Goal: Information Seeking & Learning: Find specific fact

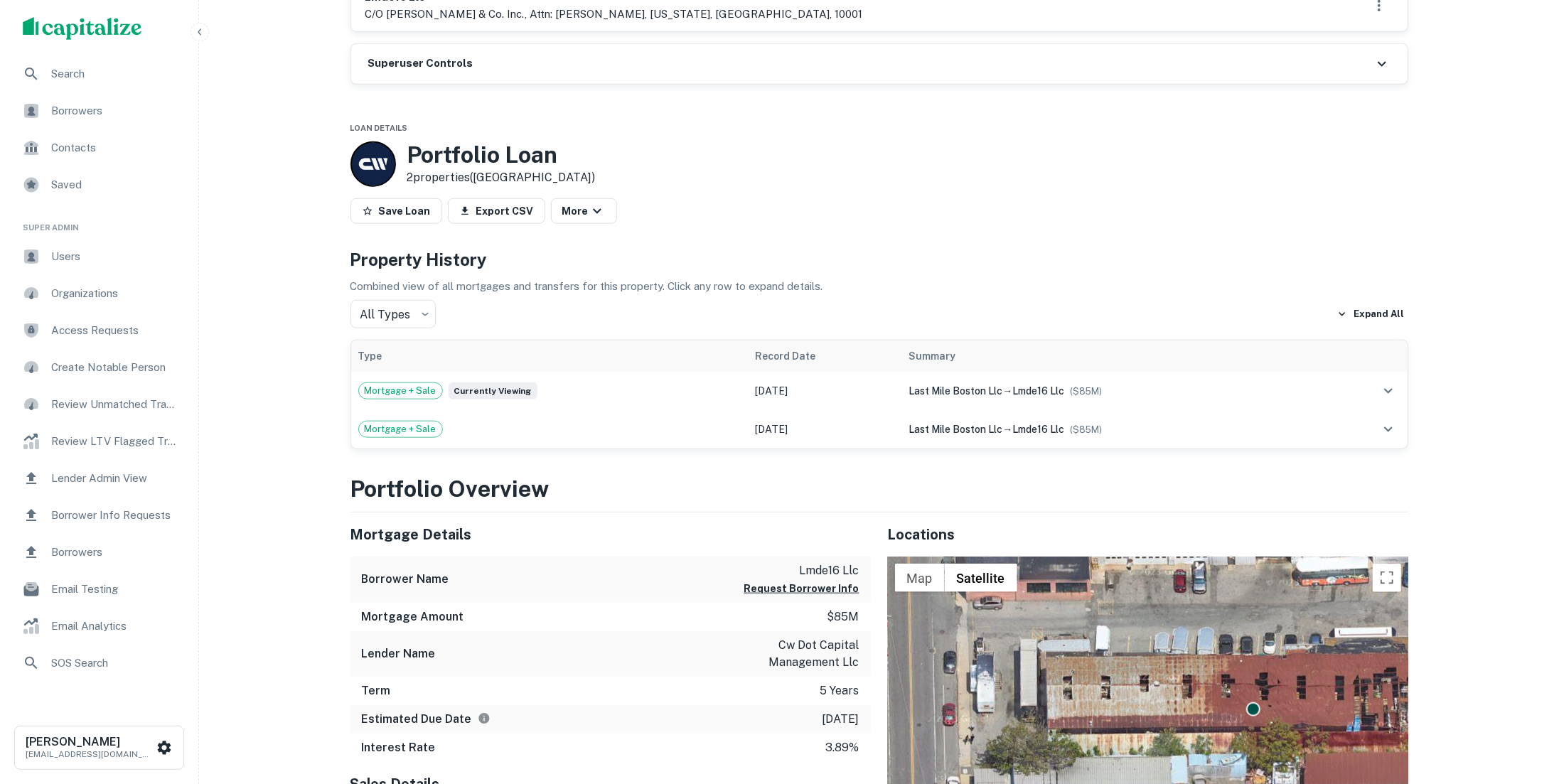
scroll to position [1399, 0]
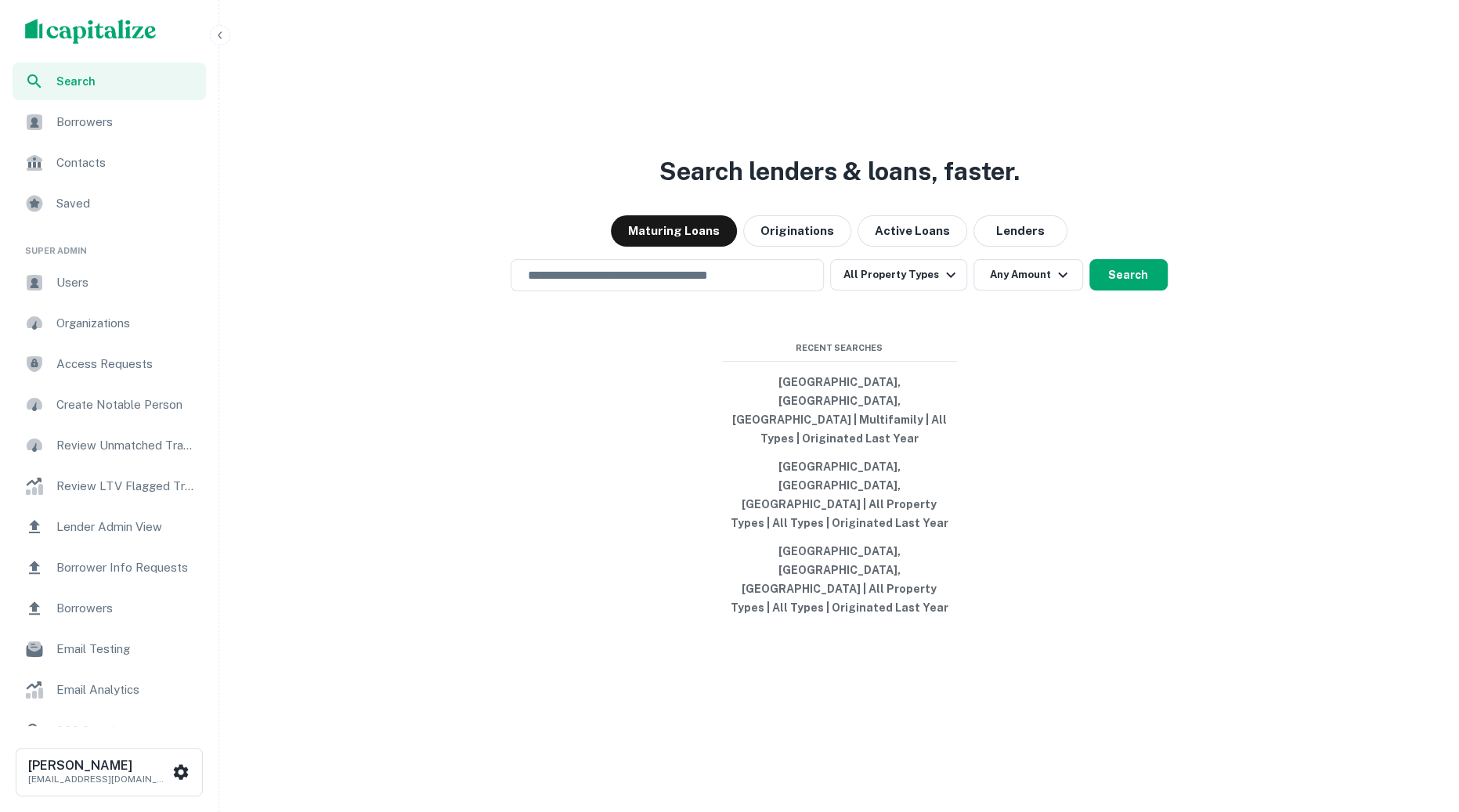
click at [219, 37] on icon "button" at bounding box center [220, 35] width 12 height 12
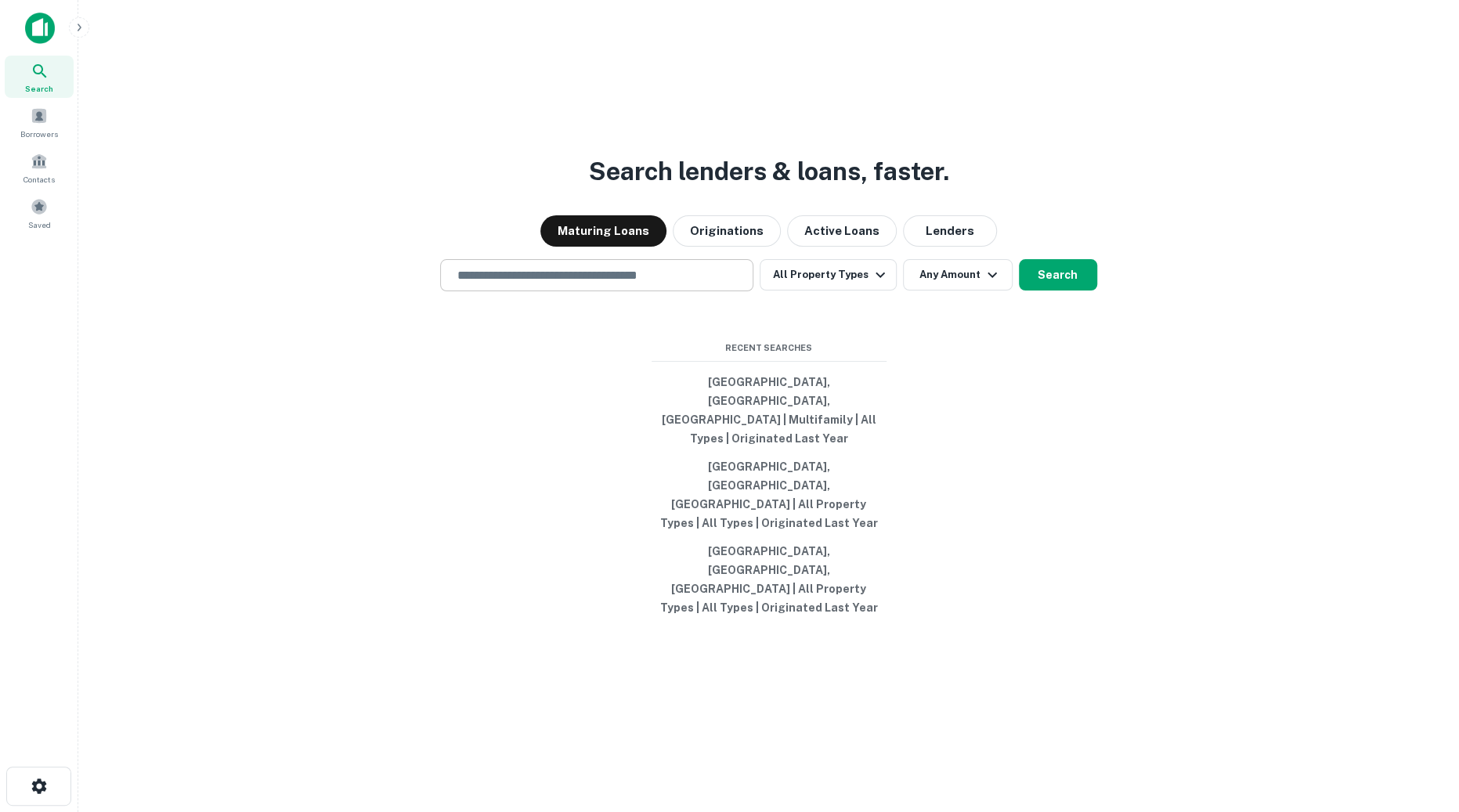
click at [609, 284] on input "text" at bounding box center [596, 275] width 299 height 18
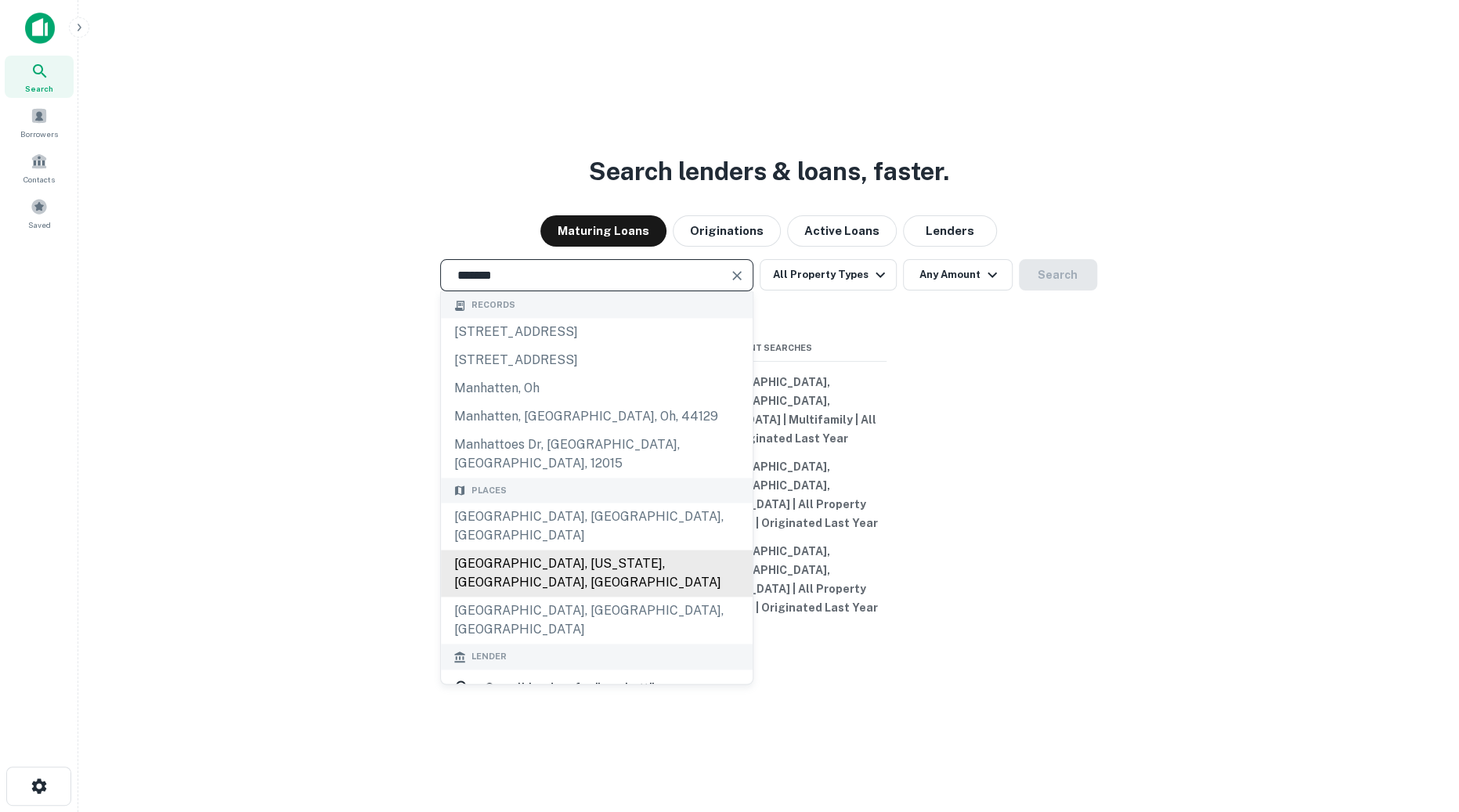
click at [610, 586] on div "Manhattan, New York, NY, USA" at bounding box center [597, 574] width 312 height 47
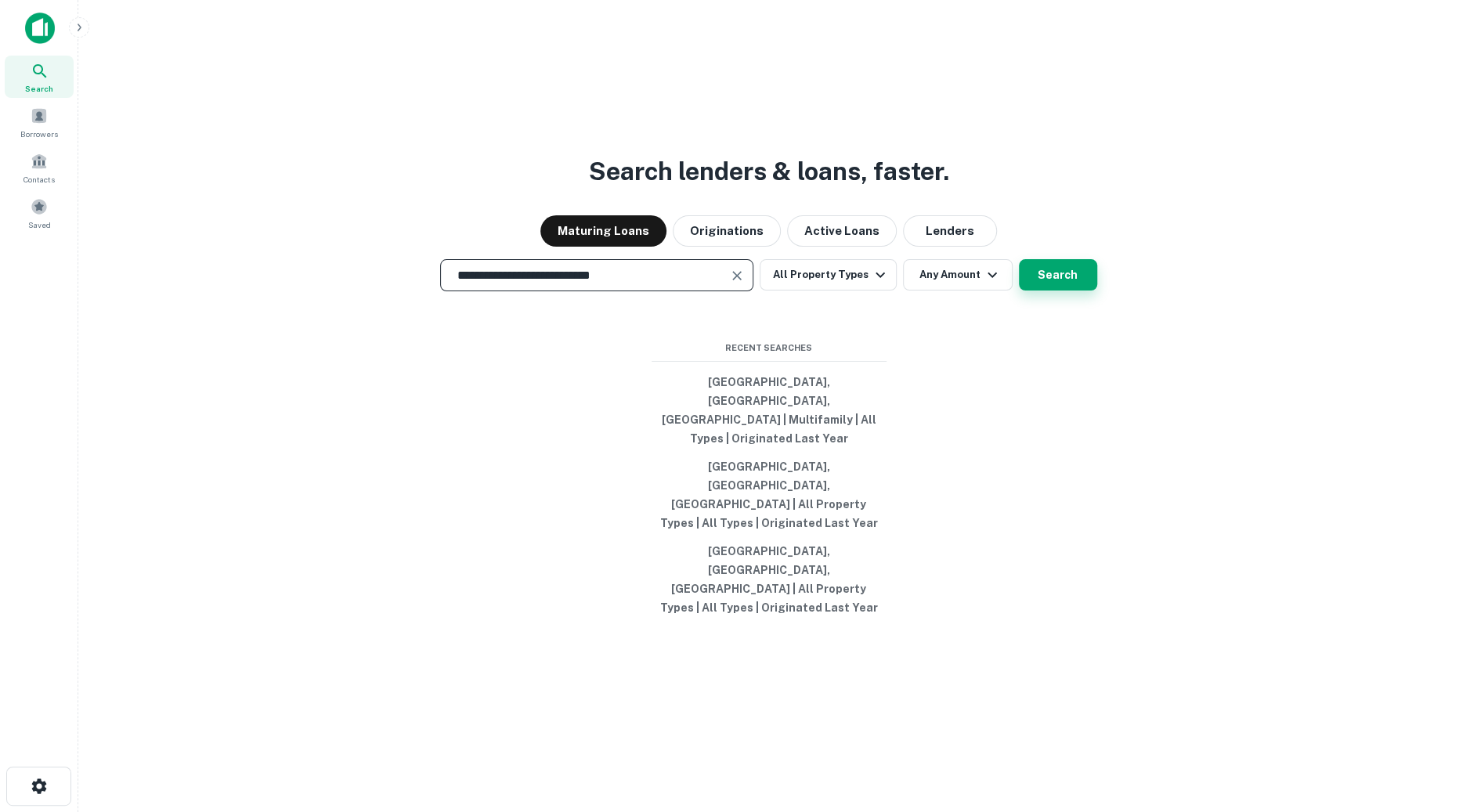
type input "**********"
click at [1068, 290] on button "Search" at bounding box center [1058, 275] width 78 height 32
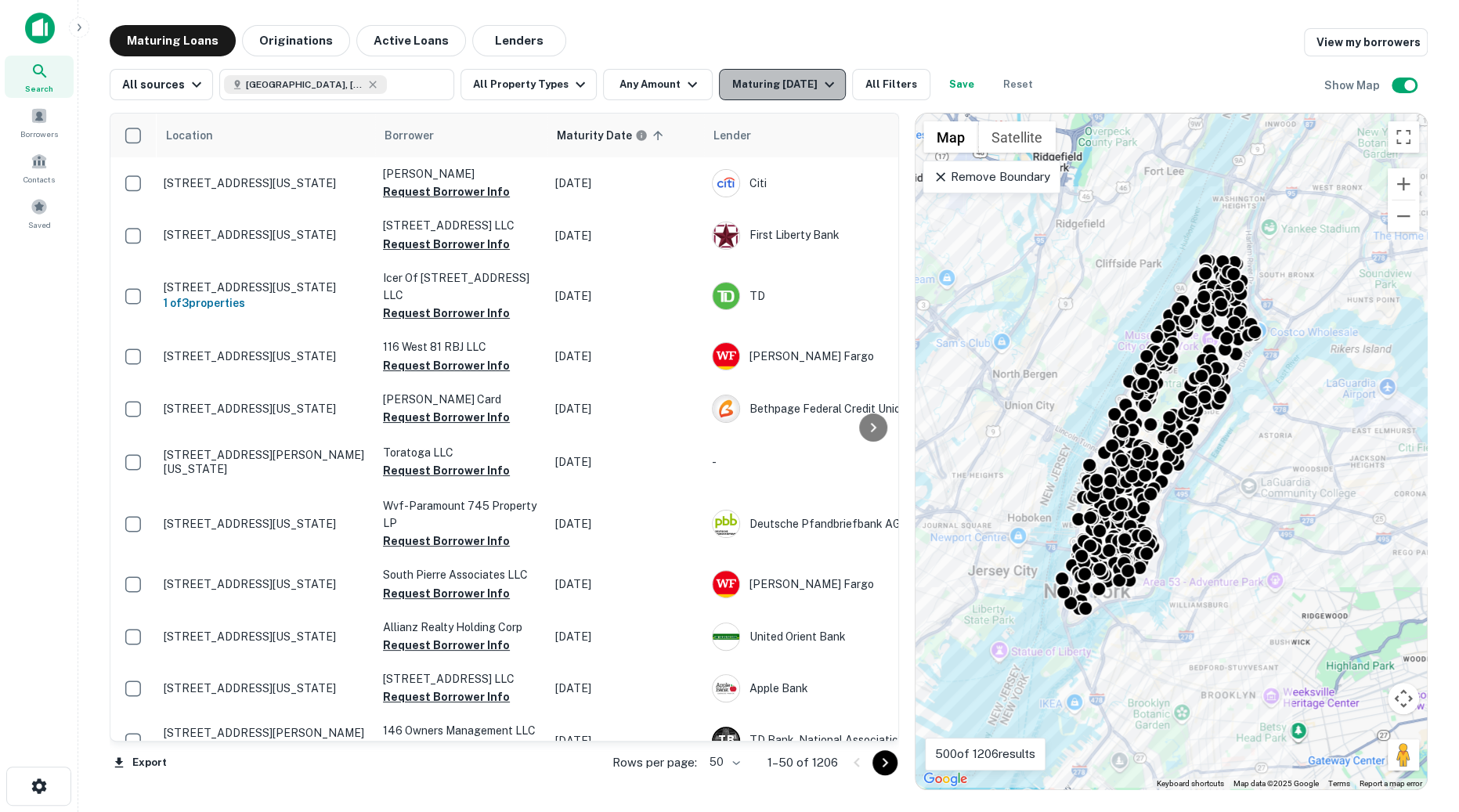
click at [825, 86] on icon "button" at bounding box center [829, 85] width 19 height 19
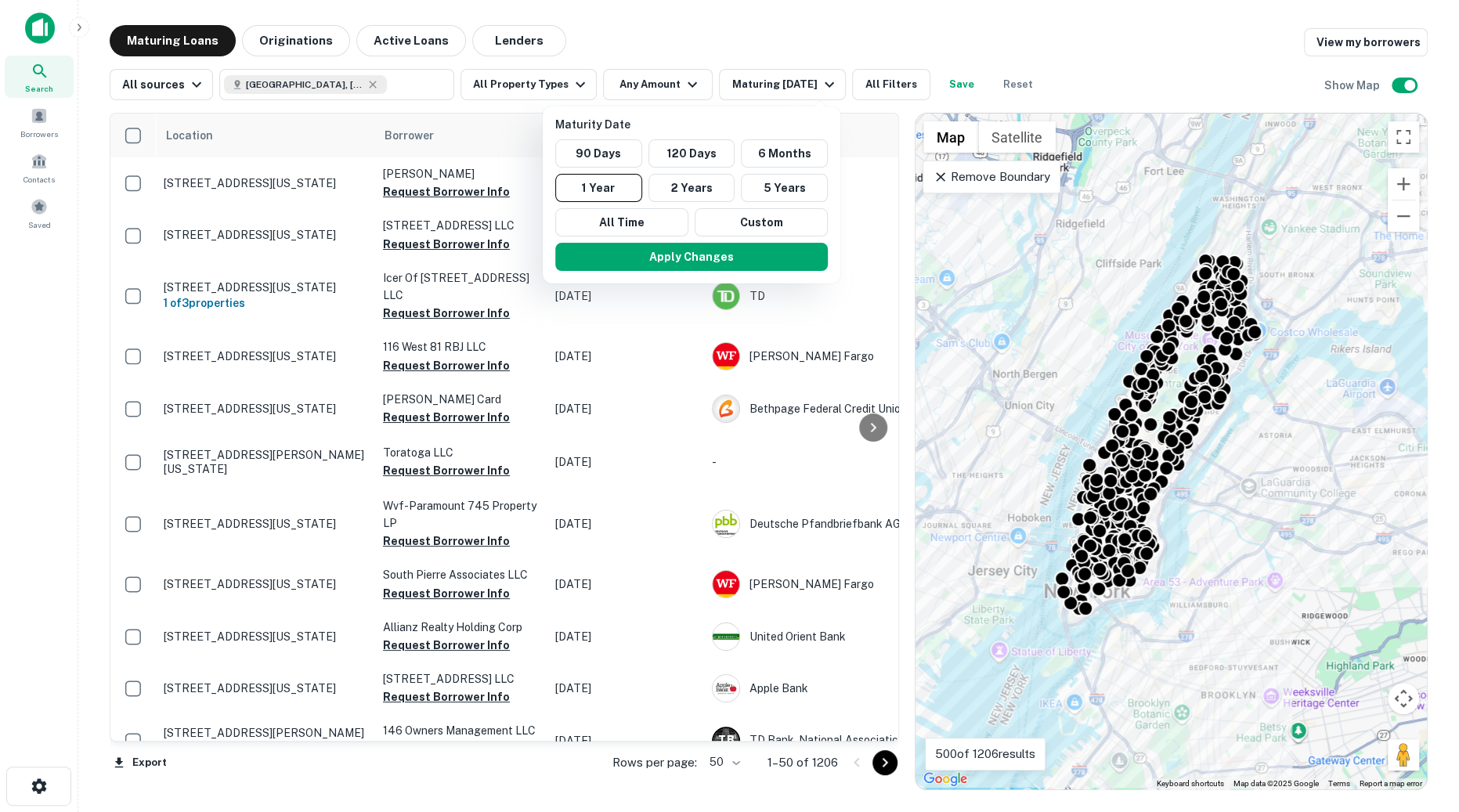
click at [793, 32] on div at bounding box center [729, 406] width 1459 height 812
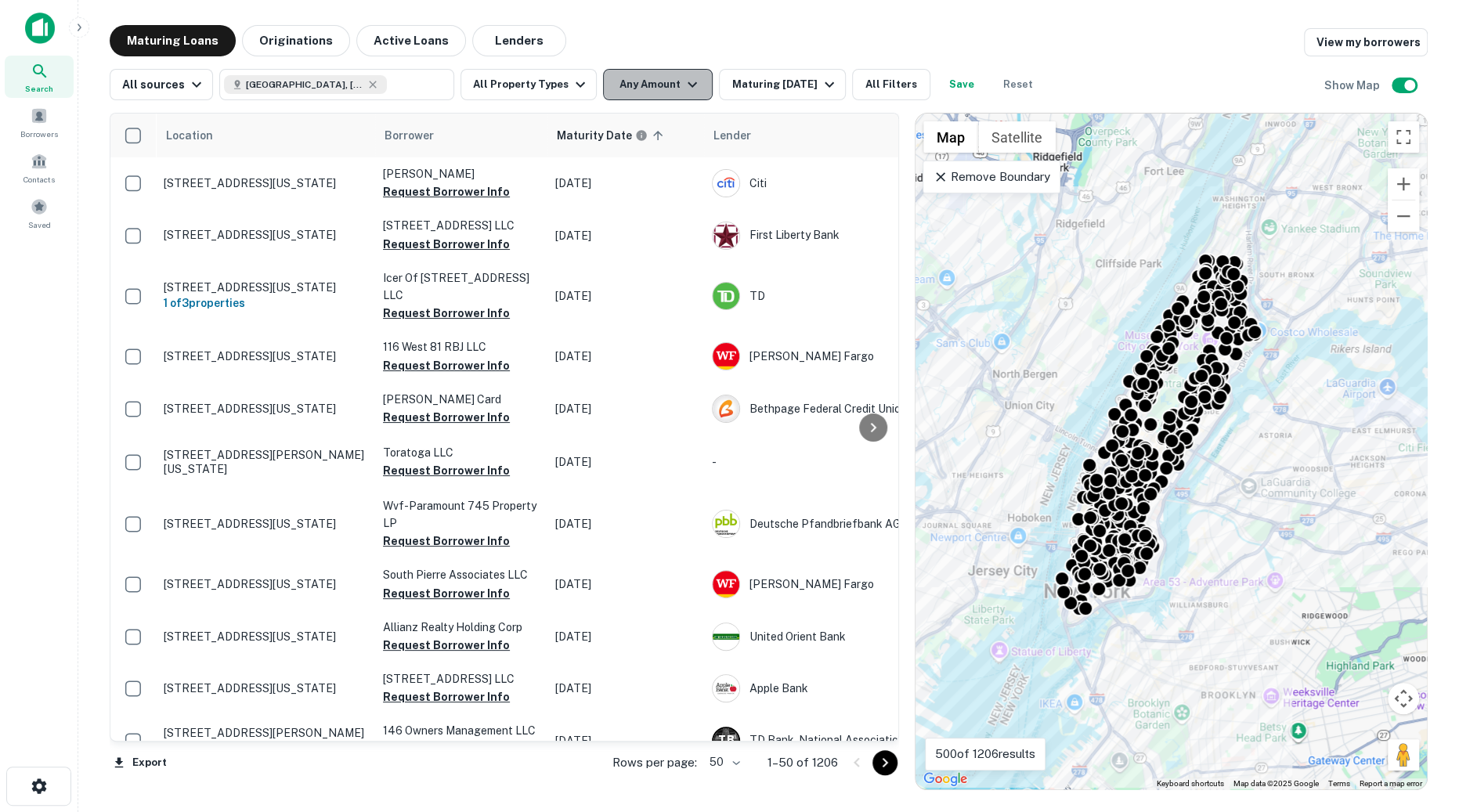
click at [687, 86] on icon "button" at bounding box center [693, 85] width 19 height 19
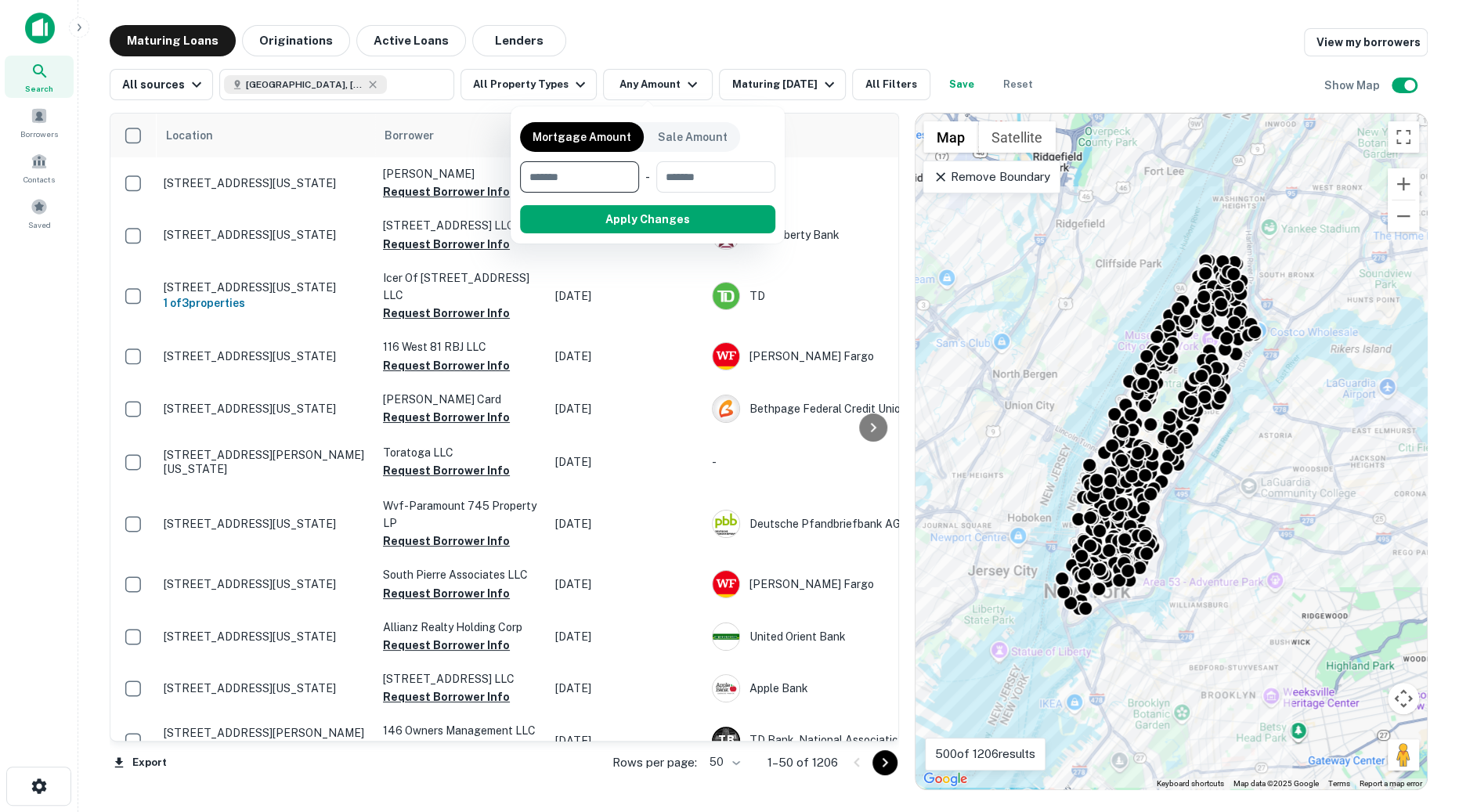
click at [688, 38] on div at bounding box center [729, 406] width 1459 height 812
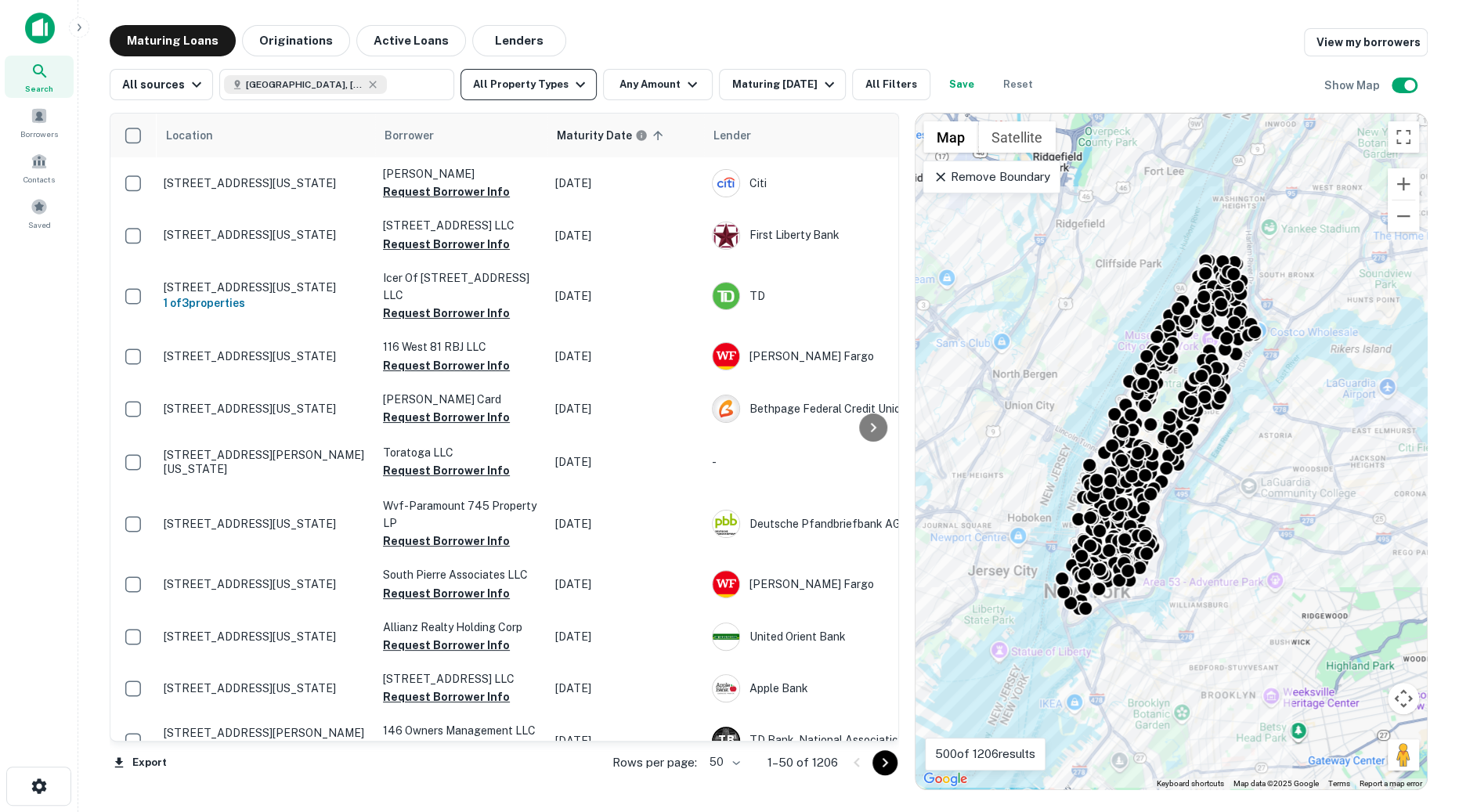
click at [571, 83] on icon "button" at bounding box center [580, 85] width 19 height 19
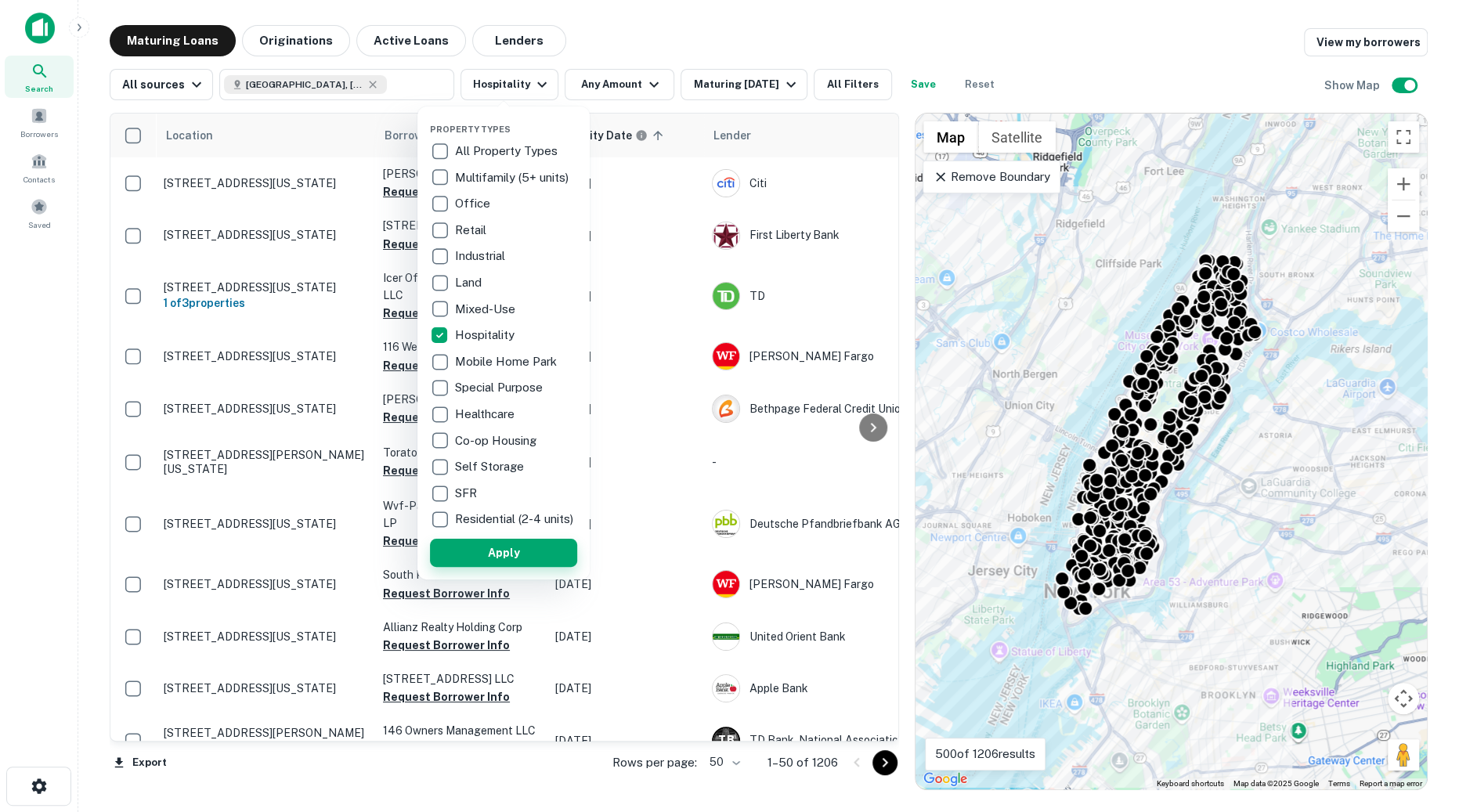
click at [500, 560] on button "Apply" at bounding box center [503, 553] width 148 height 28
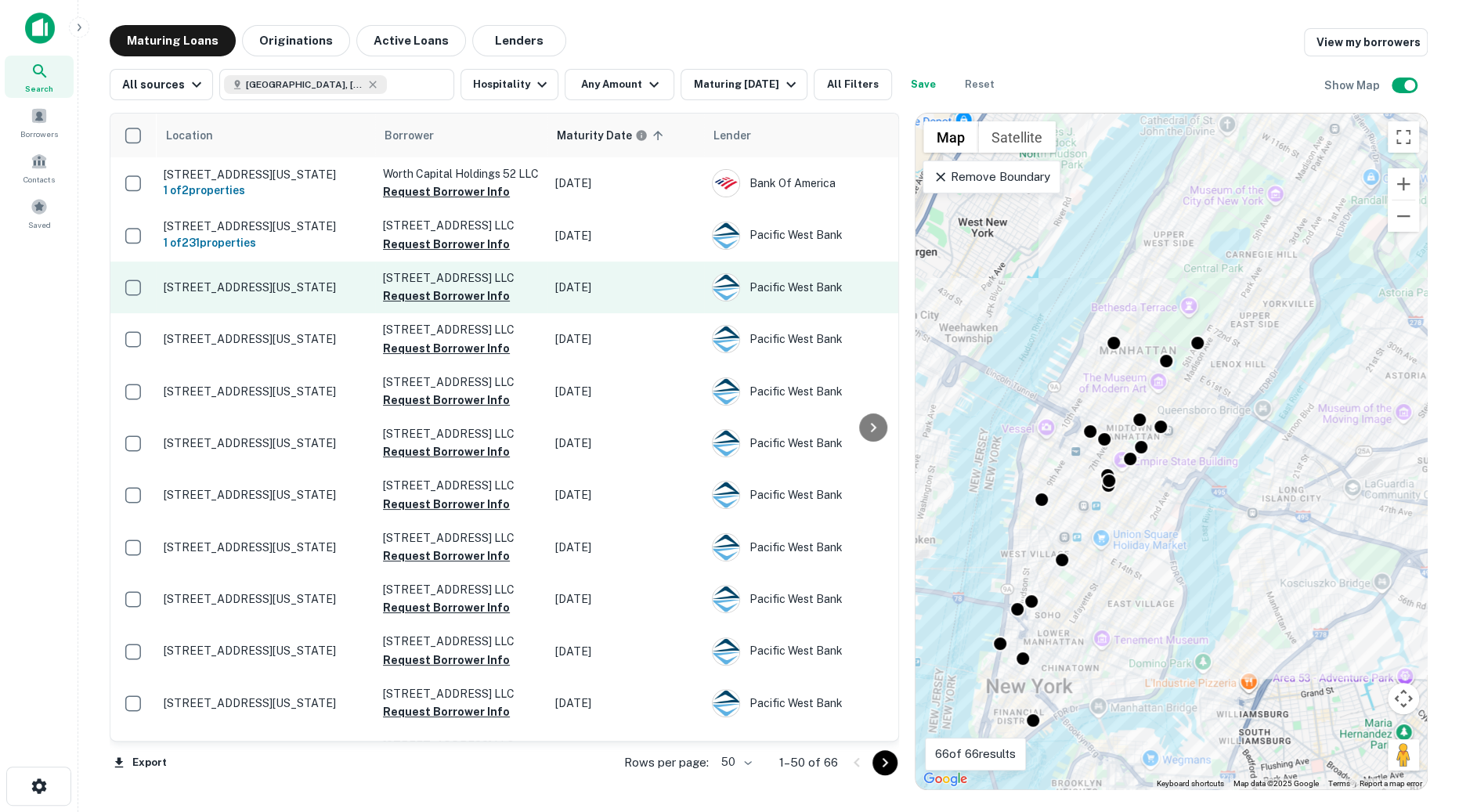
click at [293, 294] on p "[STREET_ADDRESS][US_STATE]" at bounding box center [265, 287] width 204 height 14
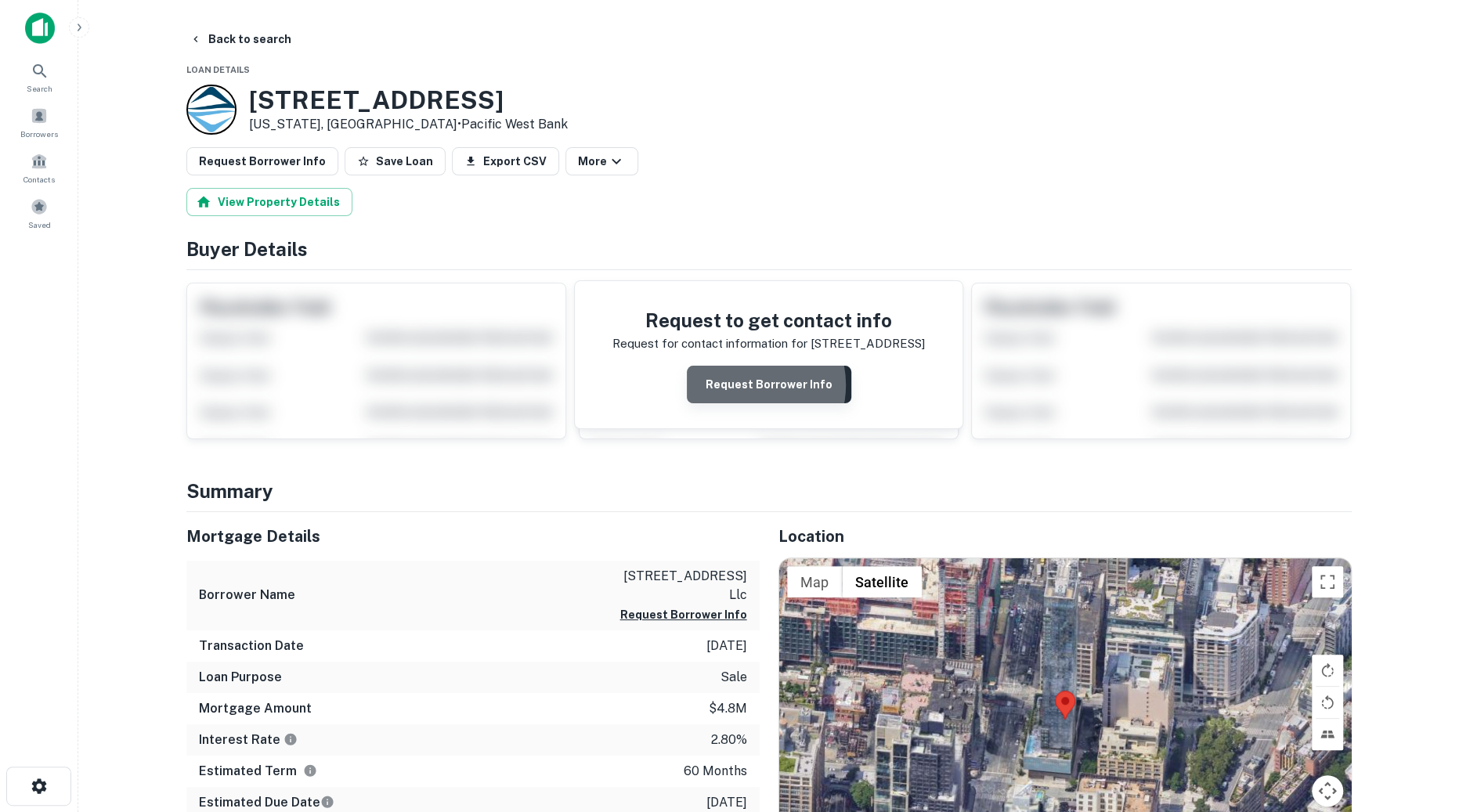
click at [747, 384] on button "Request Borrower Info" at bounding box center [769, 384] width 164 height 37
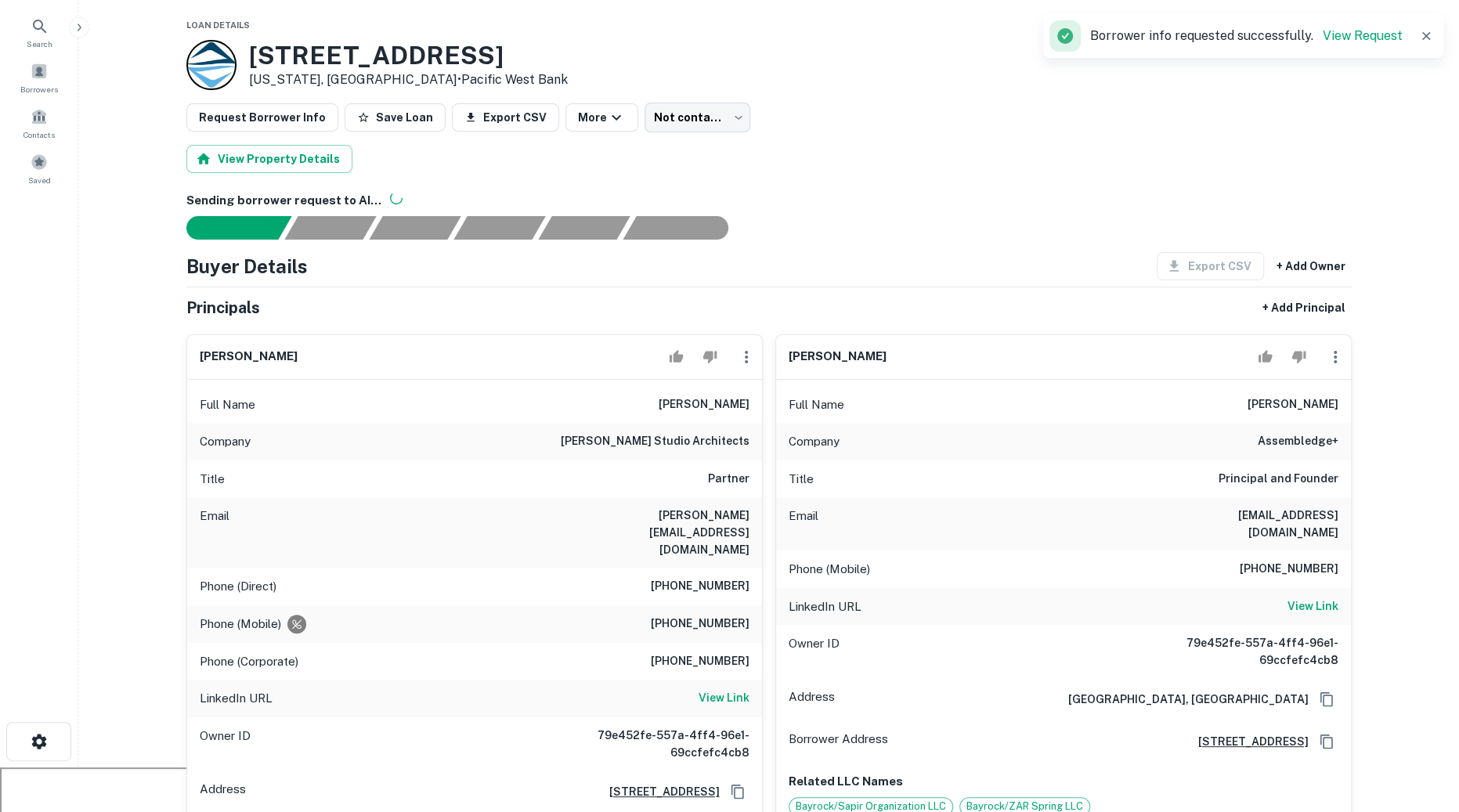
scroll to position [48, 0]
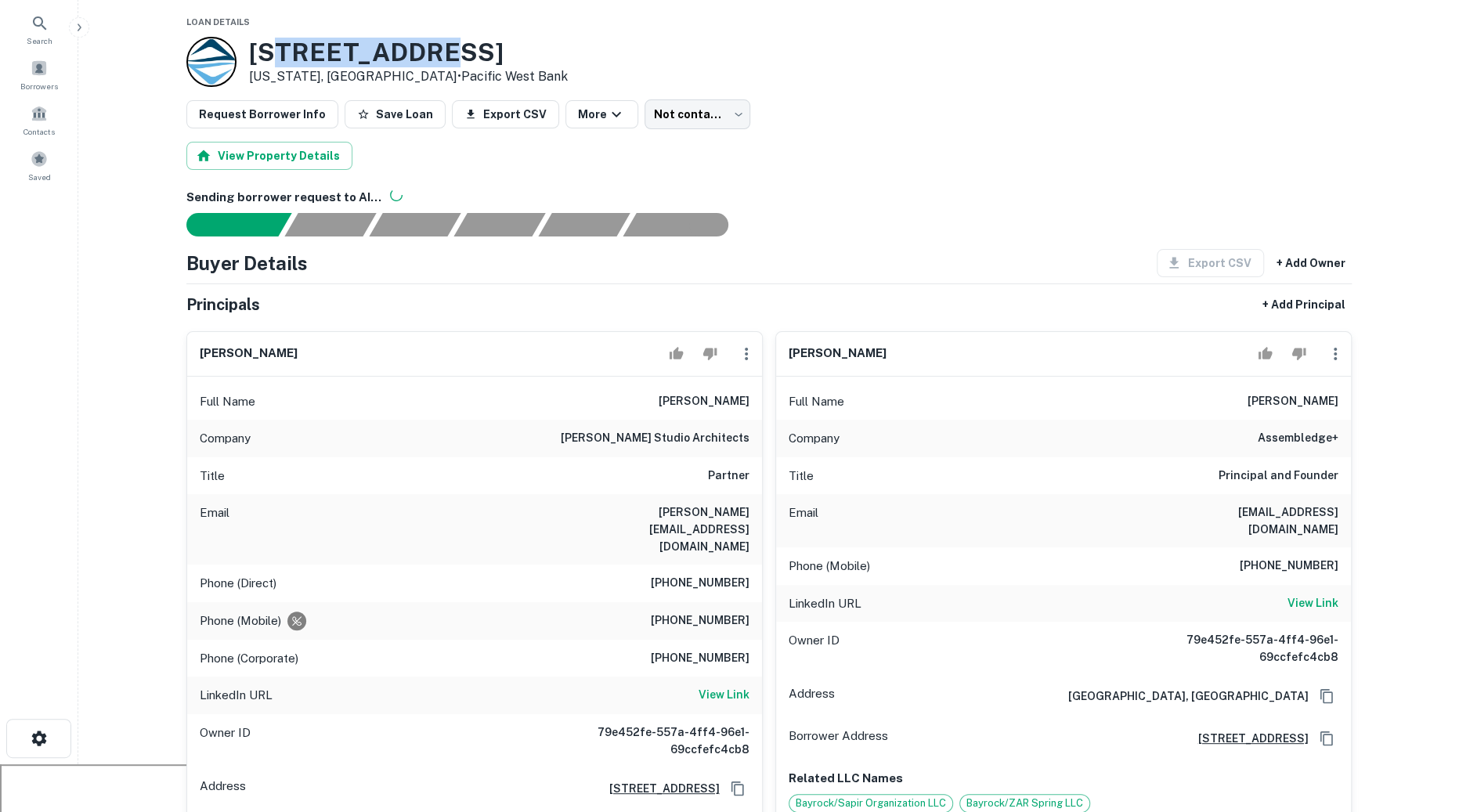
drag, startPoint x: 423, startPoint y: 55, endPoint x: 275, endPoint y: 56, distance: 148.0
click at [279, 56] on h3 "246 Spring St" at bounding box center [408, 52] width 319 height 30
click at [824, 189] on h6 "Sending borrower request to AI..." at bounding box center [769, 198] width 1165 height 18
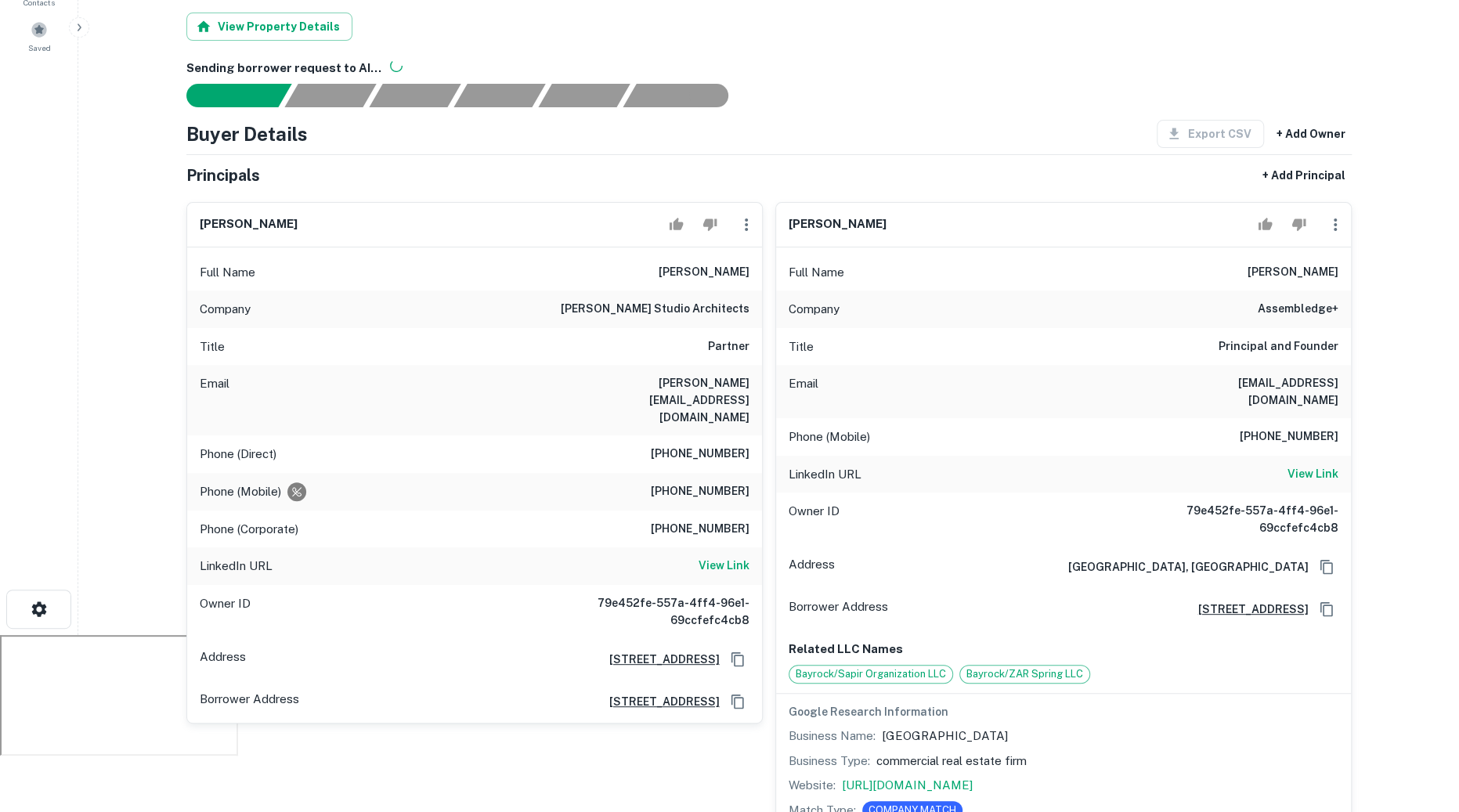
scroll to position [189, 0]
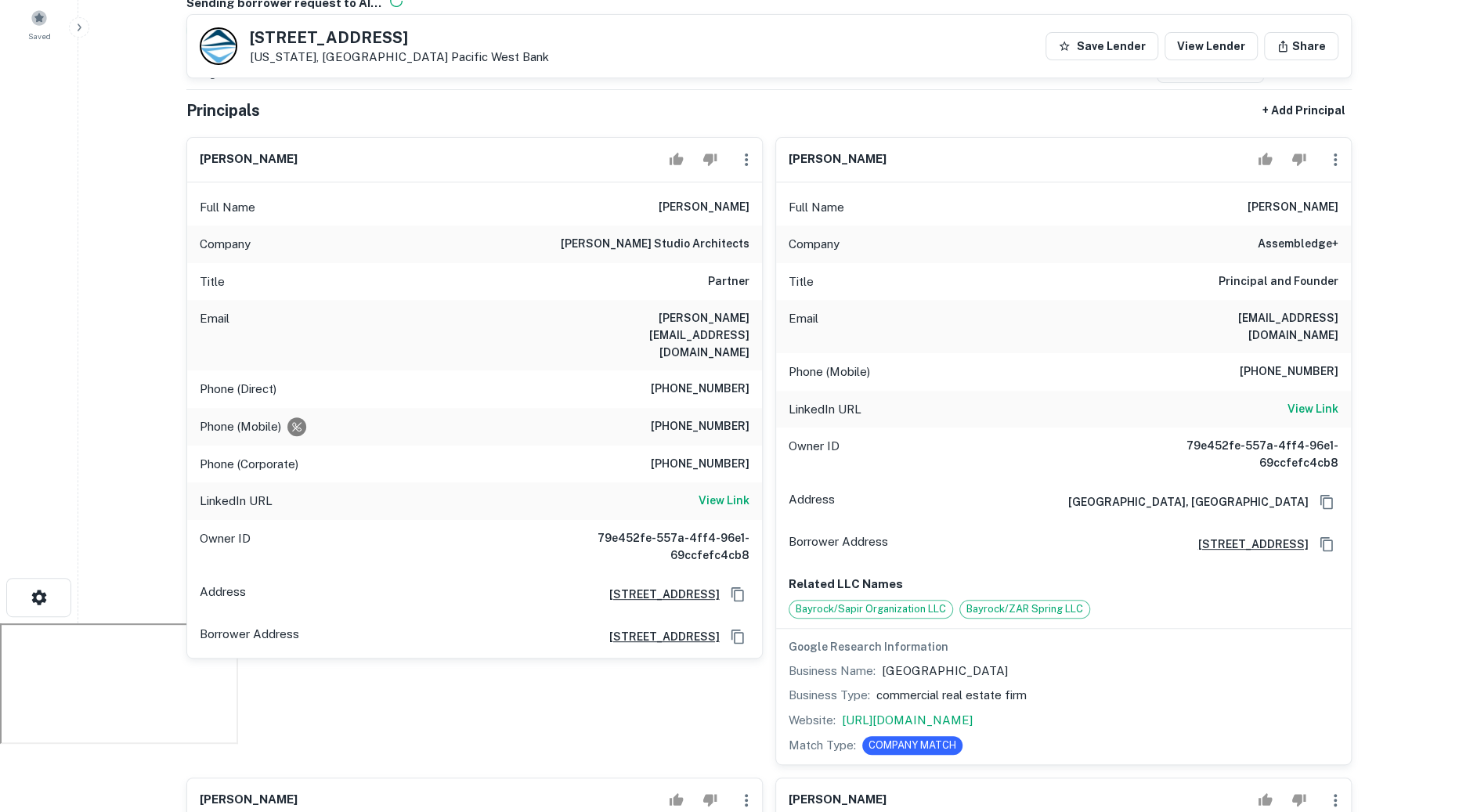
drag, startPoint x: 664, startPoint y: 202, endPoint x: 752, endPoint y: 202, distance: 88.0
click at [752, 202] on div "Full Name david thompson" at bounding box center [474, 207] width 575 height 37
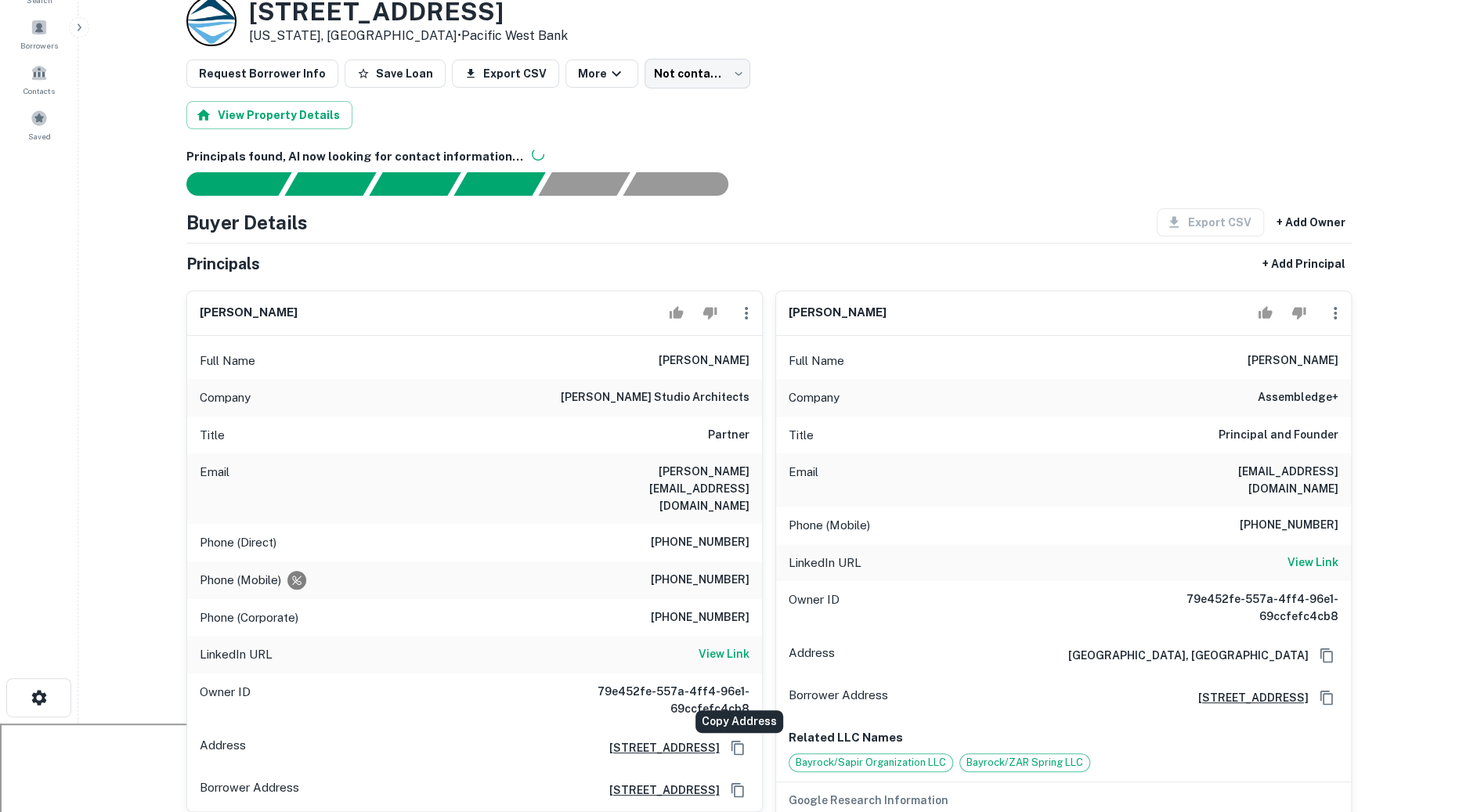
scroll to position [0, 0]
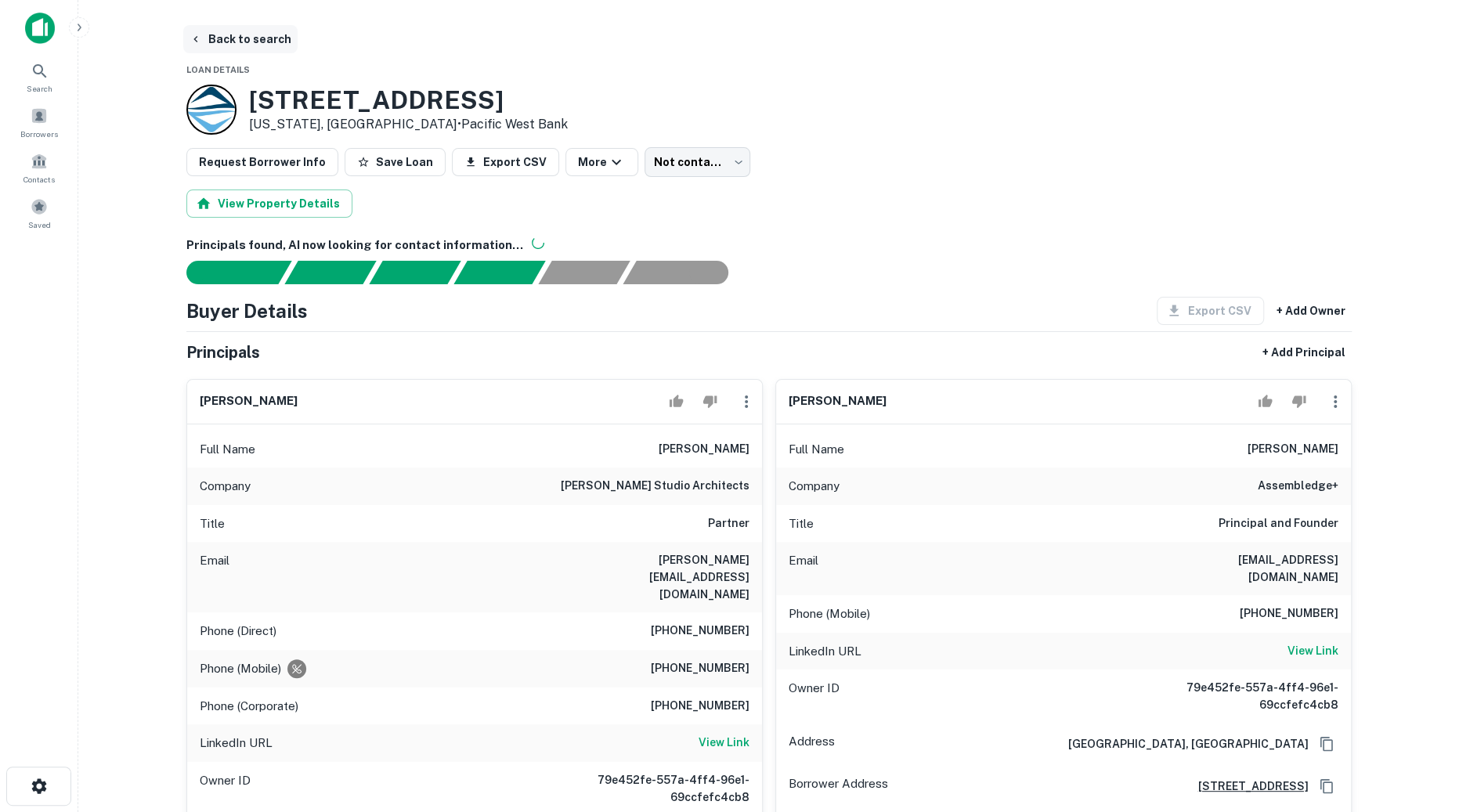
click at [273, 44] on button "Back to search" at bounding box center [241, 39] width 114 height 28
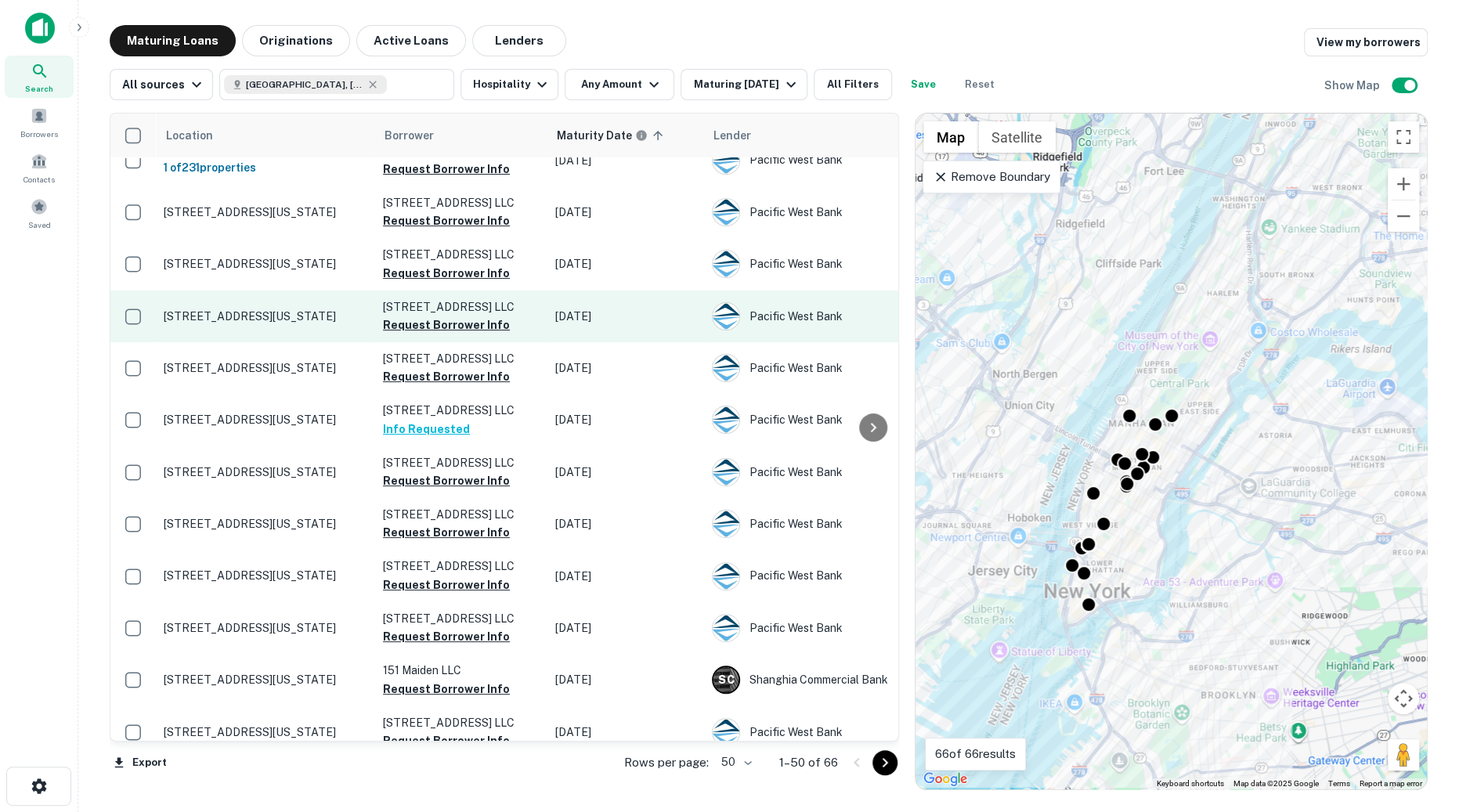
scroll to position [75, 0]
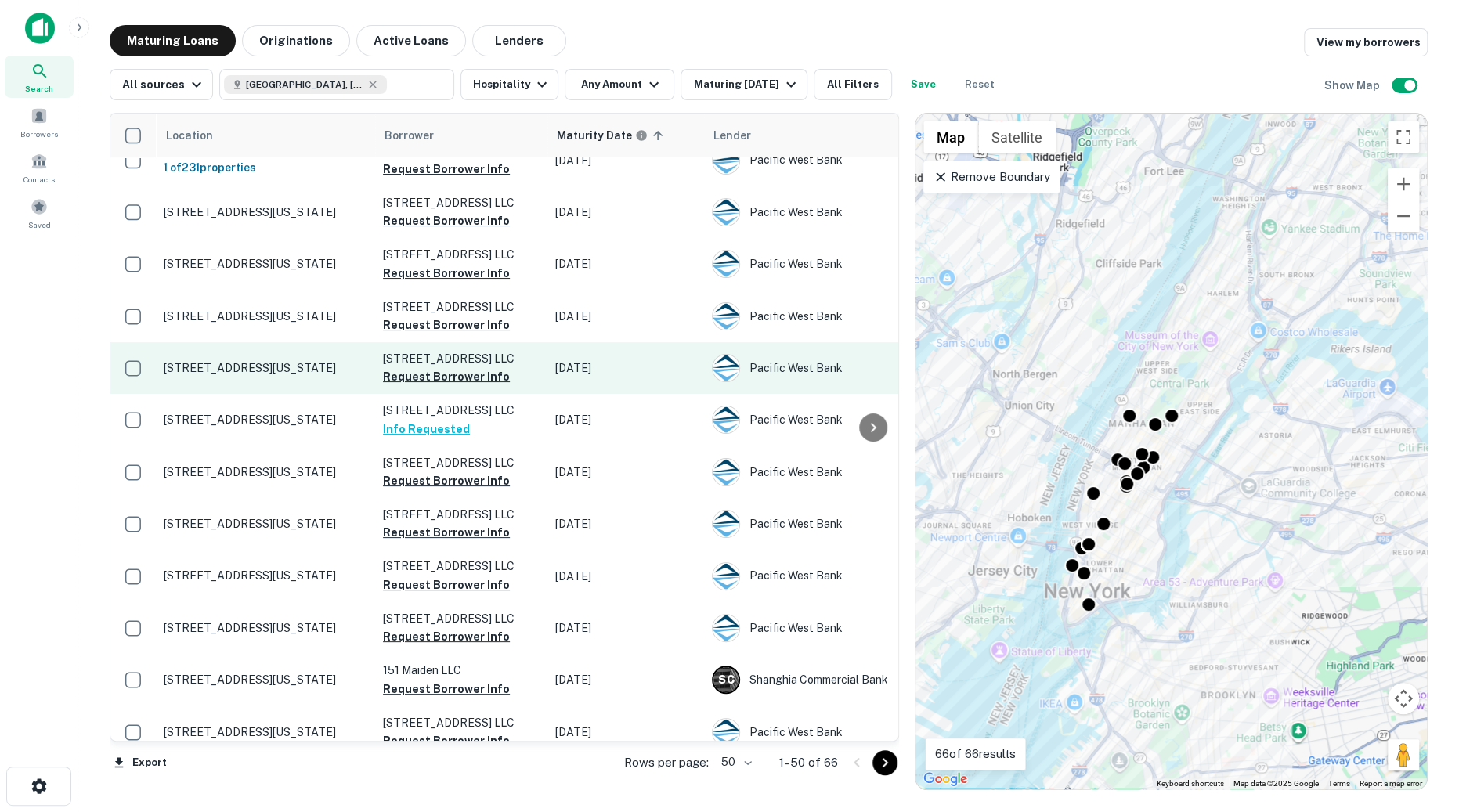
click at [282, 375] on p "[STREET_ADDRESS][US_STATE]" at bounding box center [265, 367] width 204 height 14
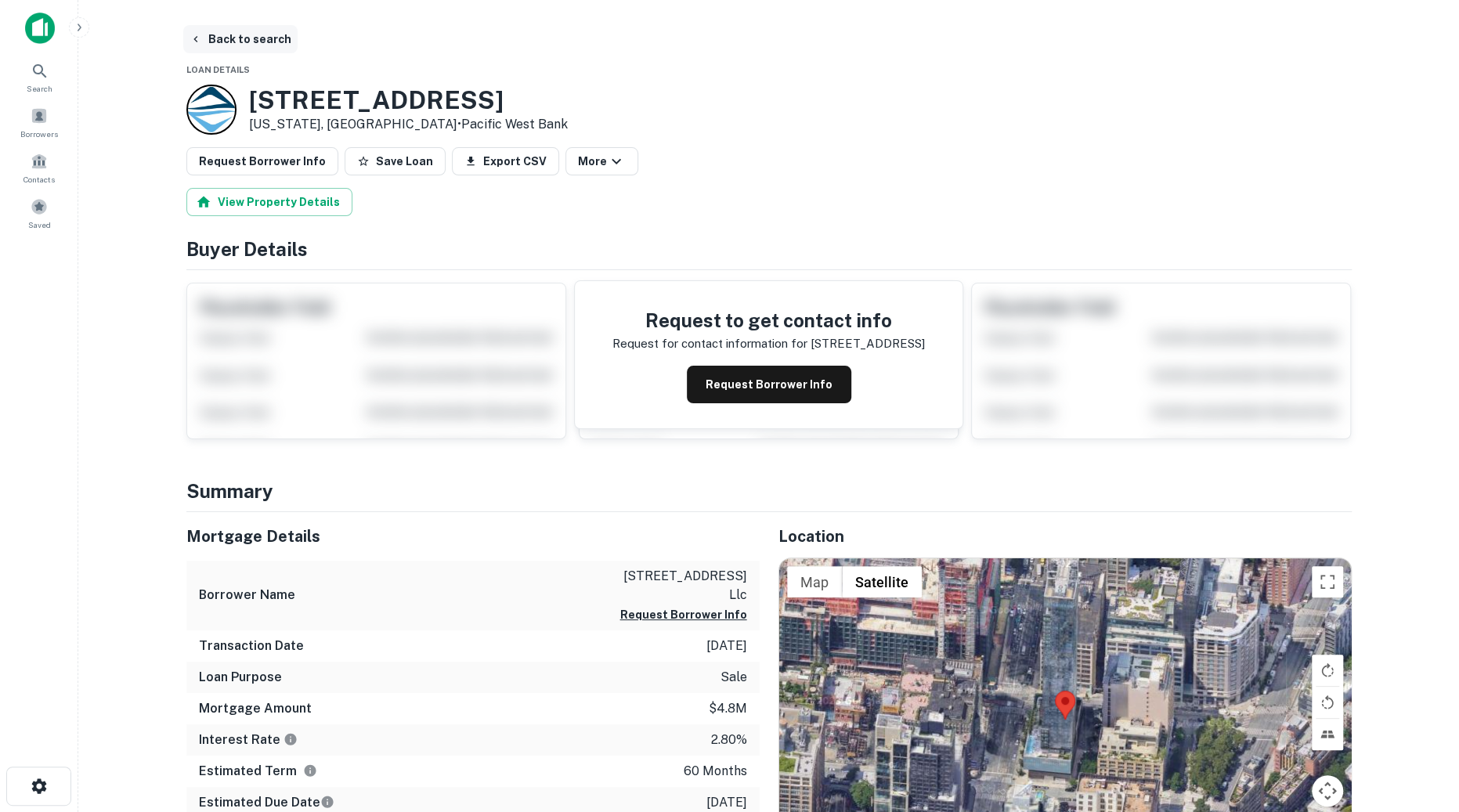
click at [245, 35] on button "Back to search" at bounding box center [241, 39] width 114 height 28
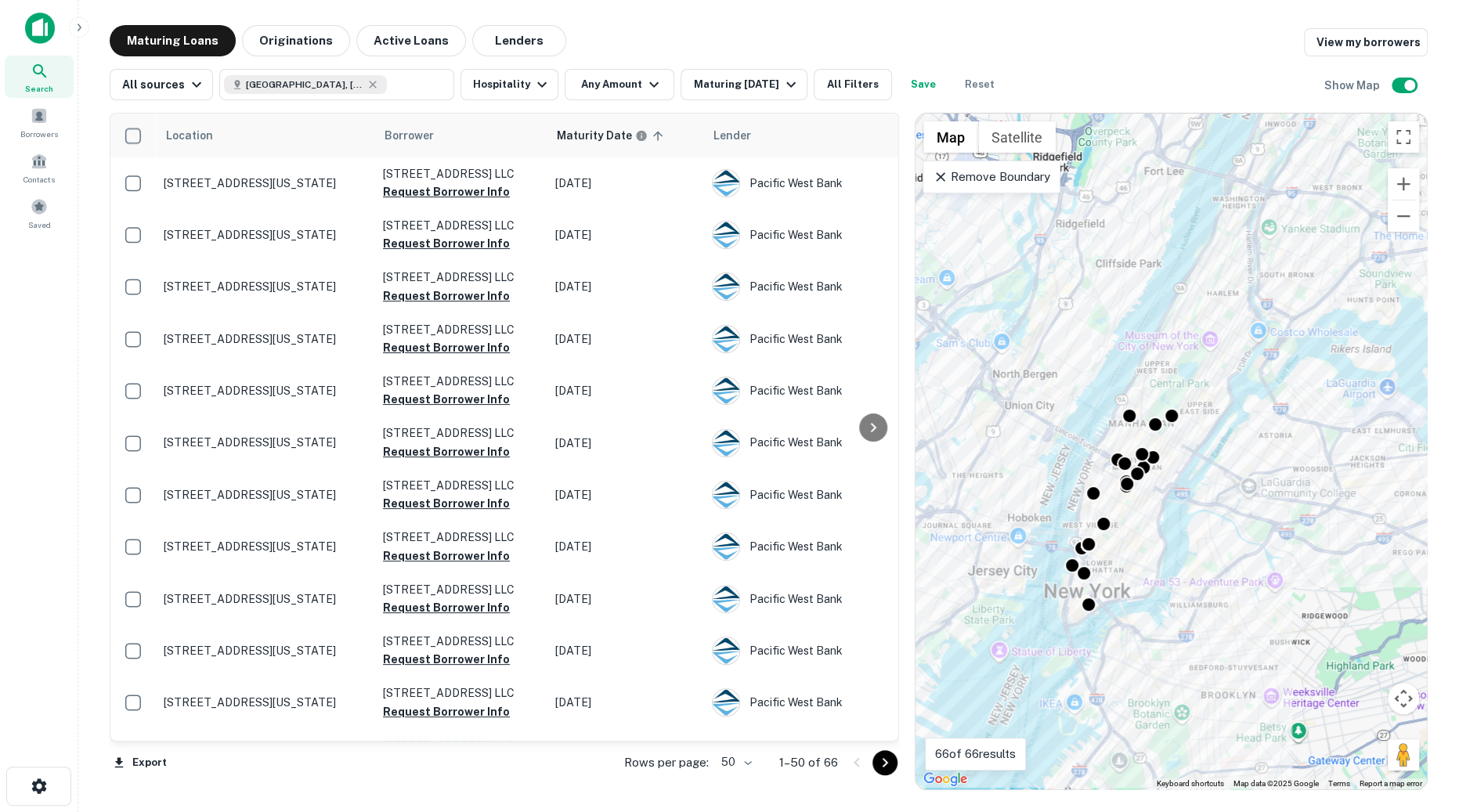
scroll to position [2035, 0]
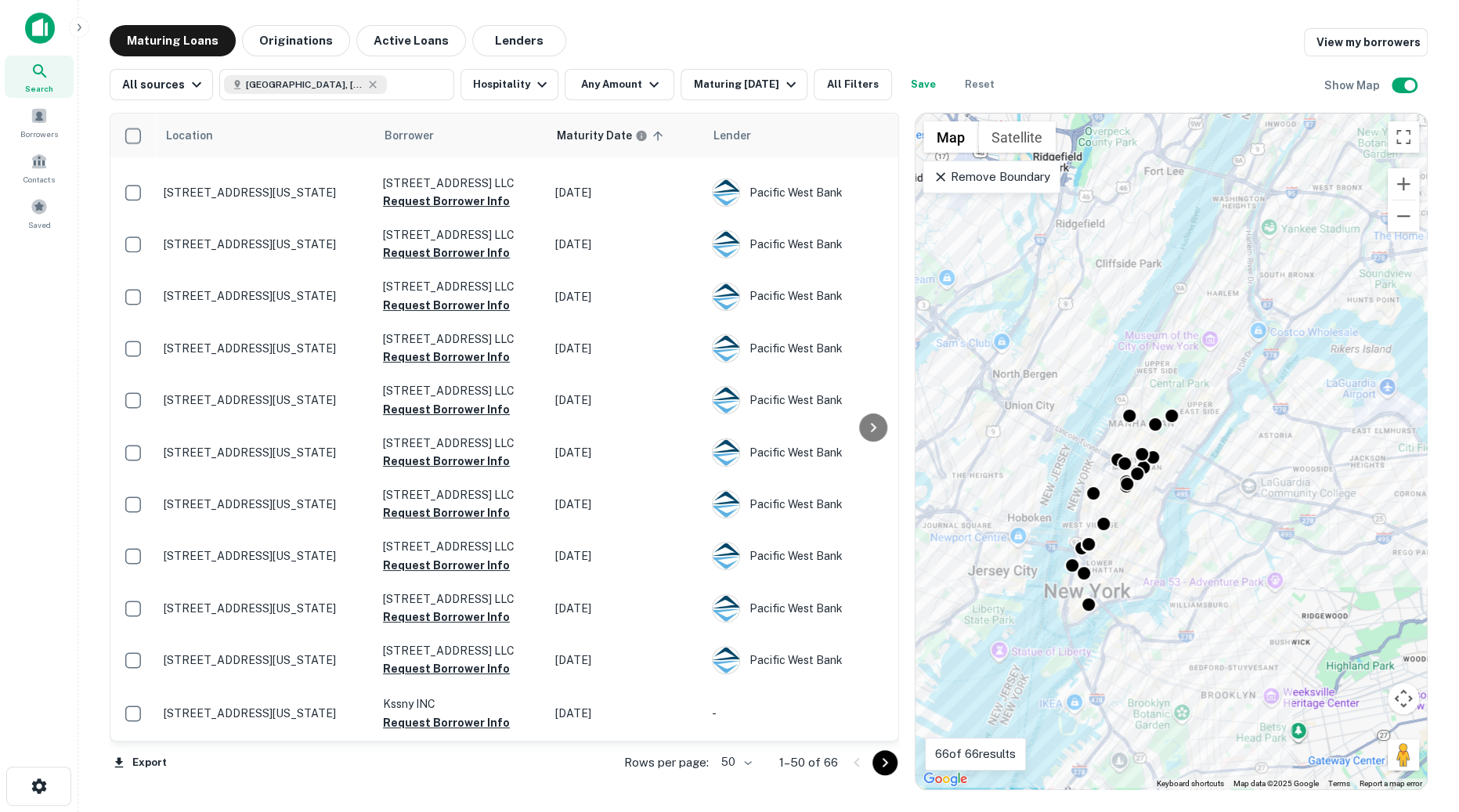
click at [888, 760] on icon "Go to next page" at bounding box center [885, 763] width 19 height 19
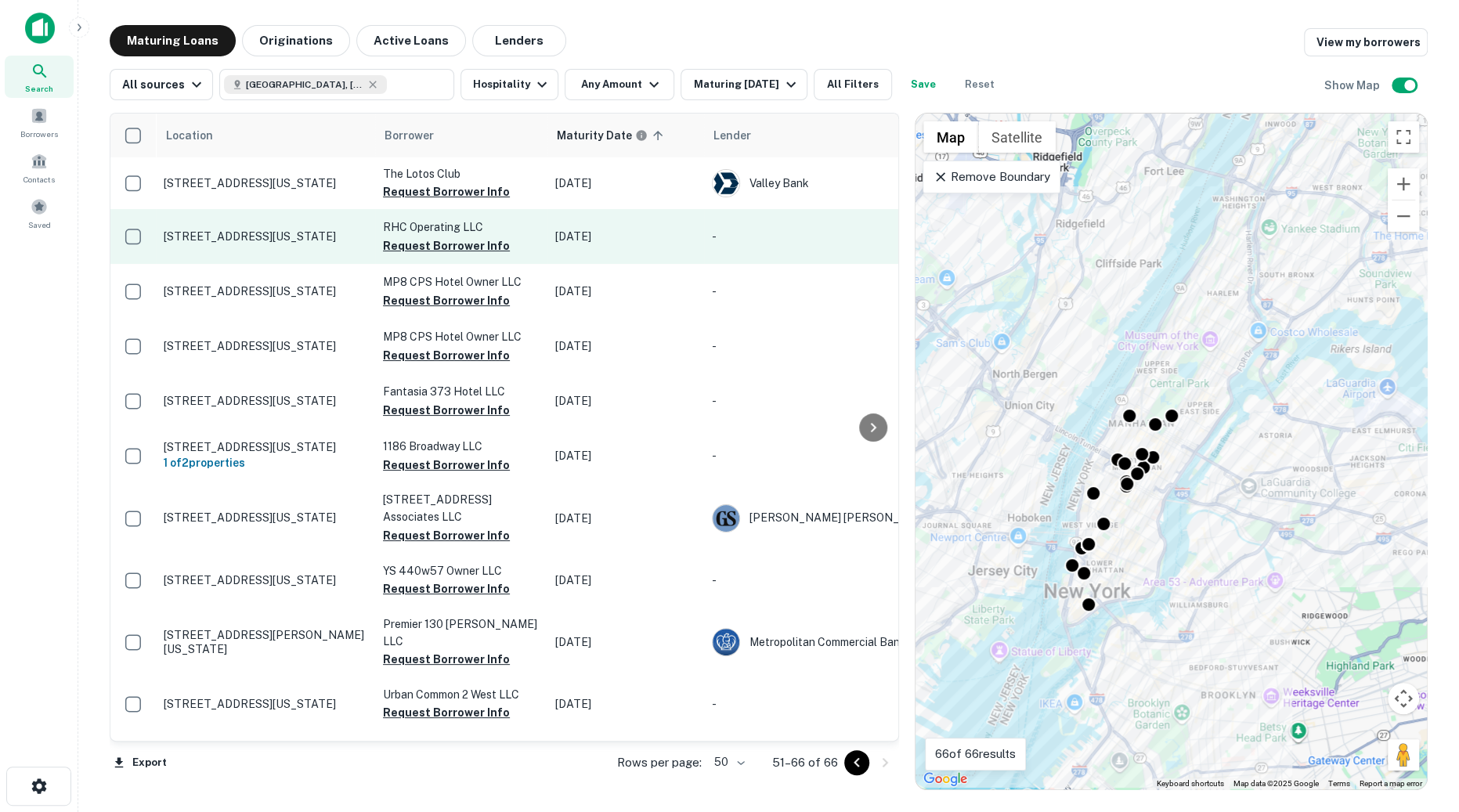
click at [240, 243] on p "45 E 45th St New York, NY10017" at bounding box center [265, 236] width 204 height 14
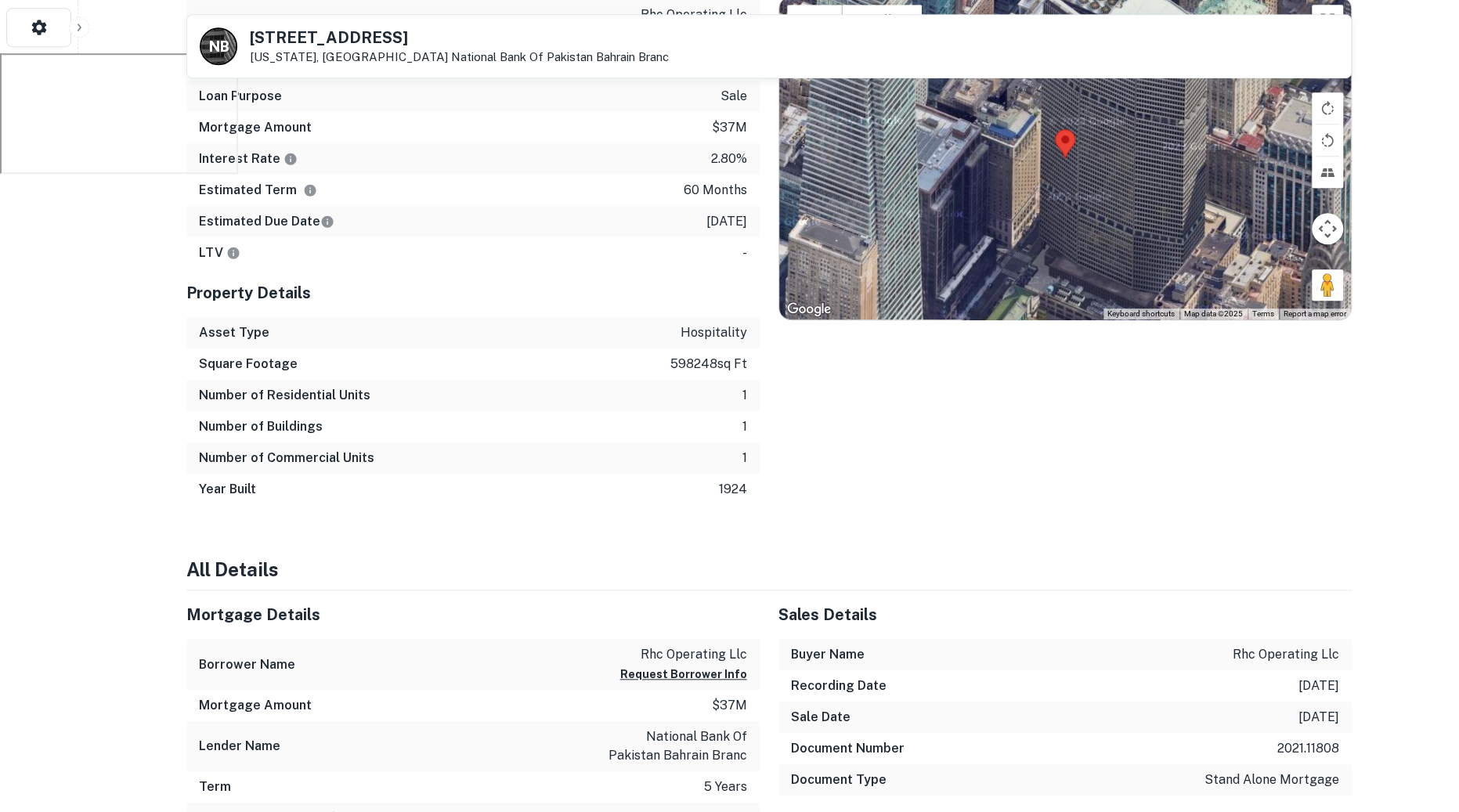
scroll to position [678, 0]
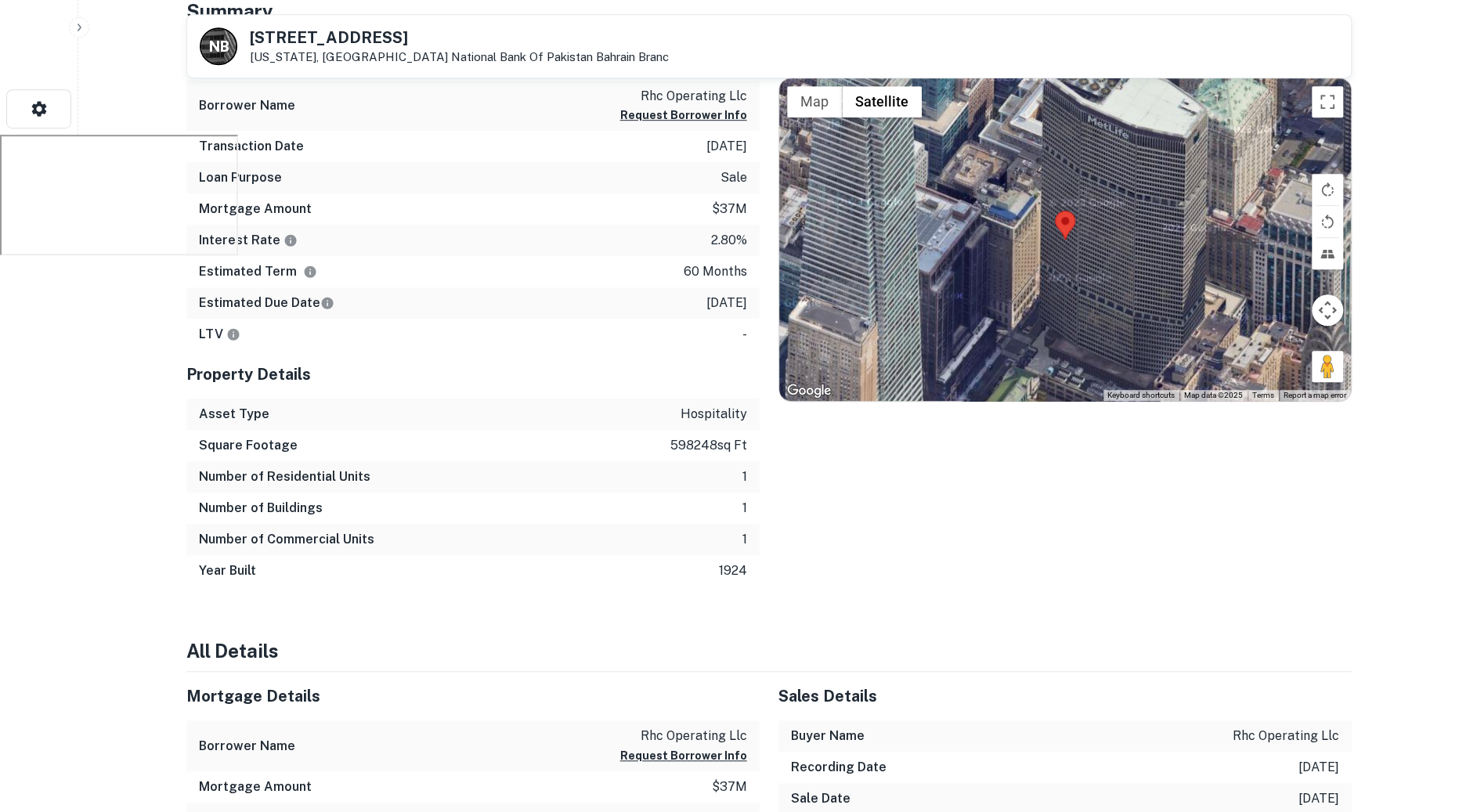
drag, startPoint x: 673, startPoint y: 399, endPoint x: 738, endPoint y: 403, distance: 65.1
click at [738, 403] on div "Asset Type hospitality" at bounding box center [473, 415] width 573 height 32
click at [708, 416] on p "hospitality" at bounding box center [714, 414] width 66 height 19
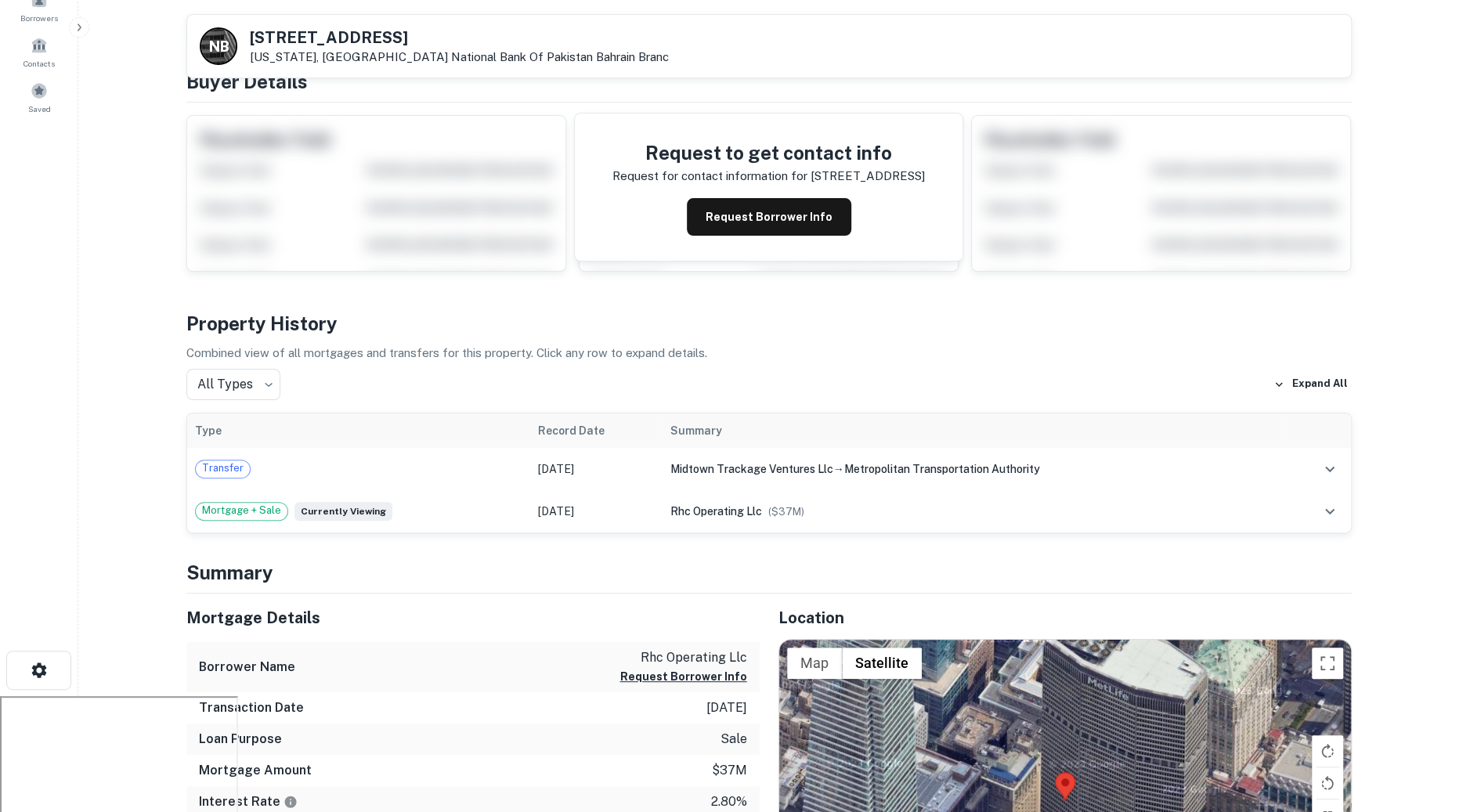
scroll to position [0, 0]
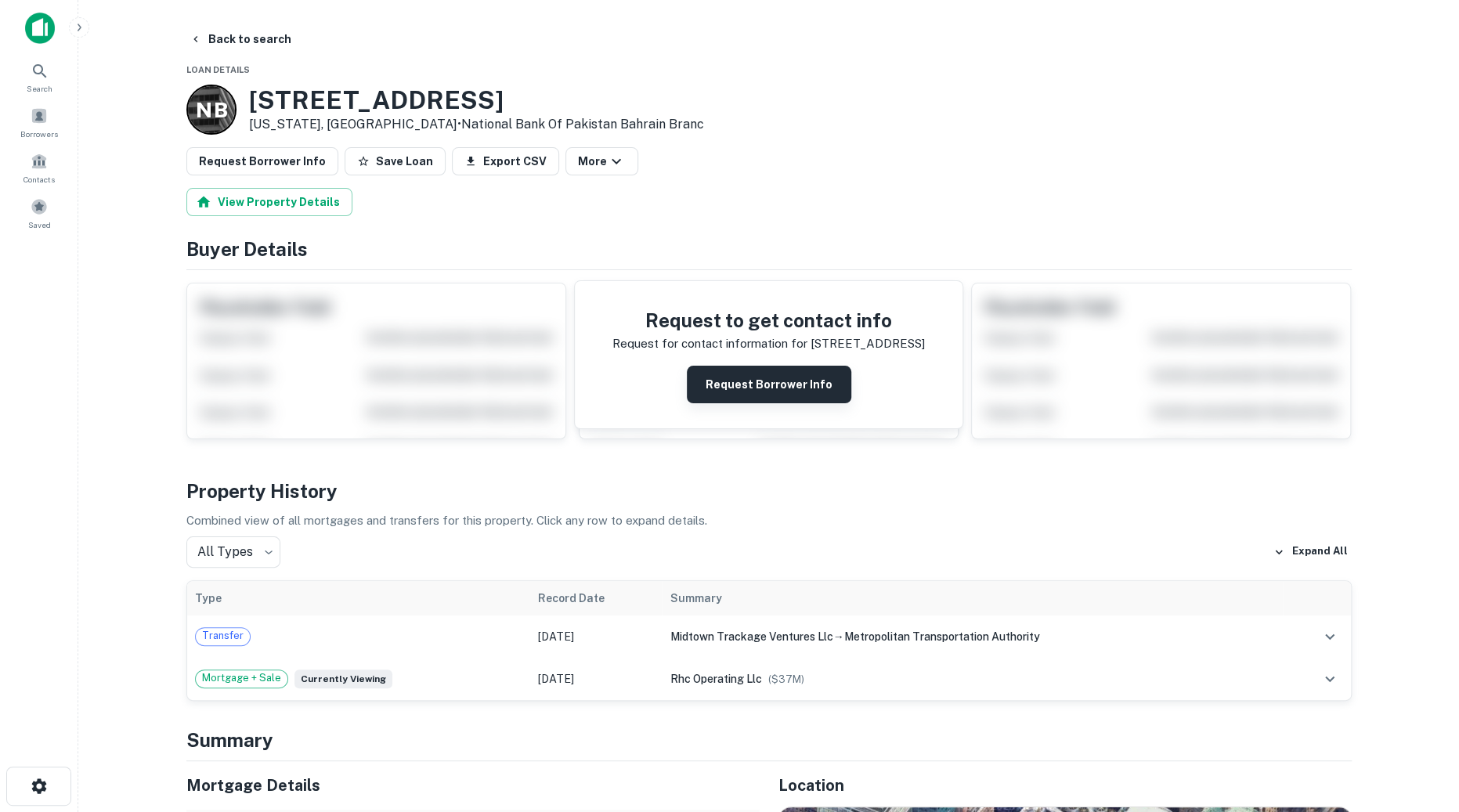
click at [777, 372] on button "Request Borrower Info" at bounding box center [769, 384] width 164 height 37
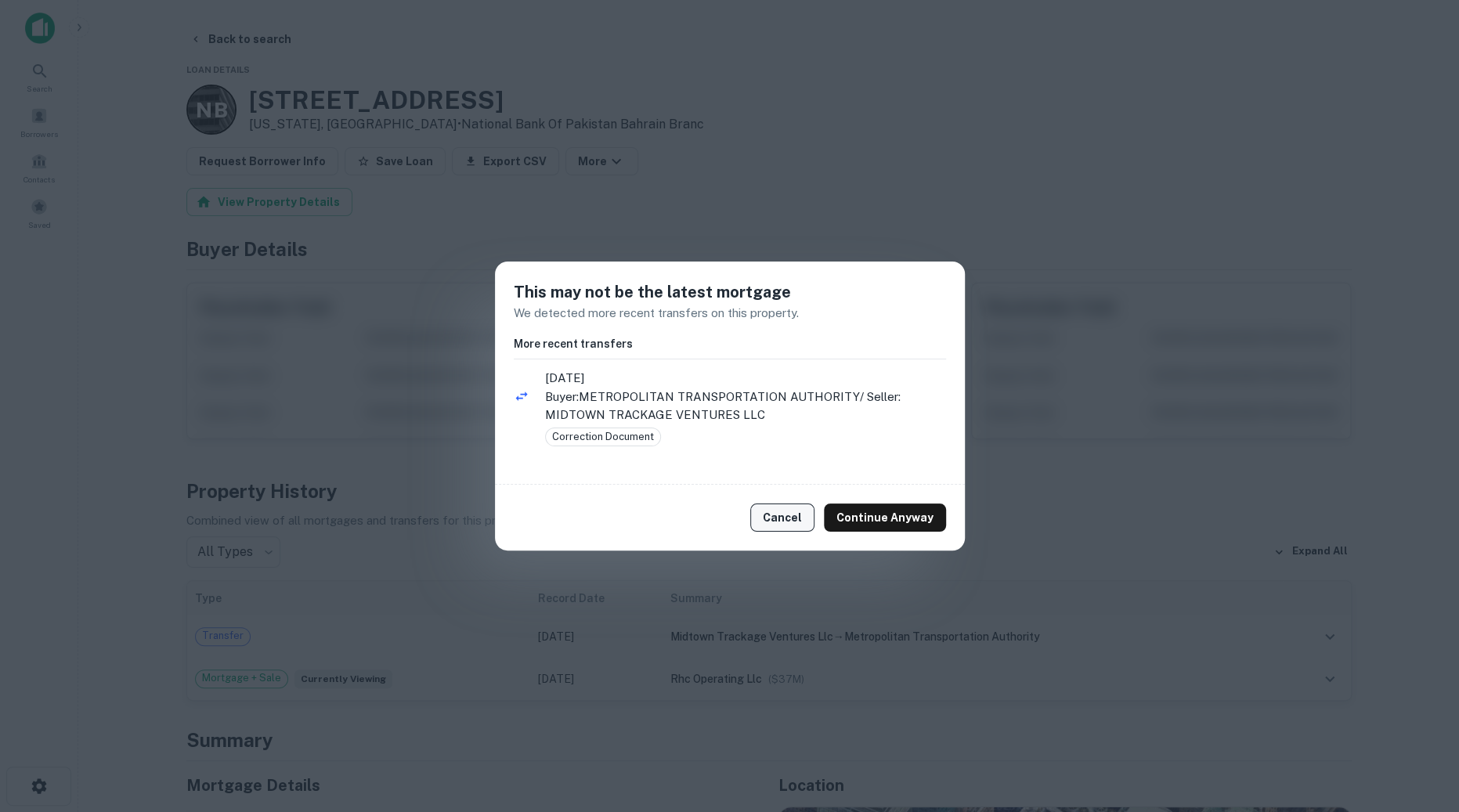
click at [799, 509] on button "Cancel" at bounding box center [782, 518] width 64 height 28
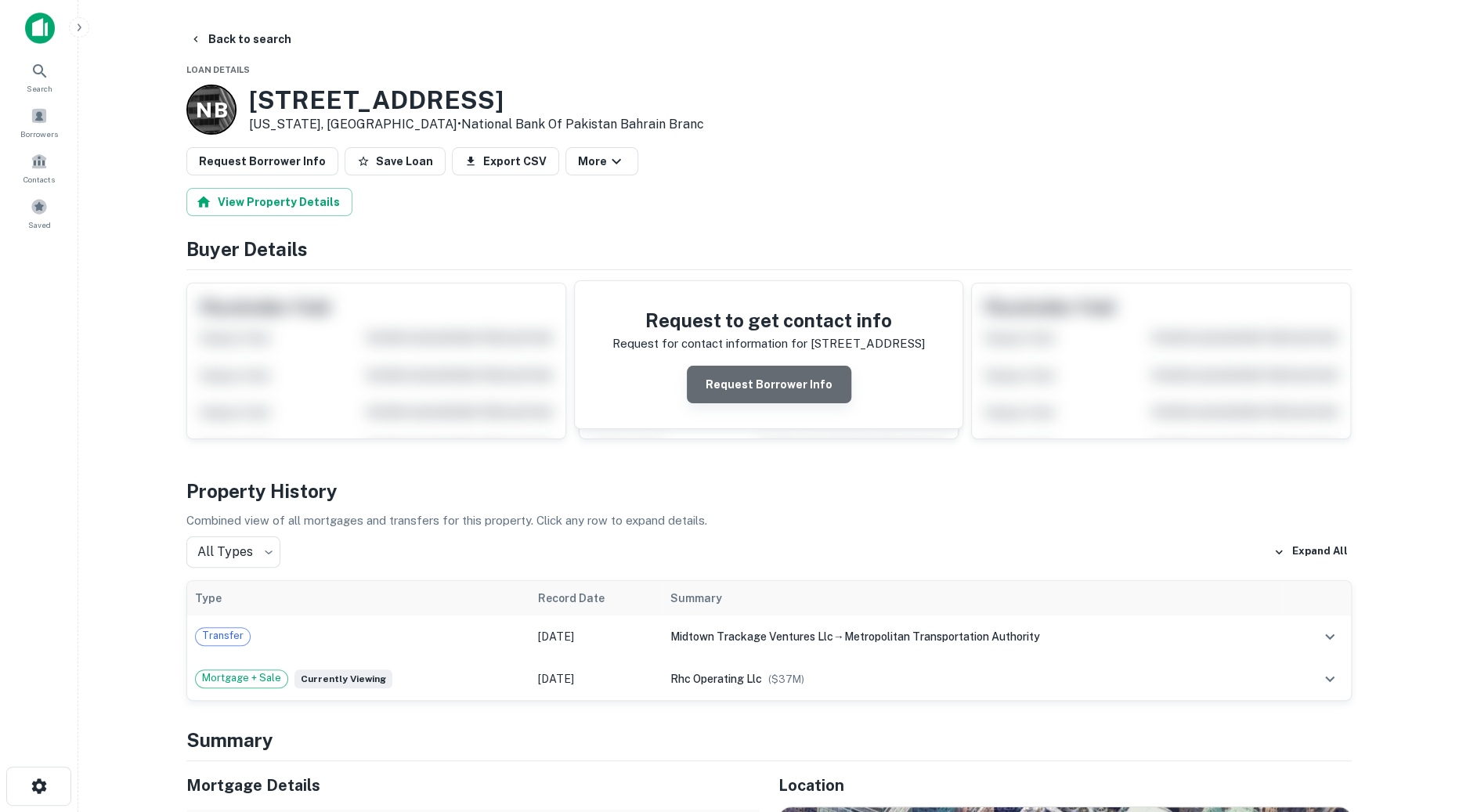
click at [771, 381] on button "Request Borrower Info" at bounding box center [769, 384] width 164 height 37
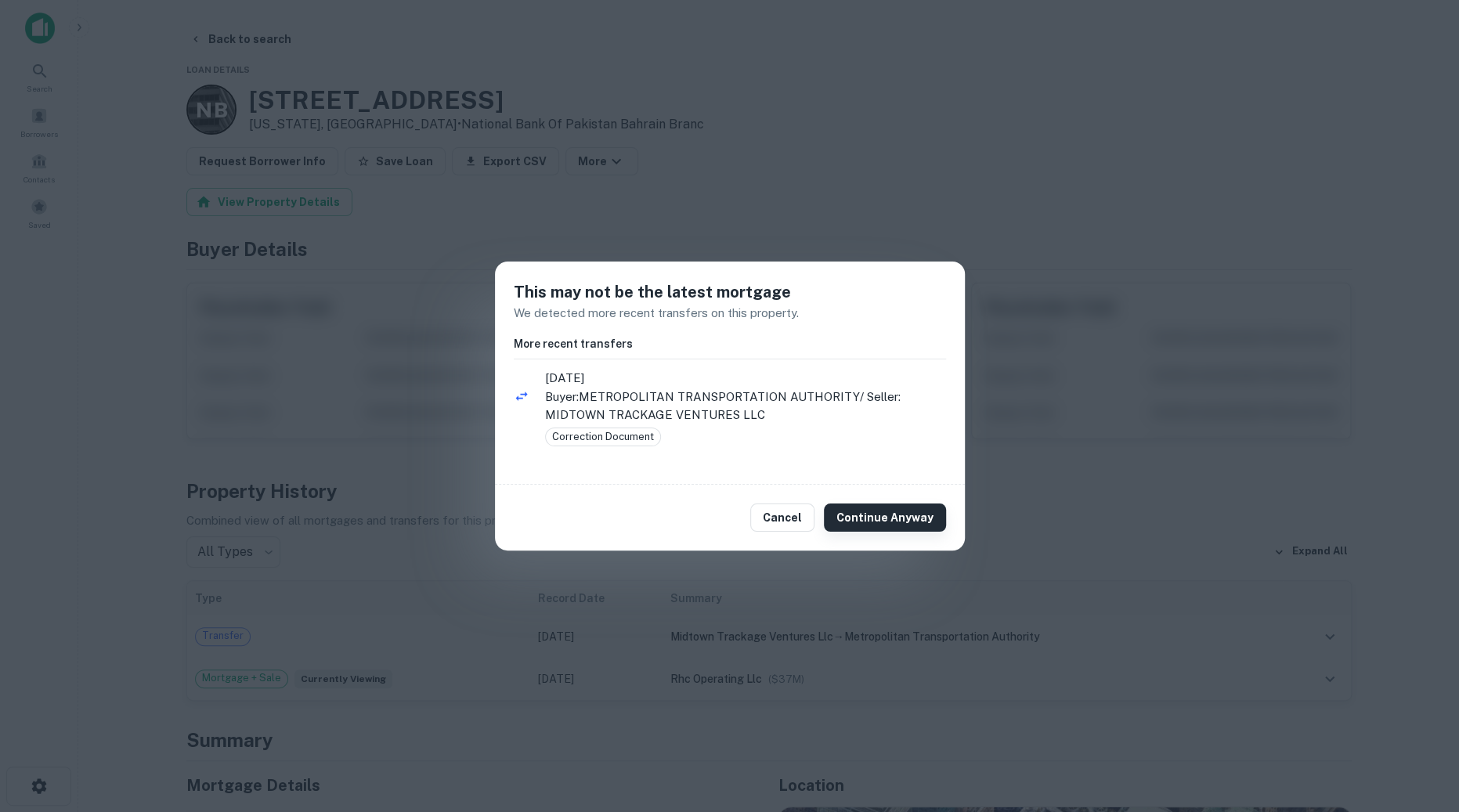
click at [922, 524] on button "Continue Anyway" at bounding box center [885, 518] width 122 height 28
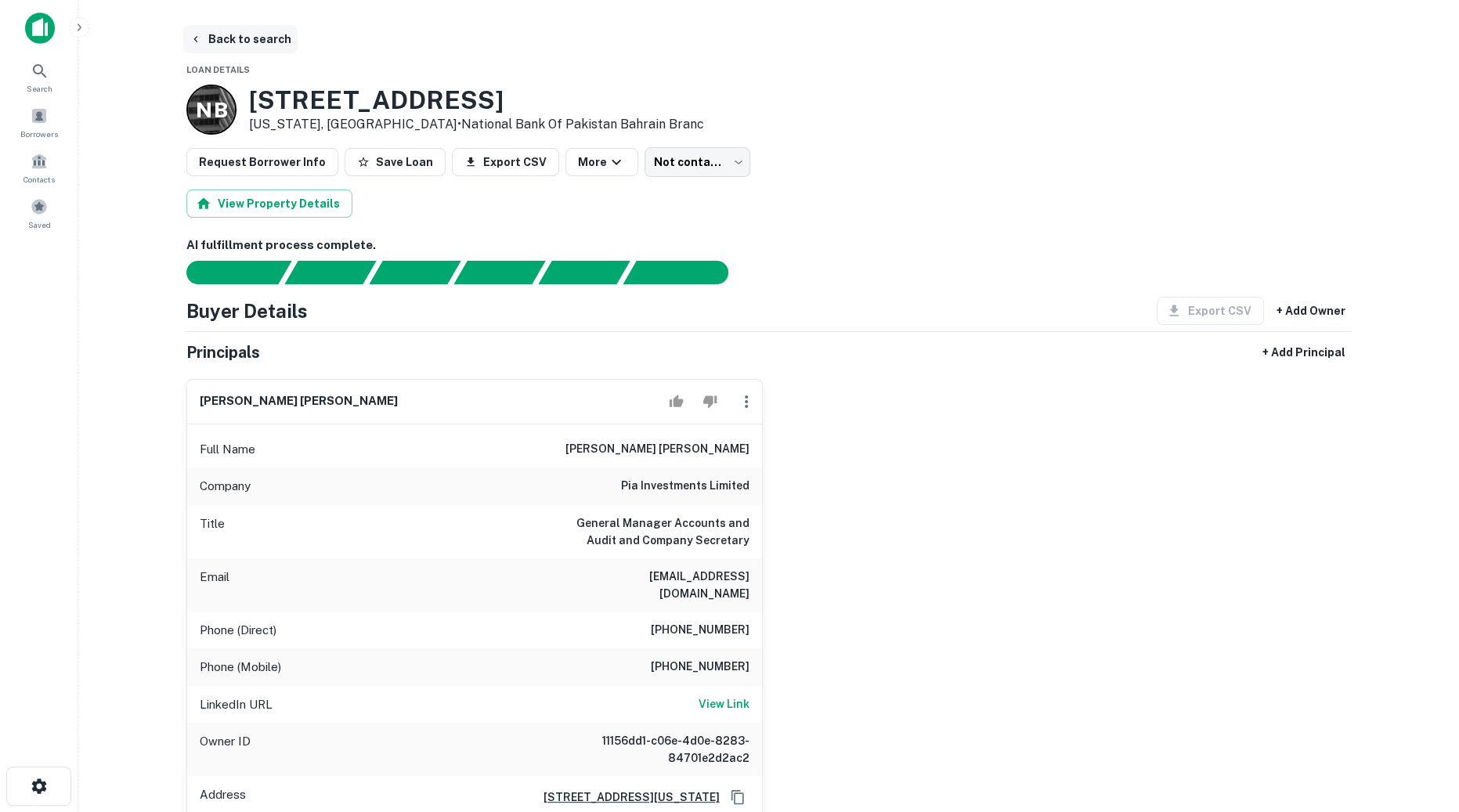
click at [255, 32] on button "Back to search" at bounding box center [241, 39] width 114 height 28
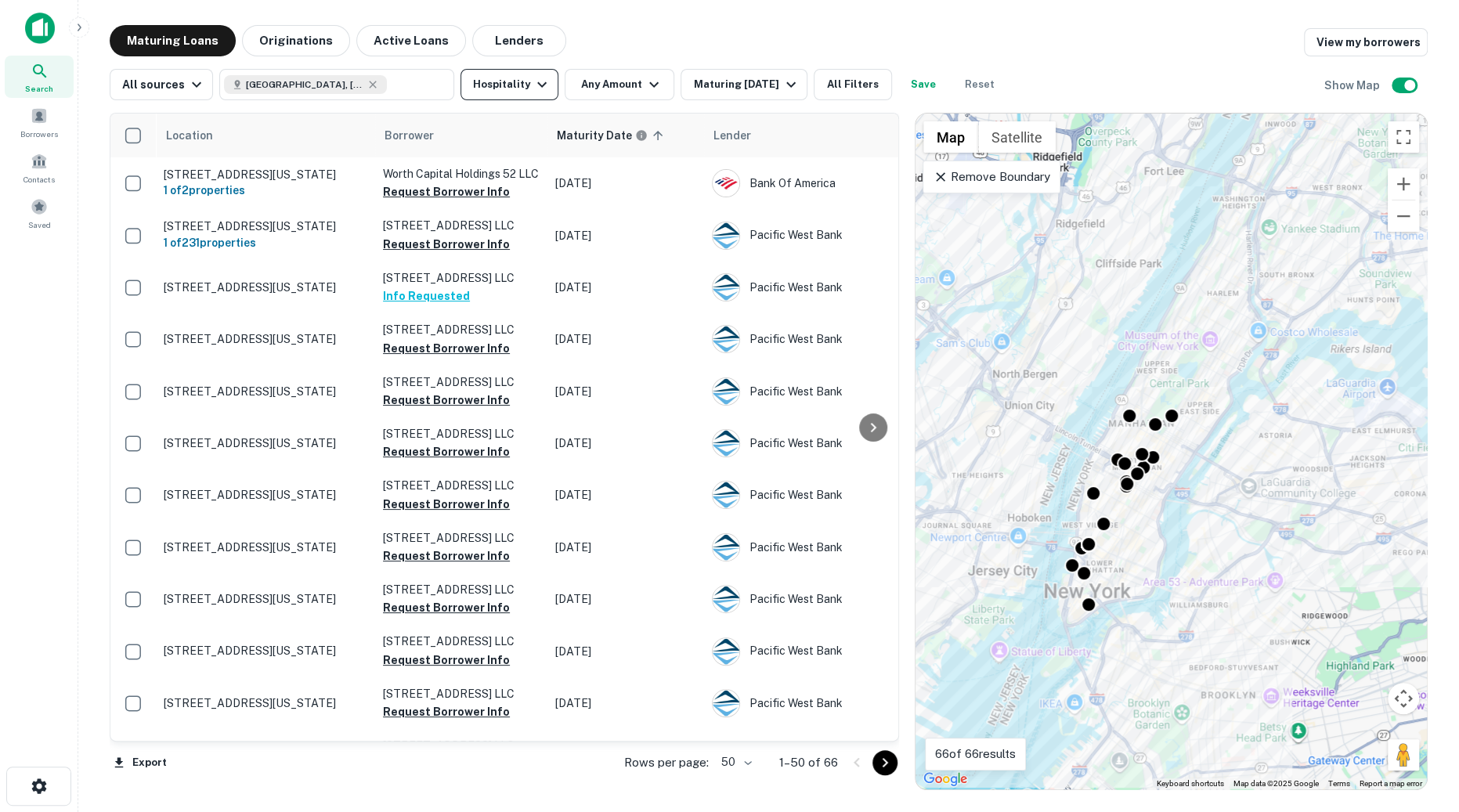
click at [537, 83] on icon "button" at bounding box center [542, 85] width 9 height 6
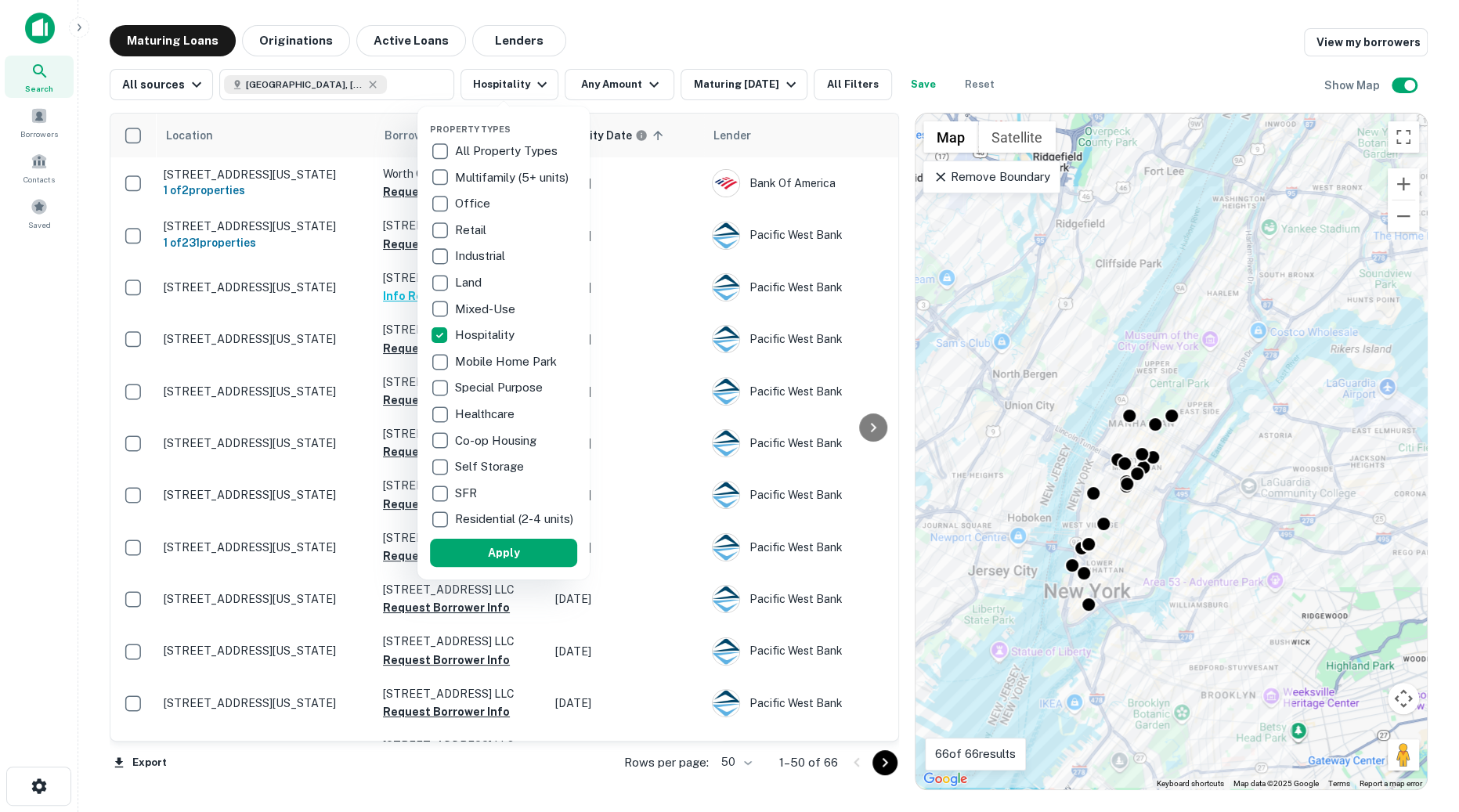
click at [608, 31] on div at bounding box center [729, 406] width 1459 height 812
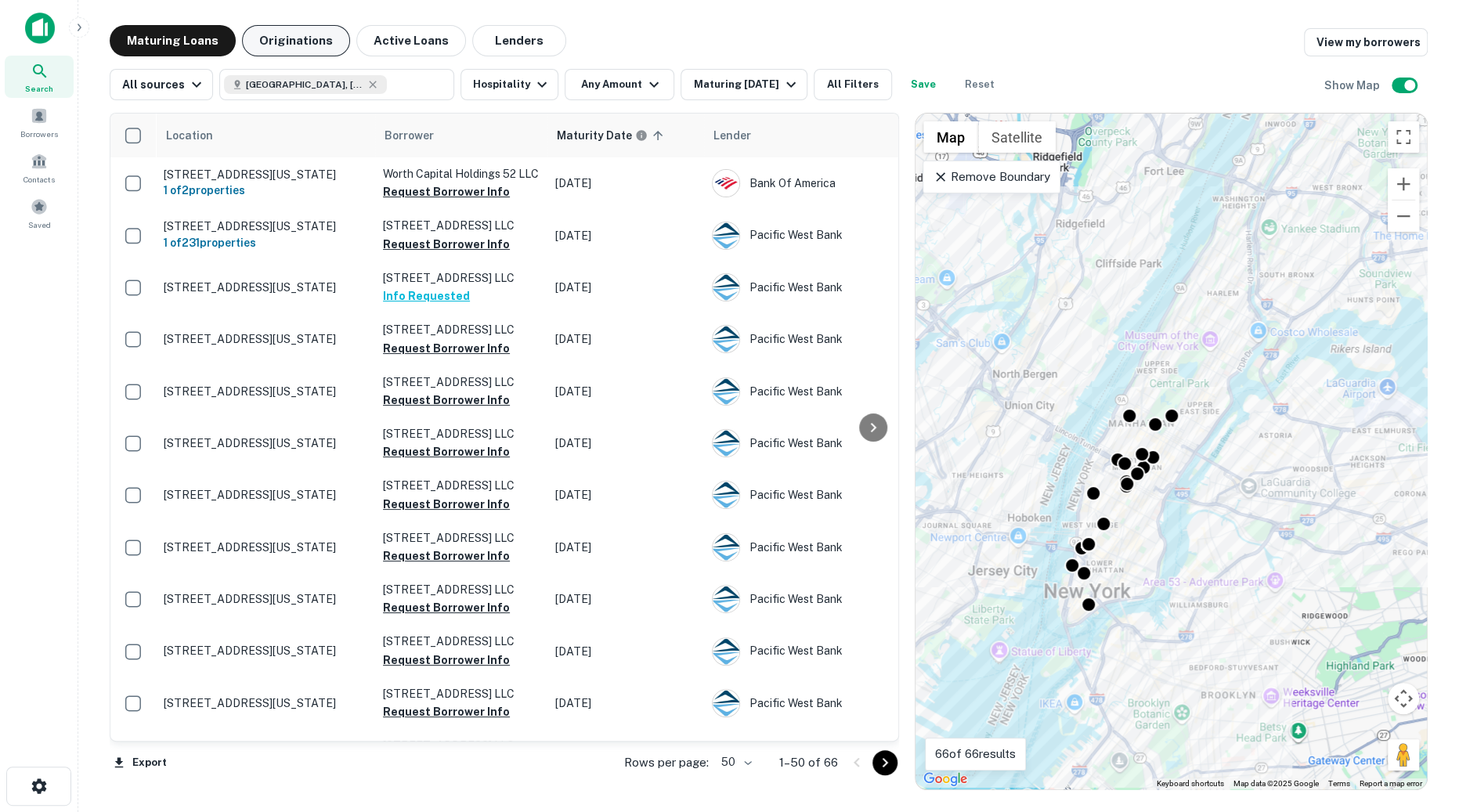
click at [304, 36] on button "Originations" at bounding box center [296, 41] width 108 height 32
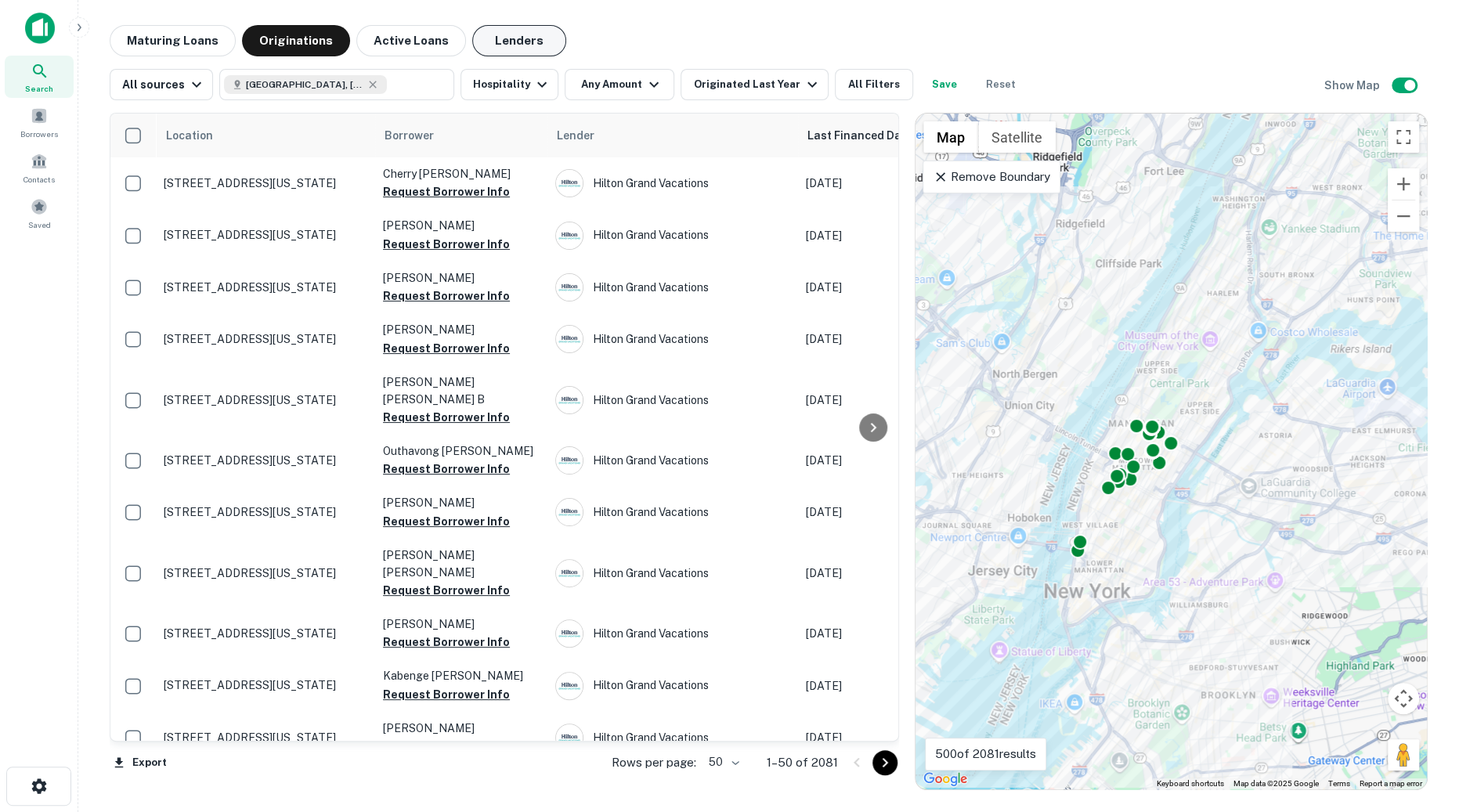
click at [509, 46] on button "Lenders" at bounding box center [518, 41] width 94 height 32
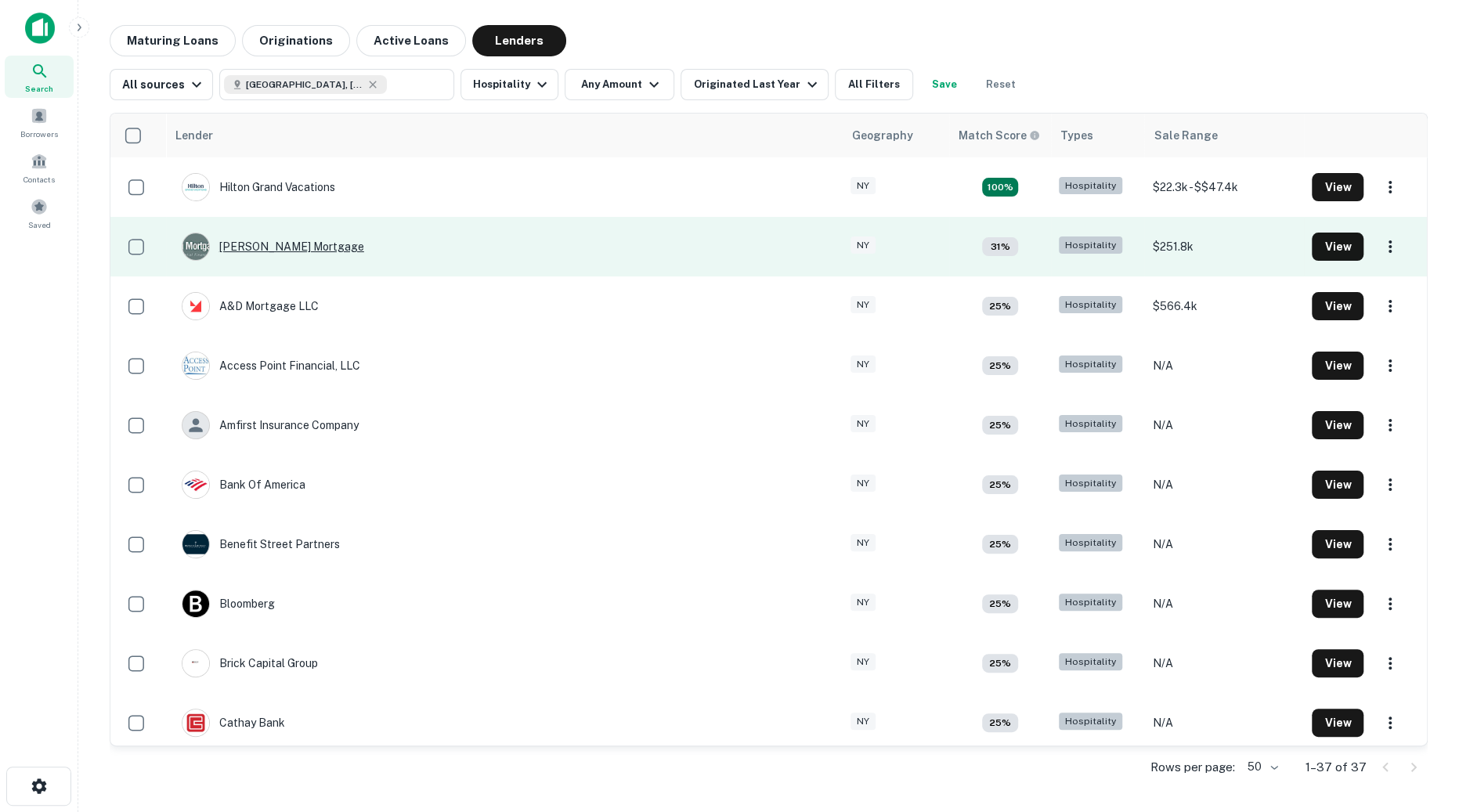
click at [277, 247] on div "Hamilton Mortgage" at bounding box center [273, 246] width 182 height 28
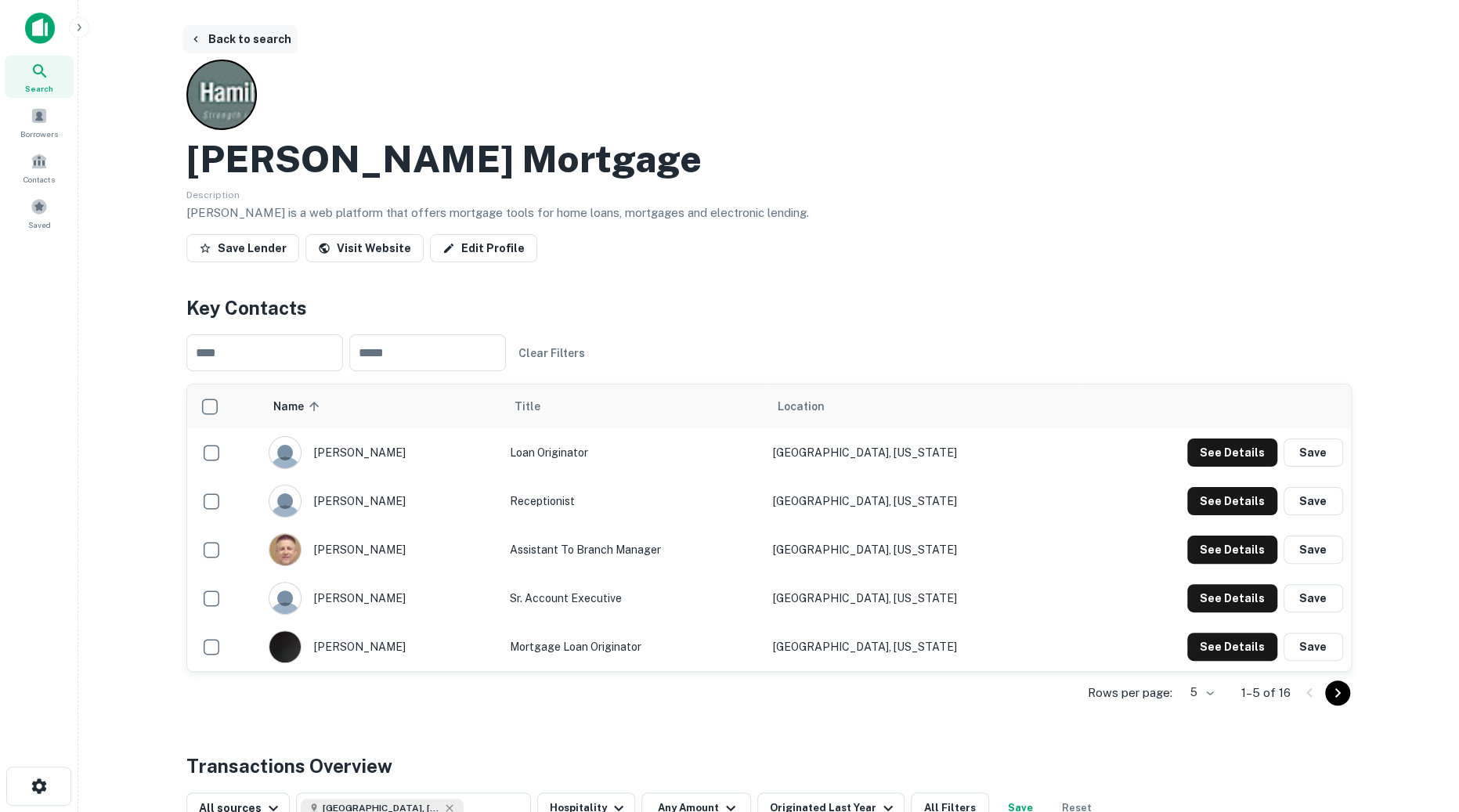
click at [229, 33] on button "Back to search" at bounding box center [241, 39] width 114 height 28
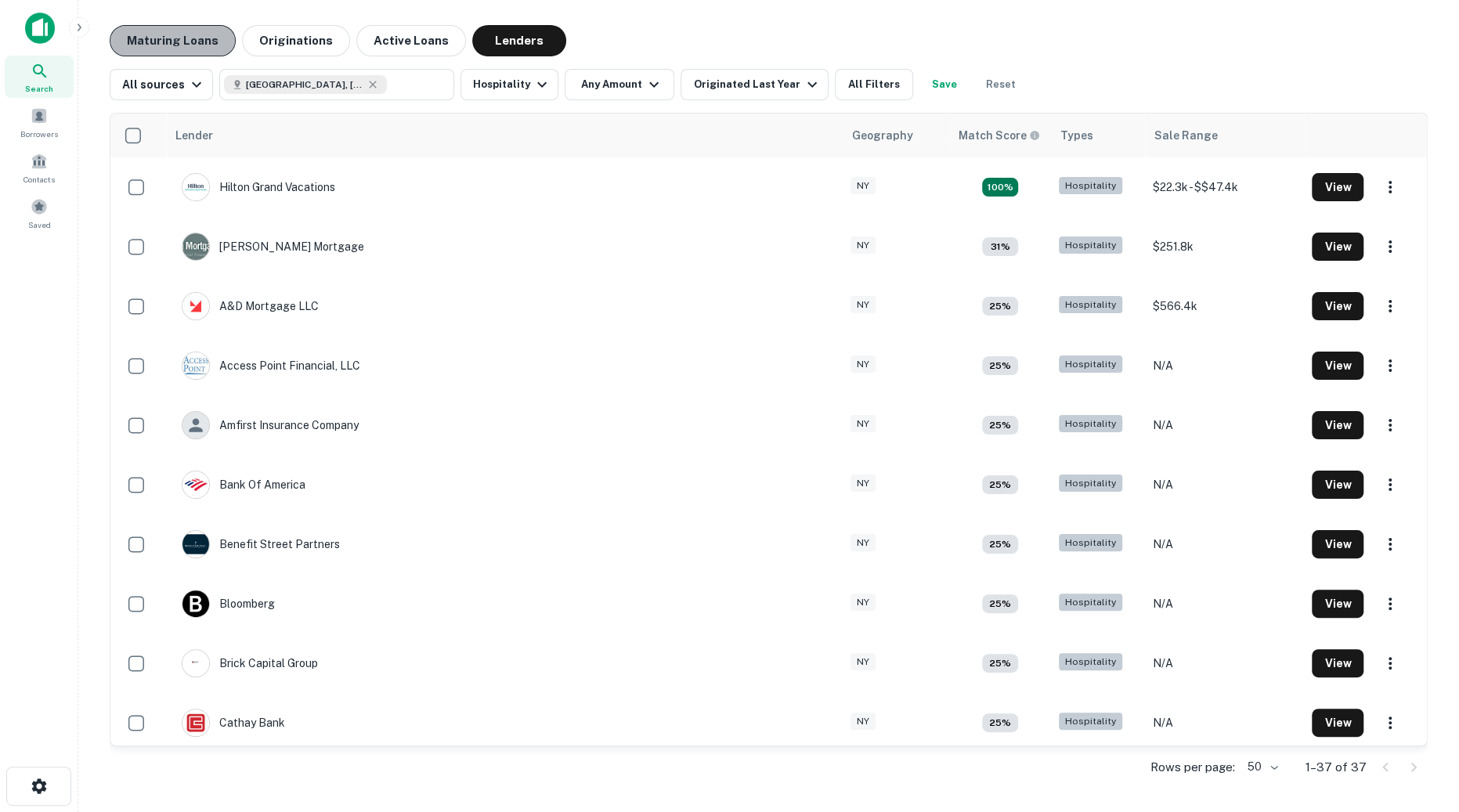
click at [204, 50] on button "Maturing Loans" at bounding box center [173, 41] width 126 height 32
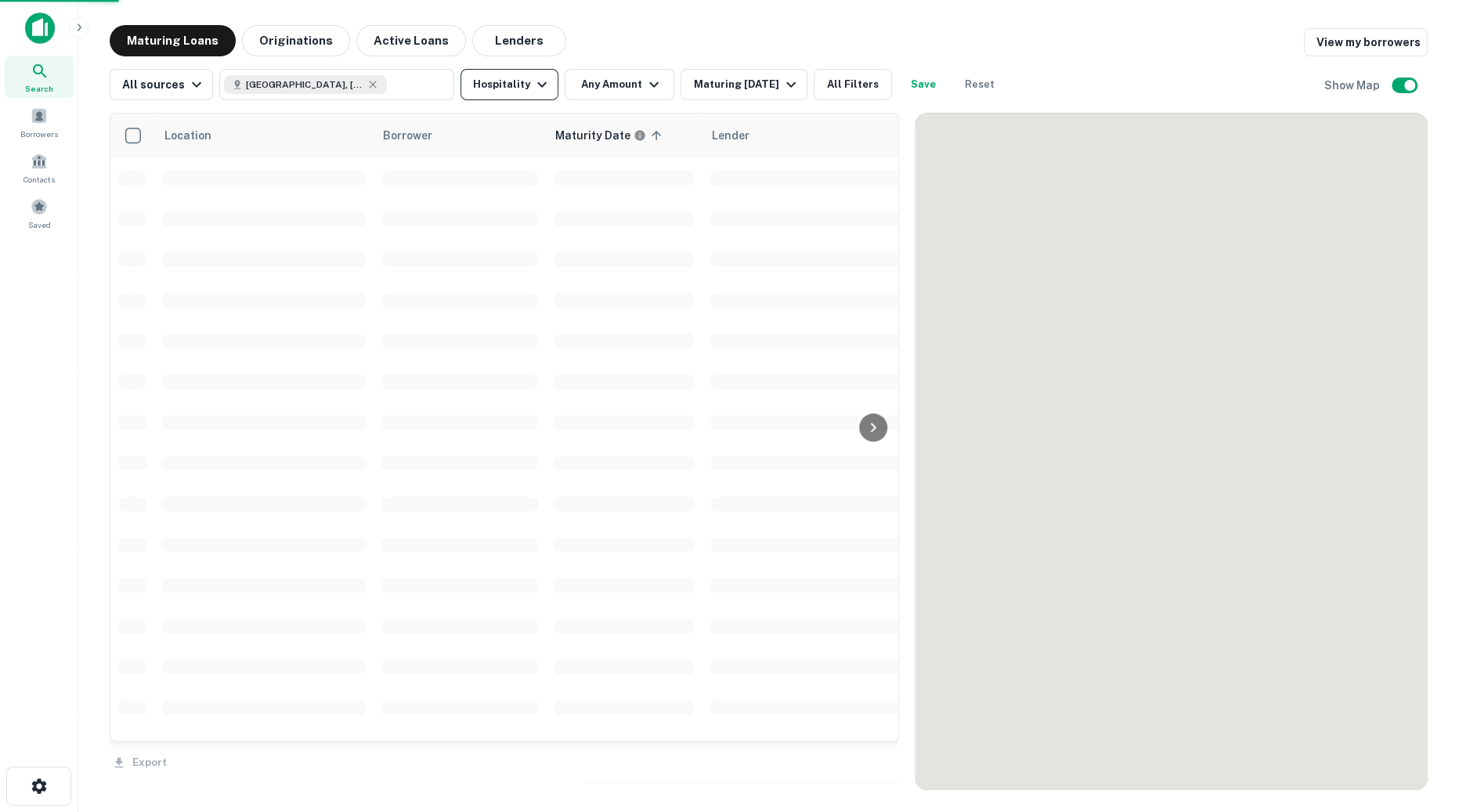
click at [533, 91] on icon "button" at bounding box center [542, 85] width 19 height 19
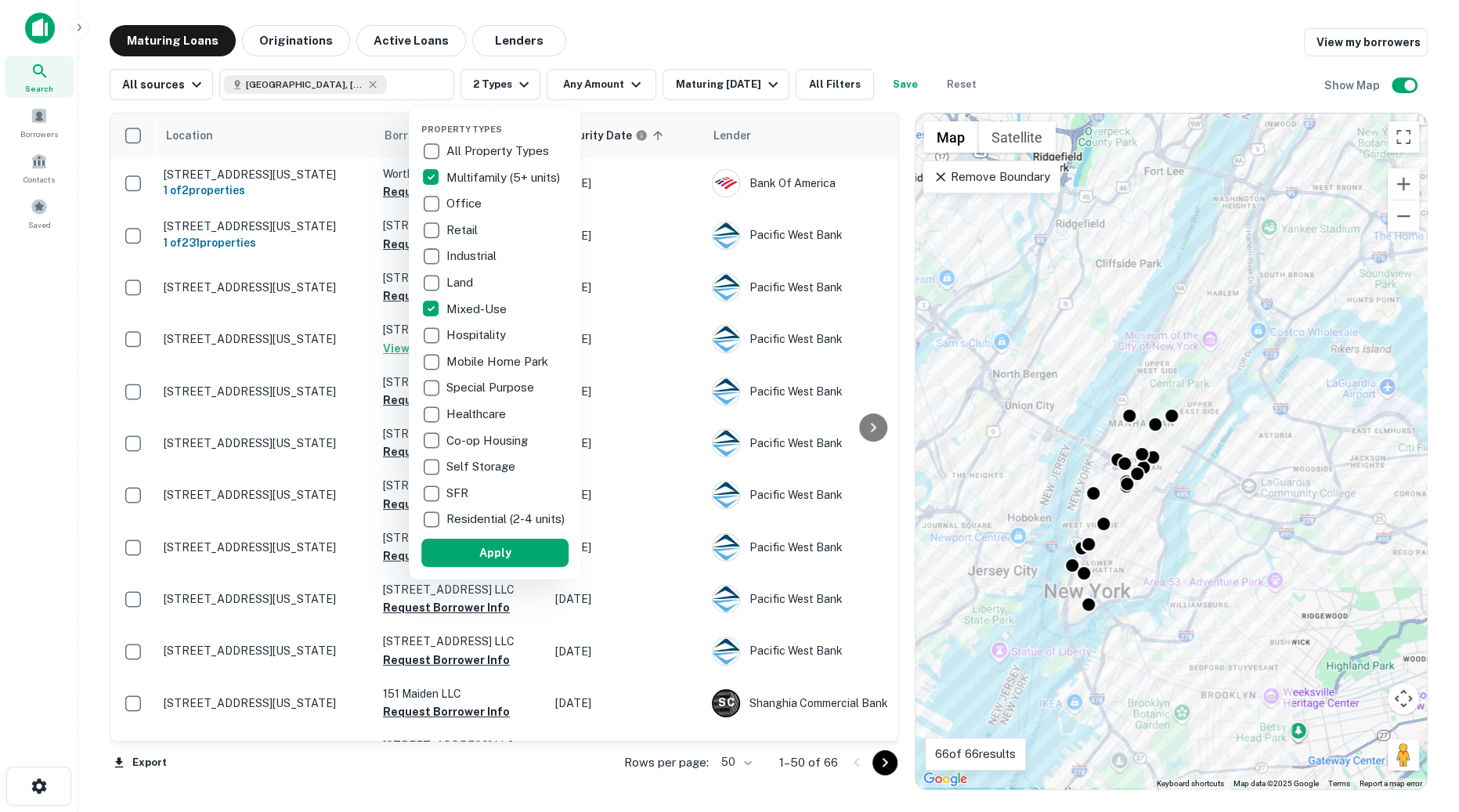
drag, startPoint x: 503, startPoint y: 564, endPoint x: 730, endPoint y: 533, distance: 229.1
click at [503, 564] on button "Apply" at bounding box center [495, 553] width 148 height 28
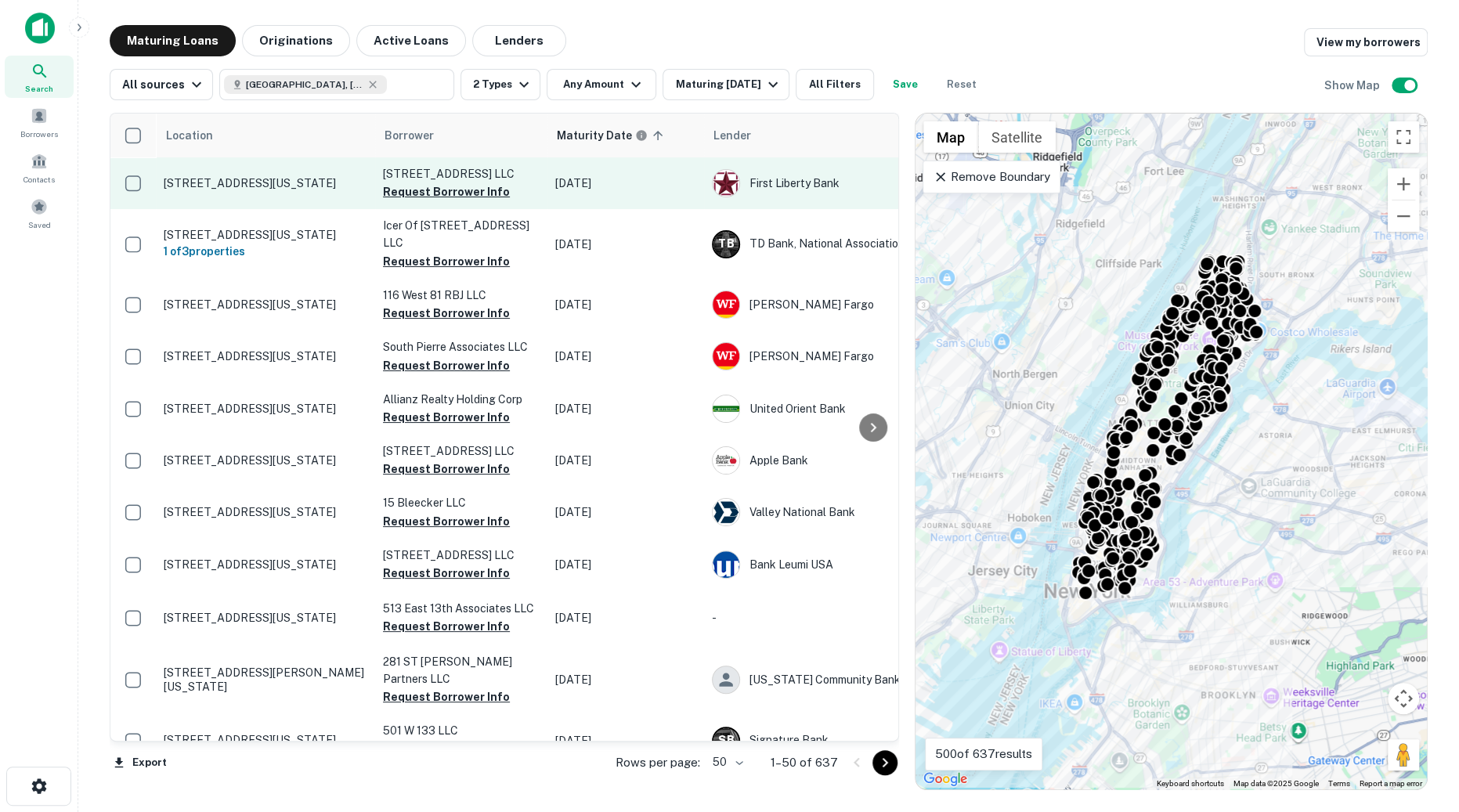
click at [260, 185] on p "40 Grove St New York, NY10014" at bounding box center [265, 182] width 204 height 14
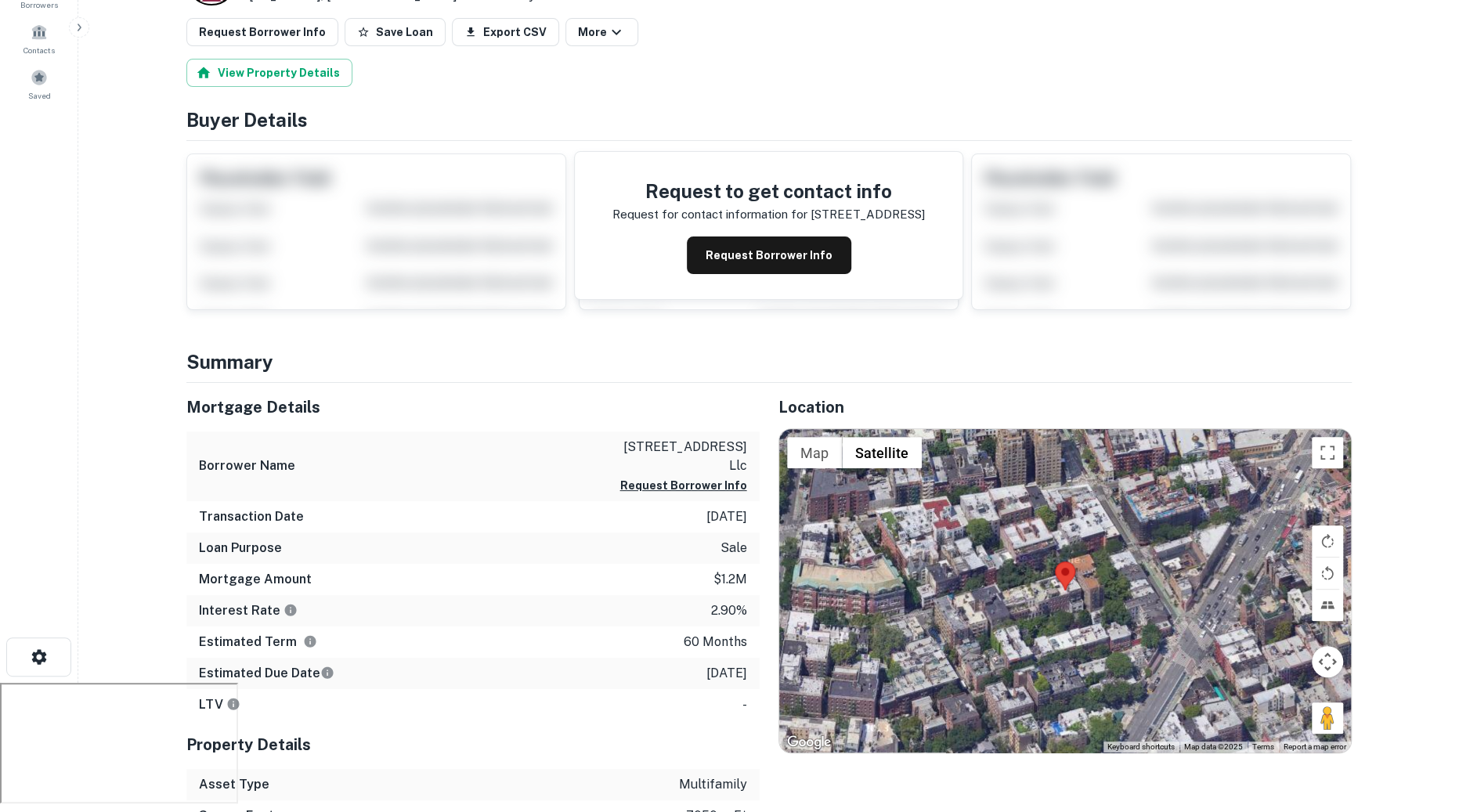
scroll to position [189, 0]
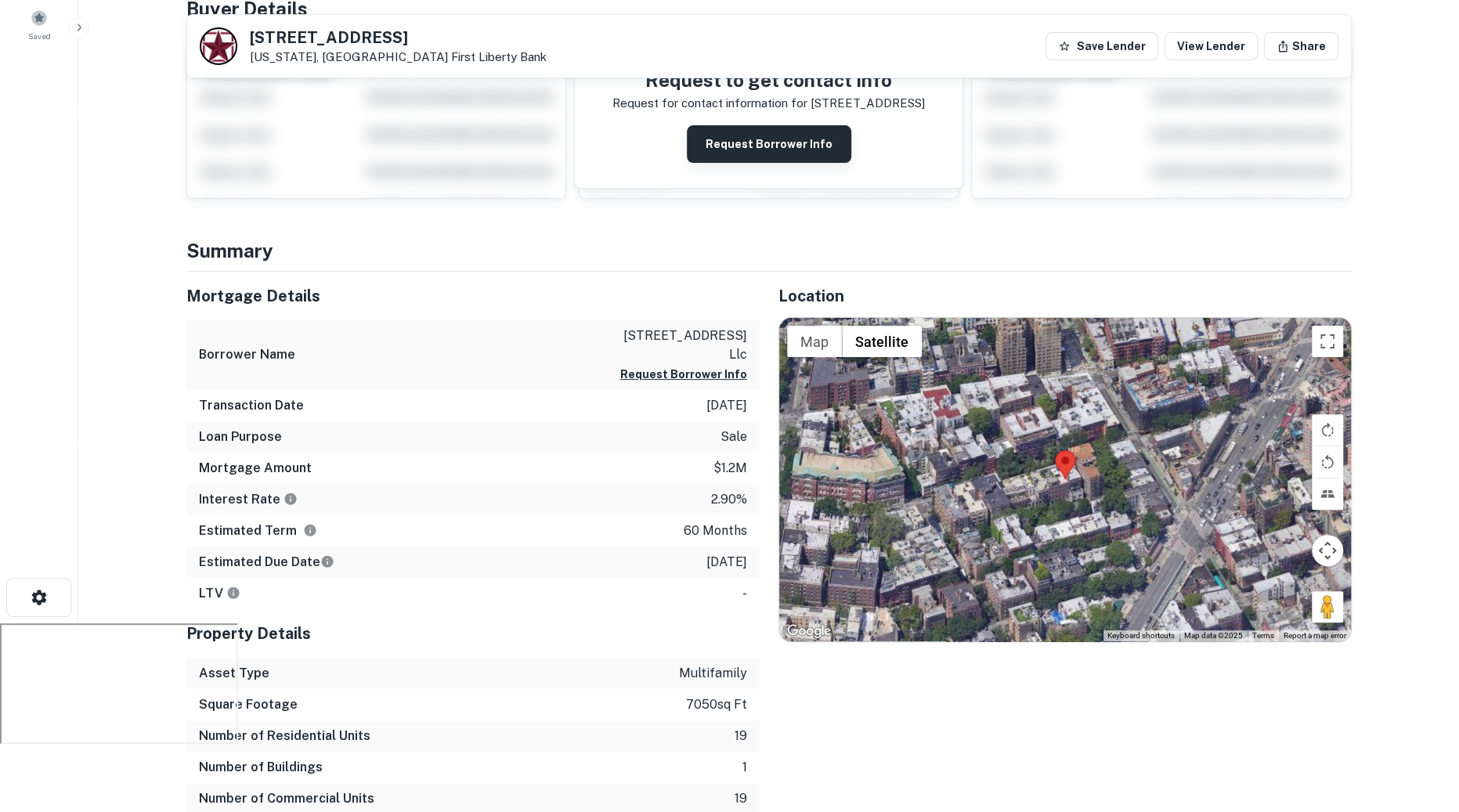
click at [810, 133] on button "Request Borrower Info" at bounding box center [769, 143] width 164 height 37
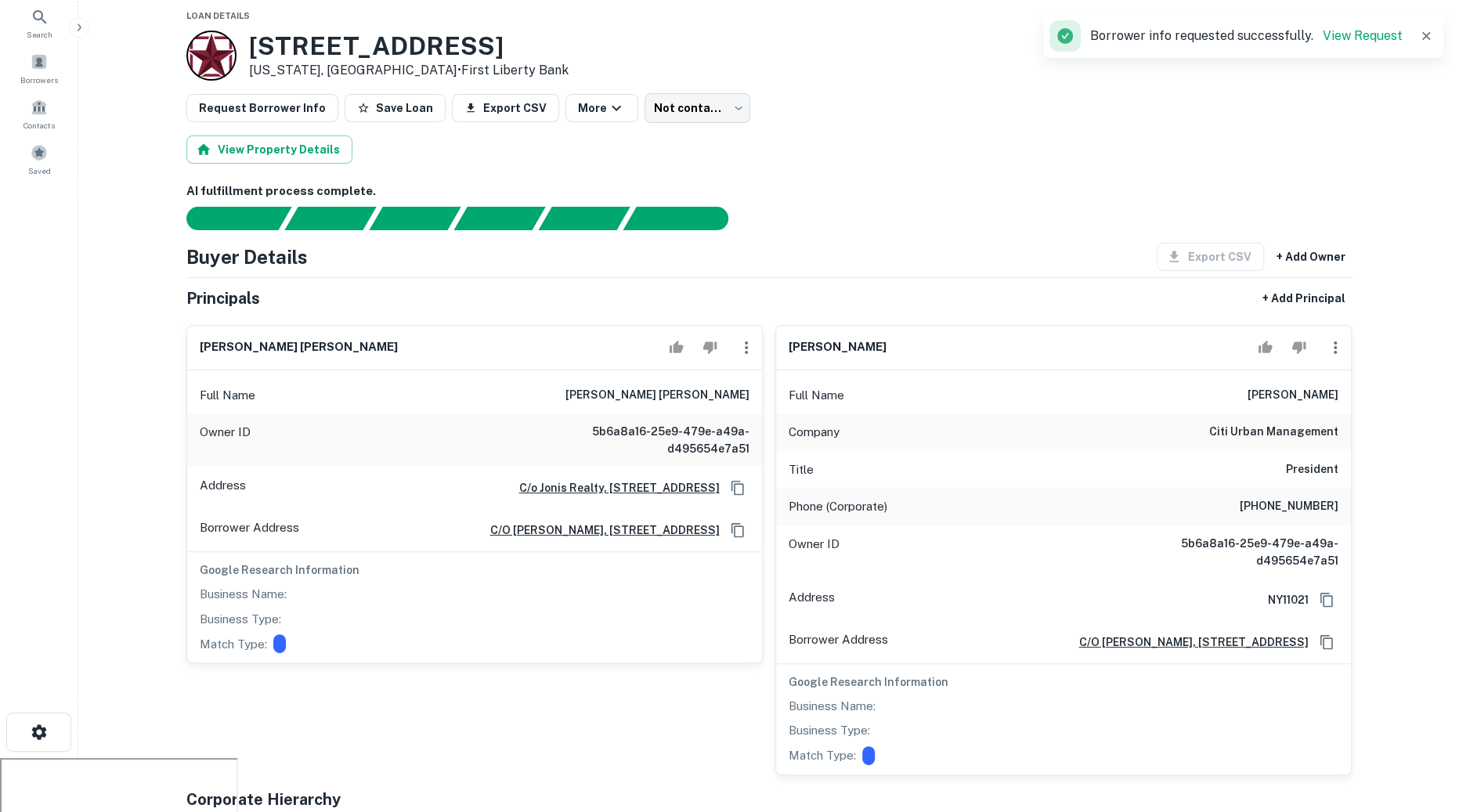
scroll to position [0, 0]
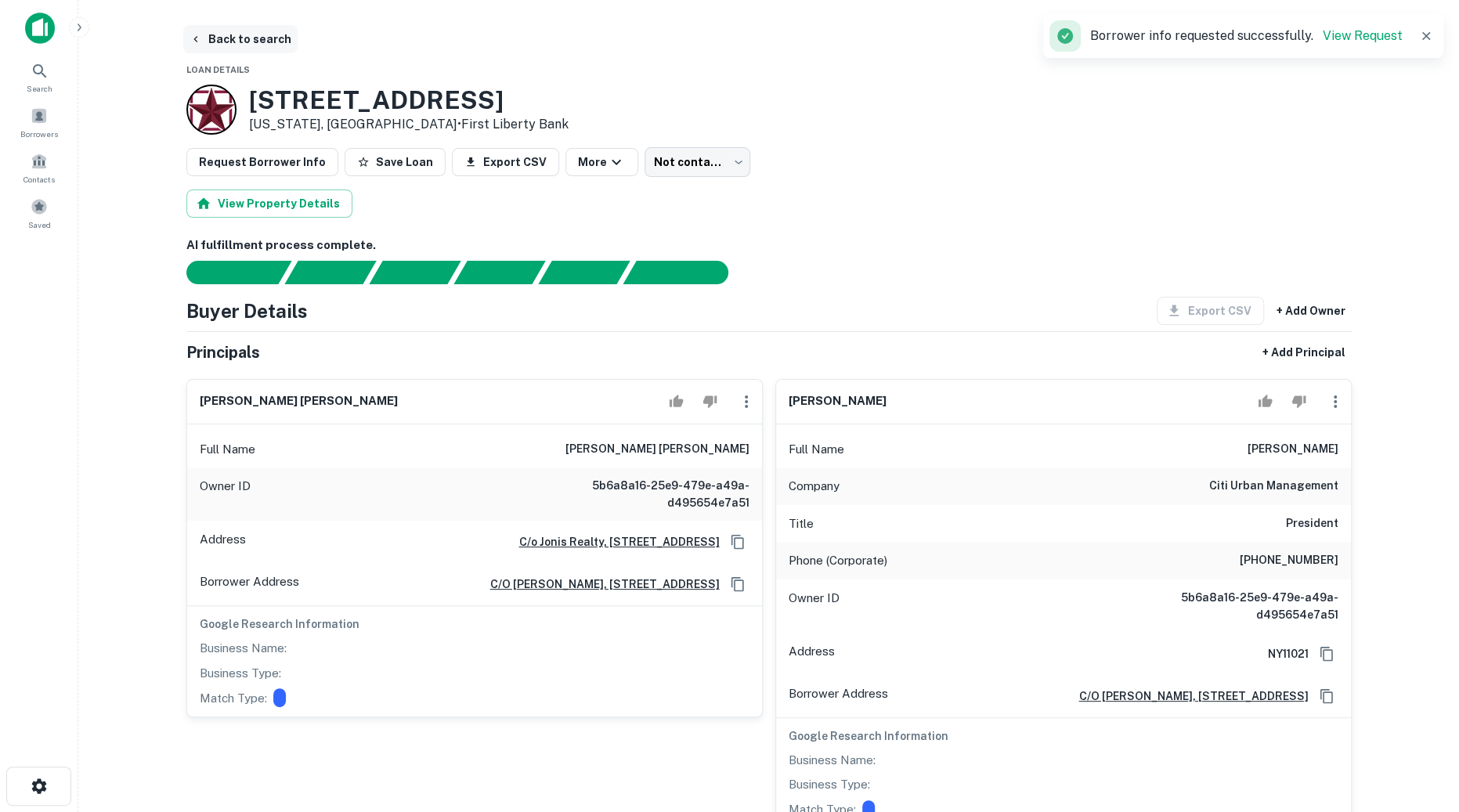
click at [252, 46] on button "Back to search" at bounding box center [241, 39] width 114 height 28
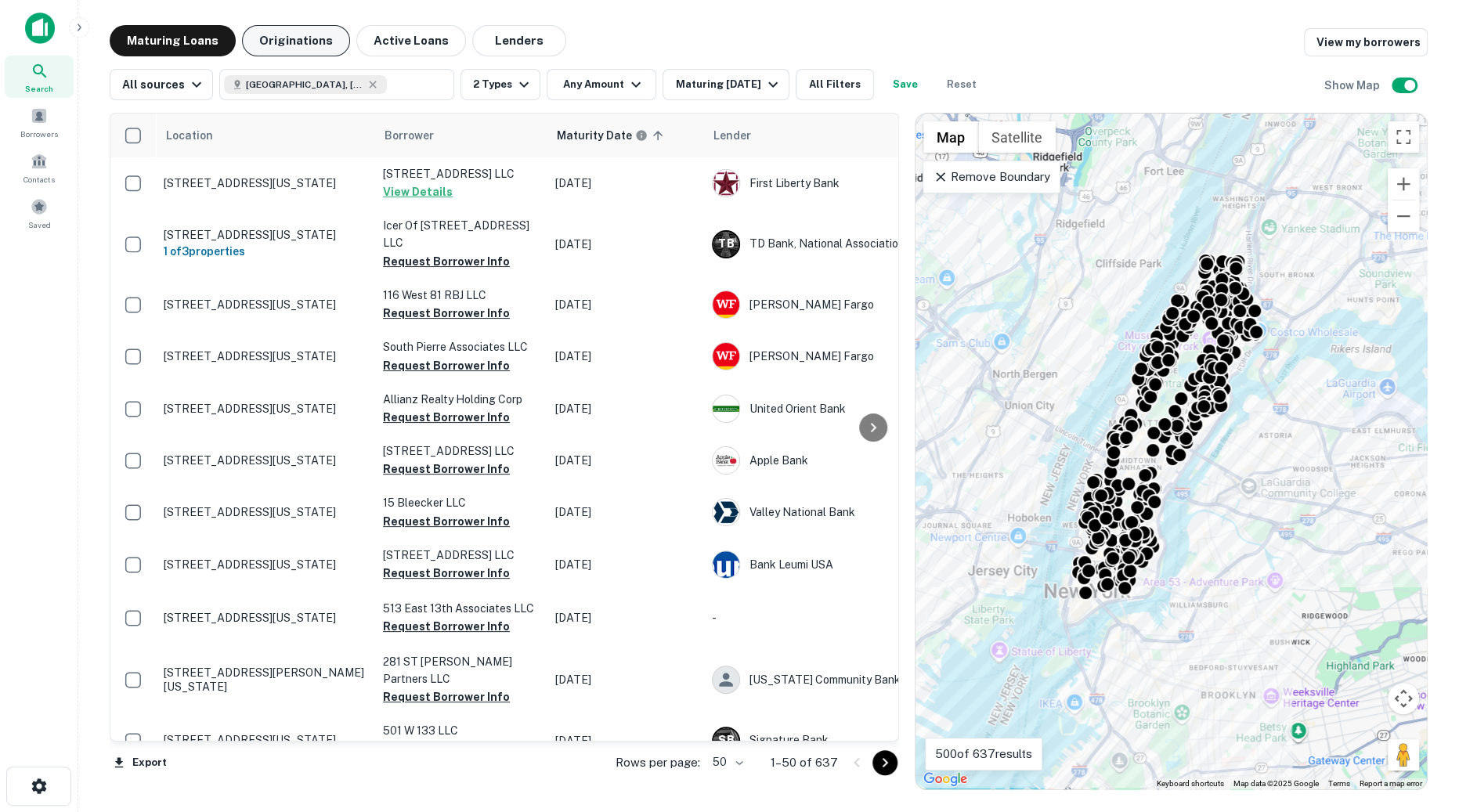
click at [317, 38] on button "Originations" at bounding box center [296, 41] width 108 height 32
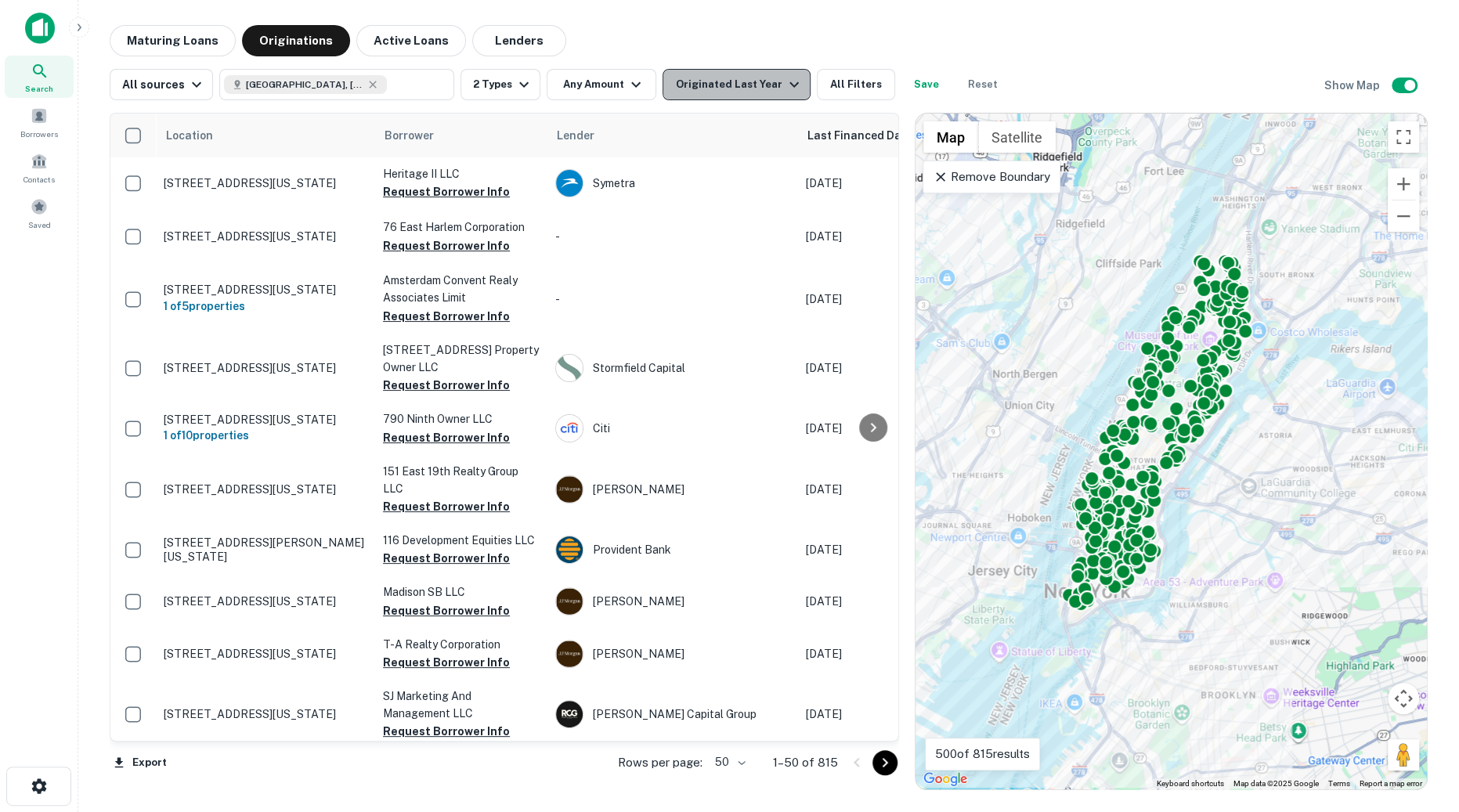
click at [790, 83] on icon "button" at bounding box center [794, 85] width 9 height 6
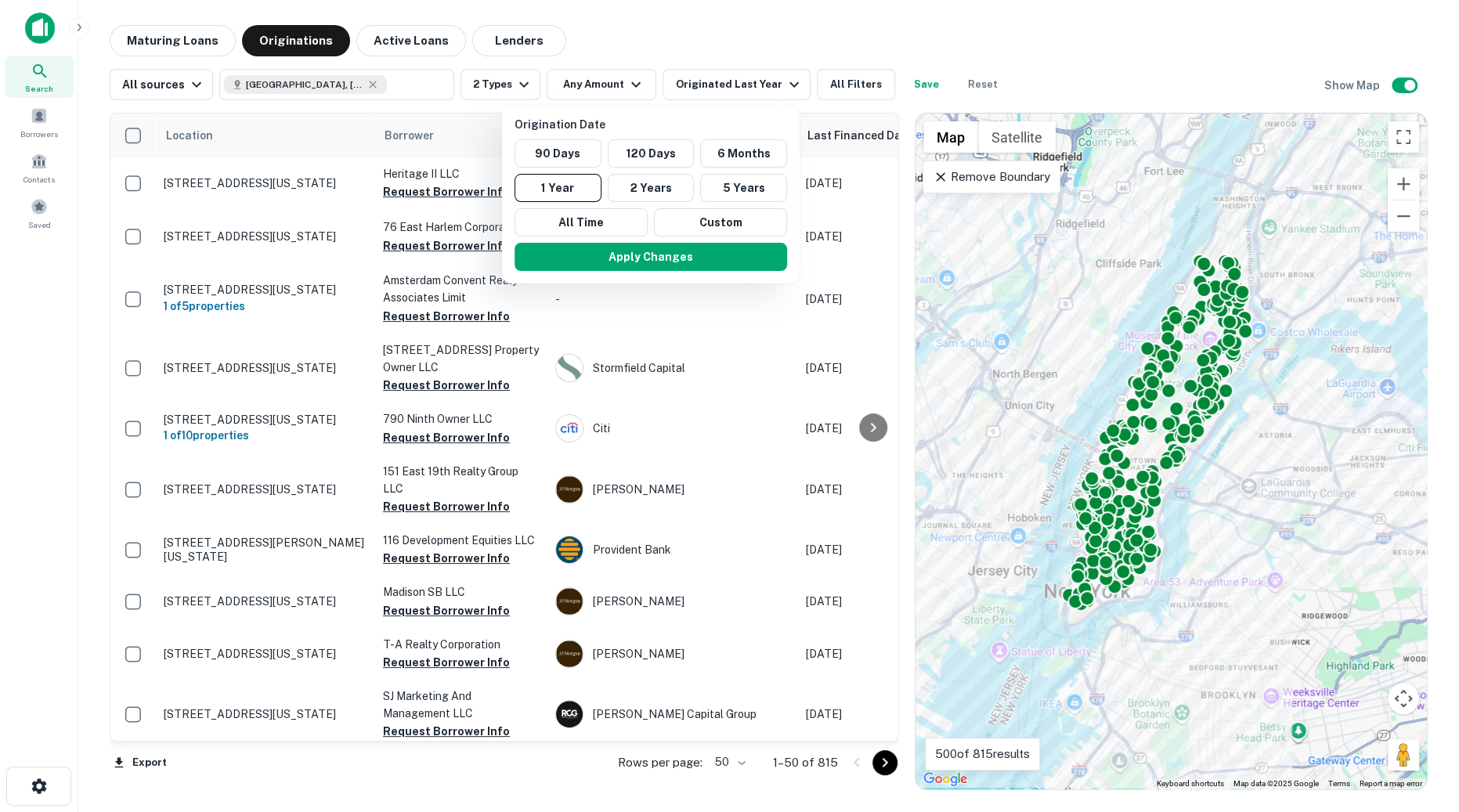
click at [997, 43] on div at bounding box center [729, 406] width 1459 height 812
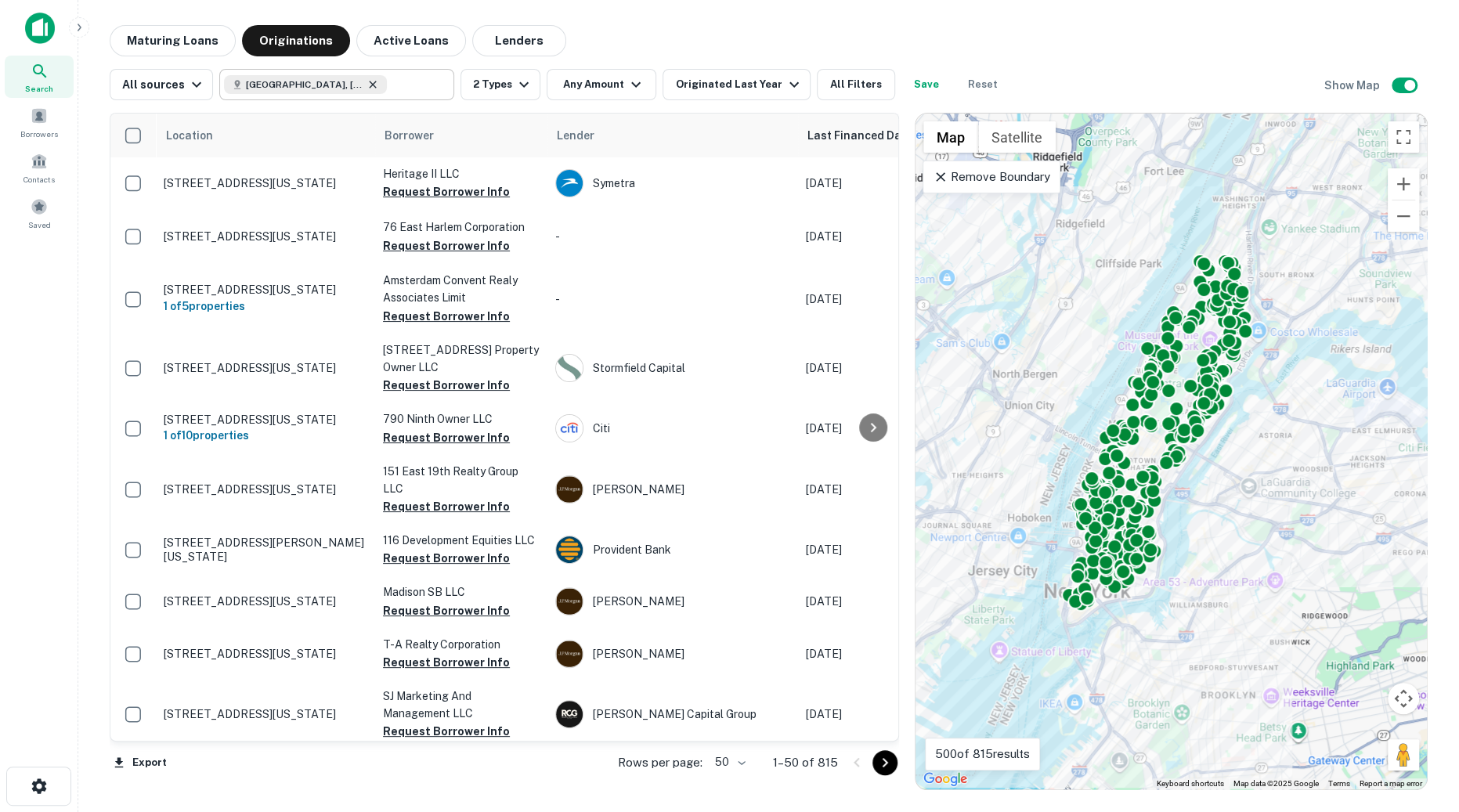
click at [368, 86] on icon at bounding box center [372, 84] width 12 height 12
type input "**********"
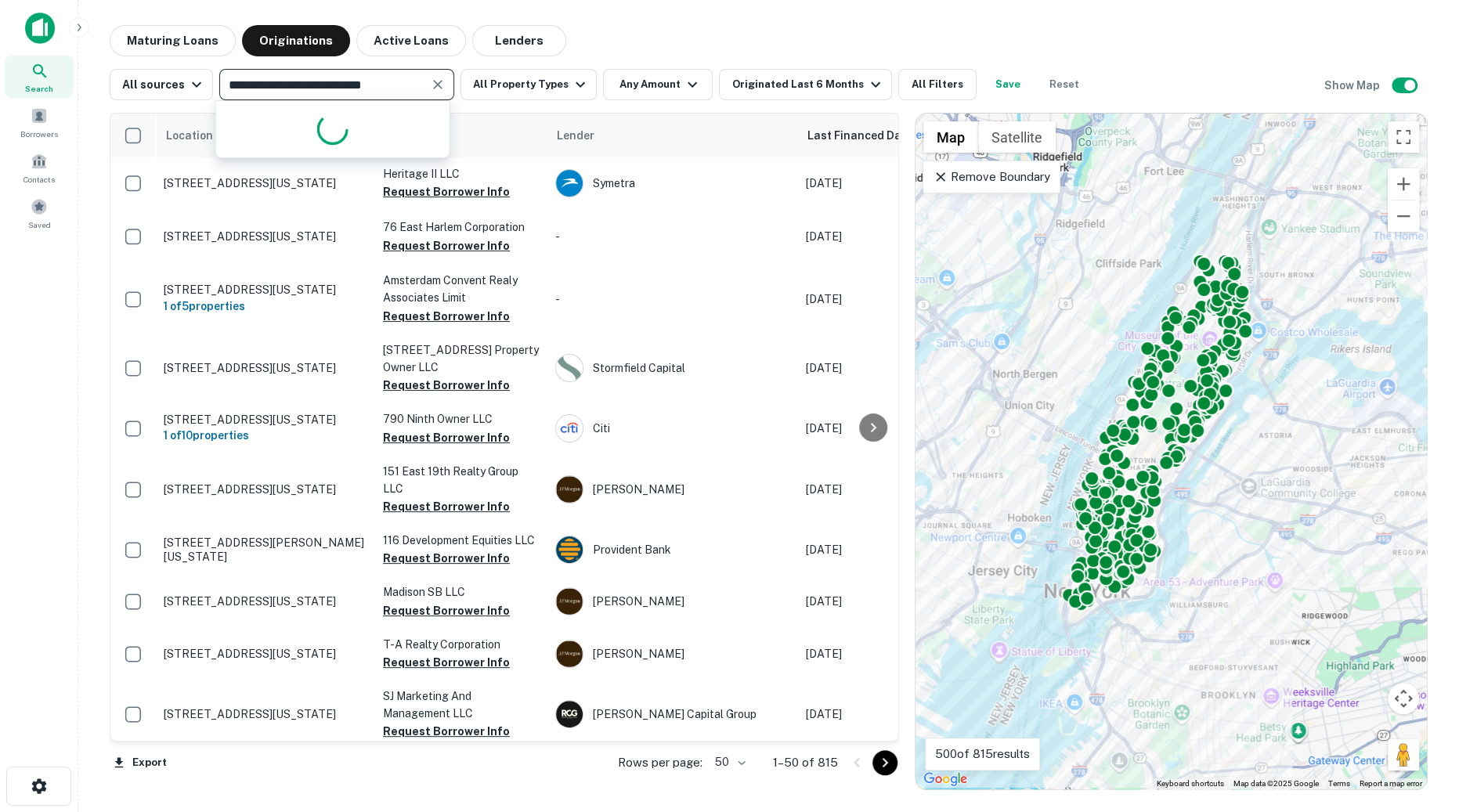
click at [376, 89] on input "**********" at bounding box center [323, 85] width 200 height 22
type input "**********"
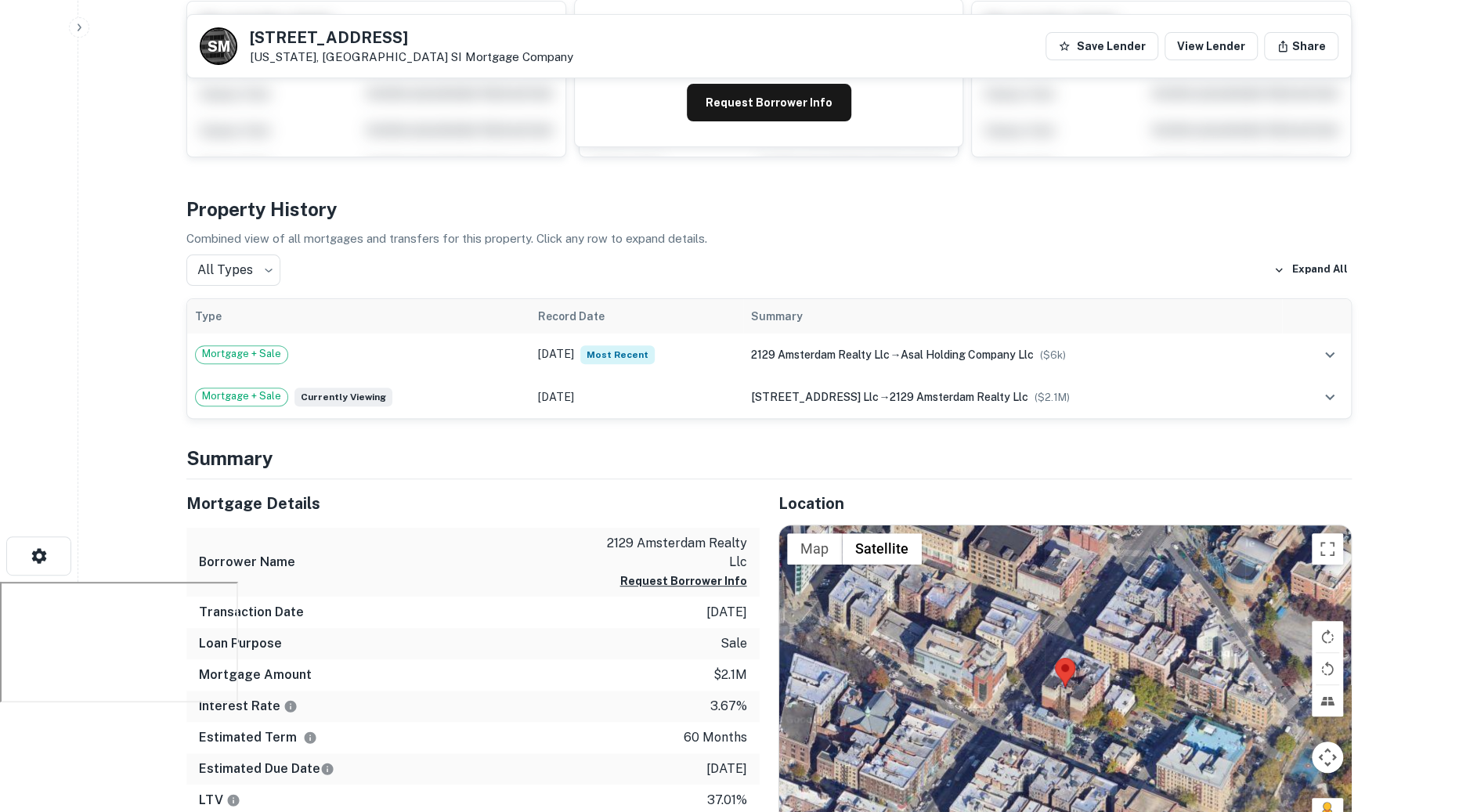
scroll to position [226, 0]
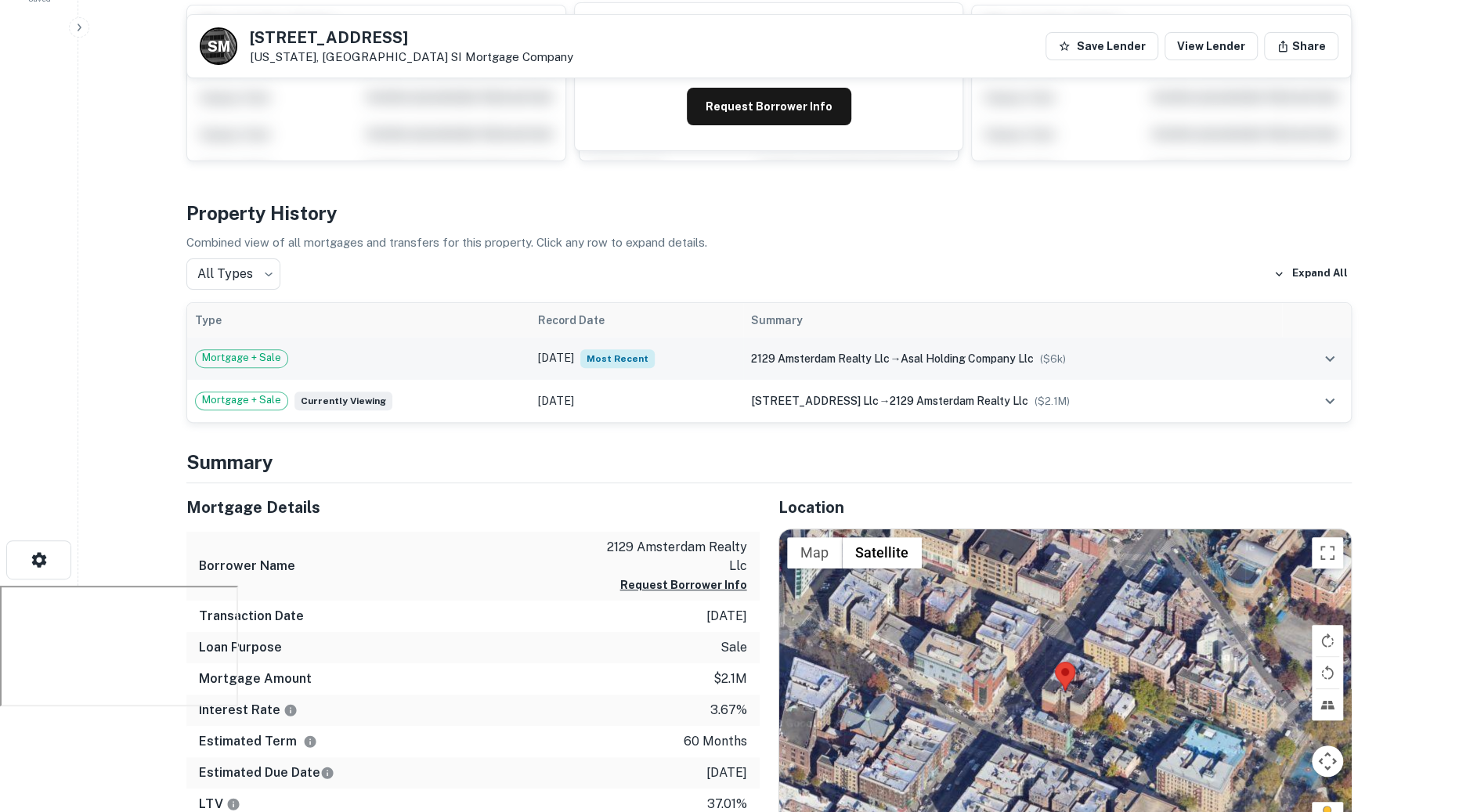
click at [467, 356] on div "Mortgage + Sale" at bounding box center [358, 358] width 328 height 19
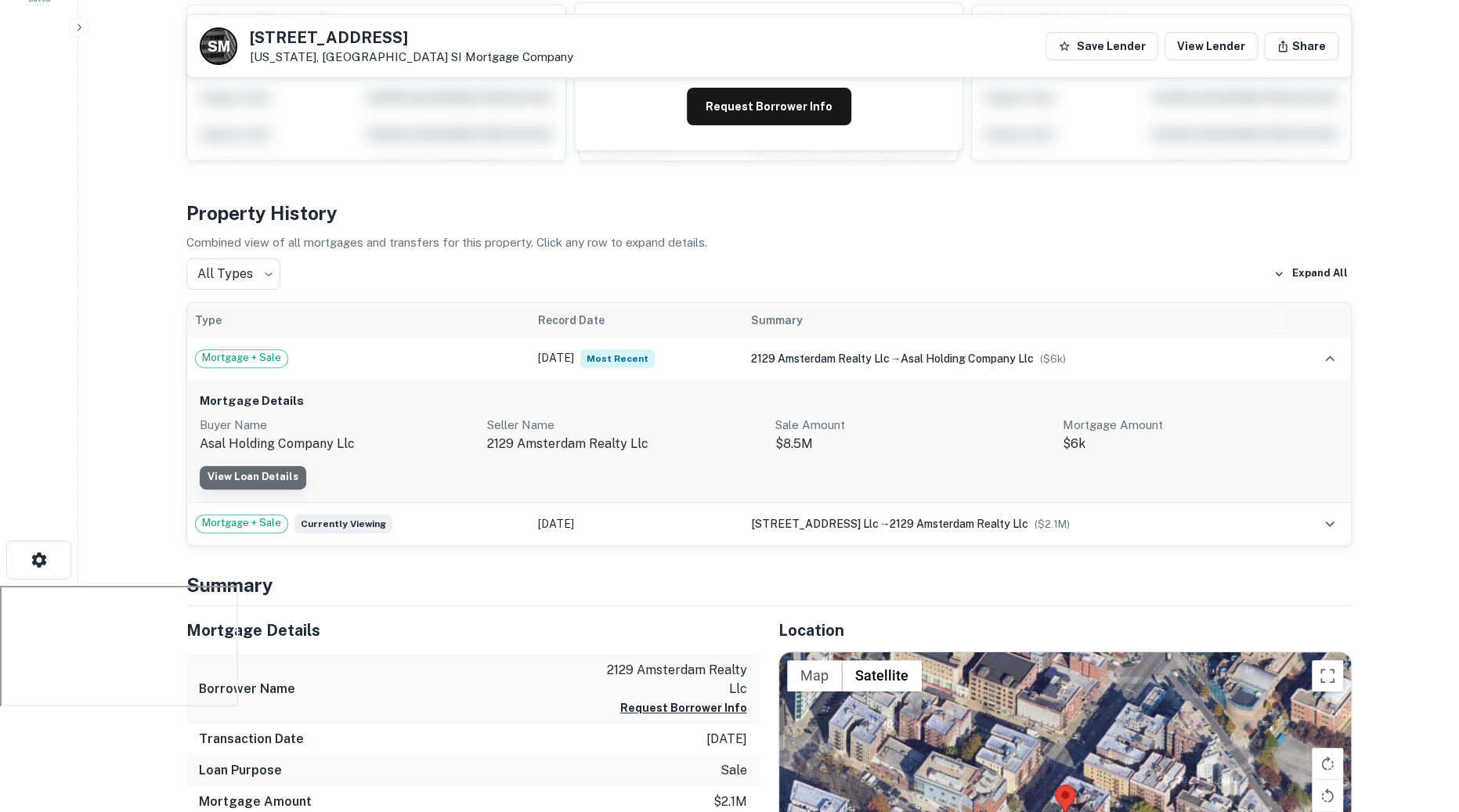
click at [273, 472] on link "View Loan Details" at bounding box center [253, 478] width 106 height 23
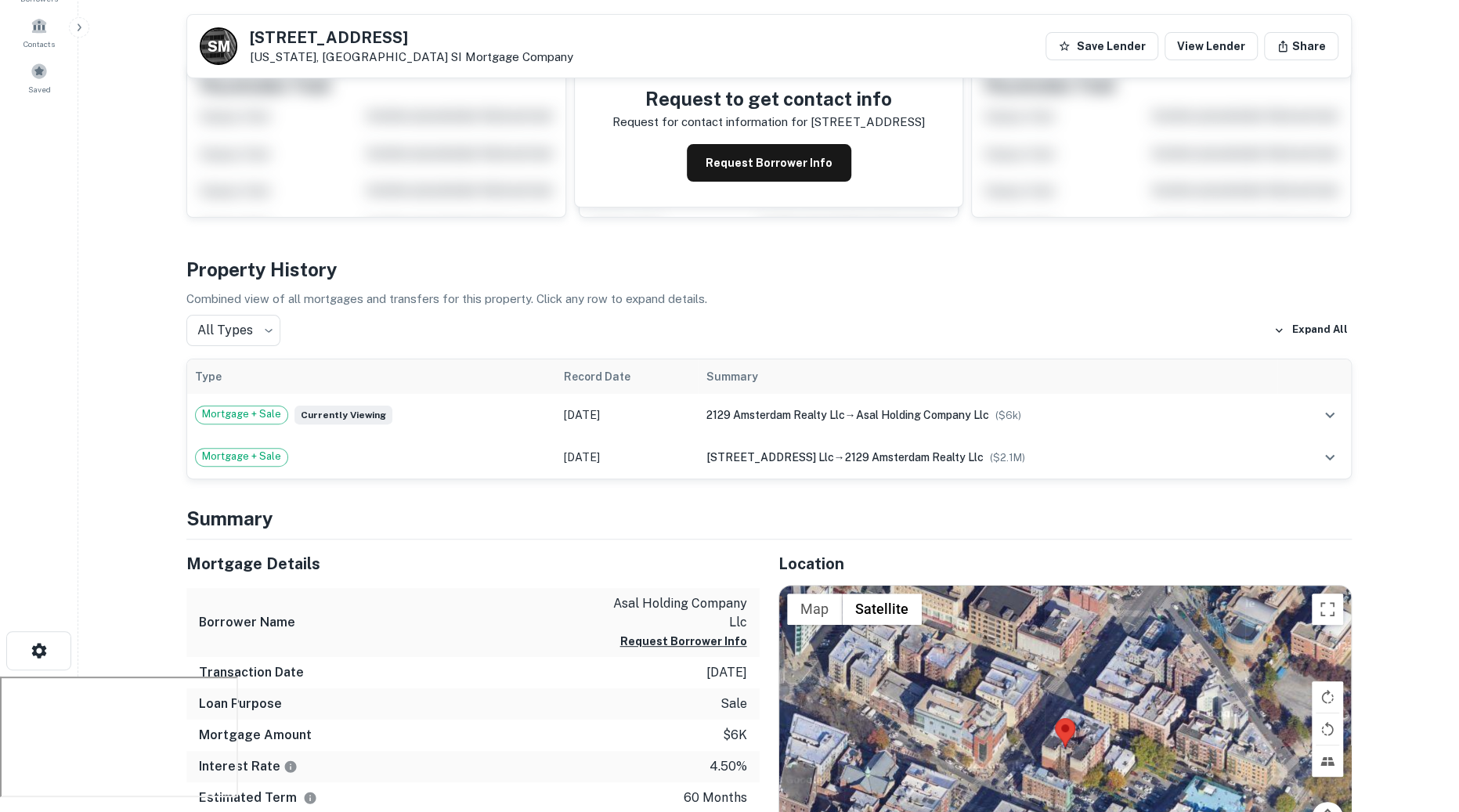
scroll to position [114, 0]
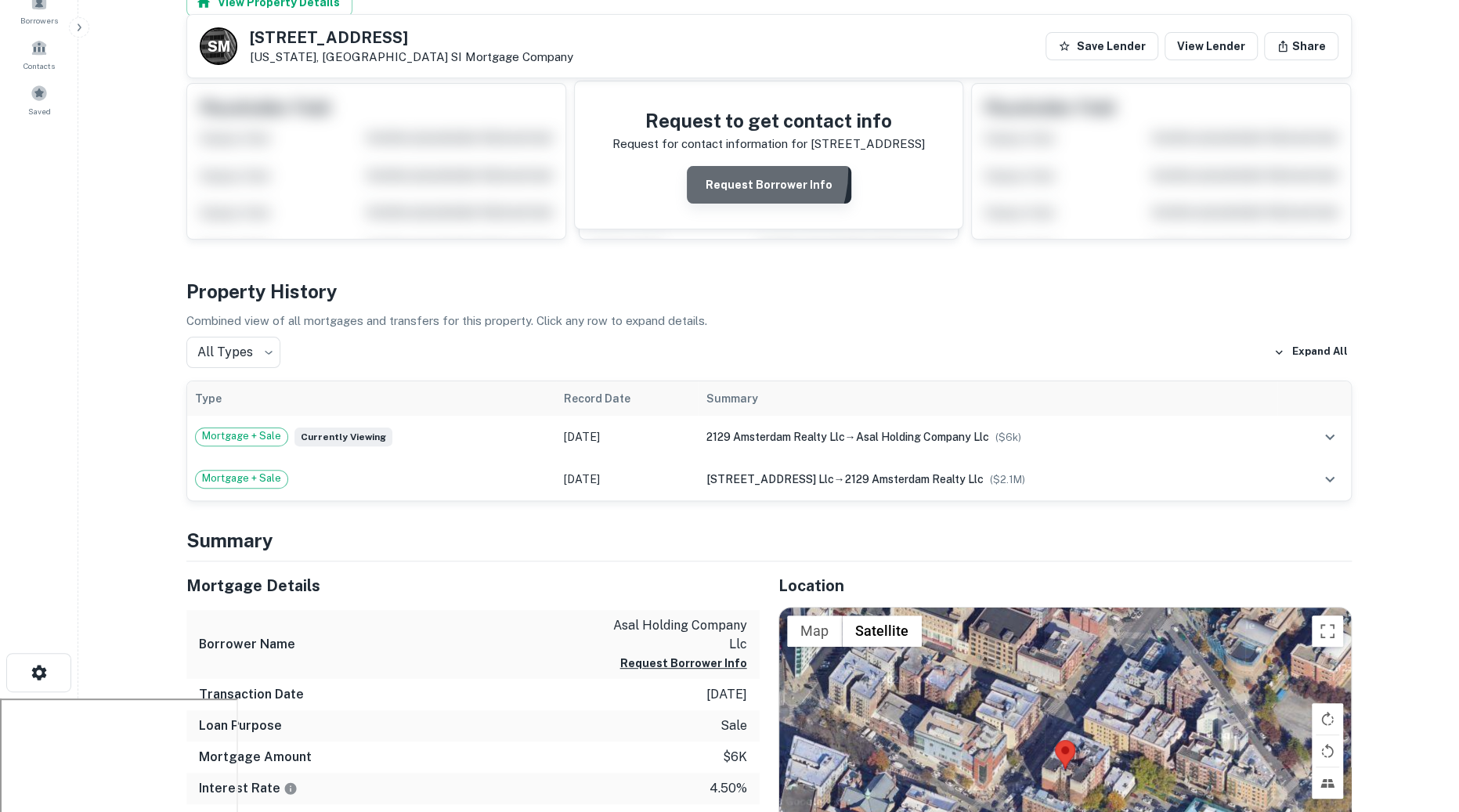
click at [728, 169] on button "Request Borrower Info" at bounding box center [769, 184] width 164 height 37
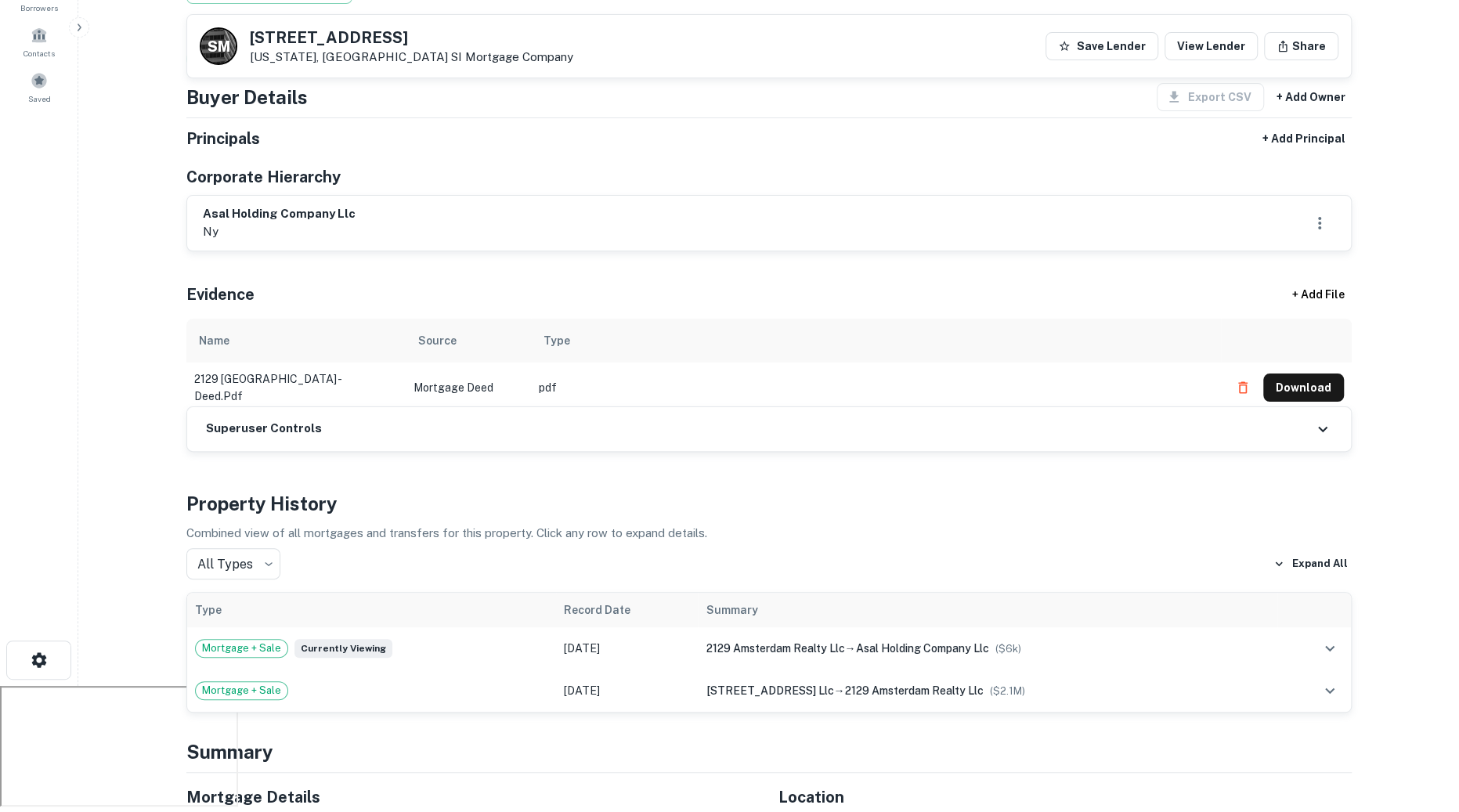
scroll to position [0, 0]
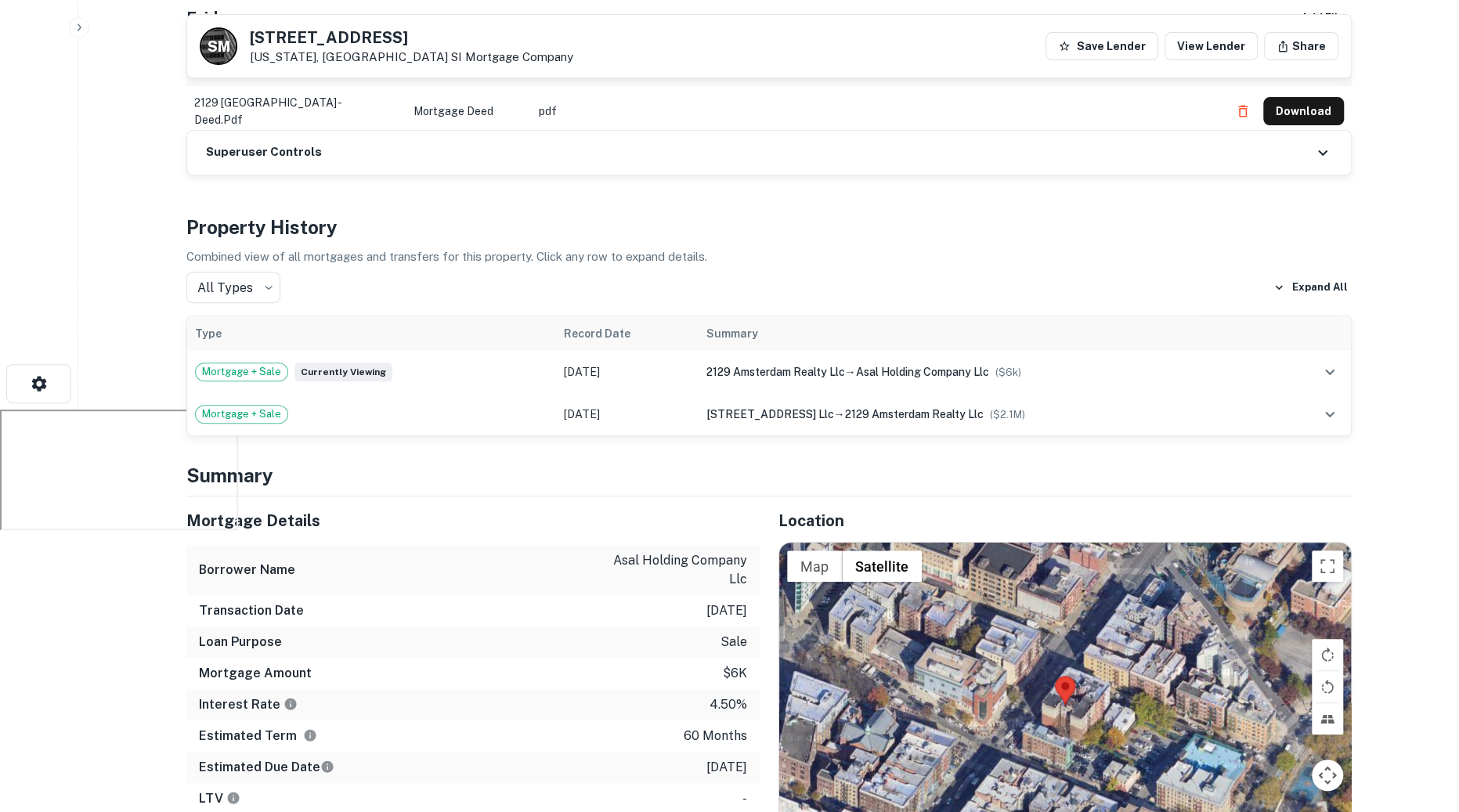
scroll to position [556, 0]
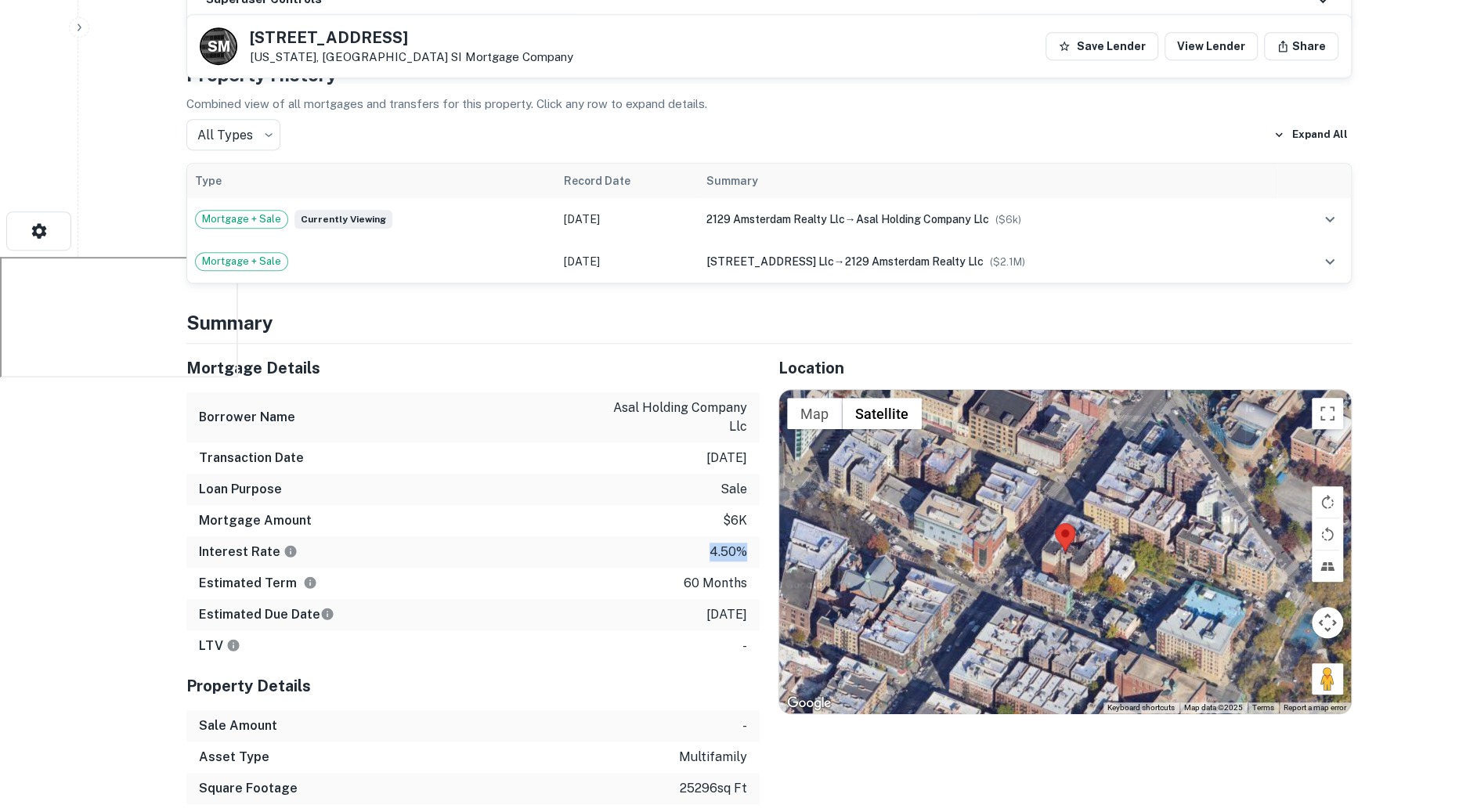
drag, startPoint x: 707, startPoint y: 552, endPoint x: 742, endPoint y: 546, distance: 35.5
click at [742, 546] on div "Interest Rate 4.50%" at bounding box center [473, 552] width 573 height 32
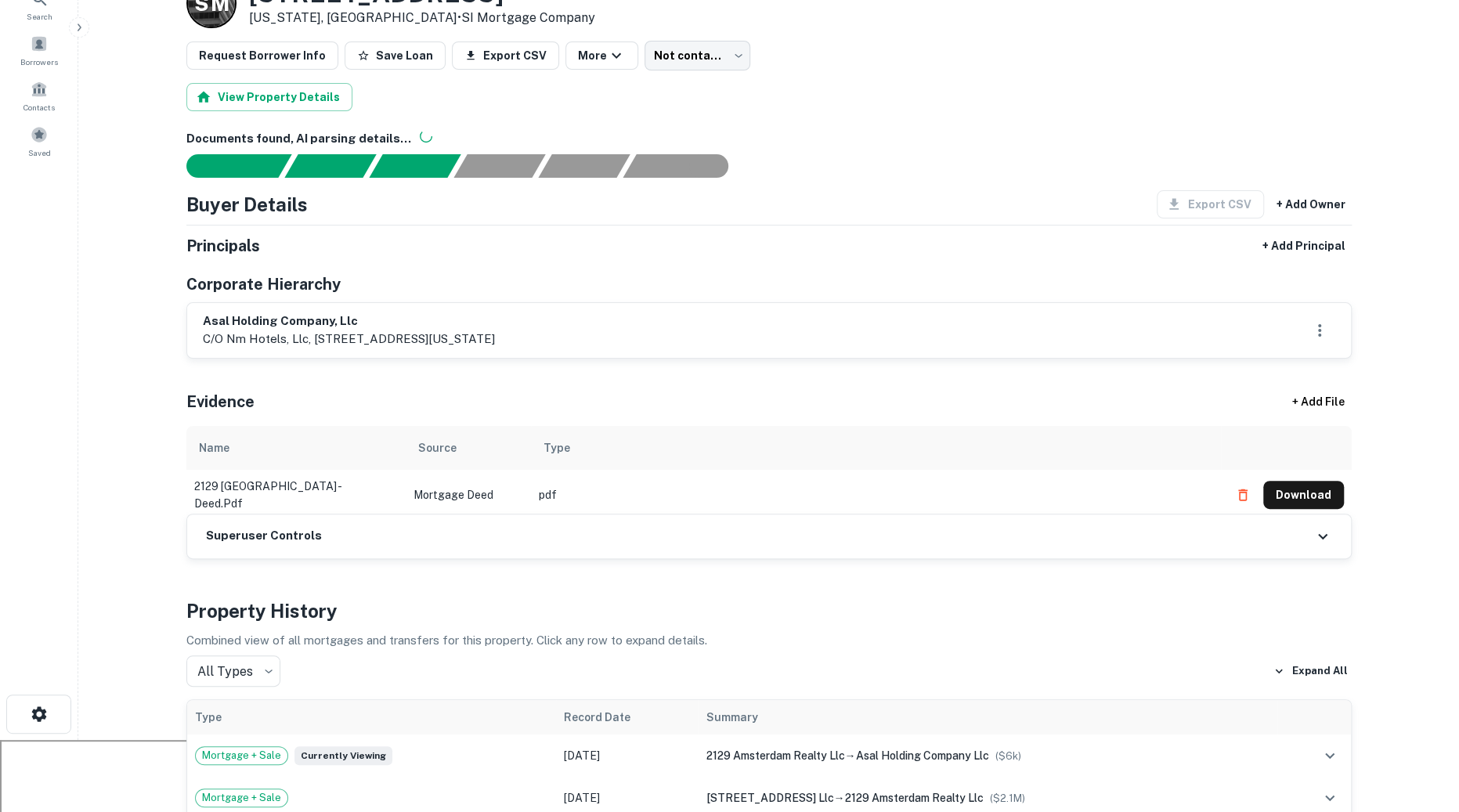
scroll to position [0, 0]
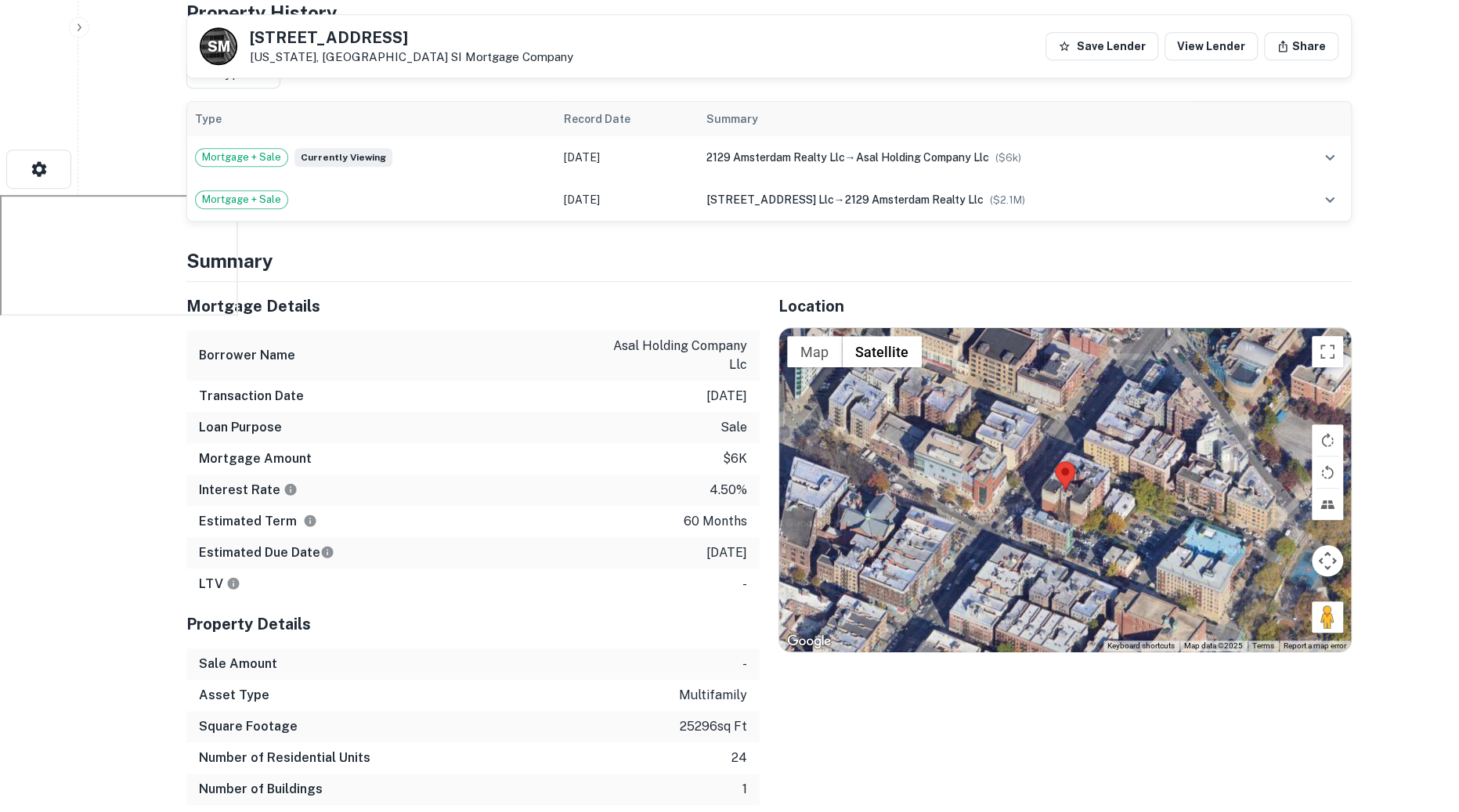
click at [646, 439] on div "Loan Purpose sale" at bounding box center [473, 428] width 573 height 32
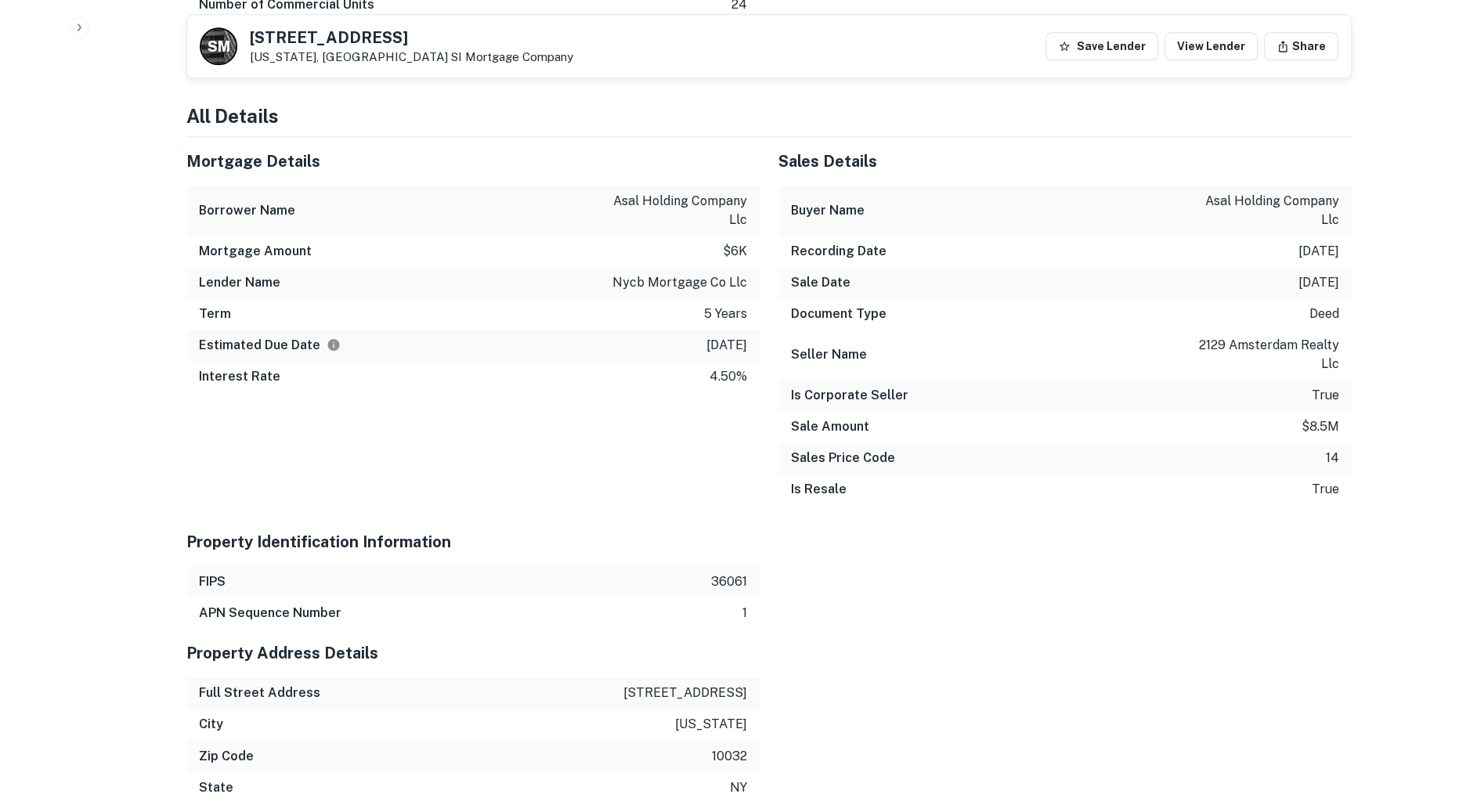
scroll to position [1445, 0]
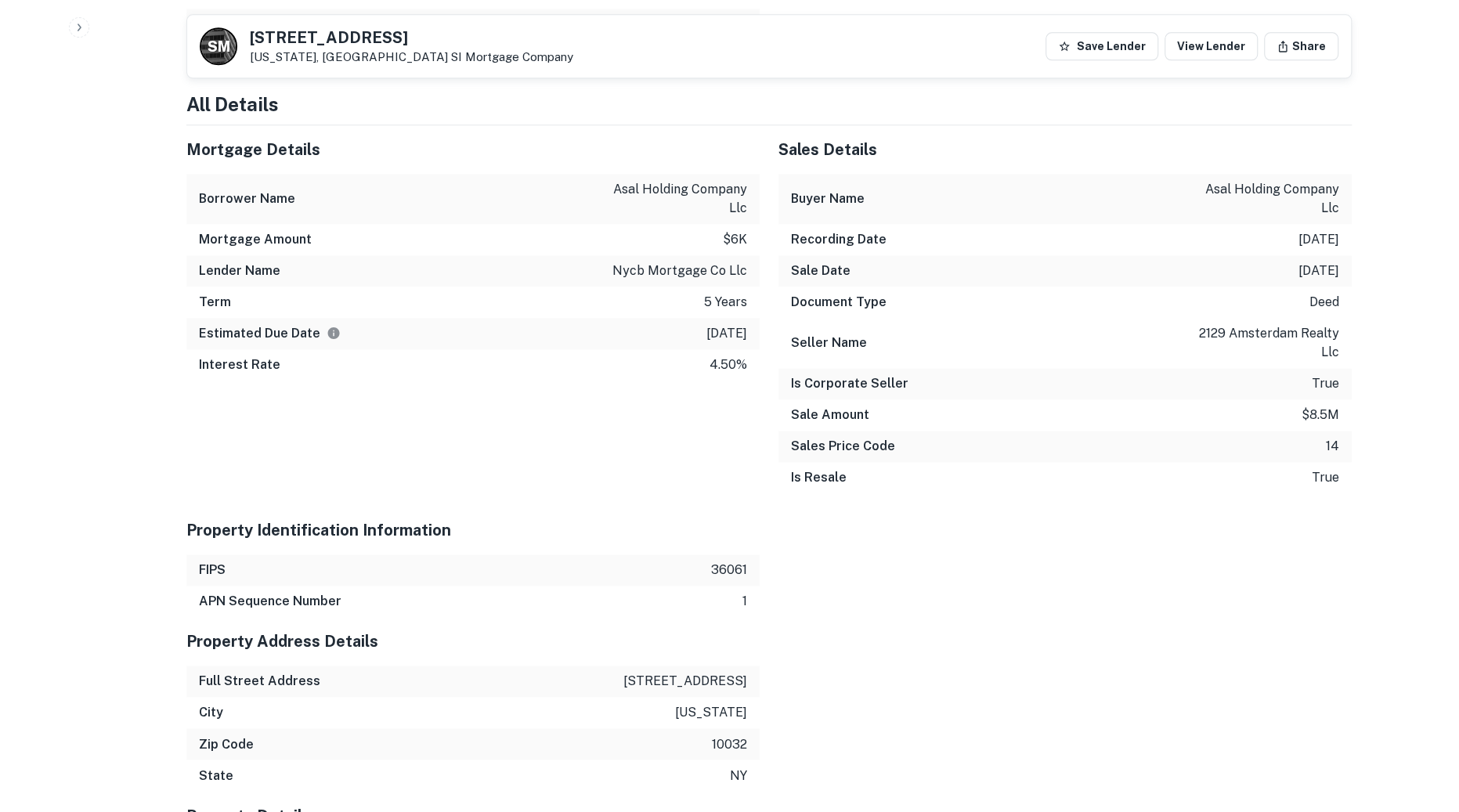
click at [725, 236] on p "$6k" at bounding box center [735, 240] width 24 height 19
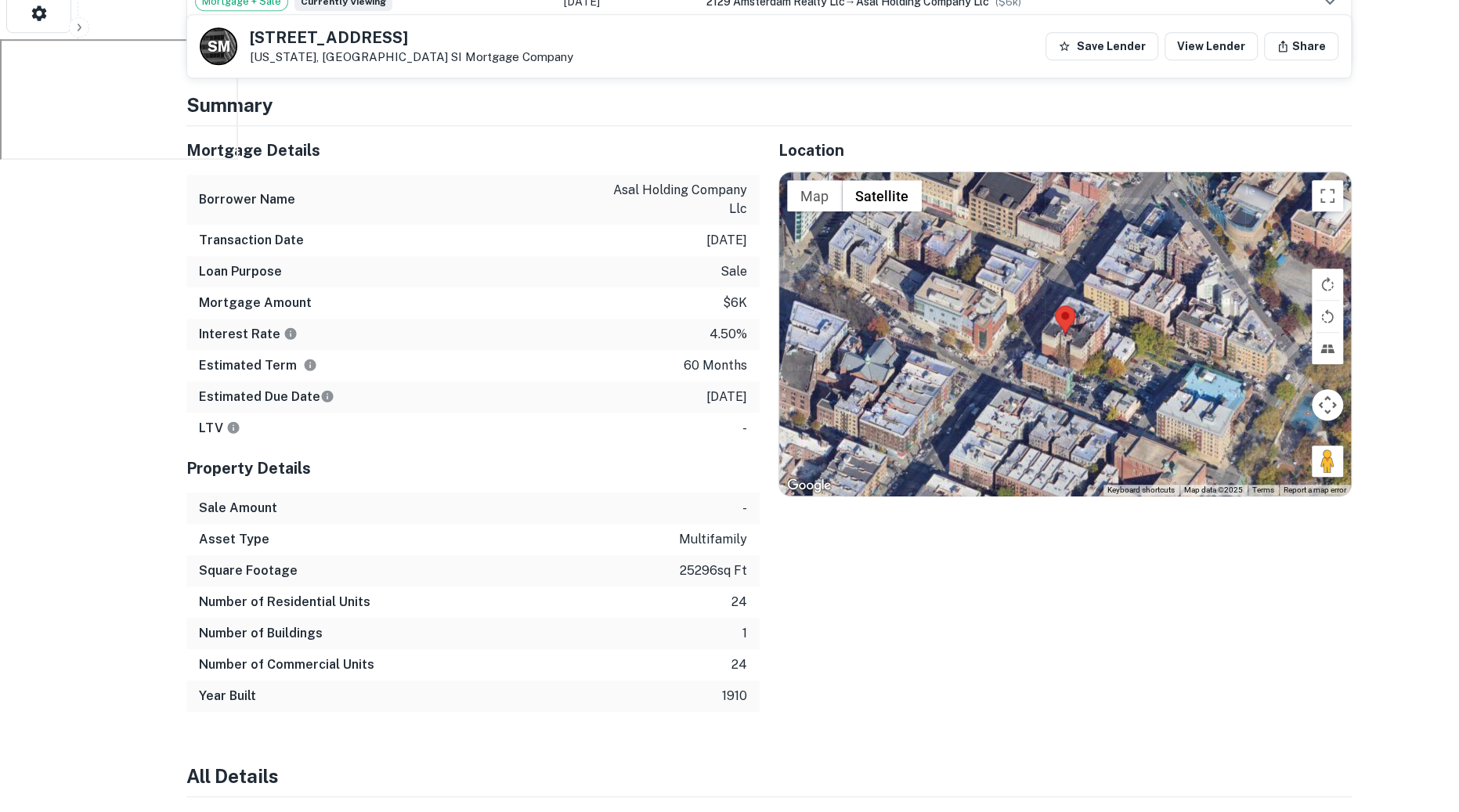
scroll to position [770, 0]
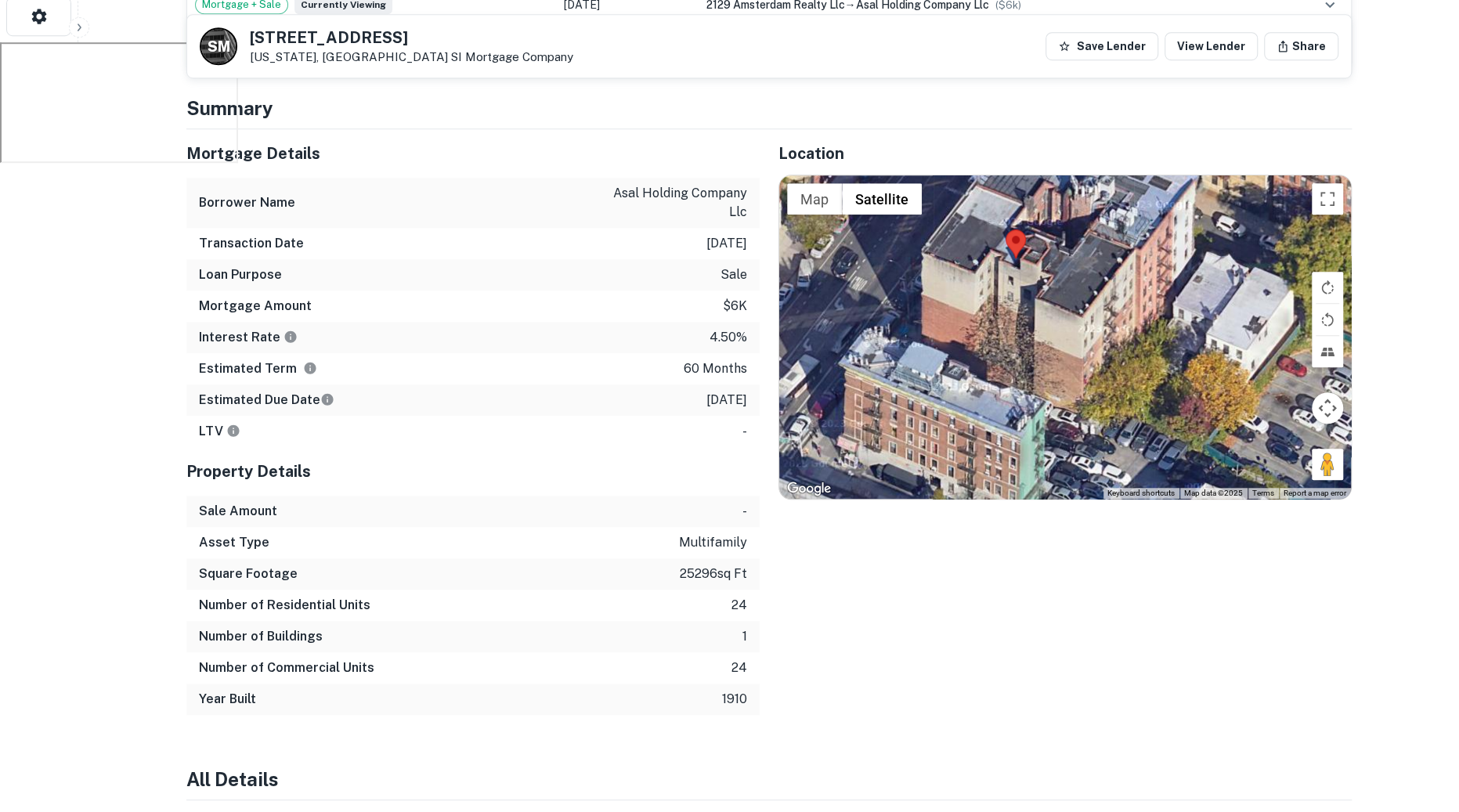
drag, startPoint x: 1055, startPoint y: 353, endPoint x: 1008, endPoint y: 319, distance: 58.0
click at [1008, 319] on div at bounding box center [1065, 338] width 571 height 323
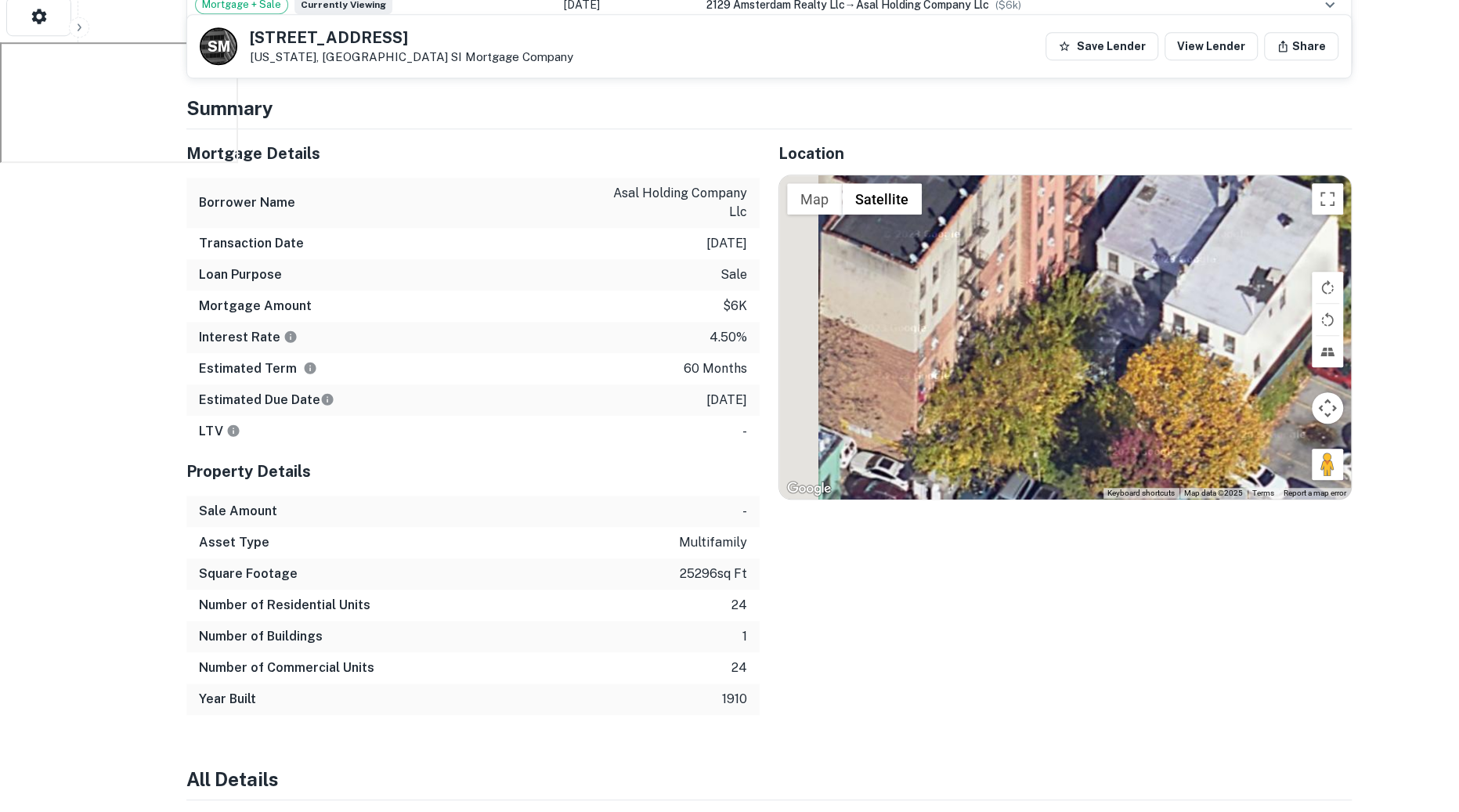
drag, startPoint x: 1064, startPoint y: 343, endPoint x: 1137, endPoint y: 479, distance: 154.4
click at [1137, 479] on div at bounding box center [1065, 338] width 571 height 323
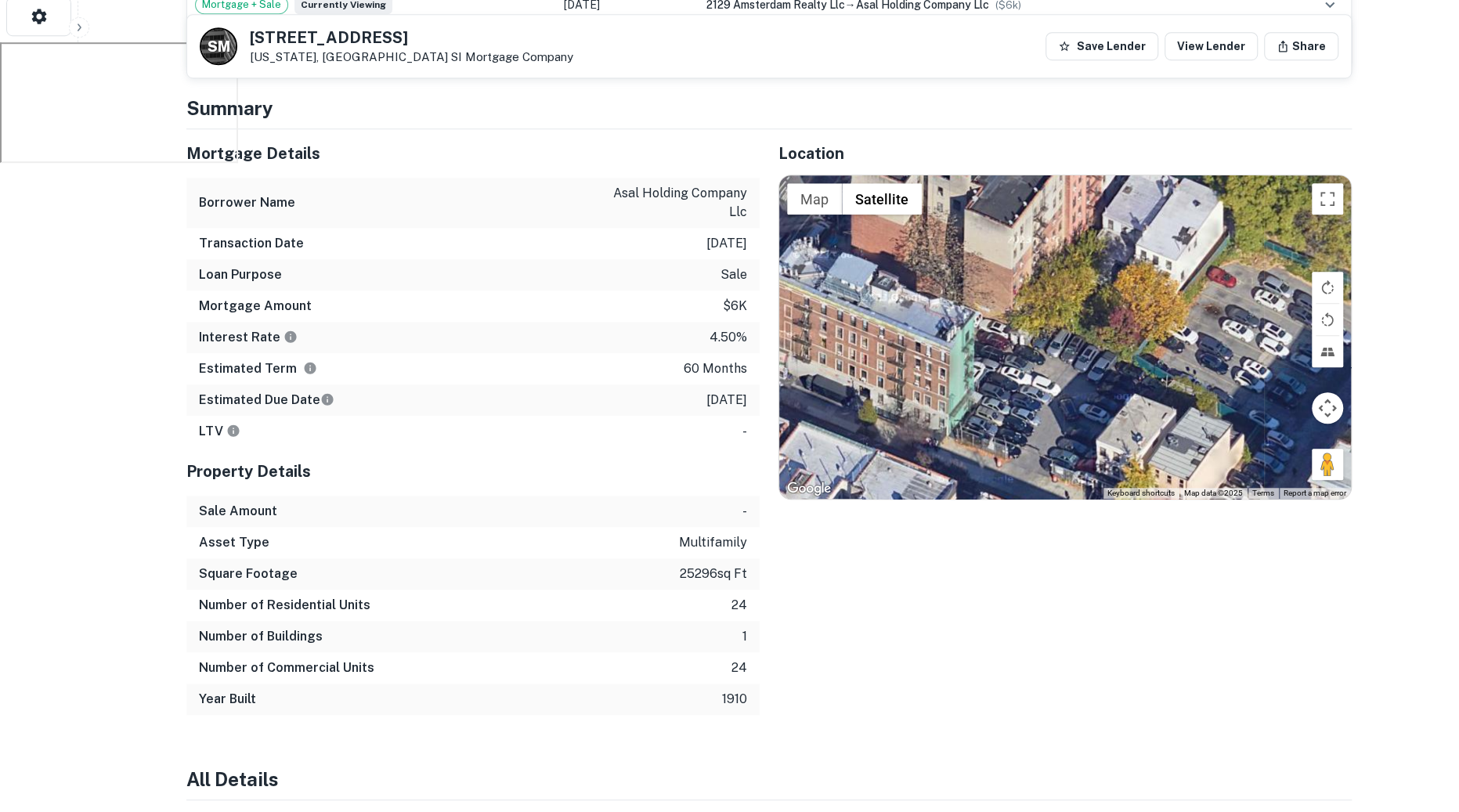
drag, startPoint x: 1161, startPoint y: 373, endPoint x: 1145, endPoint y: 226, distance: 147.9
click at [1145, 225] on div at bounding box center [1065, 338] width 571 height 323
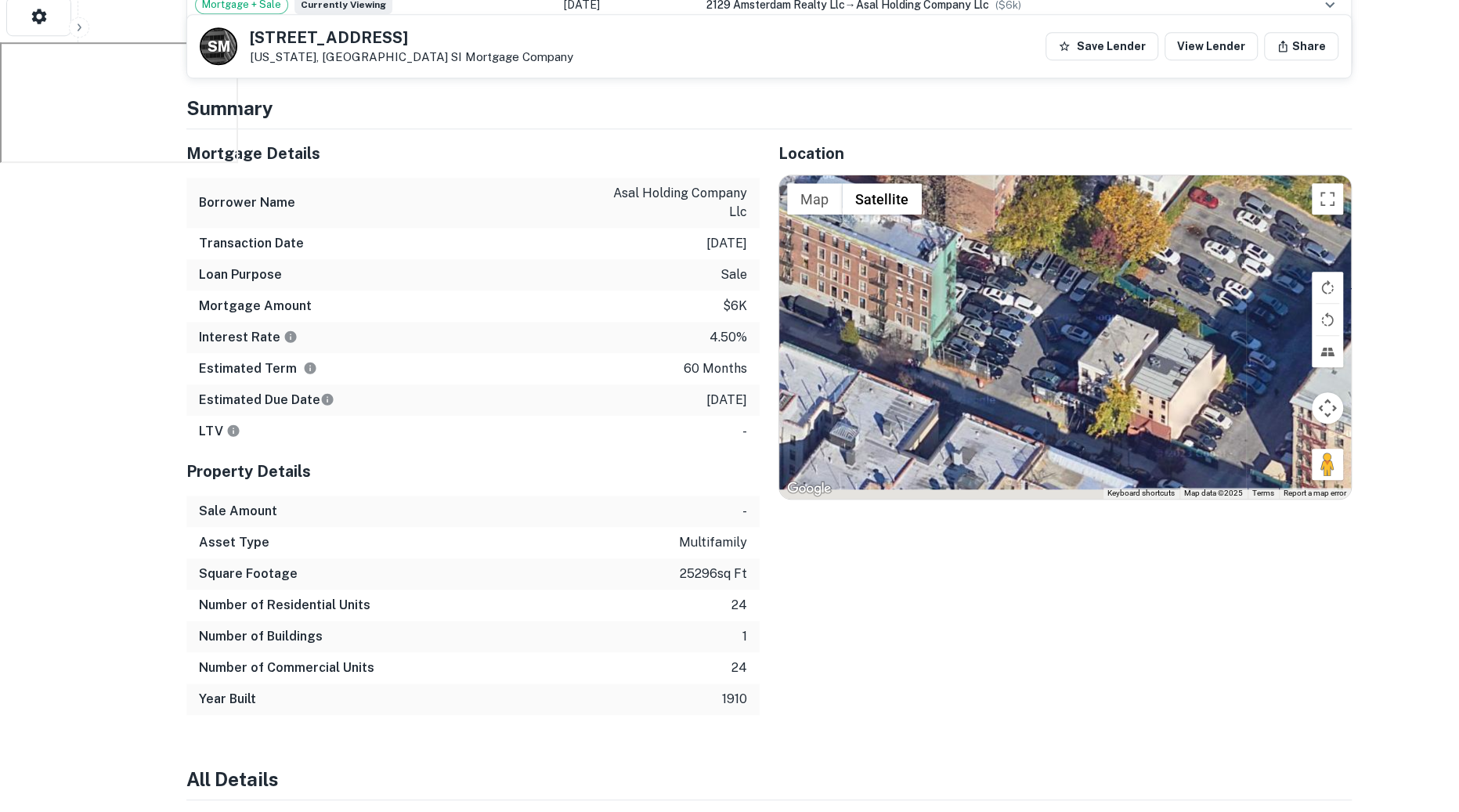
drag, startPoint x: 1145, startPoint y: 226, endPoint x: 1126, endPoint y: 143, distance: 85.1
click at [1126, 143] on div "Location ← Move left → Move right ↑ Move up ↓ Move down + Zoom in - Zoom out Ho…" at bounding box center [1056, 422] width 592 height 586
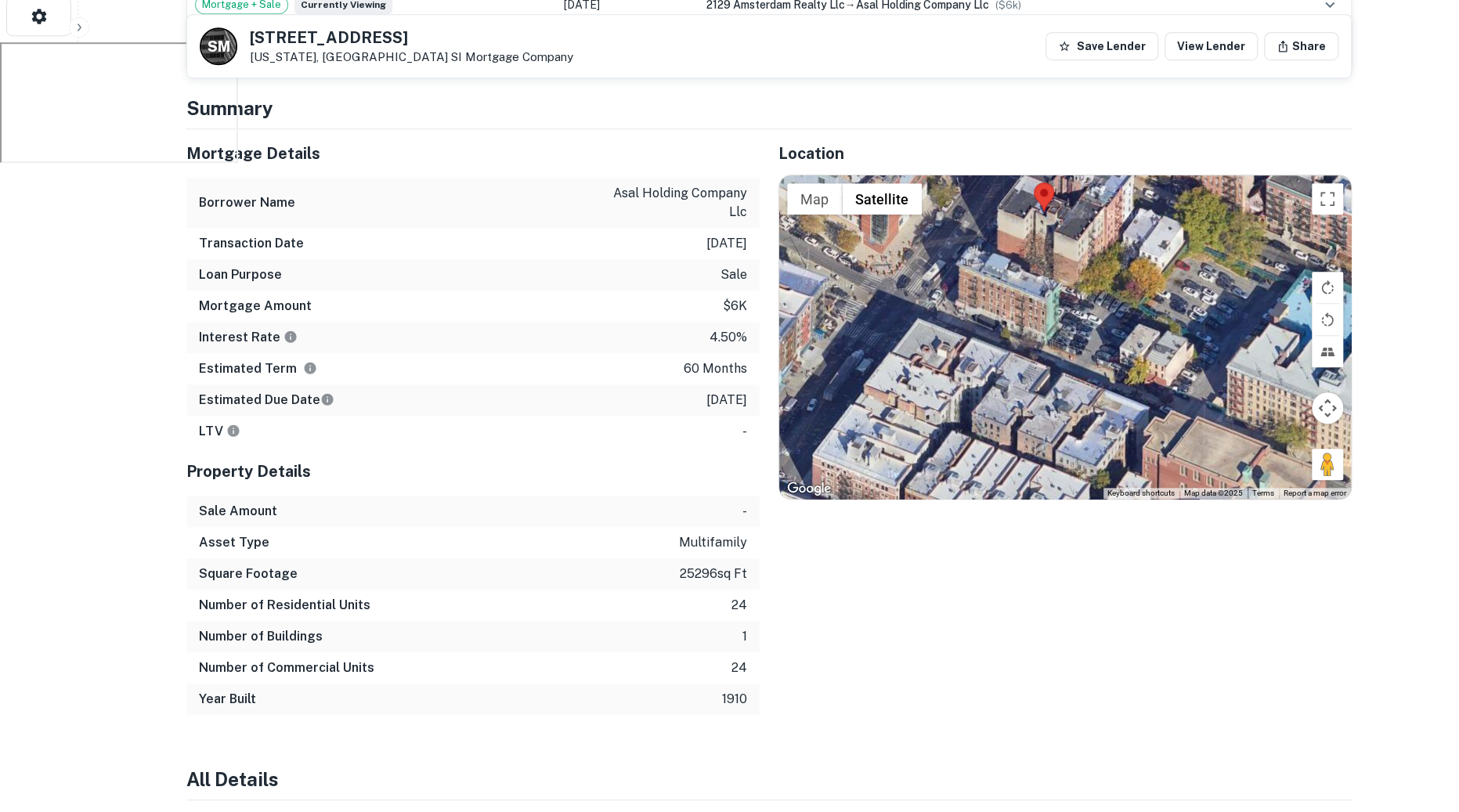
drag, startPoint x: 1159, startPoint y: 298, endPoint x: 1154, endPoint y: 350, distance: 52.2
click at [1154, 350] on div at bounding box center [1065, 338] width 571 height 323
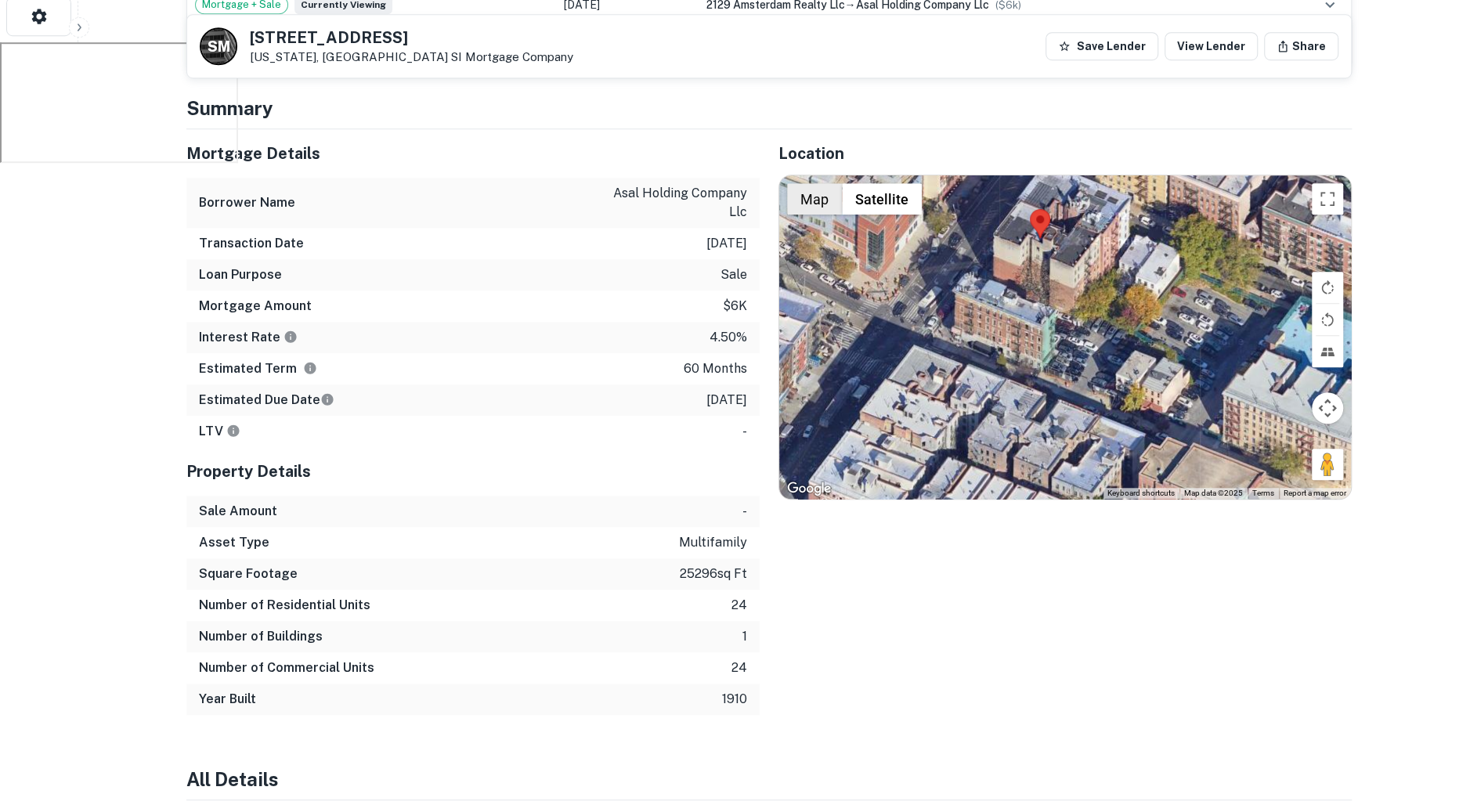
click at [806, 194] on button "Map" at bounding box center [815, 199] width 55 height 32
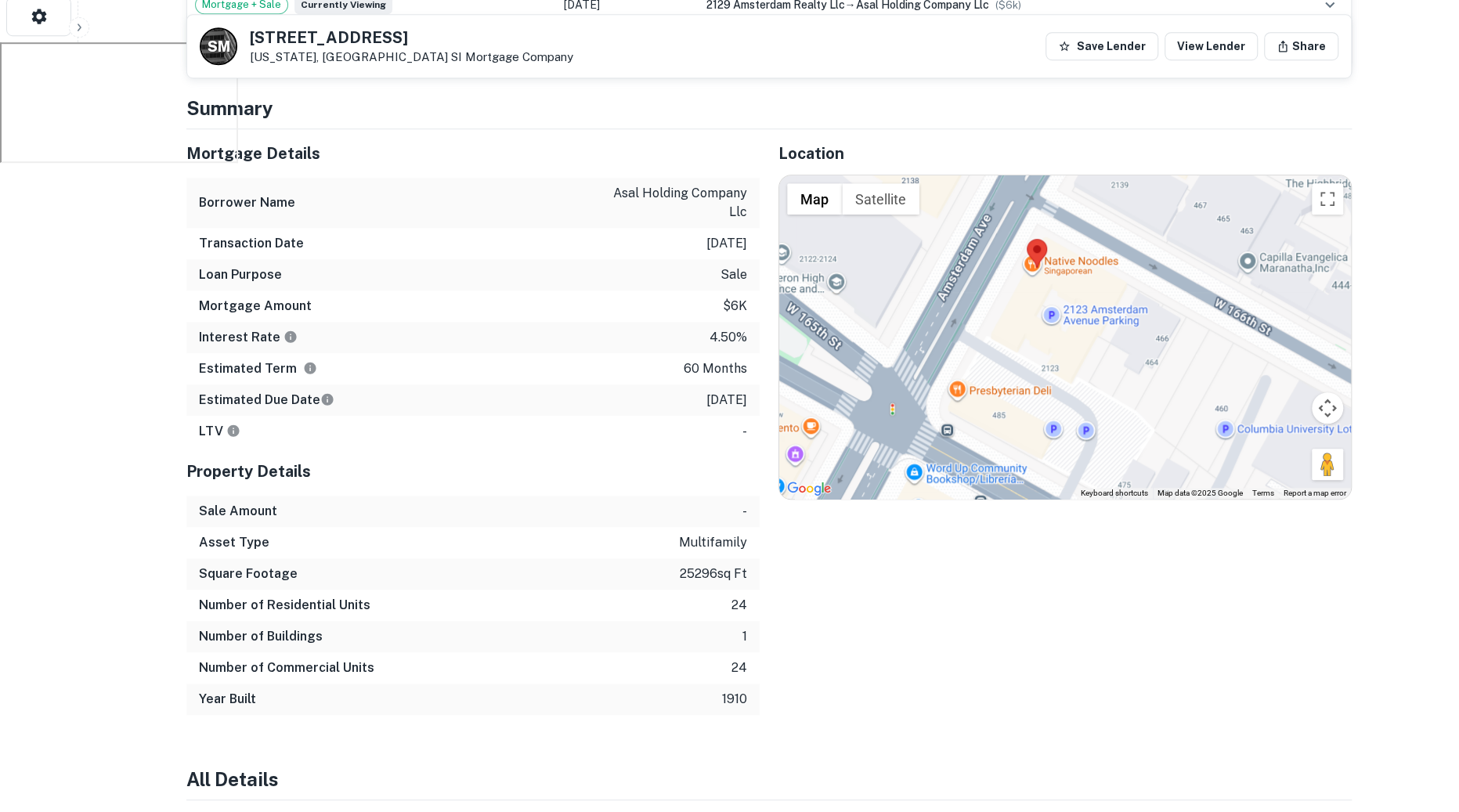
drag, startPoint x: 1140, startPoint y: 320, endPoint x: 1137, endPoint y: 395, distance: 75.1
click at [1137, 395] on div at bounding box center [1065, 338] width 571 height 323
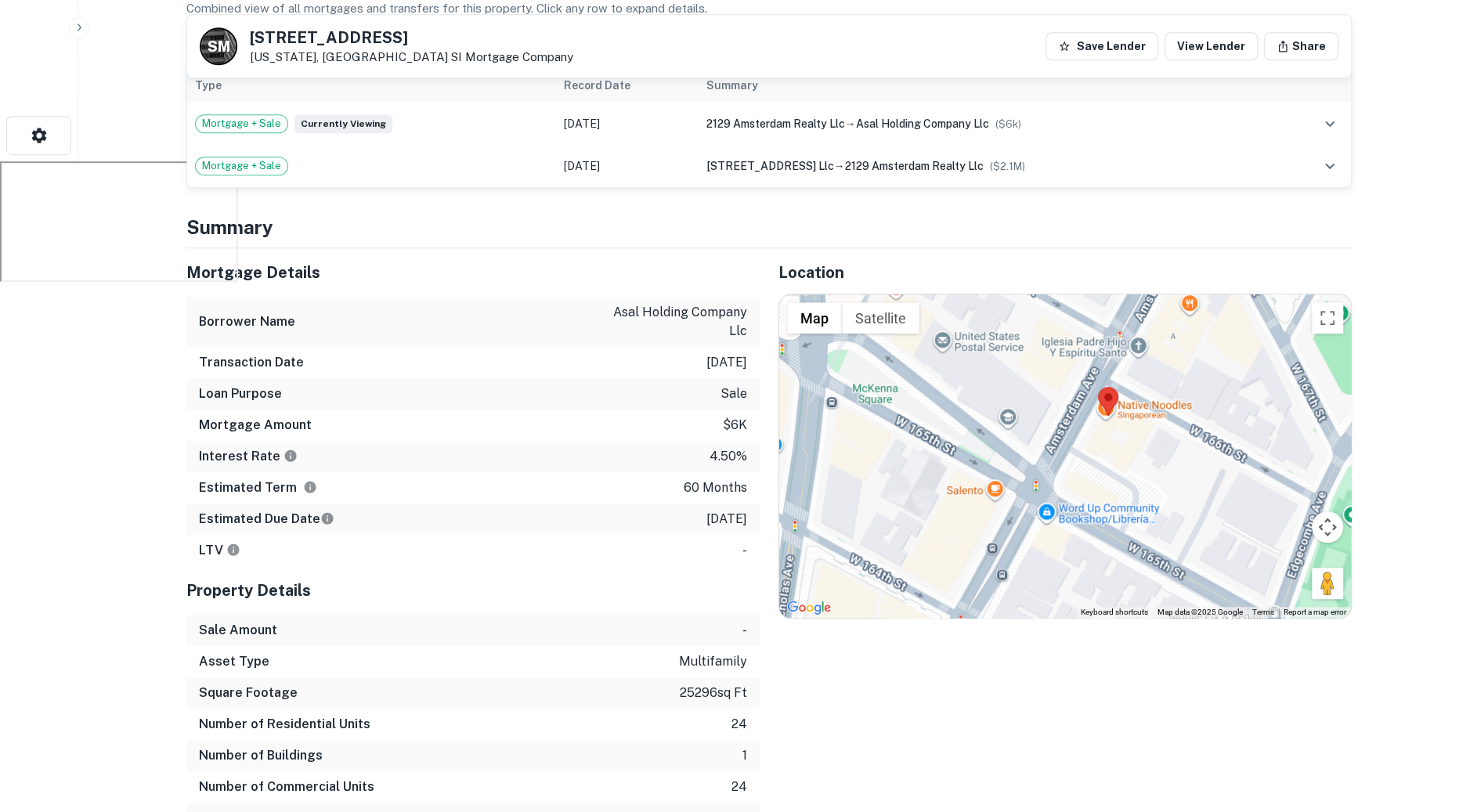
scroll to position [626, 0]
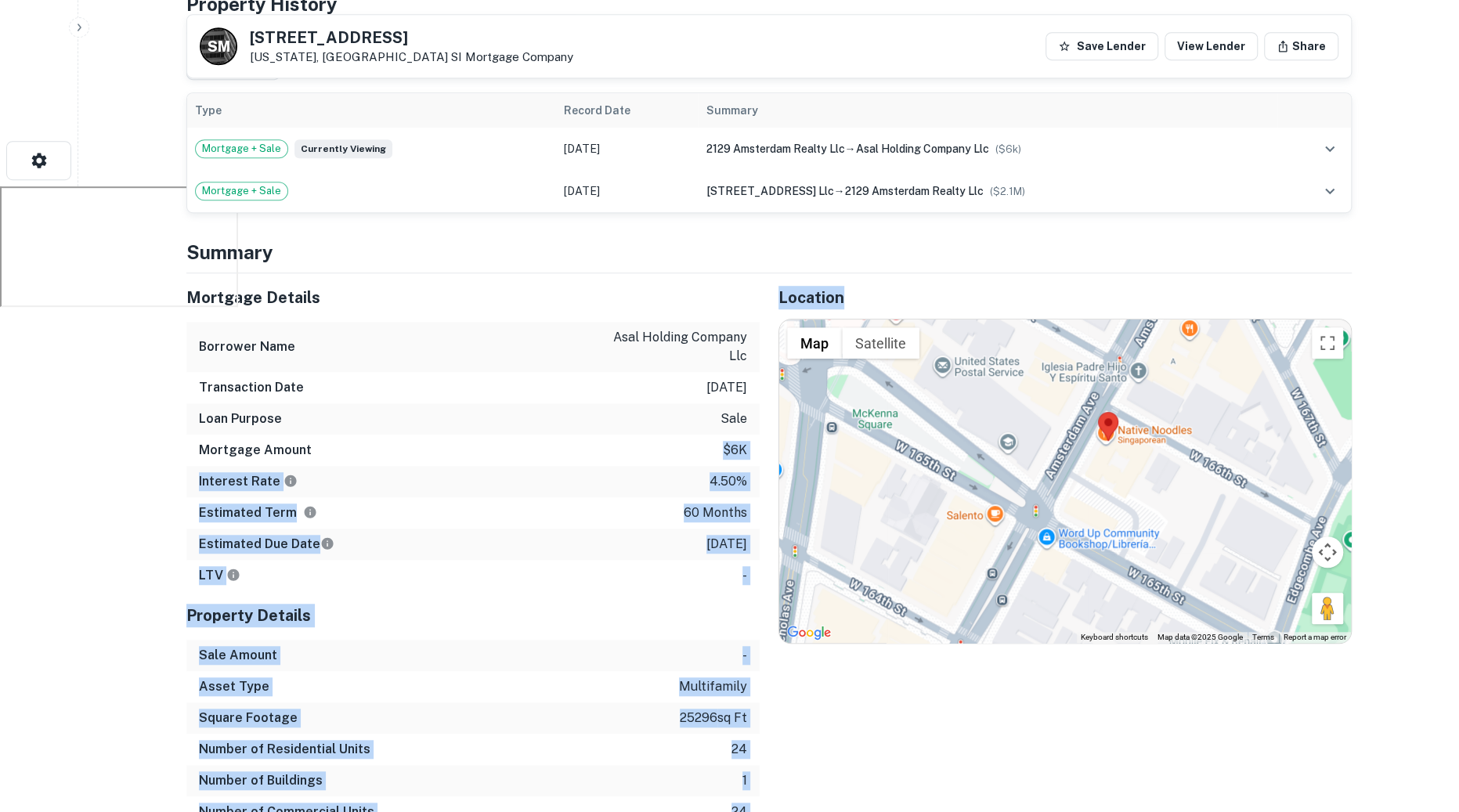
drag, startPoint x: 719, startPoint y: 440, endPoint x: 764, endPoint y: 444, distance: 45.2
click at [764, 444] on div "Mortgage Details Borrower Name asal holding company llc Transaction Date 8/16/2…" at bounding box center [760, 566] width 1184 height 586
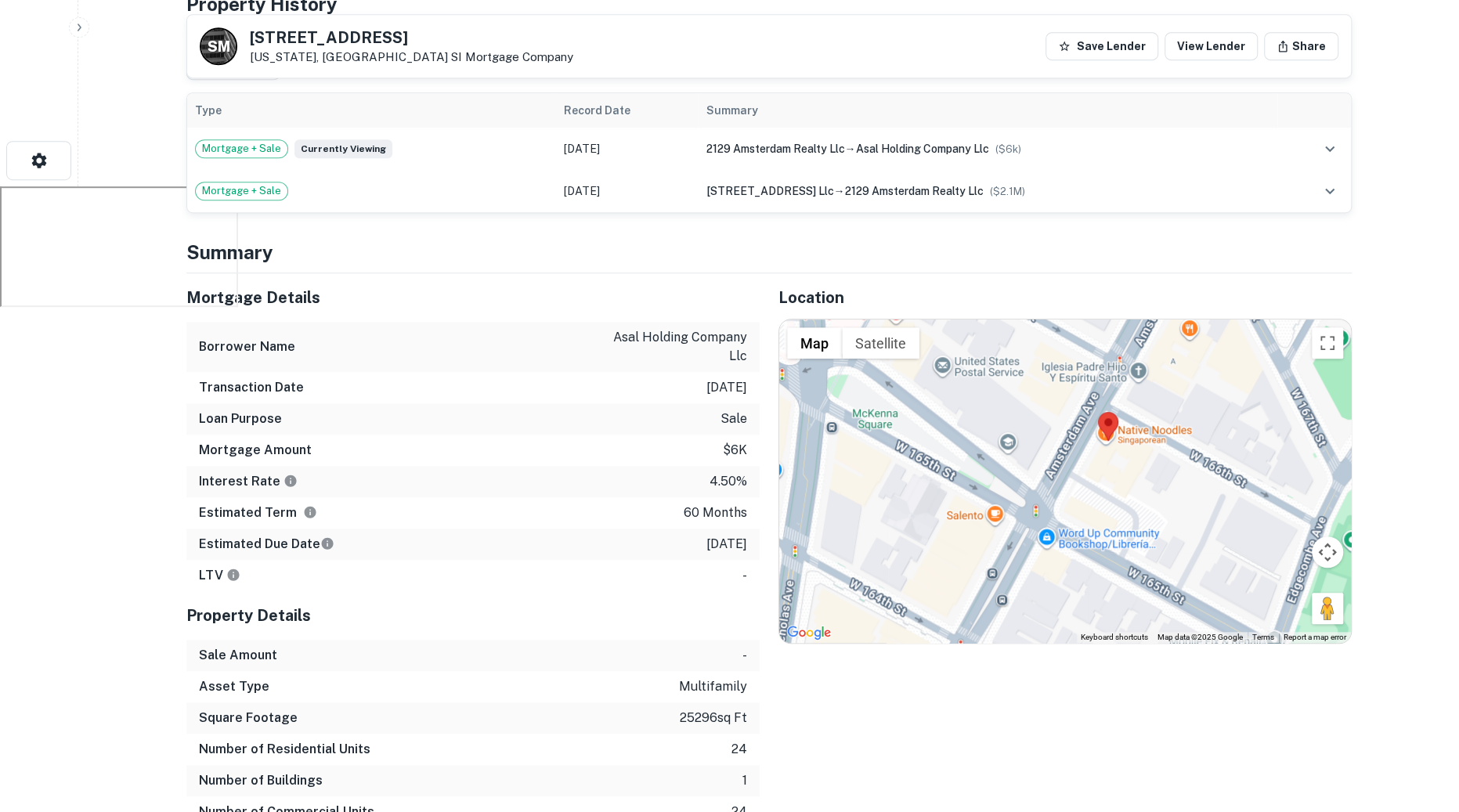
click at [761, 444] on div "Location ← Move left → Move right ↑ Move up ↓ Move down + Zoom in - Zoom out Ho…" at bounding box center [1056, 566] width 592 height 586
drag, startPoint x: 752, startPoint y: 444, endPoint x: 712, endPoint y: 445, distance: 40.0
click at [712, 445] on div "Mortgage Amount $6k" at bounding box center [473, 450] width 573 height 32
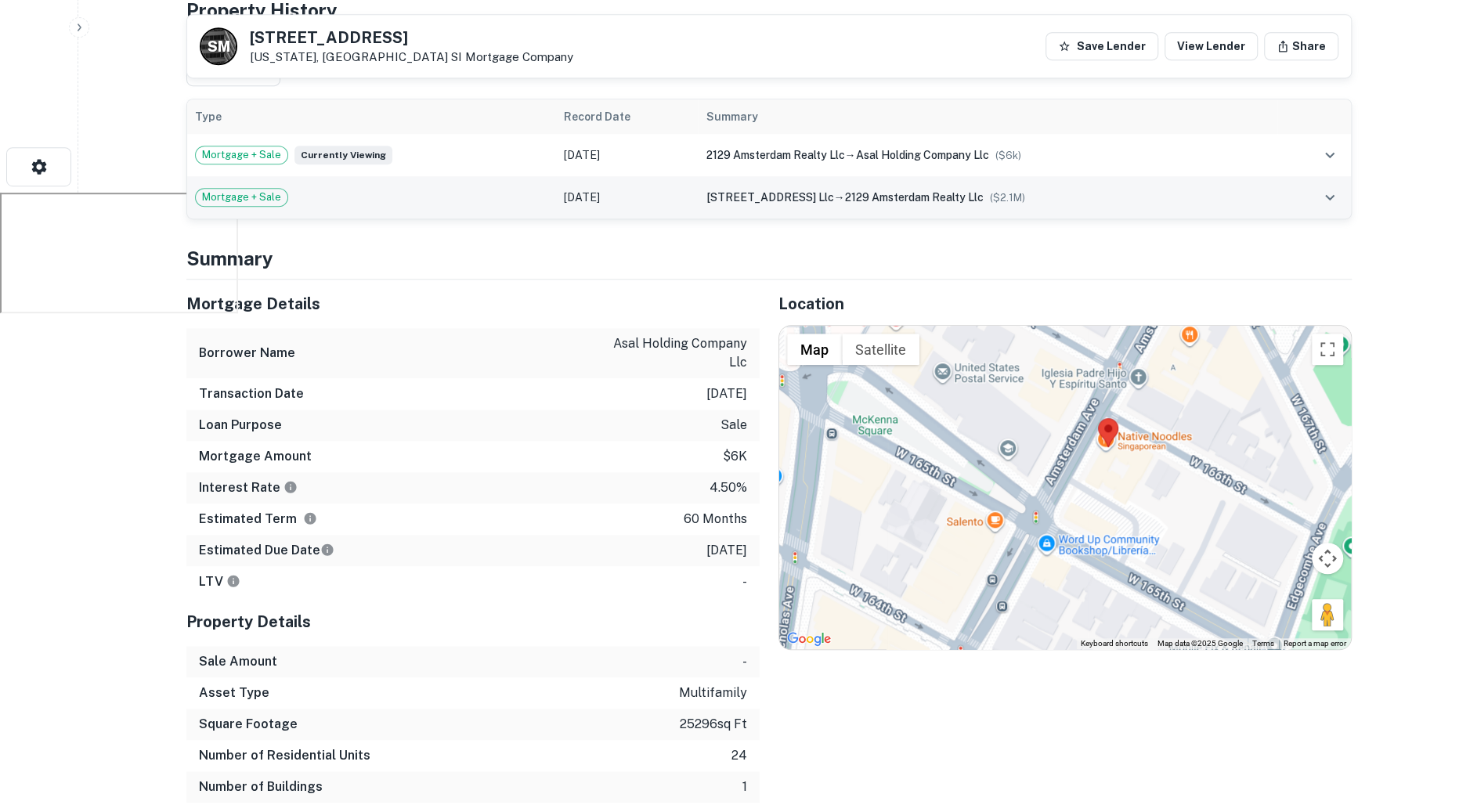
click at [912, 191] on span "2129 amsterdam realty llc" at bounding box center [913, 197] width 139 height 12
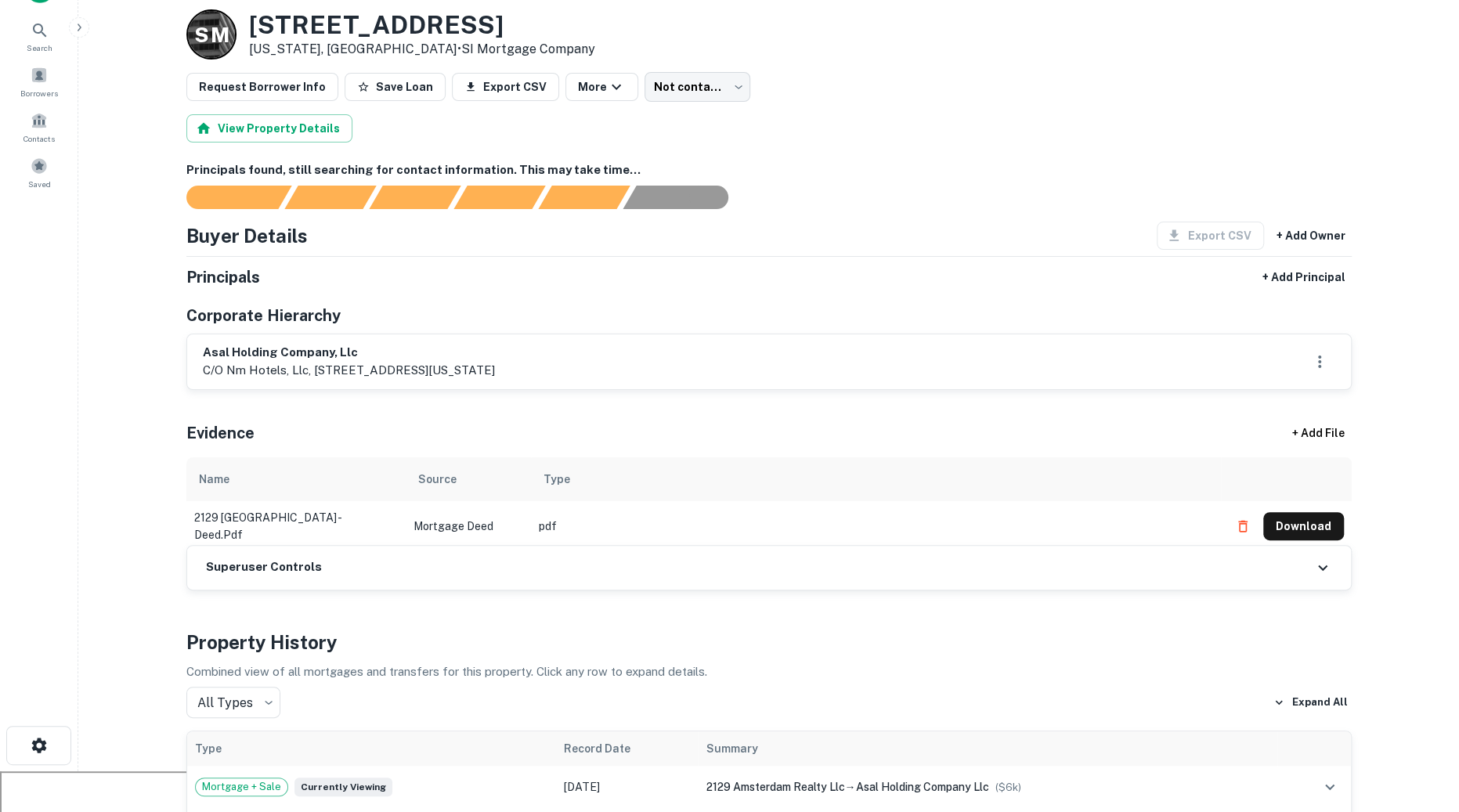
scroll to position [0, 0]
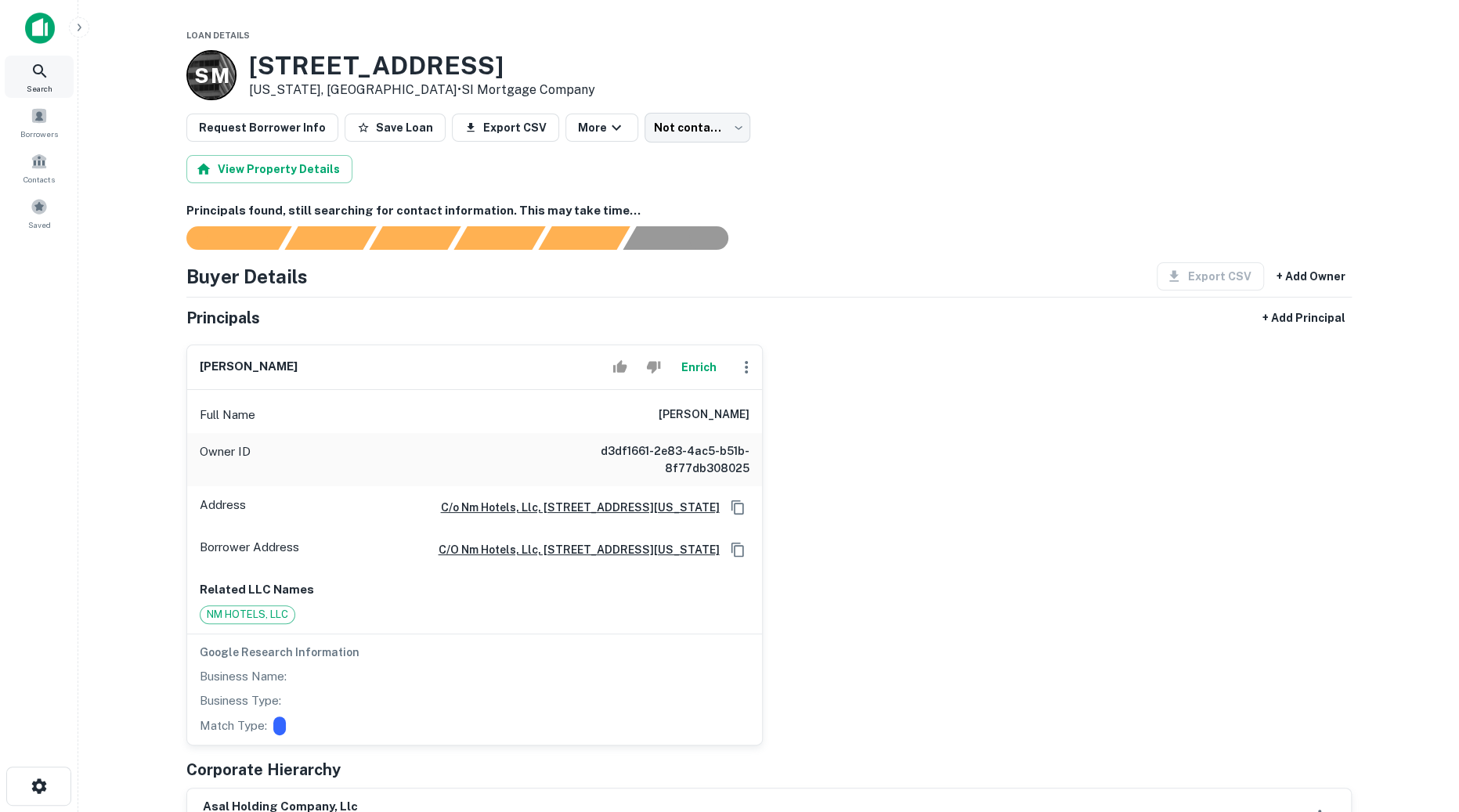
click at [41, 69] on icon at bounding box center [40, 71] width 19 height 19
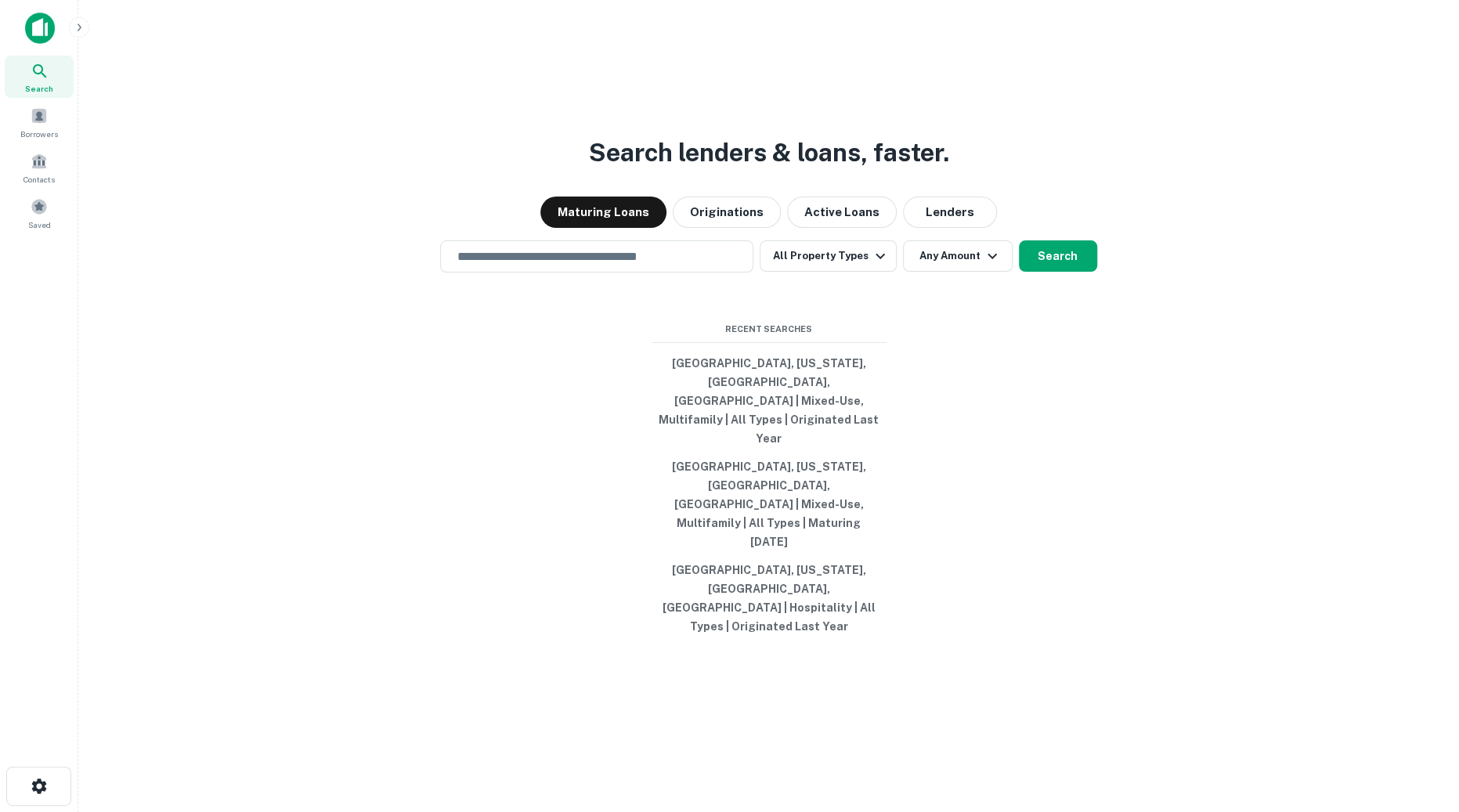
click at [698, 265] on input "text" at bounding box center [596, 256] width 299 height 18
click at [666, 265] on input "text" at bounding box center [596, 256] width 299 height 18
click at [514, 351] on div at bounding box center [597, 313] width 314 height 78
click at [517, 265] on input "text" at bounding box center [596, 256] width 299 height 18
type input "*******"
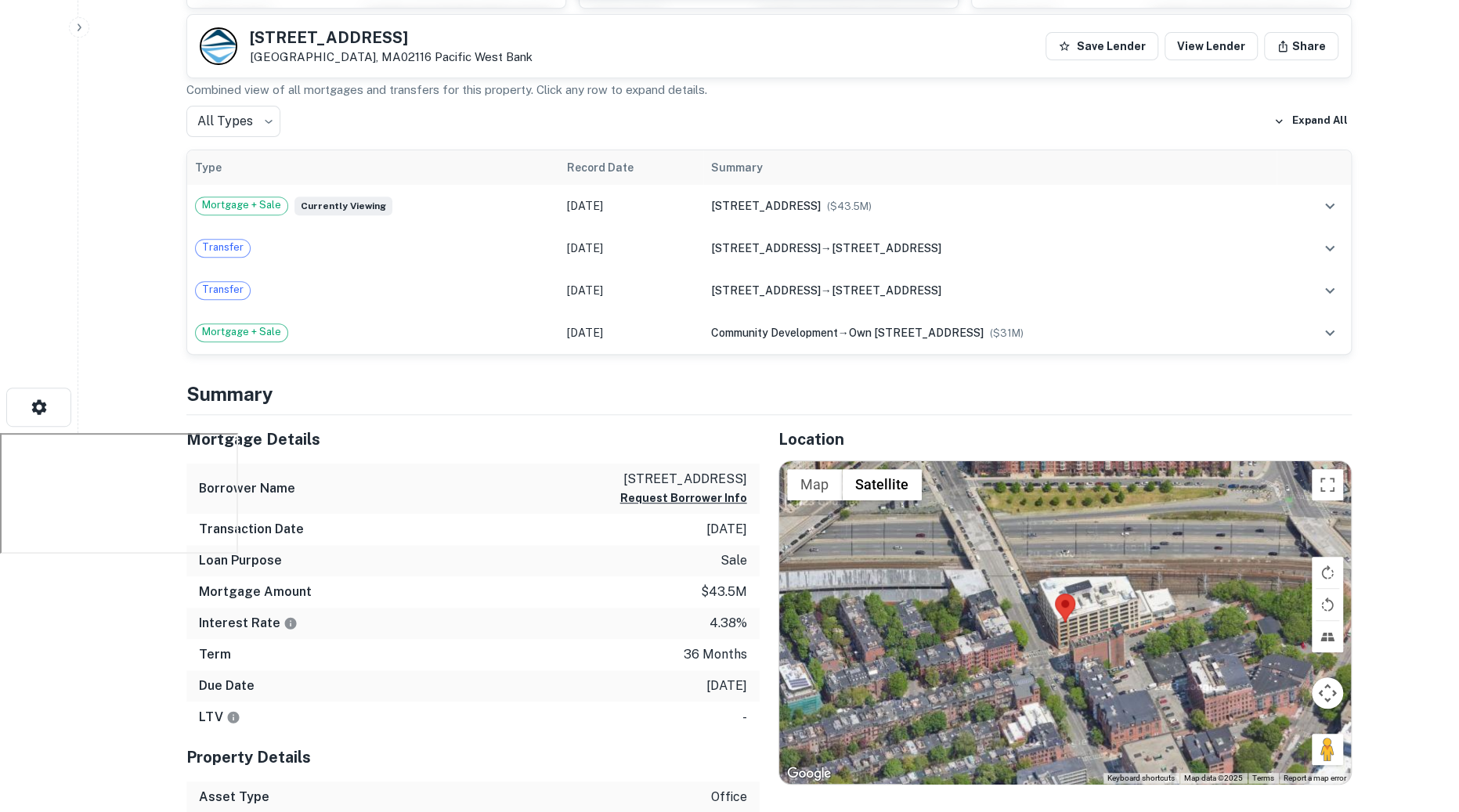
scroll to position [380, 0]
click at [650, 471] on p "95 berkeley st ma owne" at bounding box center [683, 479] width 127 height 19
drag, startPoint x: 641, startPoint y: 471, endPoint x: 753, endPoint y: 490, distance: 113.6
click at [753, 490] on div "Borrower Name 95 berkeley st ma owne Request Borrower Info" at bounding box center [473, 488] width 573 height 51
click at [692, 385] on h4 "Summary" at bounding box center [769, 393] width 1165 height 28
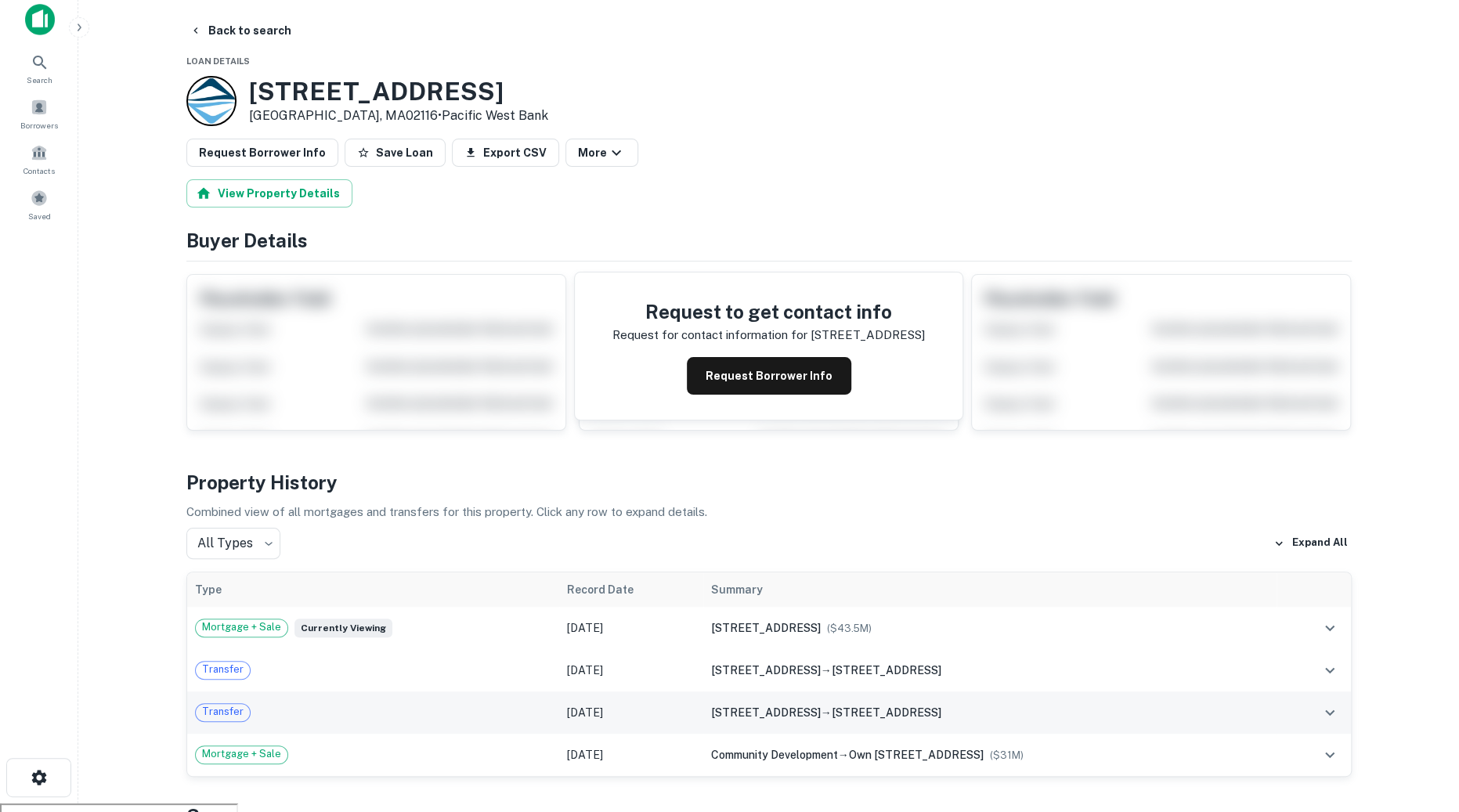
scroll to position [5, 0]
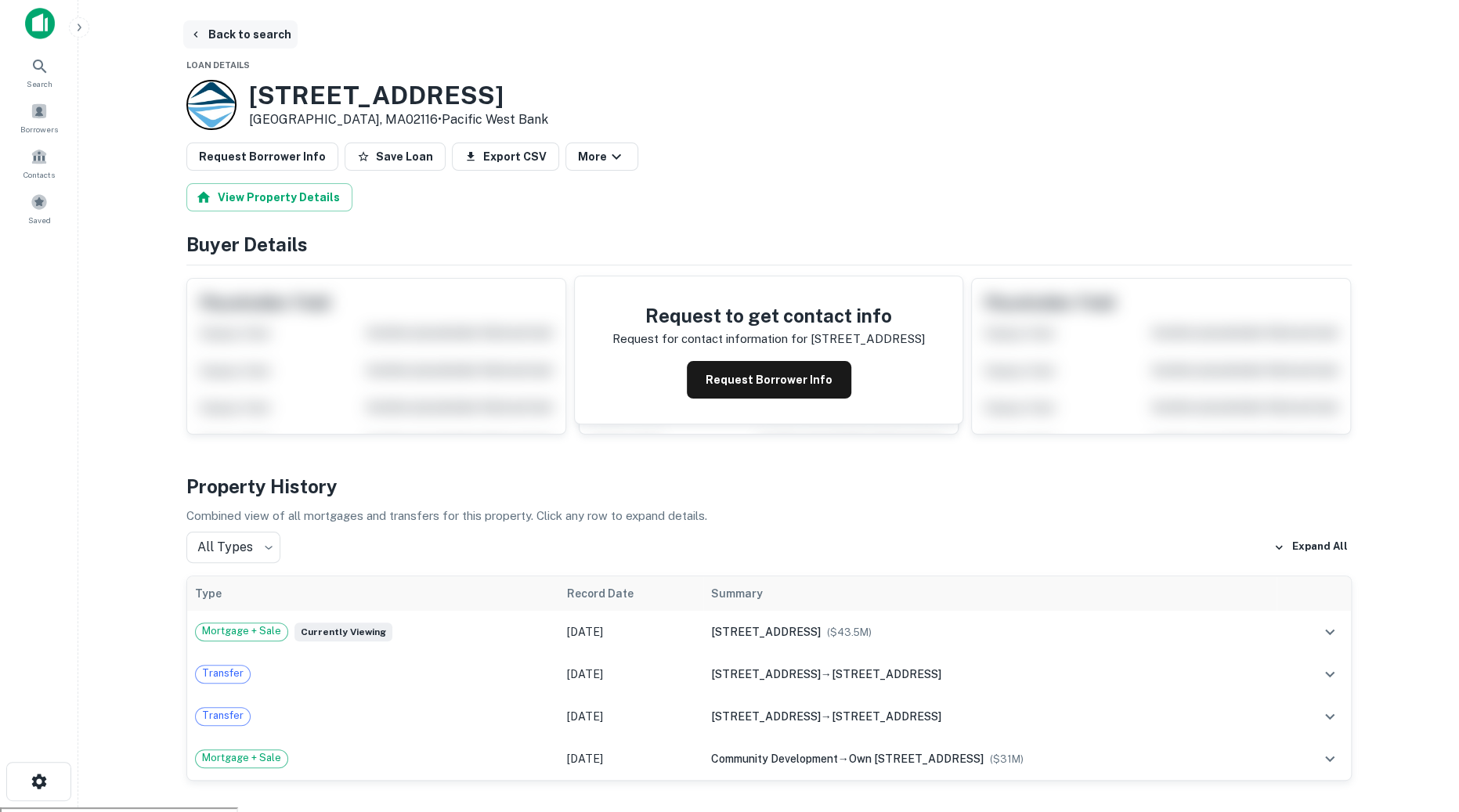
click at [248, 39] on button "Back to search" at bounding box center [241, 35] width 114 height 28
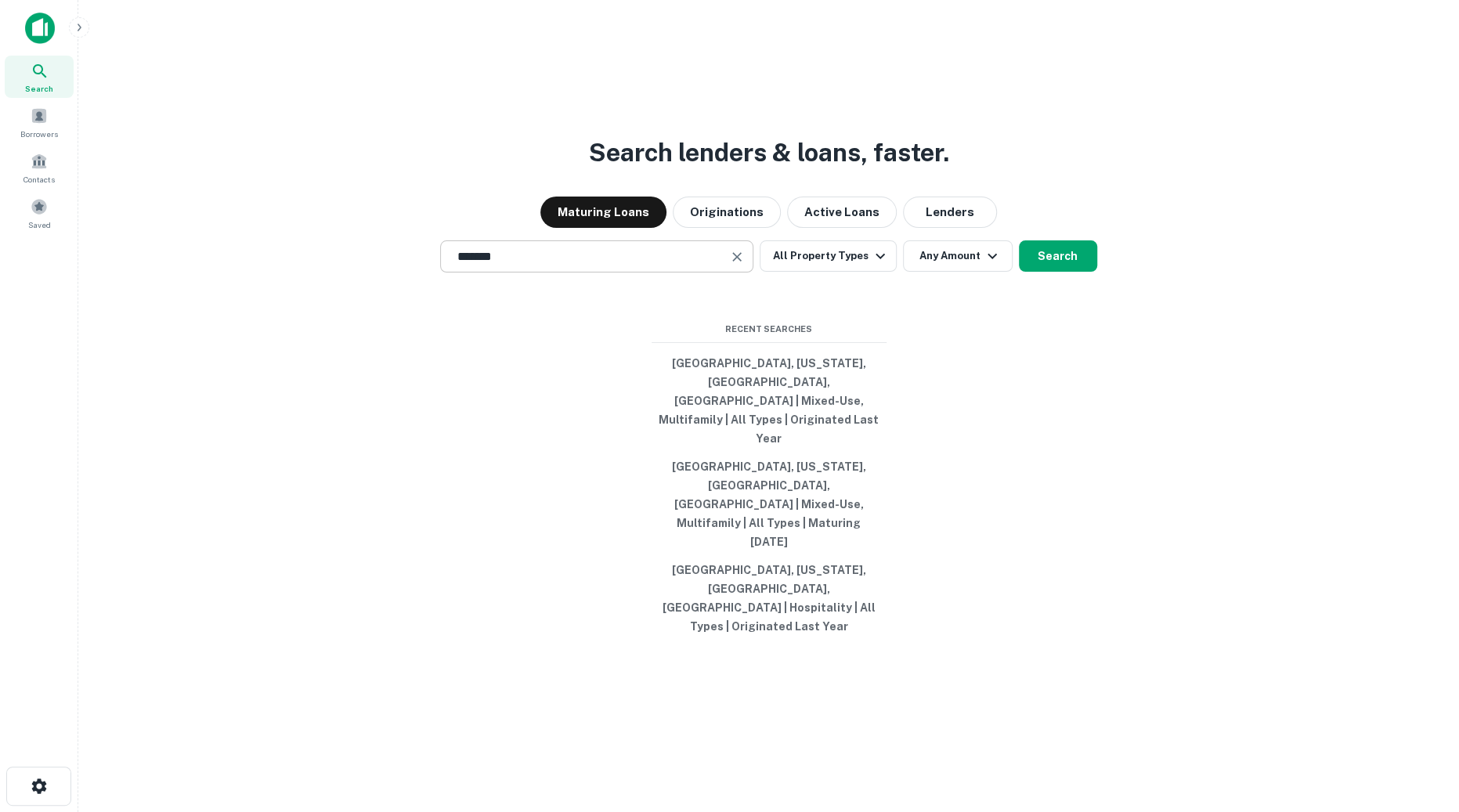
click at [656, 273] on div "******* ​" at bounding box center [597, 256] width 314 height 32
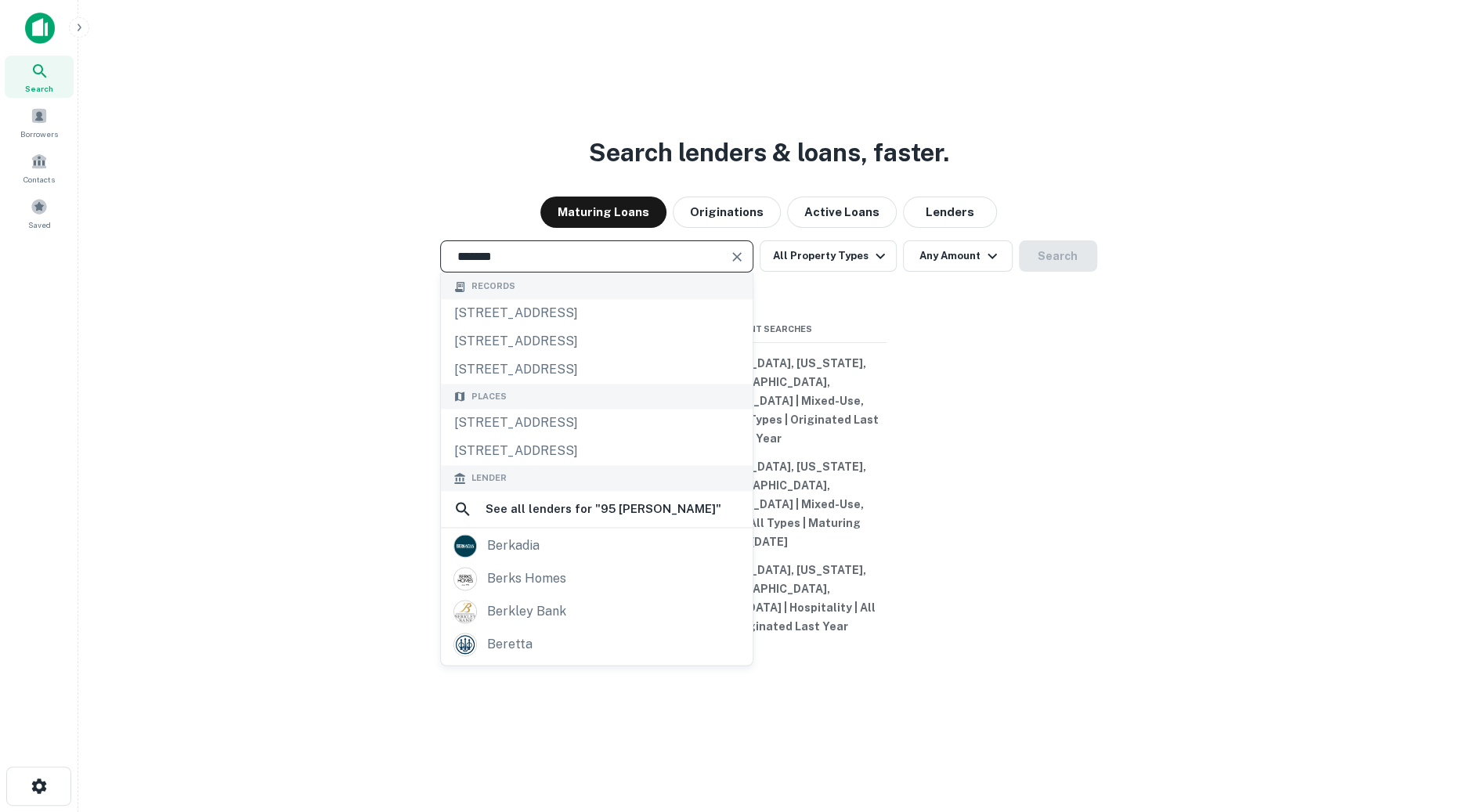
click at [656, 273] on div "******* ​" at bounding box center [597, 256] width 314 height 32
click at [656, 265] on input "*******" at bounding box center [585, 256] width 275 height 18
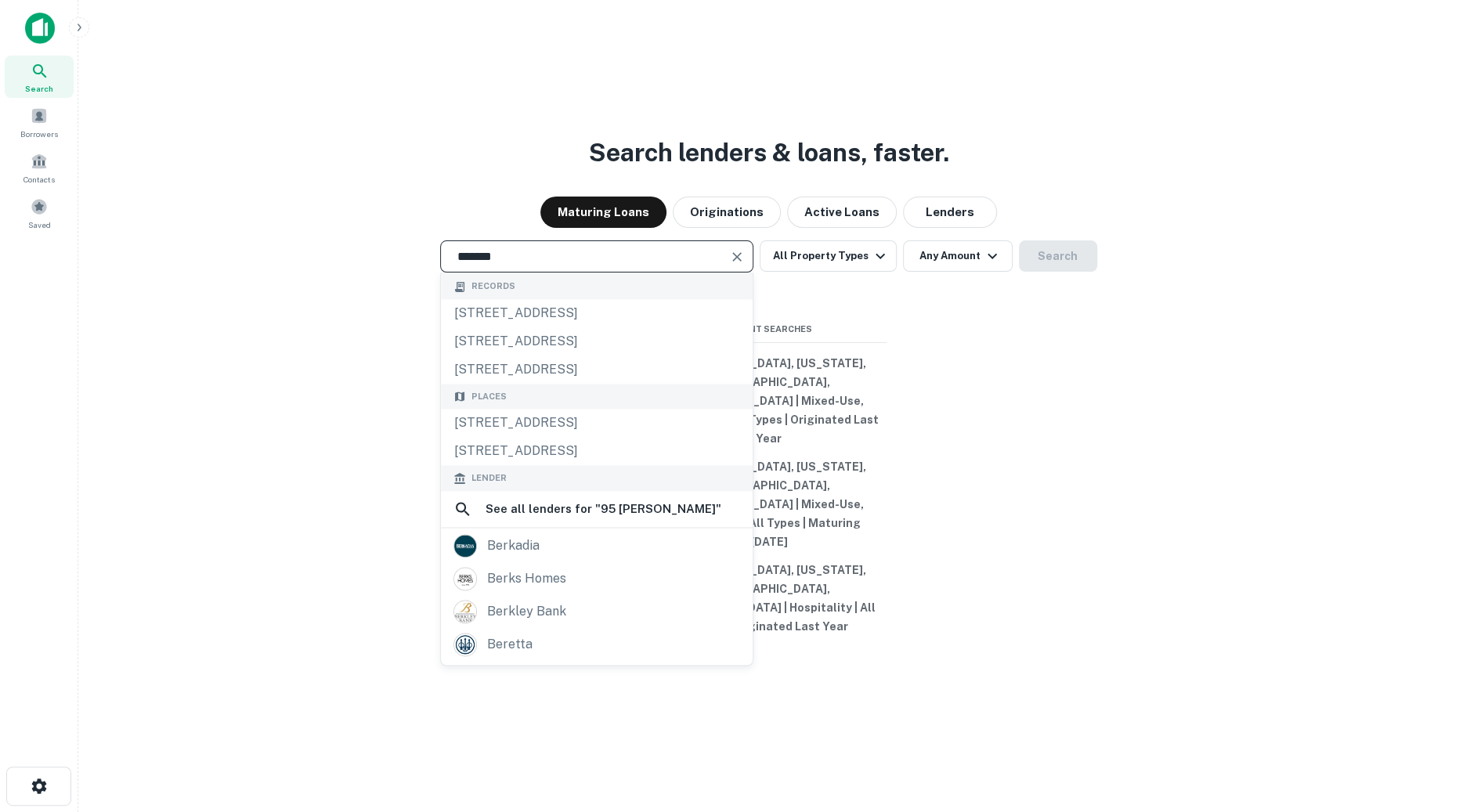
click at [656, 265] on input "*******" at bounding box center [585, 256] width 275 height 18
type input "*"
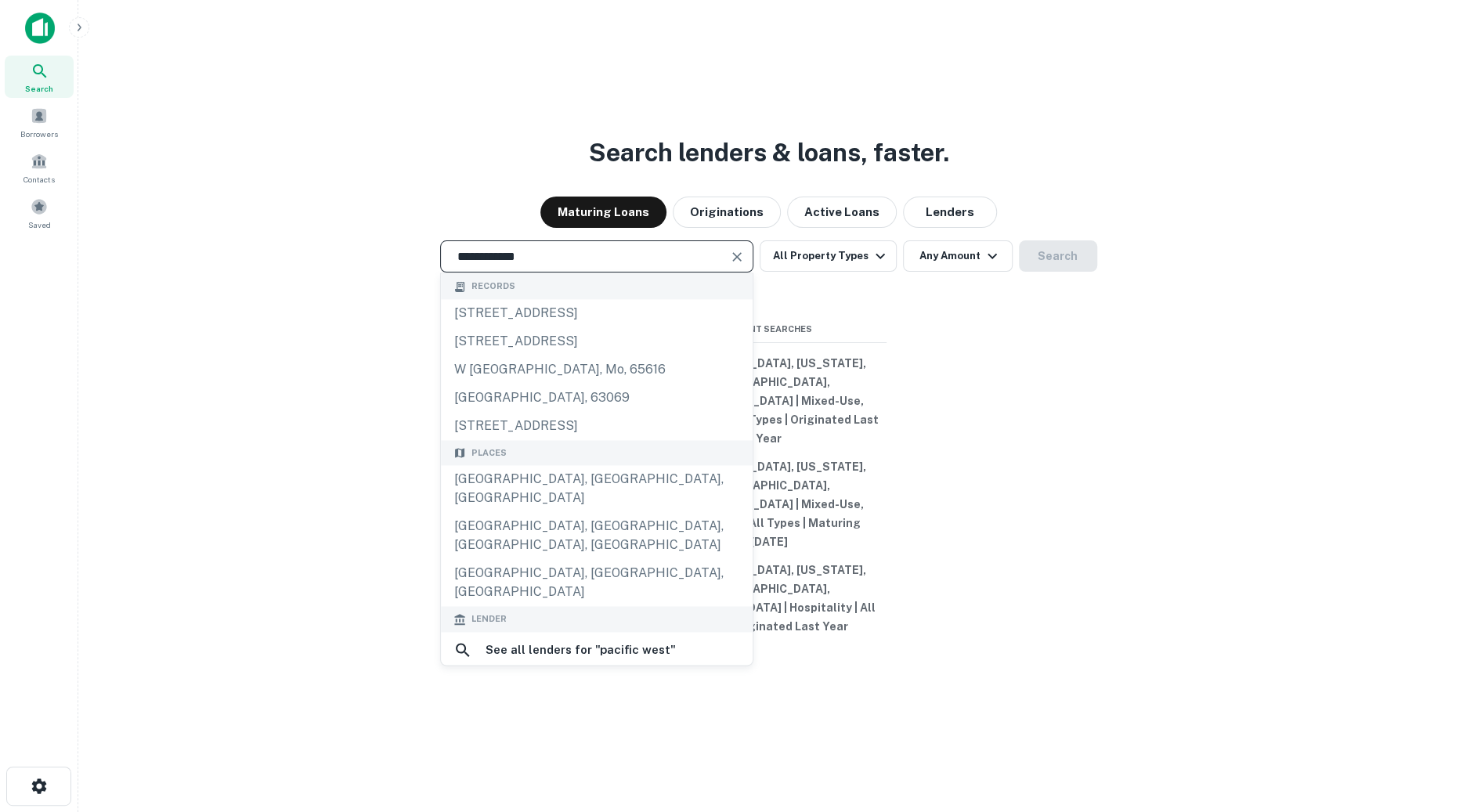
type input "**********"
click at [596, 678] on div "pacific west bank" at bounding box center [597, 687] width 287 height 23
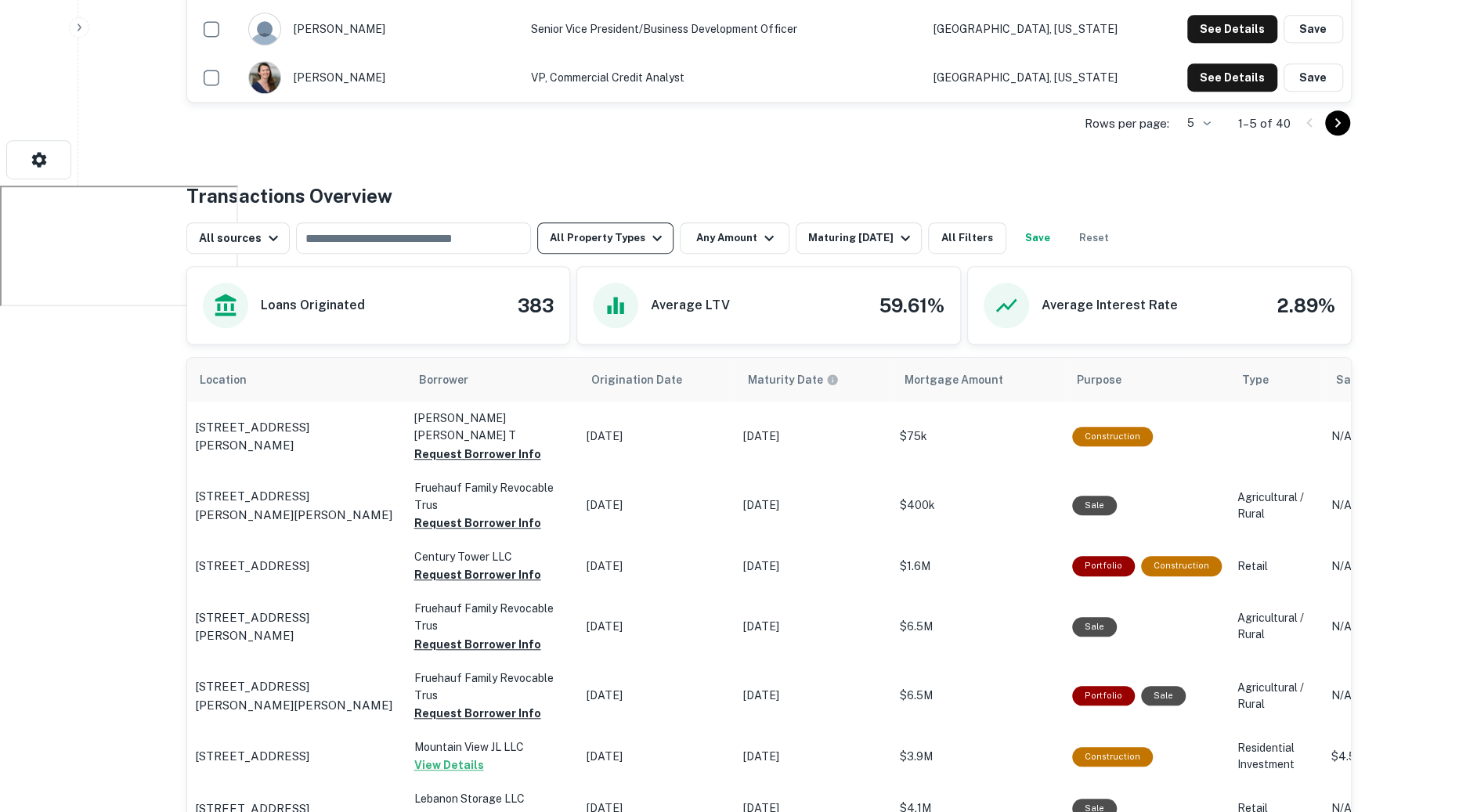
scroll to position [656, 0]
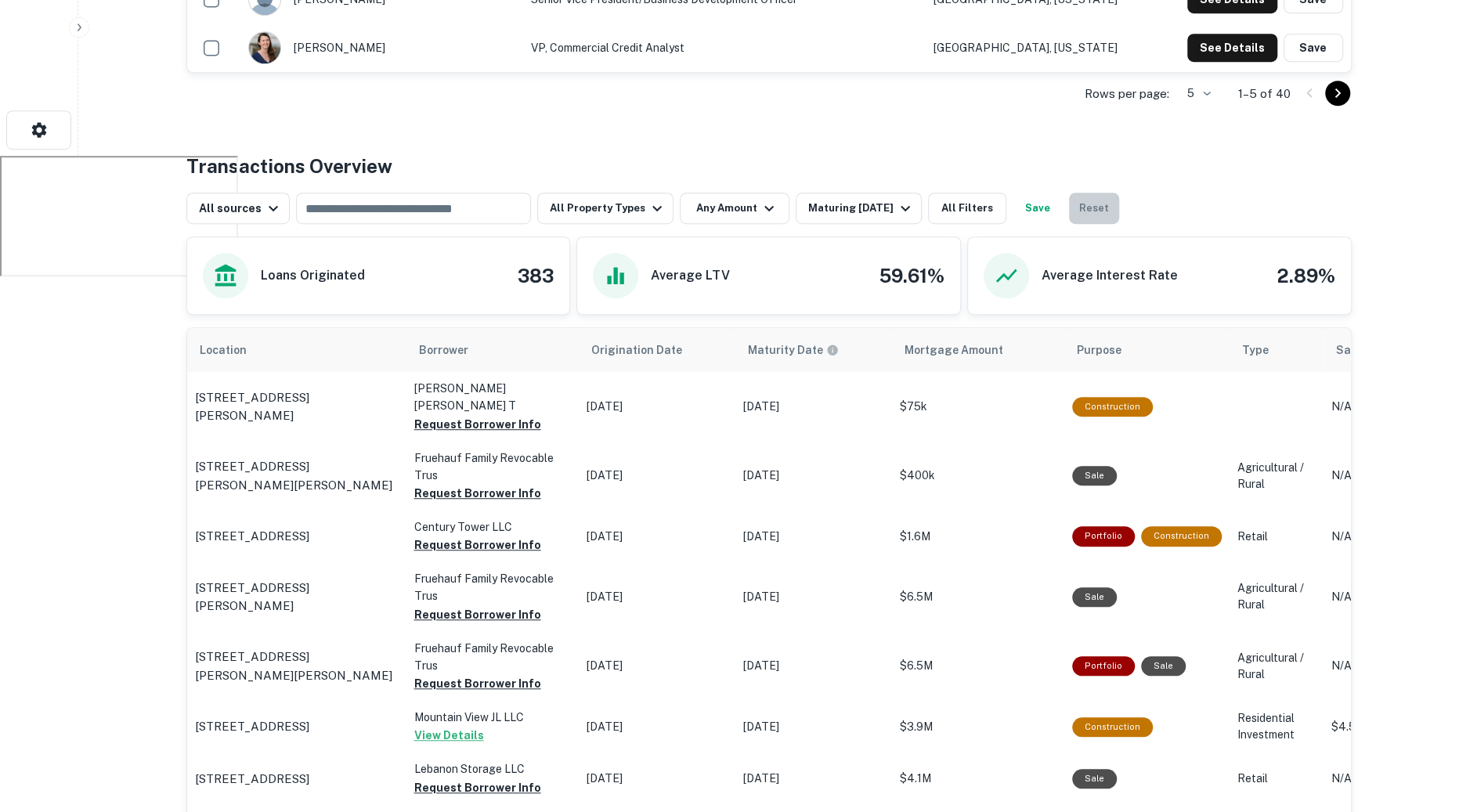
click at [1079, 203] on button "Reset" at bounding box center [1094, 208] width 50 height 32
click at [896, 204] on icon "button" at bounding box center [905, 208] width 19 height 19
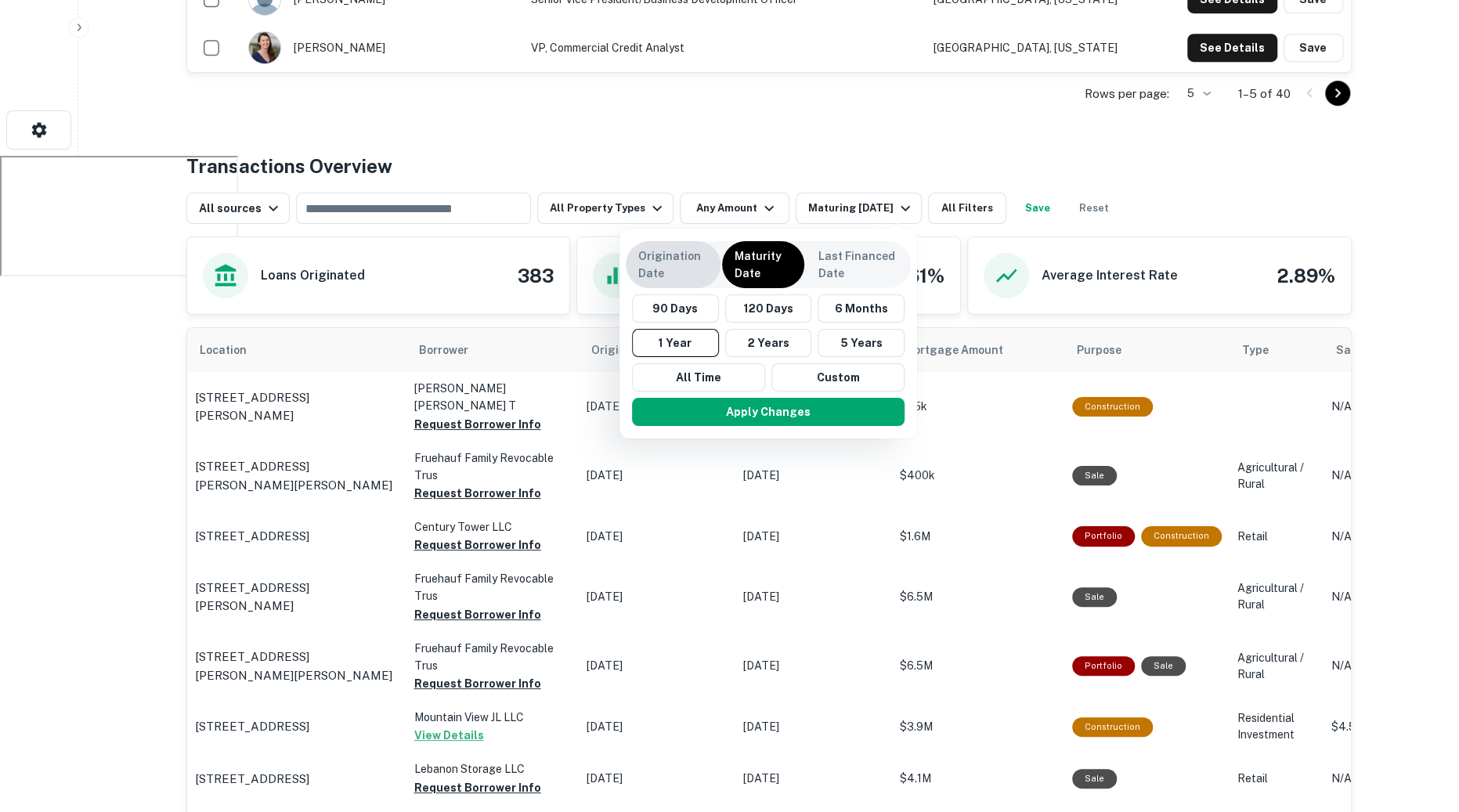
click at [676, 261] on p "Origination Date" at bounding box center [674, 265] width 70 height 35
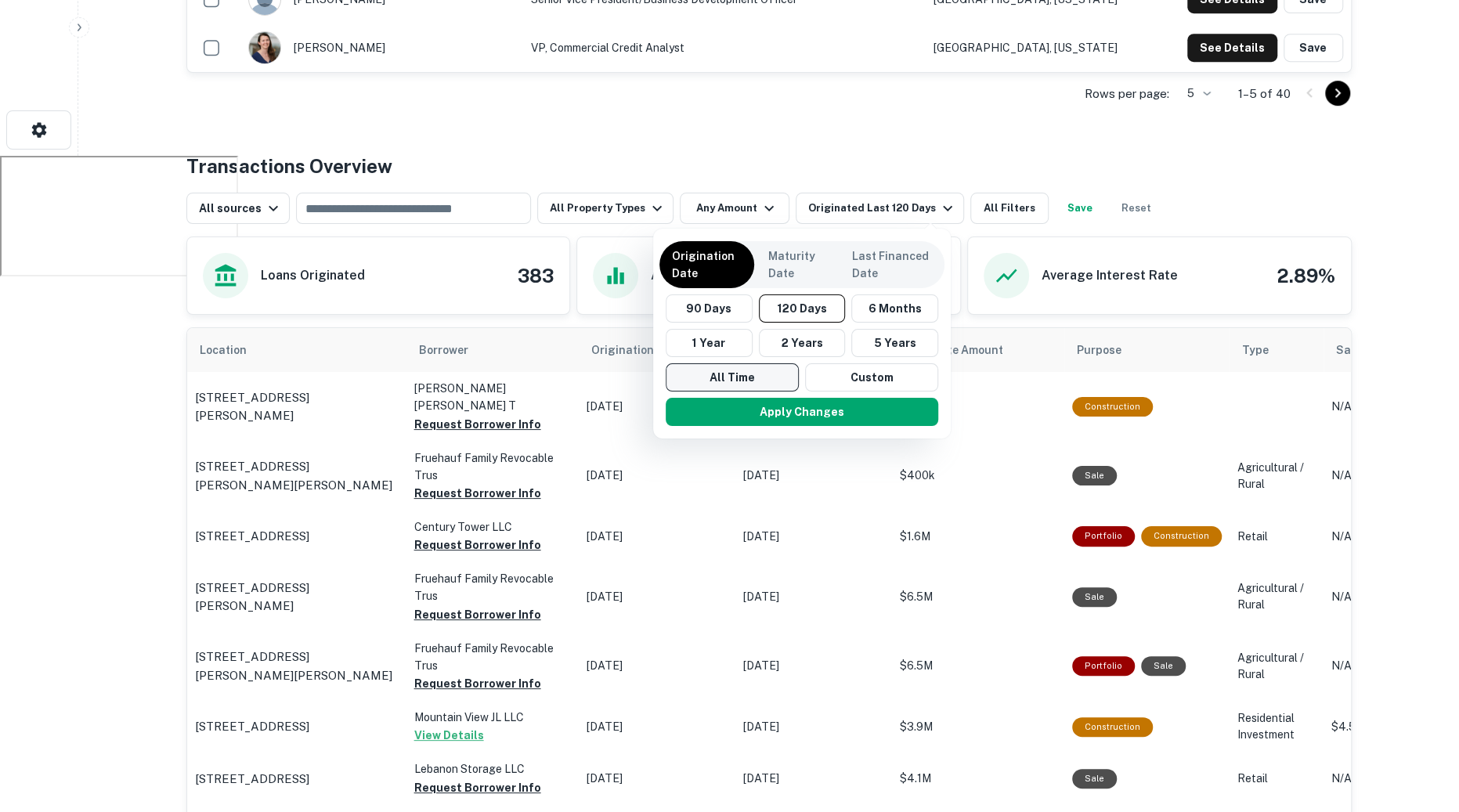
click at [740, 373] on button "All Time" at bounding box center [732, 377] width 134 height 28
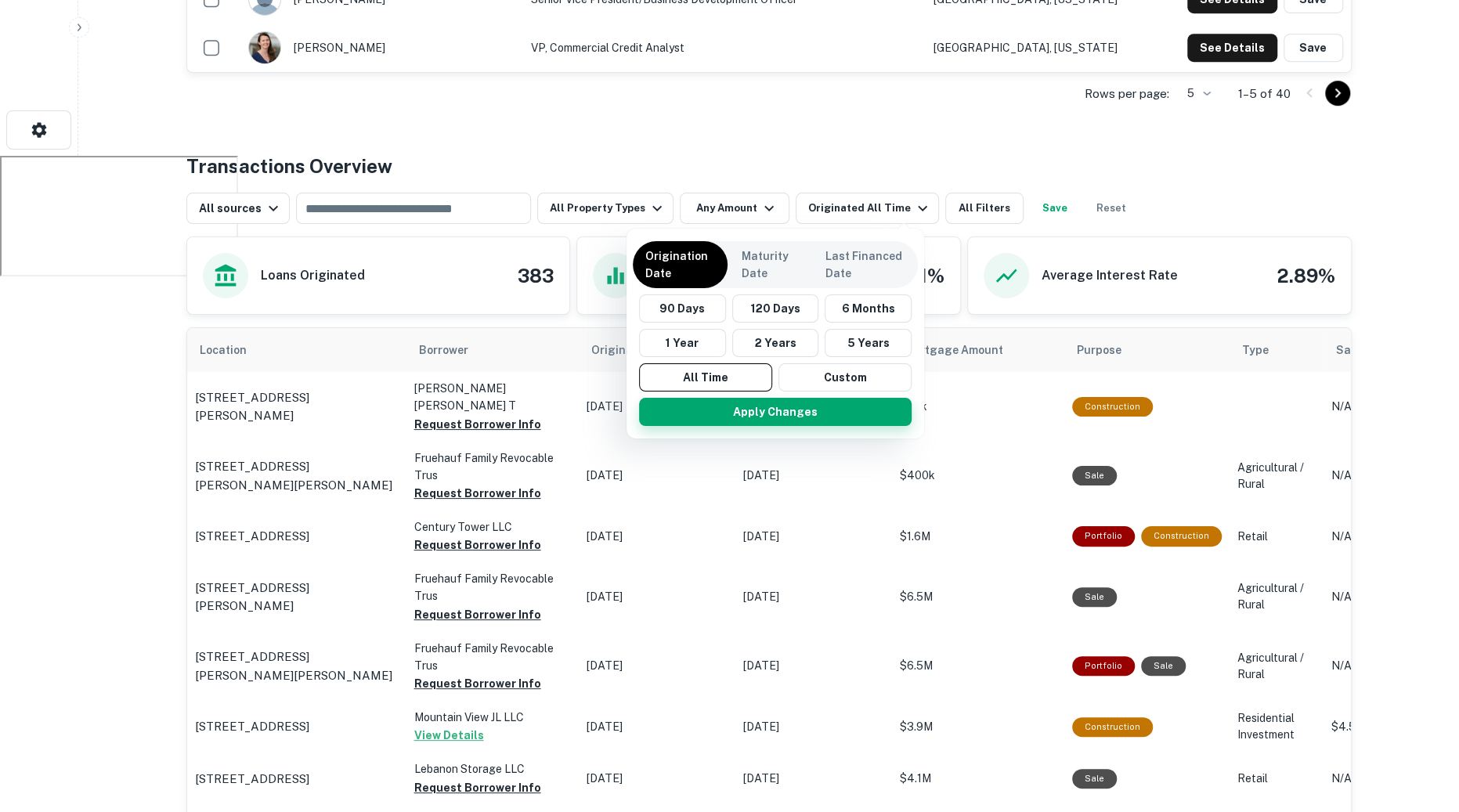
click at [750, 401] on button "Apply Changes" at bounding box center [776, 412] width 273 height 28
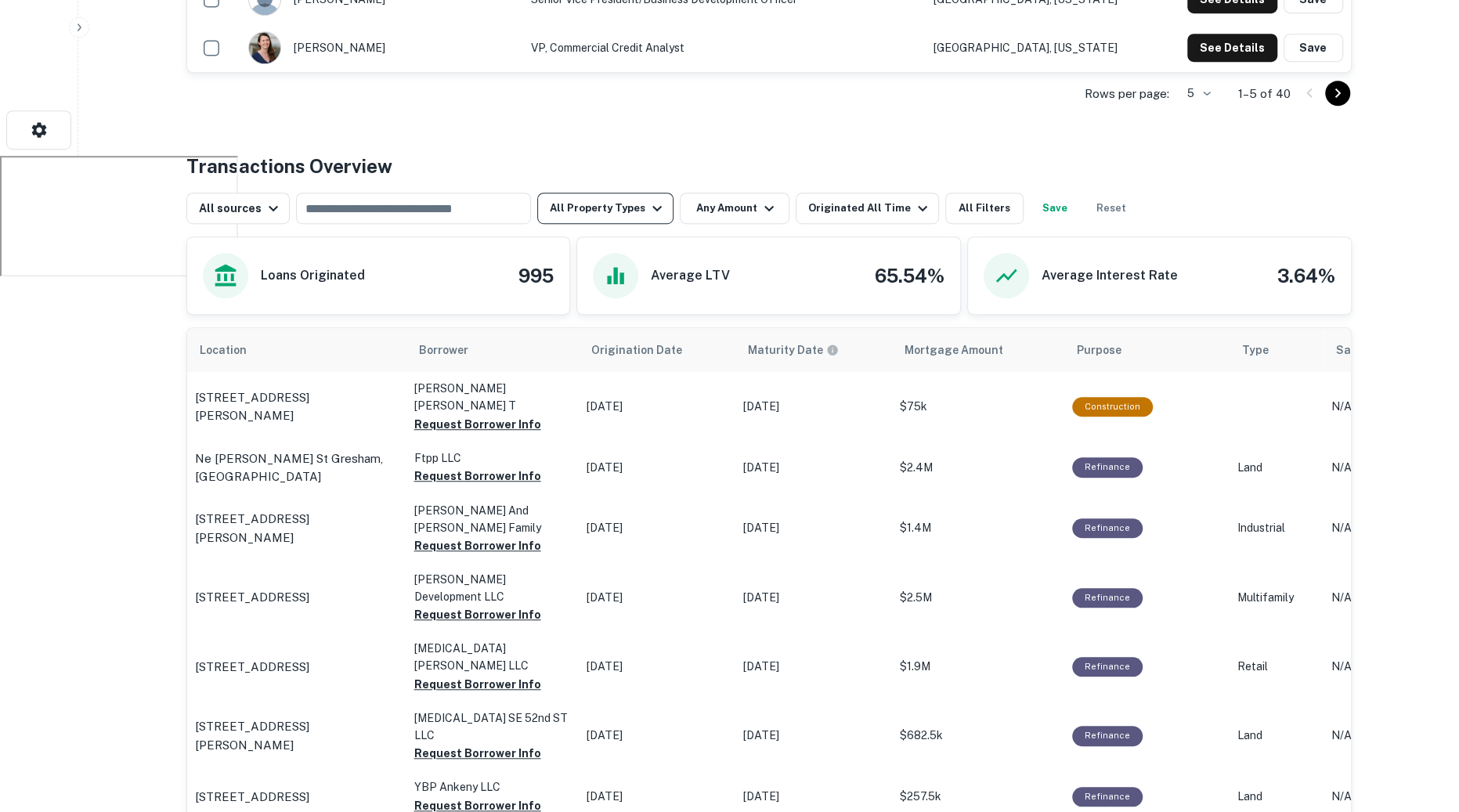
click at [648, 213] on icon "button" at bounding box center [657, 208] width 19 height 19
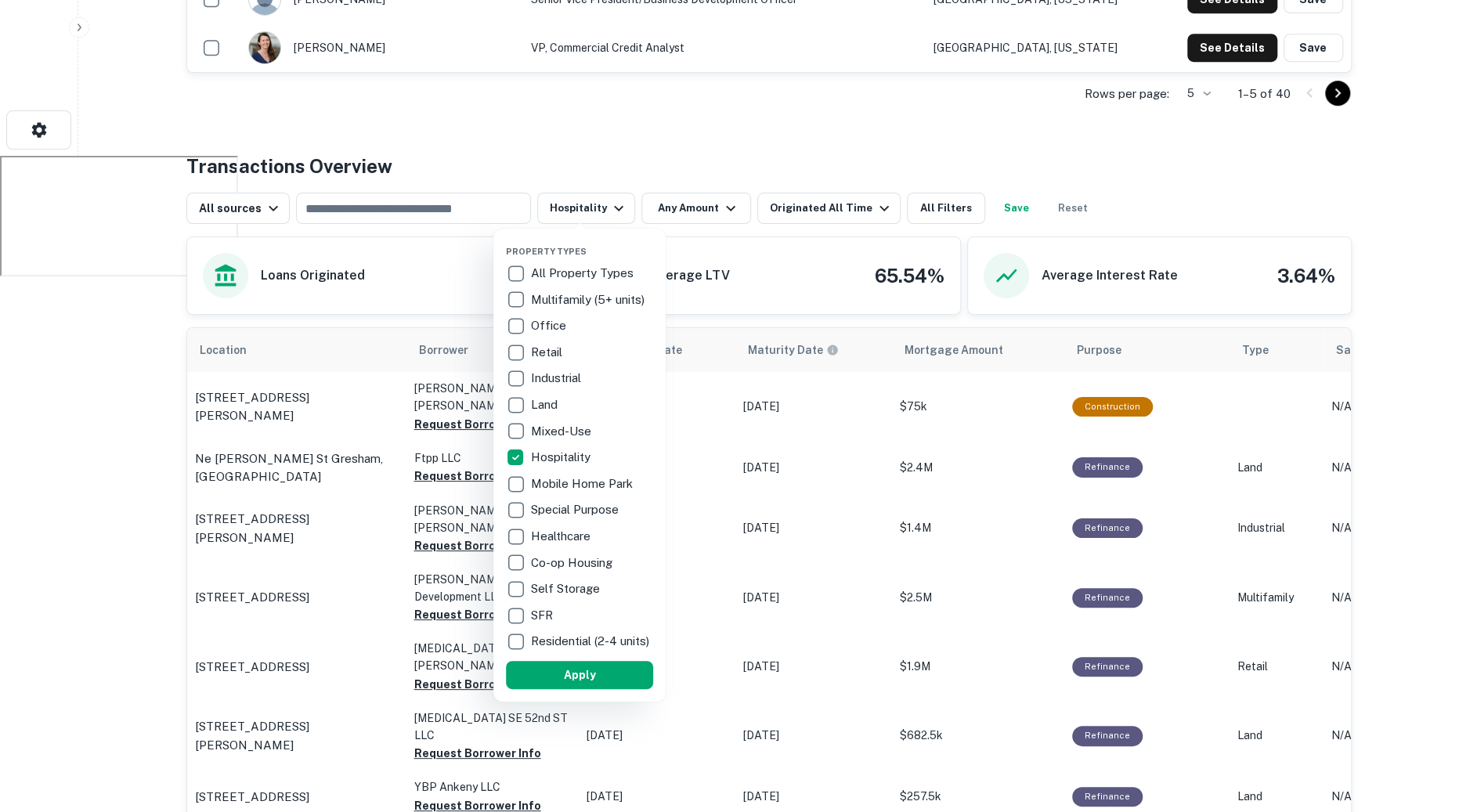
click at [571, 685] on button "Apply" at bounding box center [580, 675] width 148 height 28
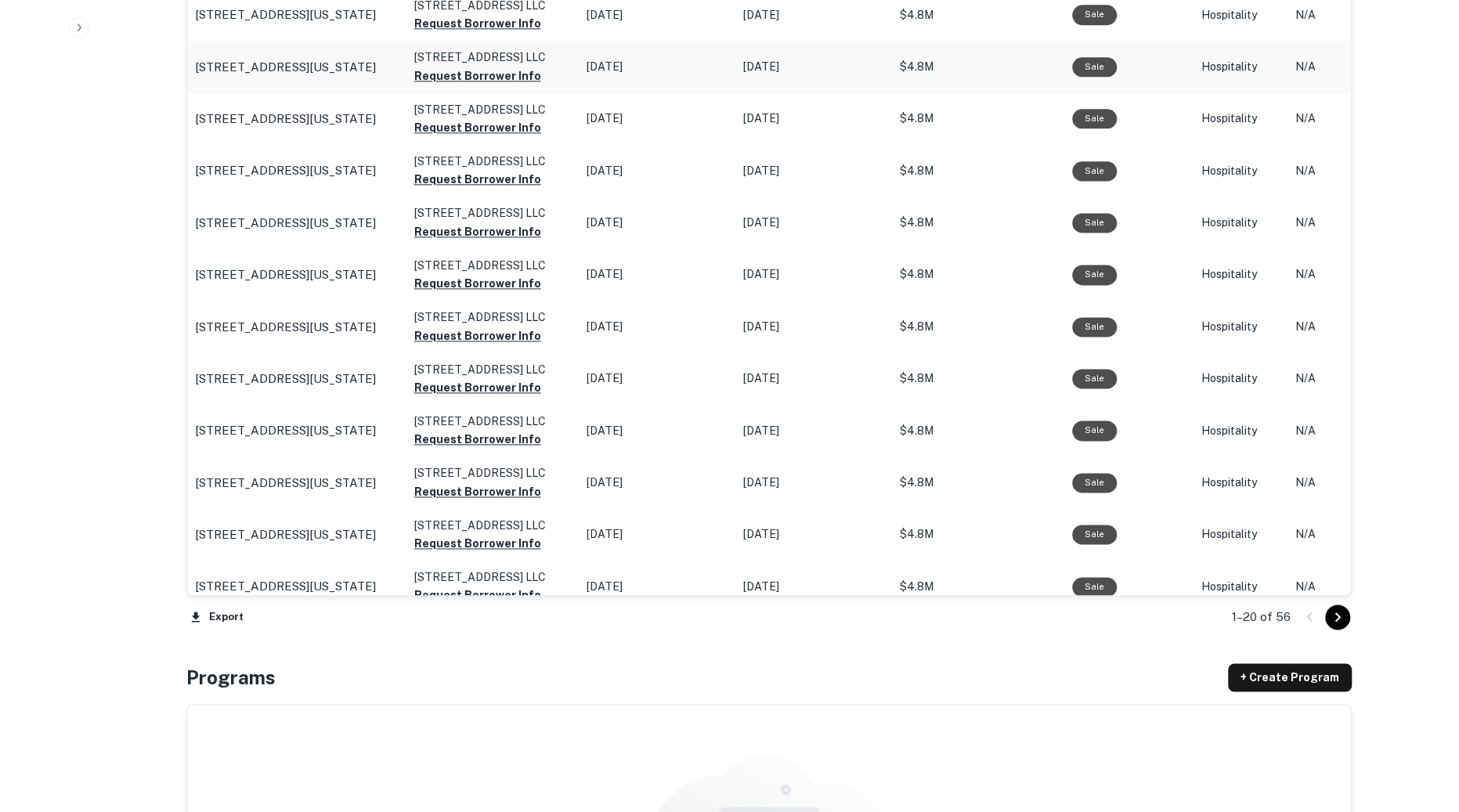
scroll to position [1493, 0]
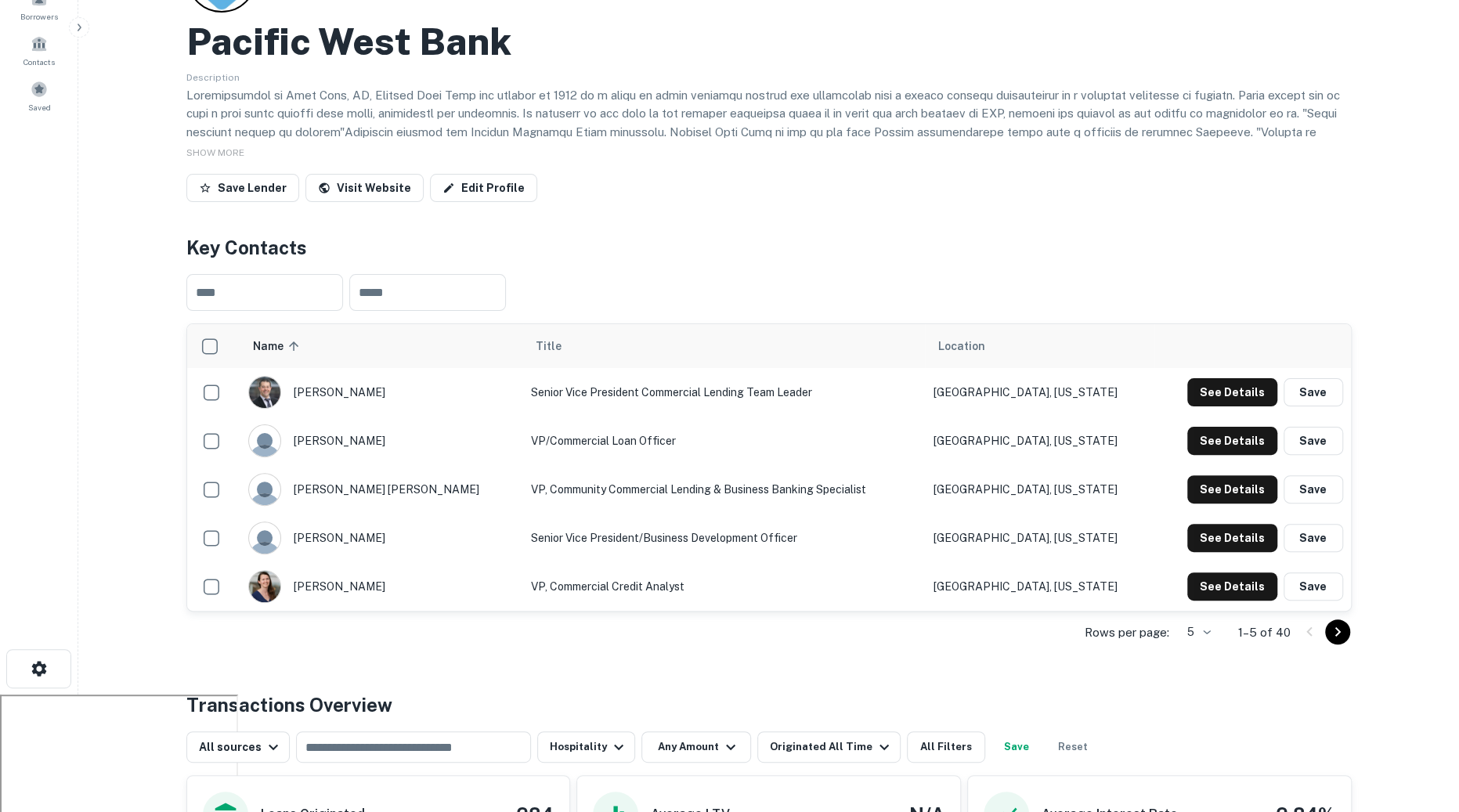
scroll to position [0, 0]
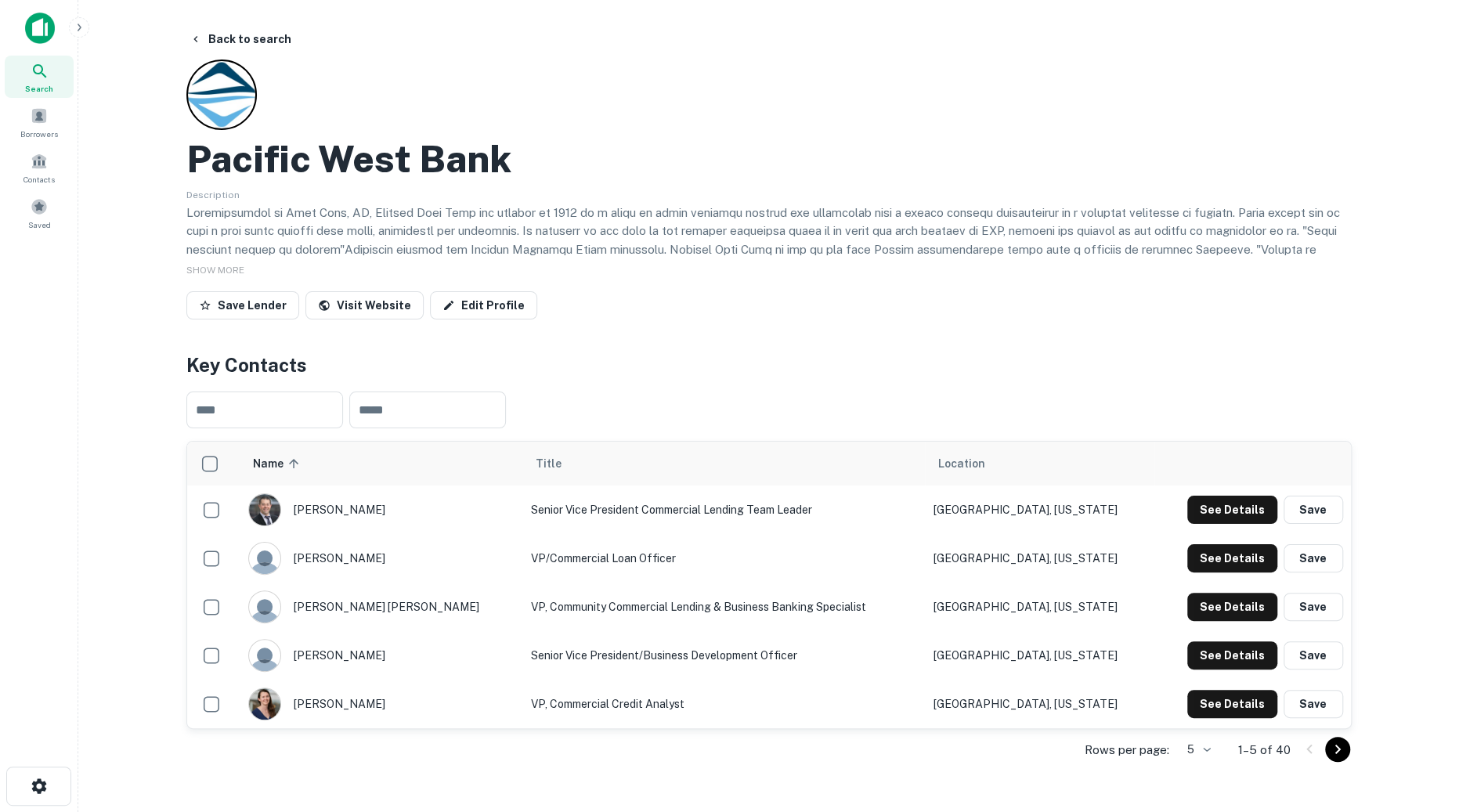
click at [41, 78] on icon at bounding box center [40, 71] width 19 height 19
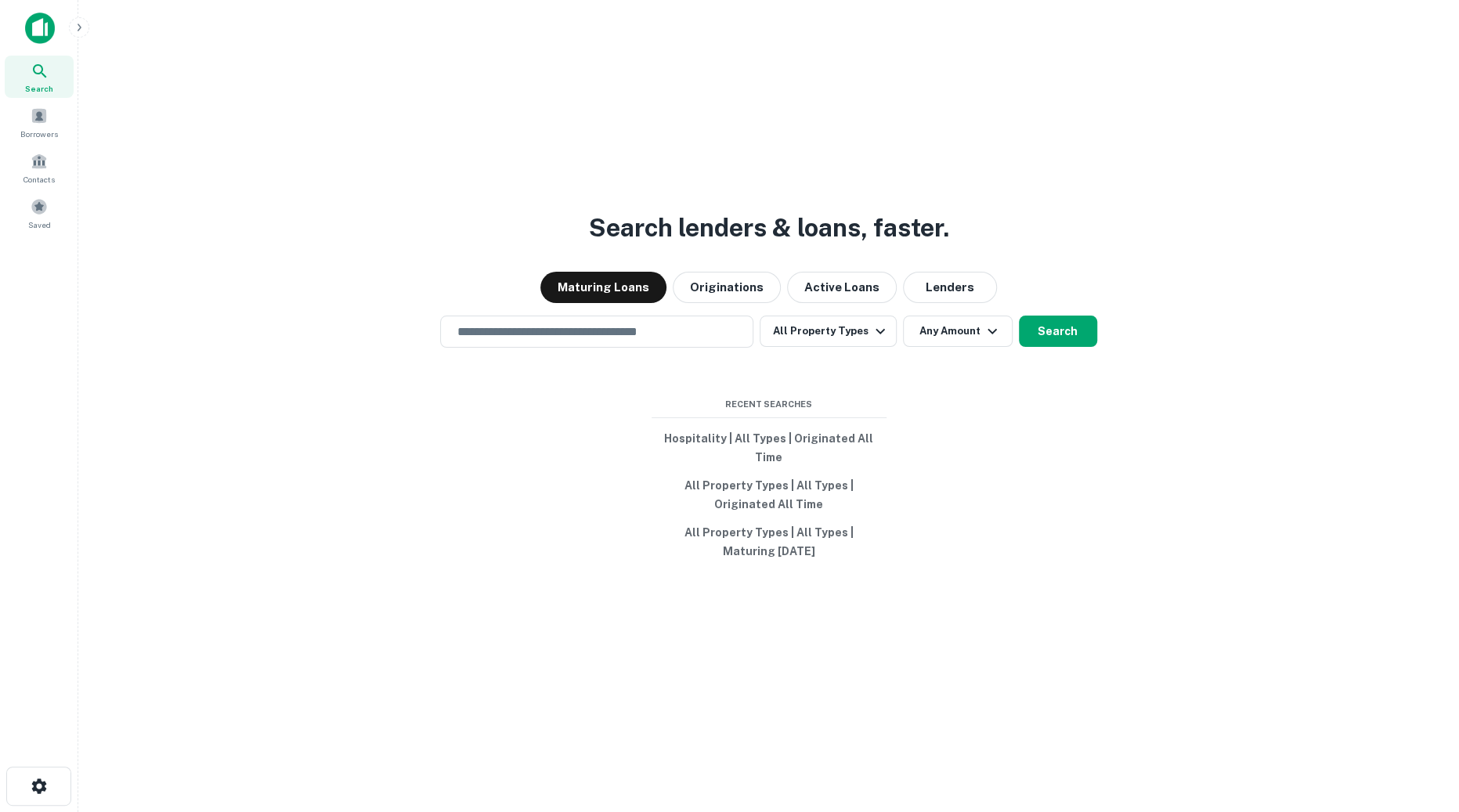
click at [1252, 401] on div "Search lenders & loans, faster. Maturing Loans Originations Active Loans Lender…" at bounding box center [769, 443] width 1356 height 812
click at [32, 775] on button "button" at bounding box center [39, 786] width 65 height 39
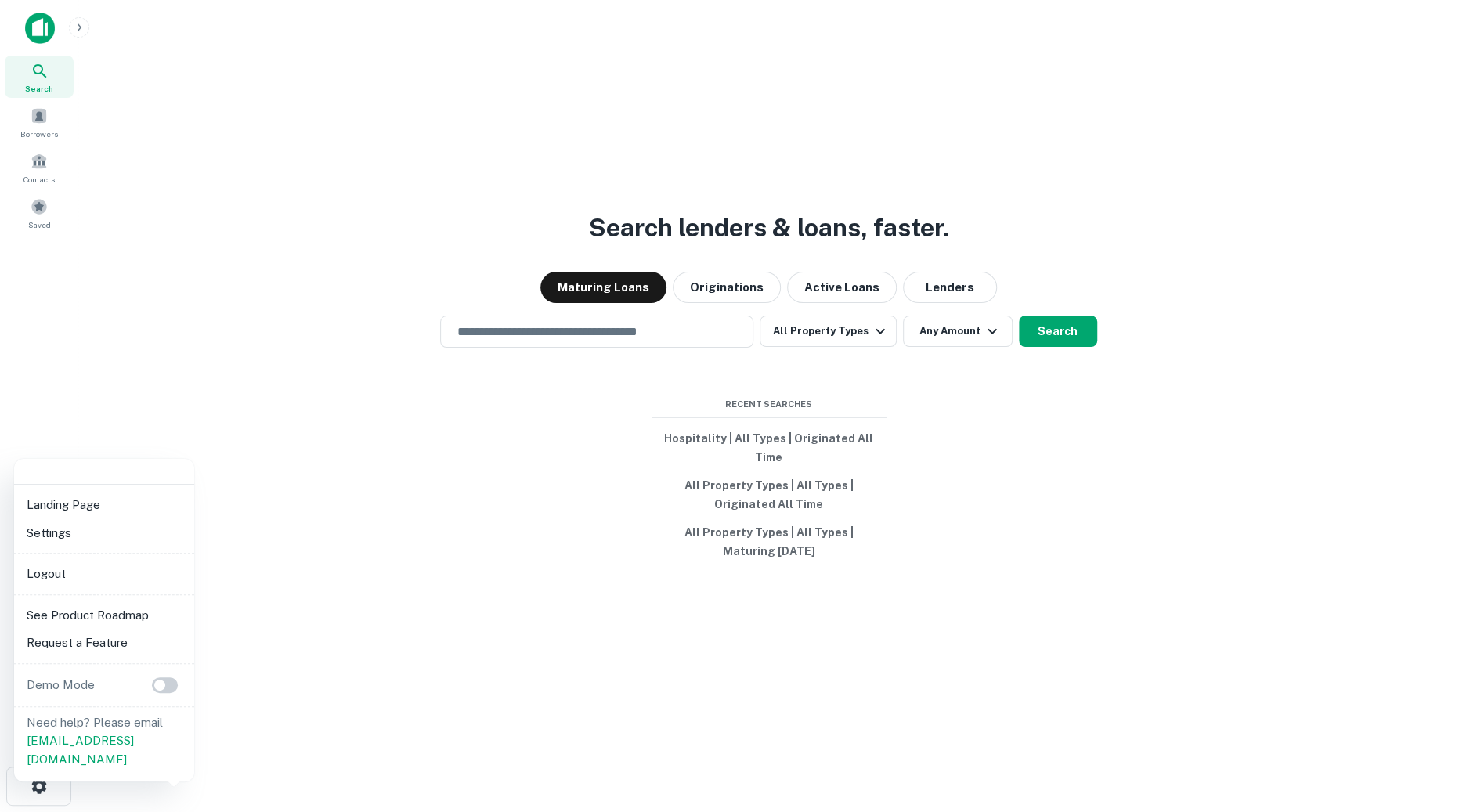
click at [44, 119] on div at bounding box center [729, 406] width 1459 height 812
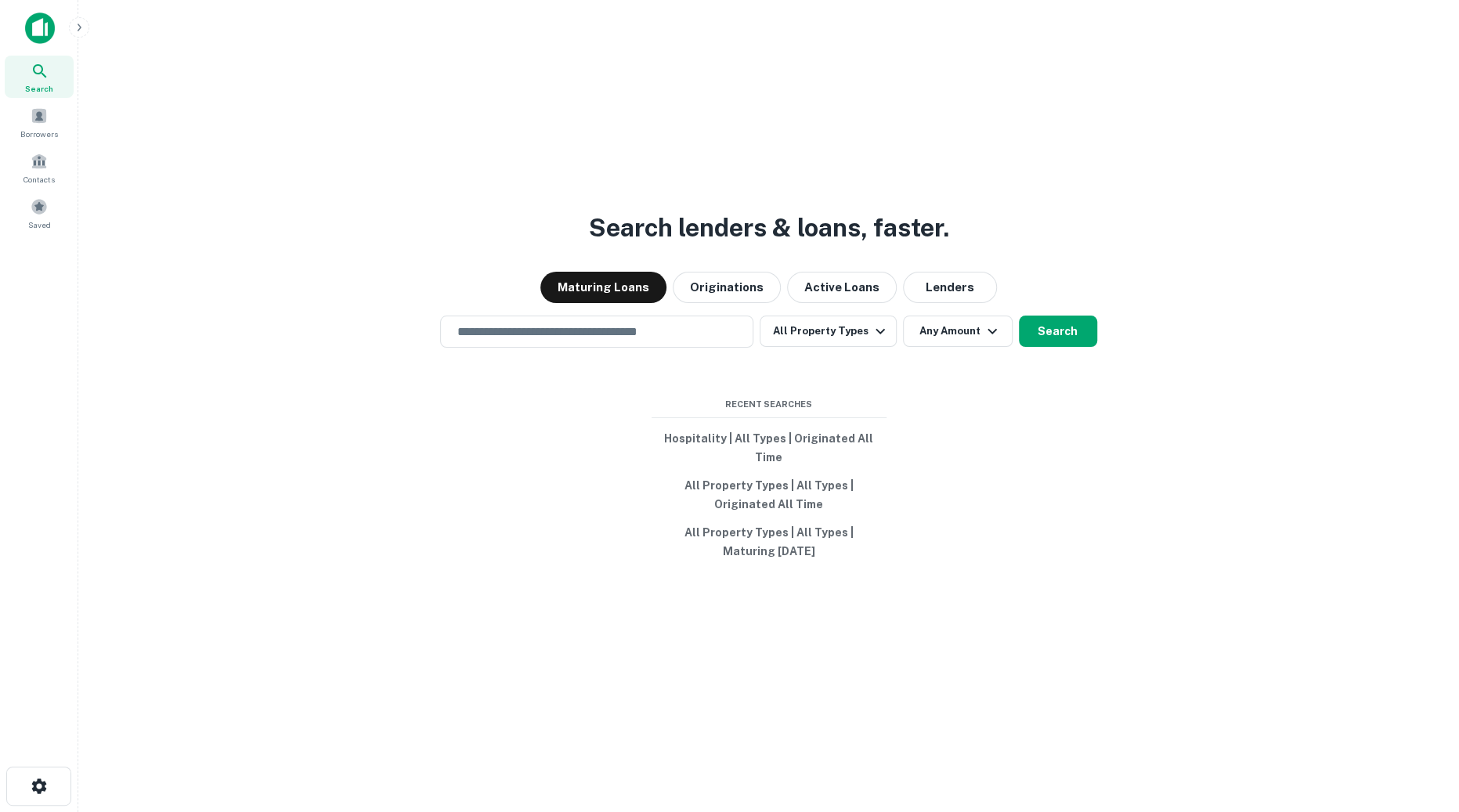
click at [80, 34] on button "button" at bounding box center [79, 27] width 21 height 21
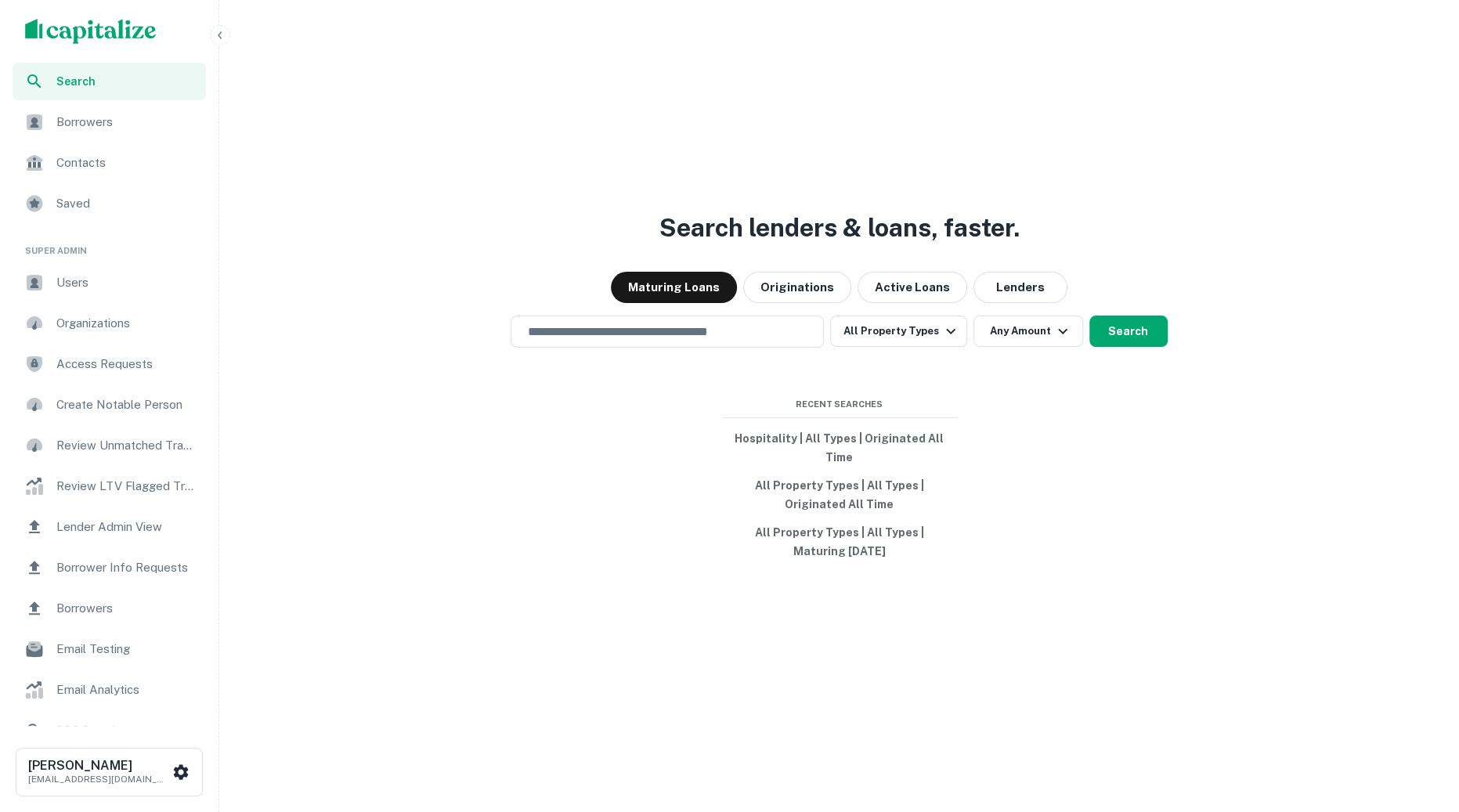
click at [91, 274] on span "Users" at bounding box center [126, 283] width 140 height 19
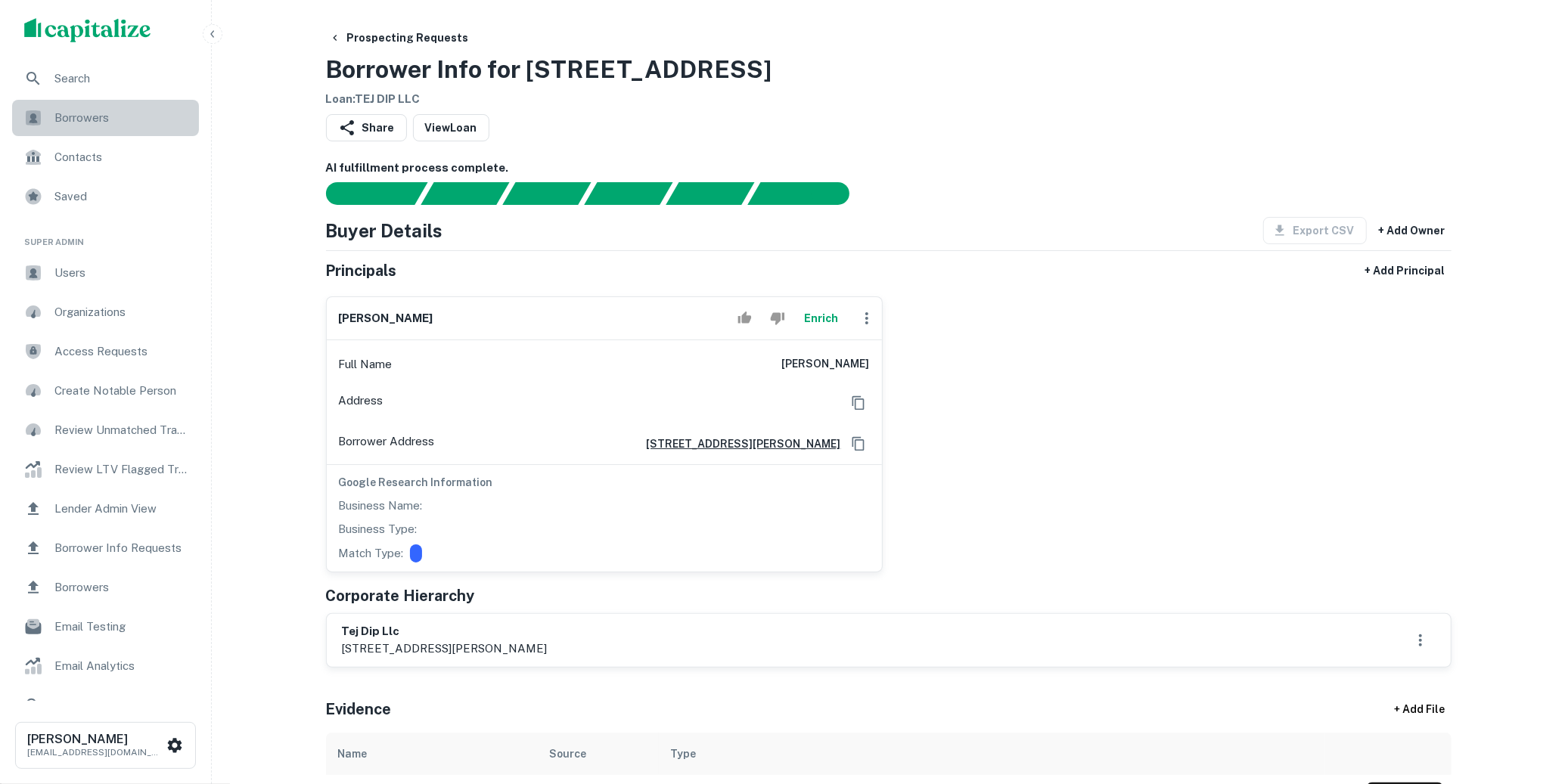
click at [107, 107] on div "Borrowers" at bounding box center [105, 118] width 187 height 36
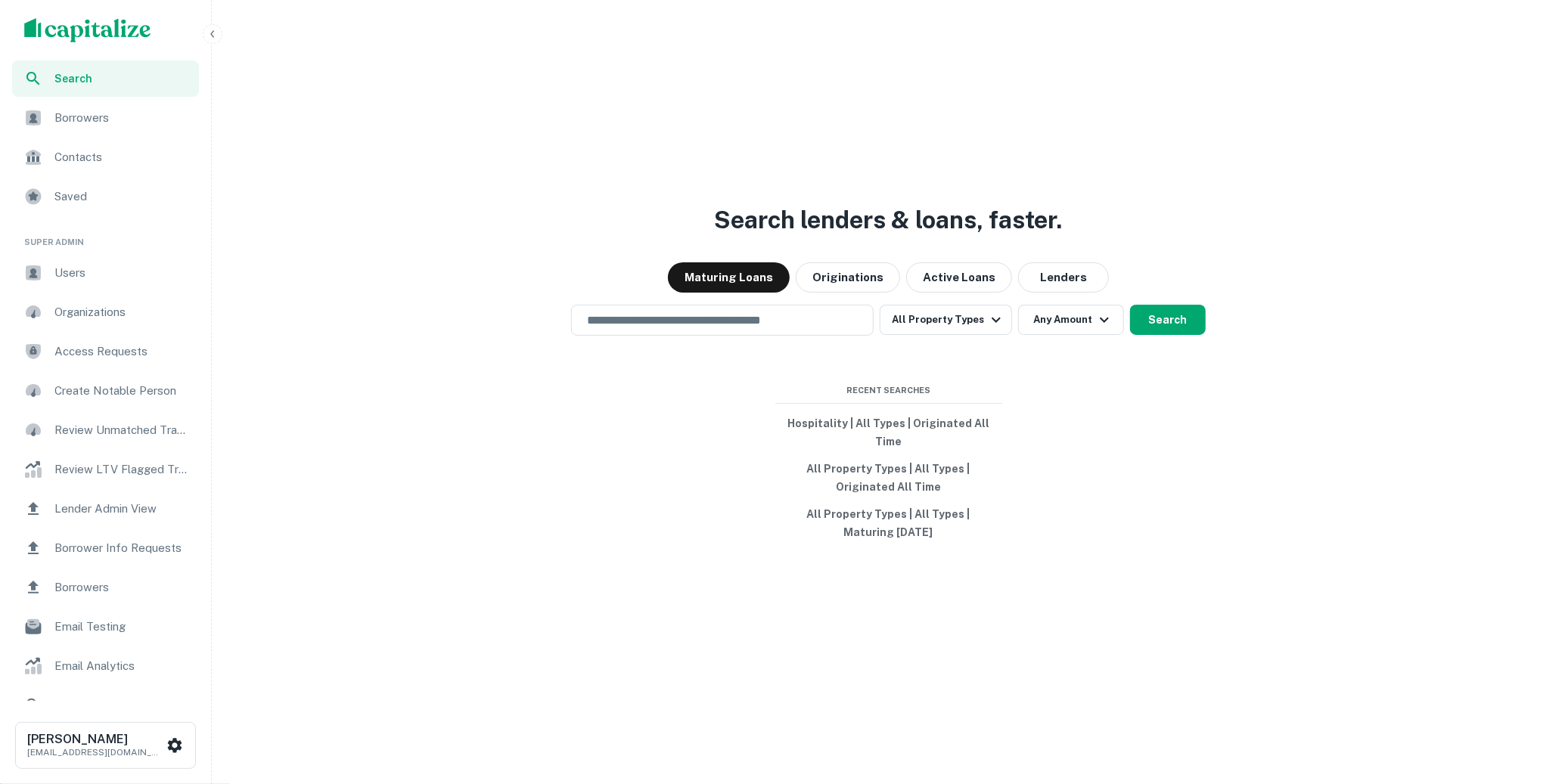
click at [217, 38] on icon "button" at bounding box center [212, 34] width 12 height 12
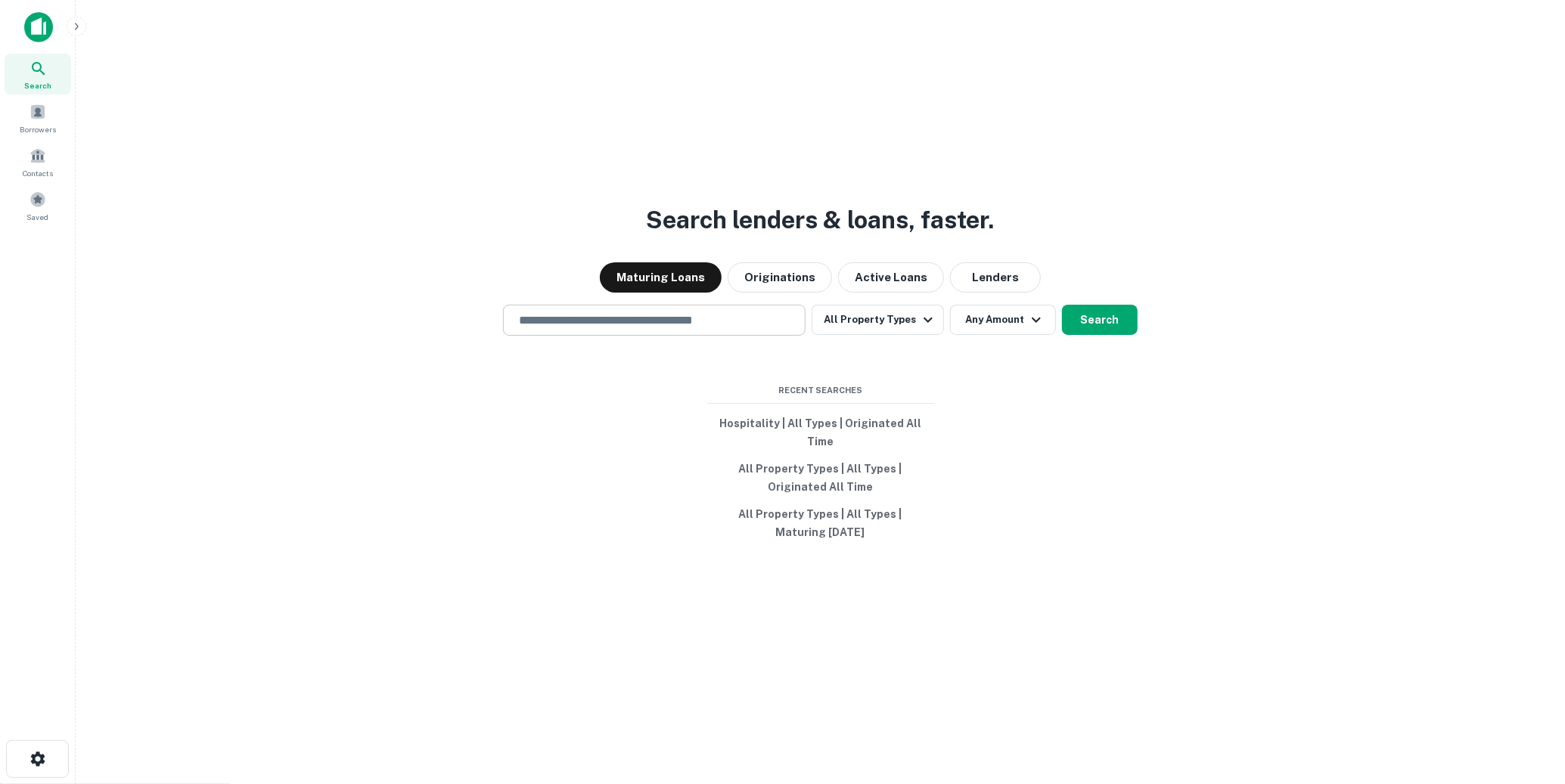
click at [624, 321] on input "text" at bounding box center [654, 320] width 289 height 18
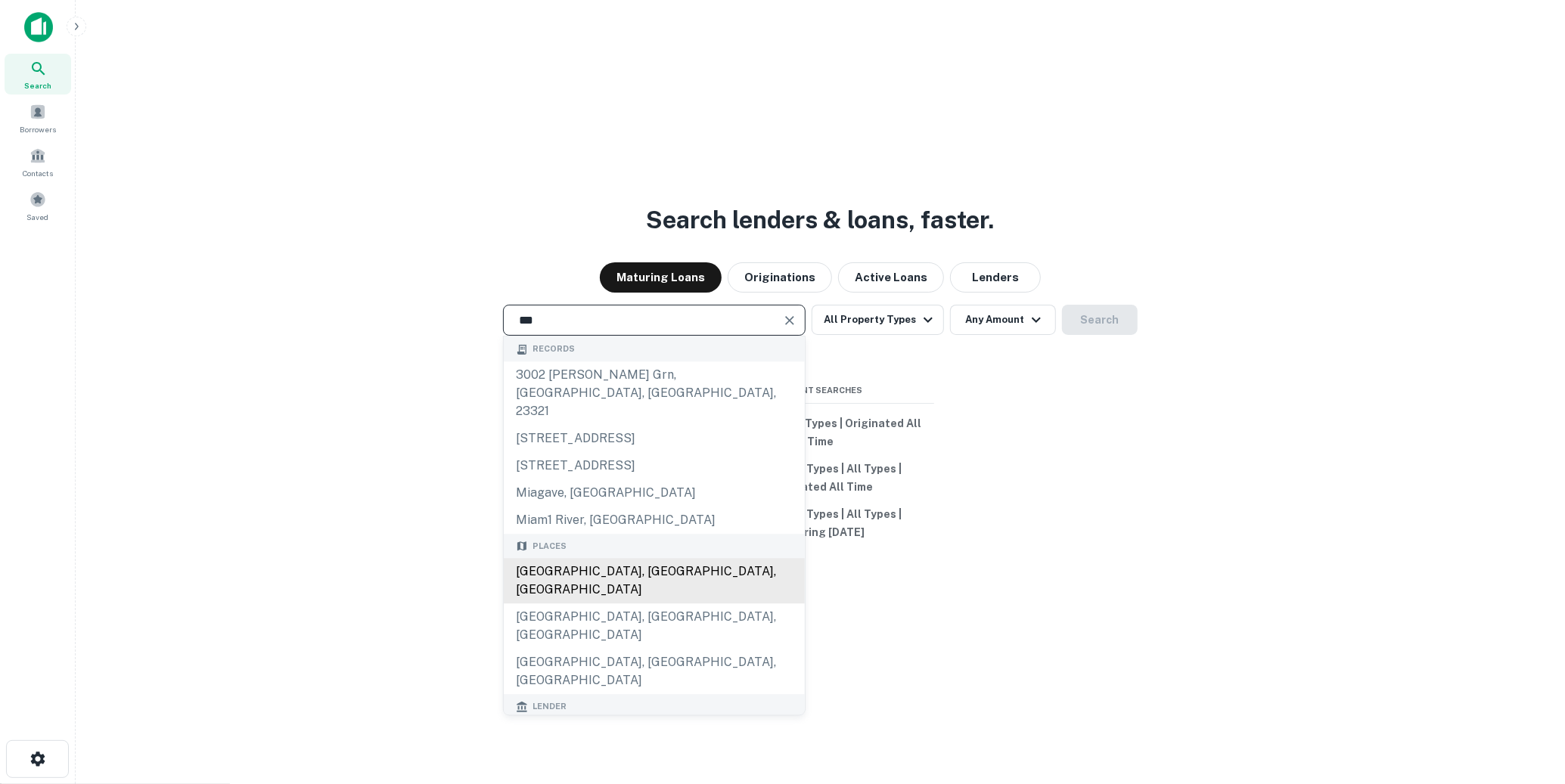
click at [549, 559] on div "[GEOGRAPHIC_DATA], [GEOGRAPHIC_DATA], [GEOGRAPHIC_DATA]" at bounding box center [654, 581] width 301 height 46
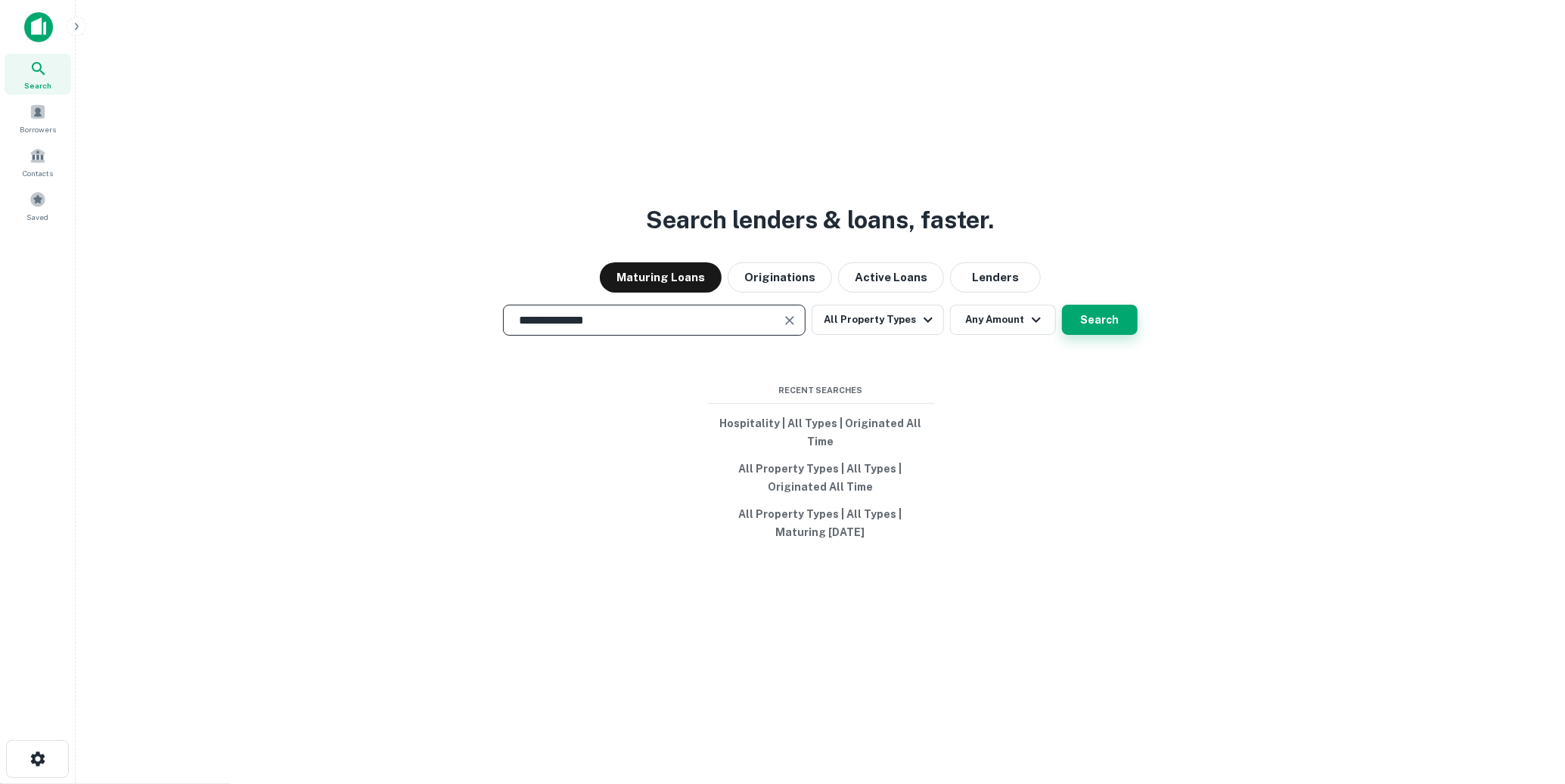
type input "**********"
click at [1108, 320] on button "Search" at bounding box center [1100, 320] width 75 height 30
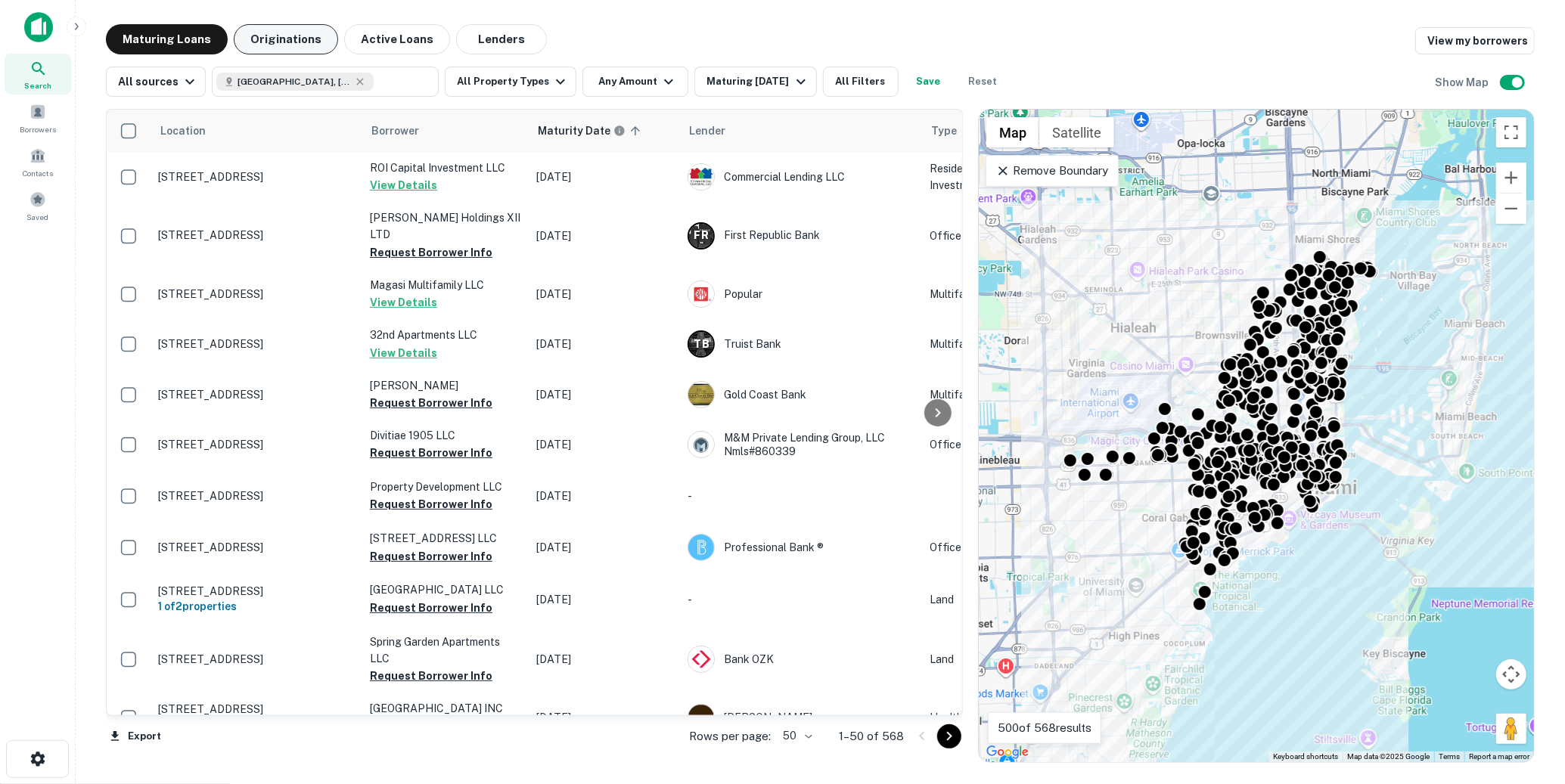
click at [269, 40] on button "Originations" at bounding box center [286, 39] width 104 height 30
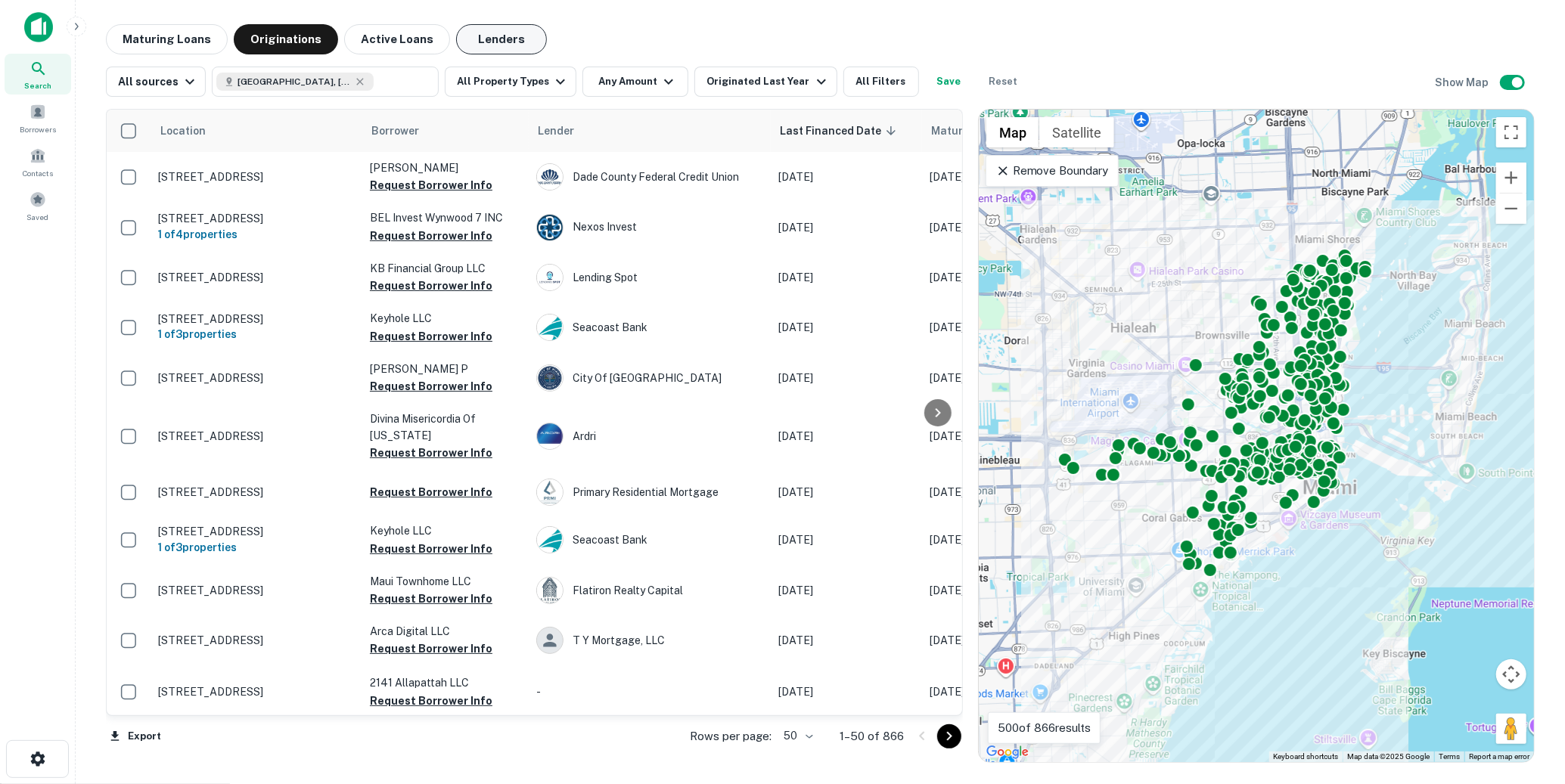
click at [492, 38] on button "Lenders" at bounding box center [501, 39] width 91 height 30
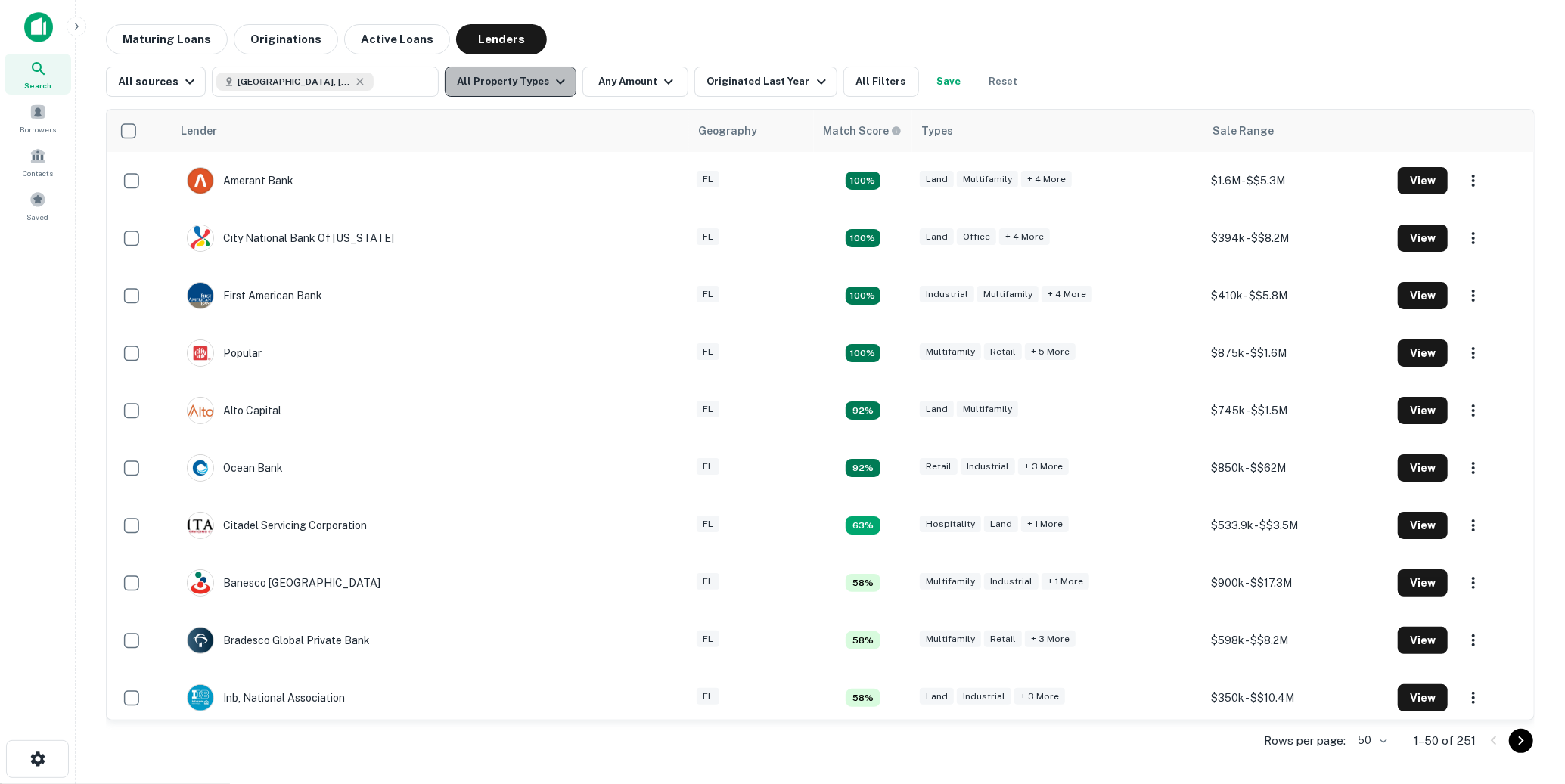
click at [556, 80] on icon "button" at bounding box center [560, 82] width 9 height 6
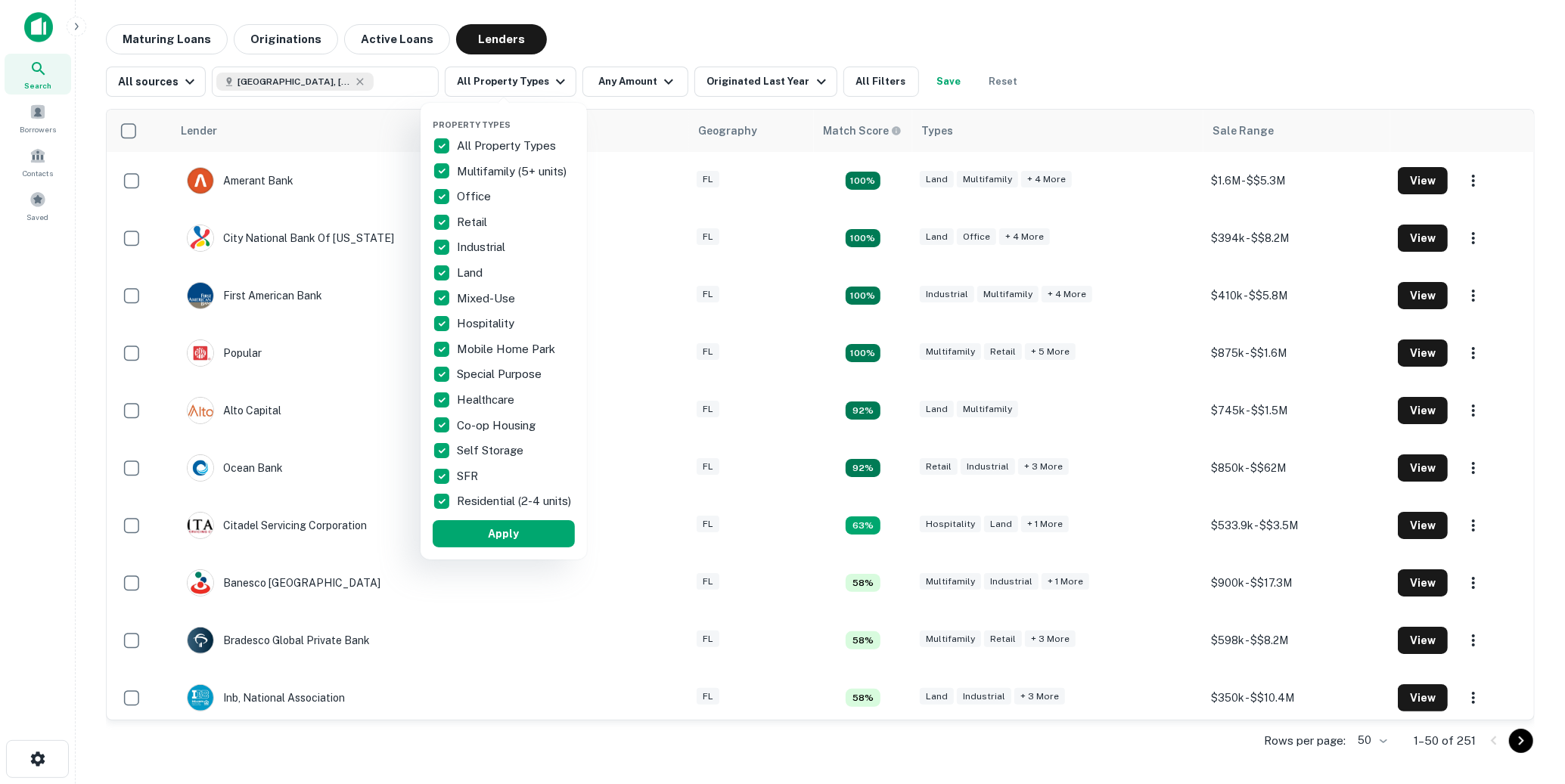
click at [457, 146] on p "All Property Types" at bounding box center [507, 146] width 102 height 18
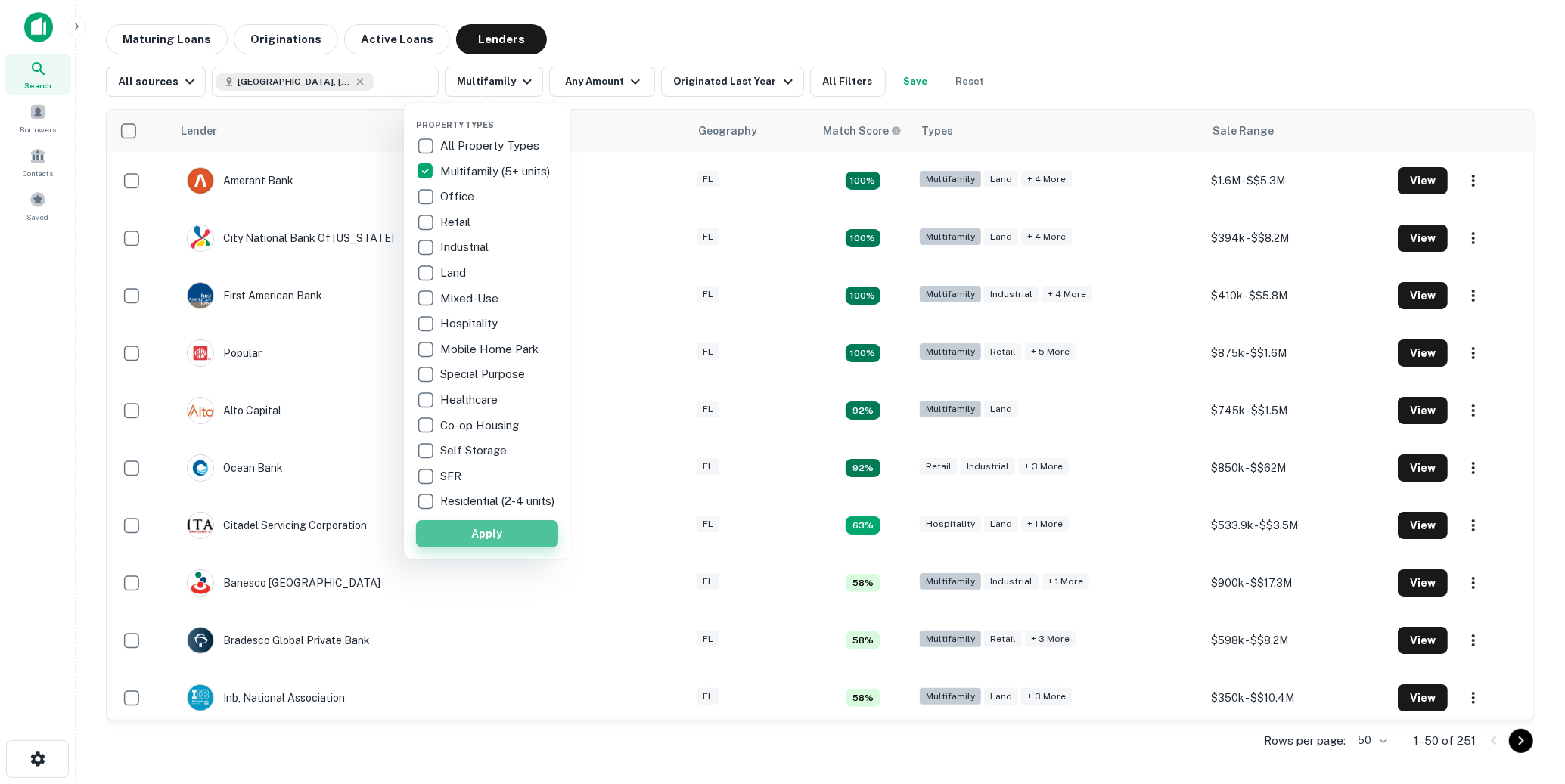
click at [489, 541] on button "Apply" at bounding box center [487, 534] width 143 height 27
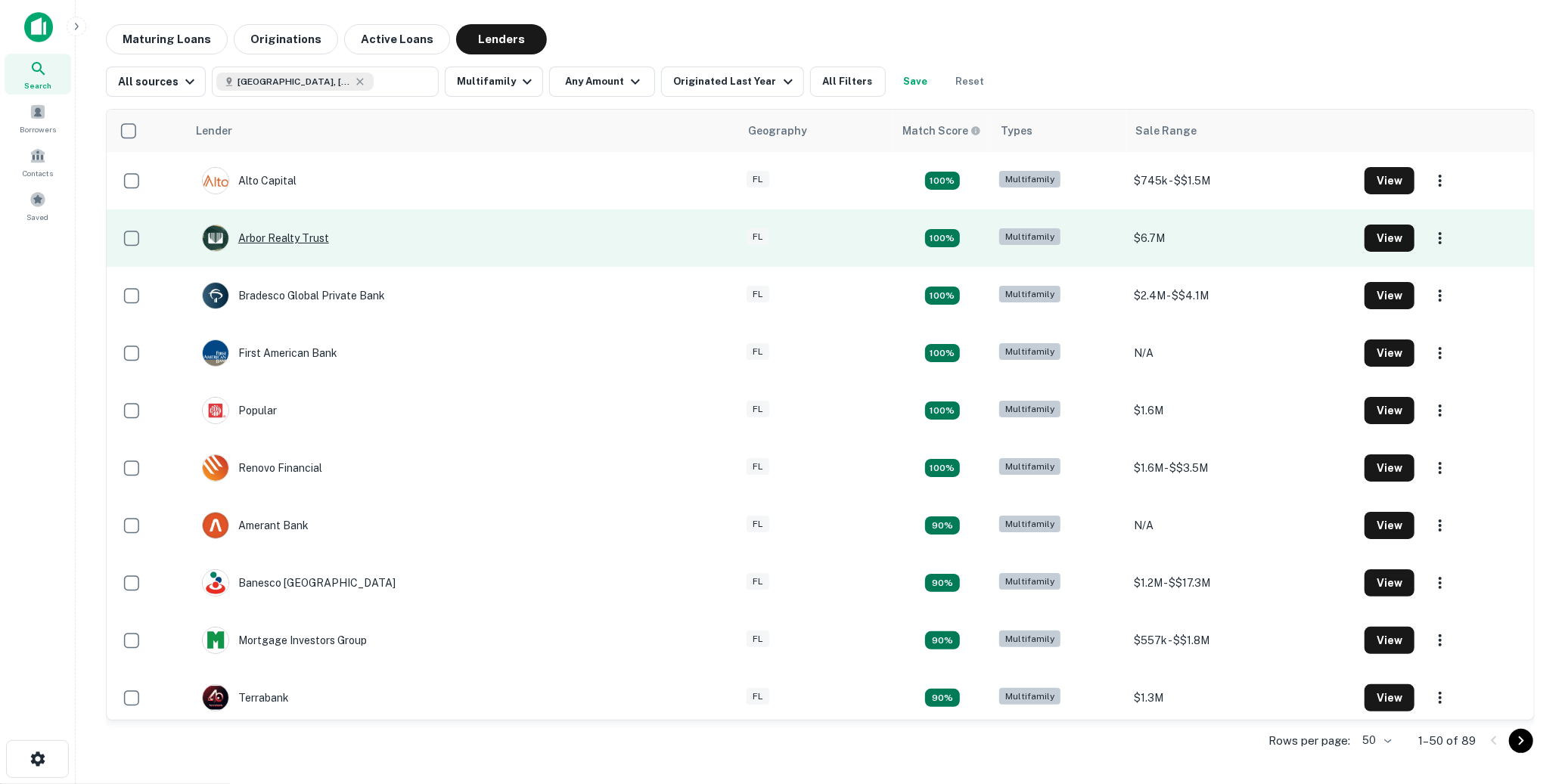
click at [294, 238] on div "Arbor Realty Trust" at bounding box center [265, 238] width 127 height 27
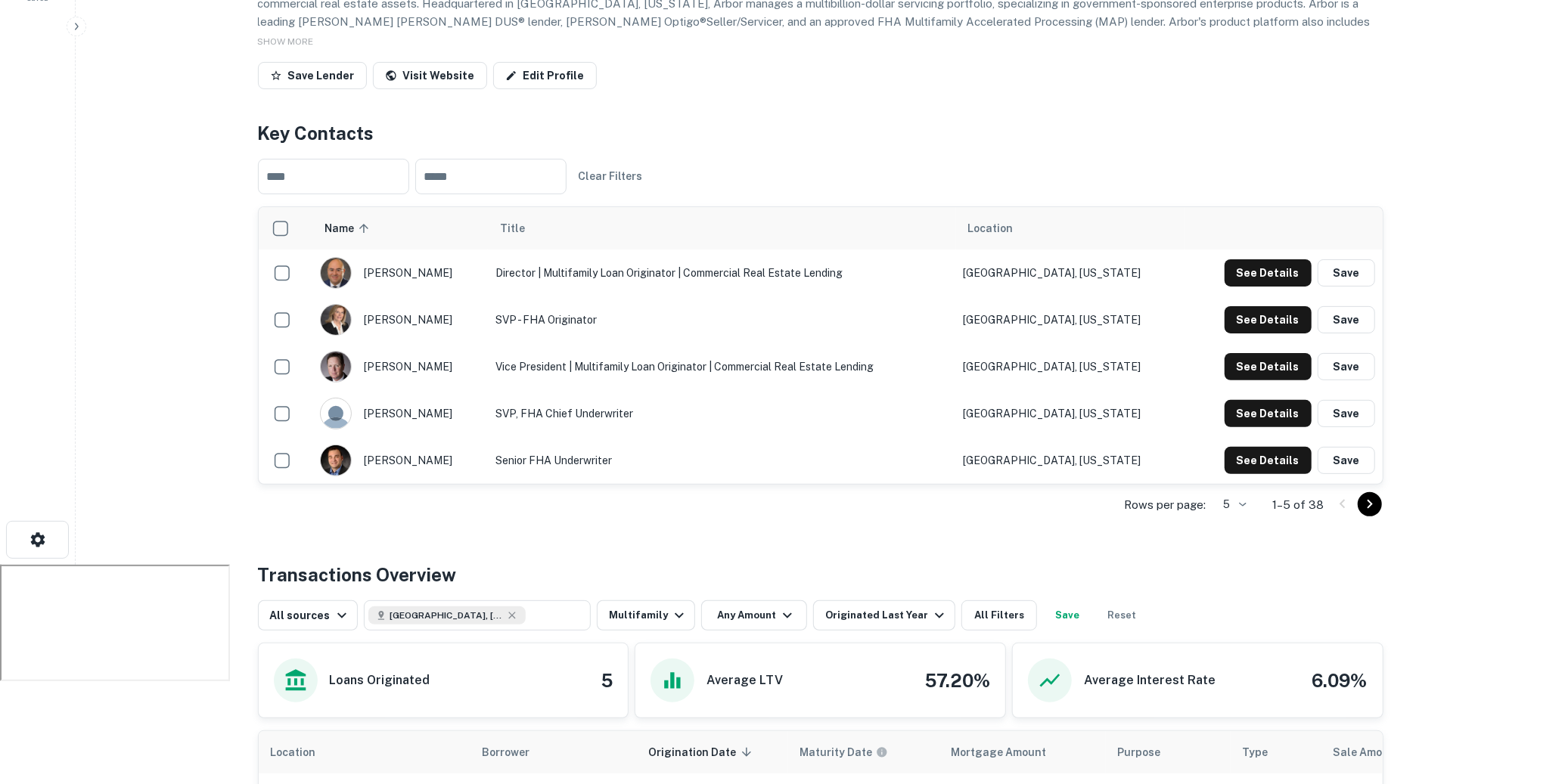
scroll to position [219, 0]
click at [1239, 265] on button "See Details" at bounding box center [1268, 274] width 87 height 27
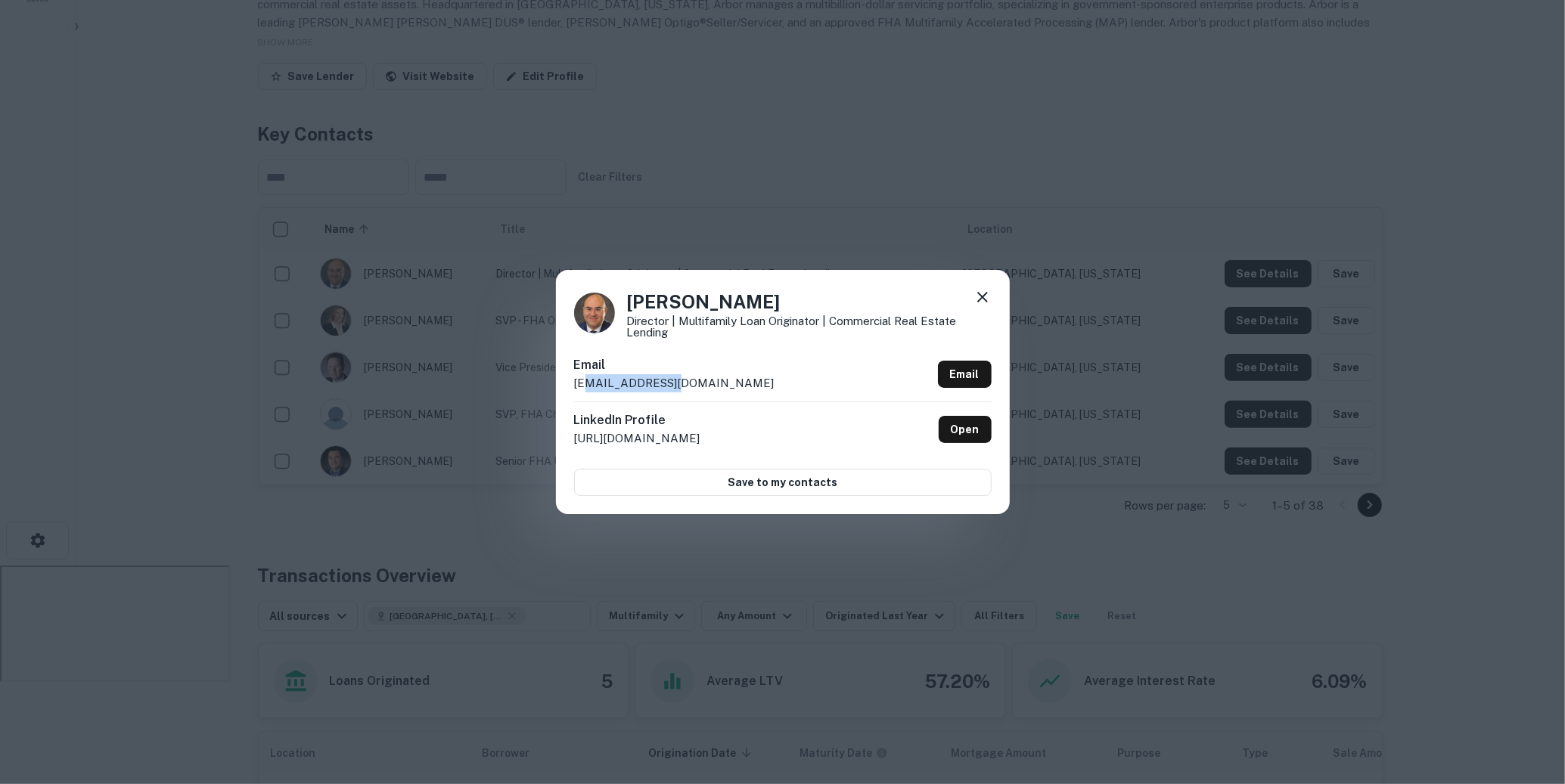
drag, startPoint x: 678, startPoint y: 388, endPoint x: 579, endPoint y: 390, distance: 99.0
click at [579, 390] on div "Email dohana@arbor.com Email" at bounding box center [782, 379] width 417 height 46
click at [946, 143] on div "David Ohana Director | Multifamily Loan Originator | Commercial Real Estate Len…" at bounding box center [782, 392] width 1565 height 784
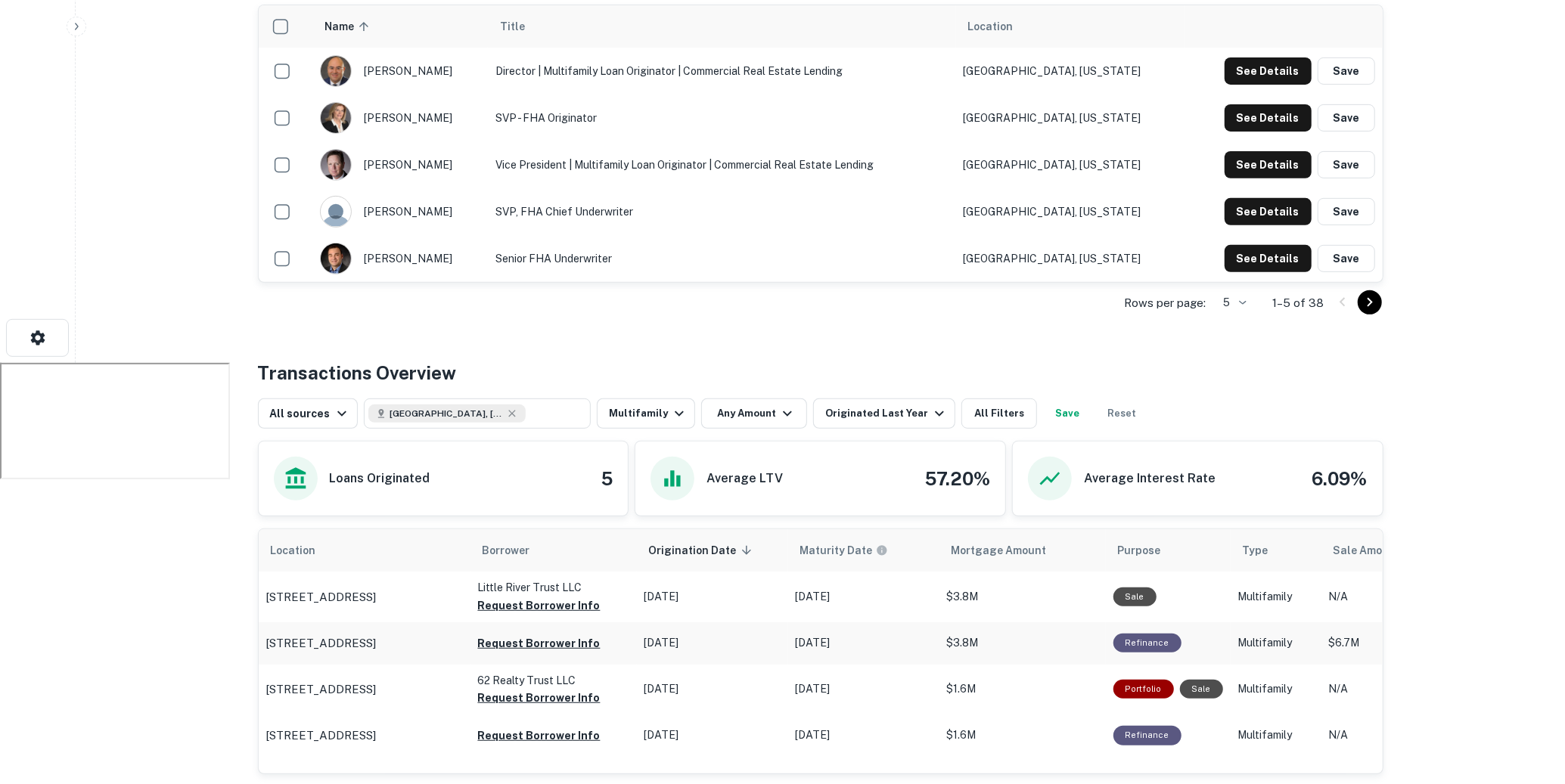
scroll to position [578, 0]
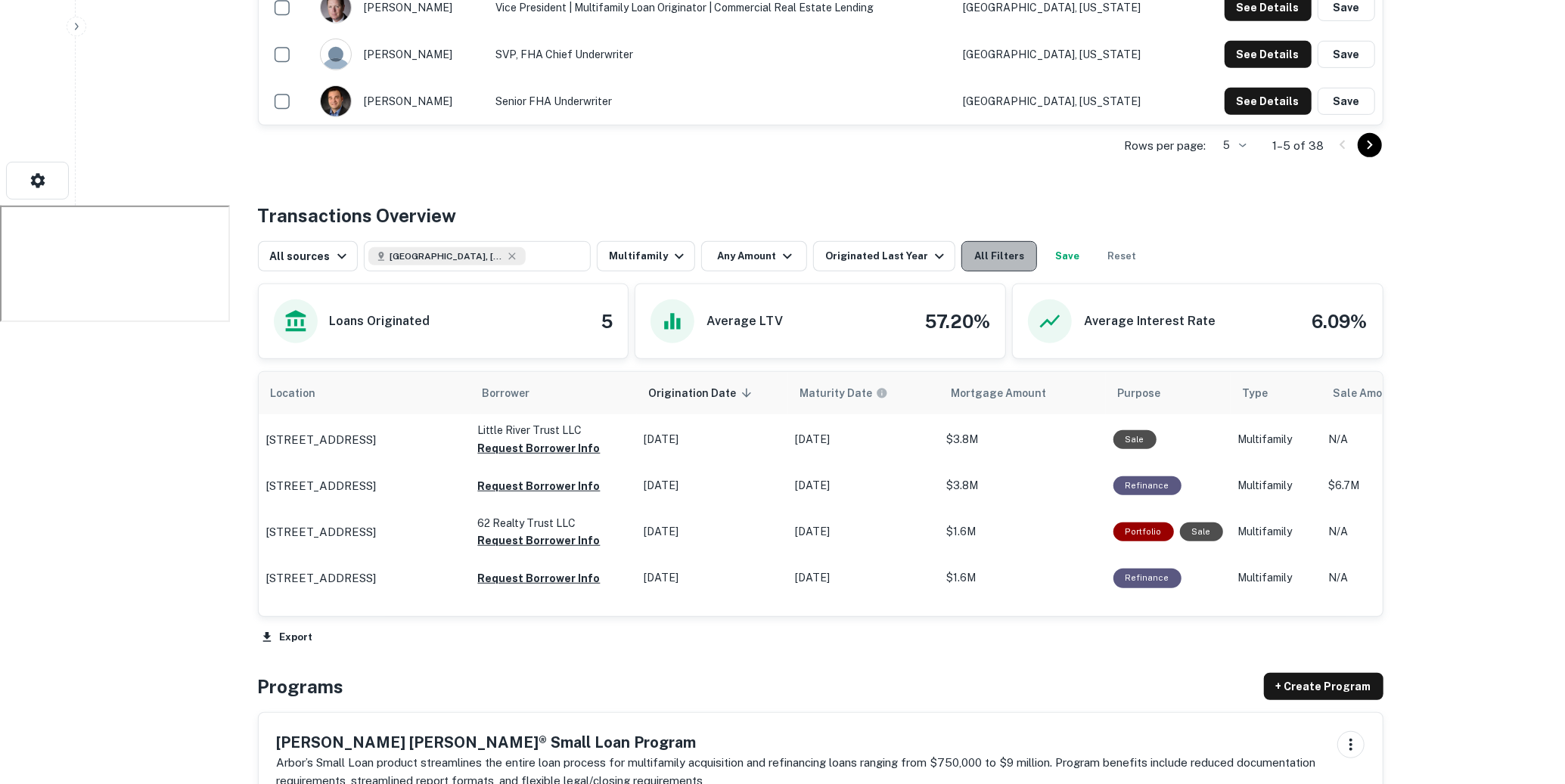
click at [985, 256] on button "All Filters" at bounding box center [999, 256] width 75 height 30
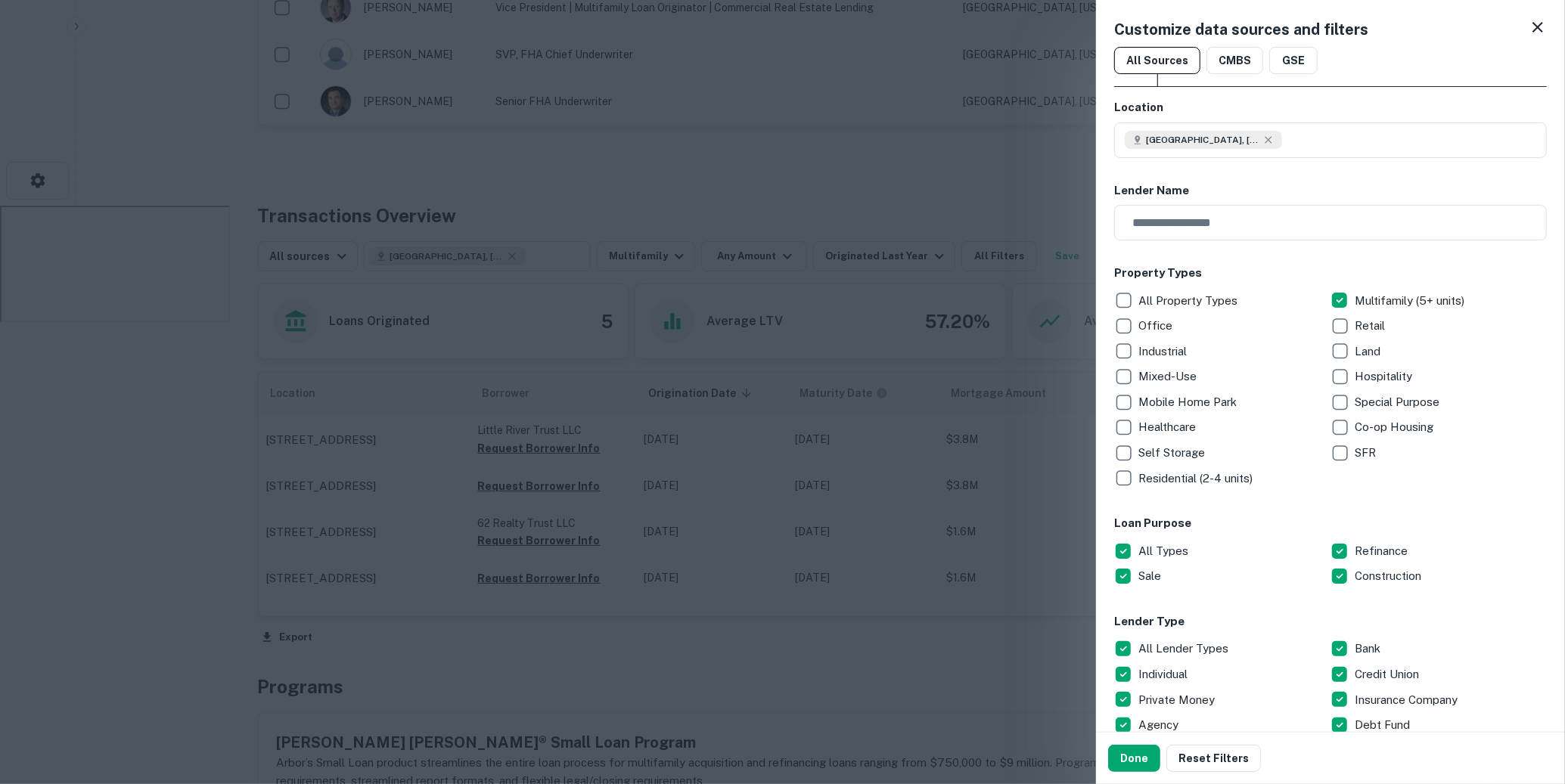
click at [986, 195] on div at bounding box center [782, 392] width 1565 height 784
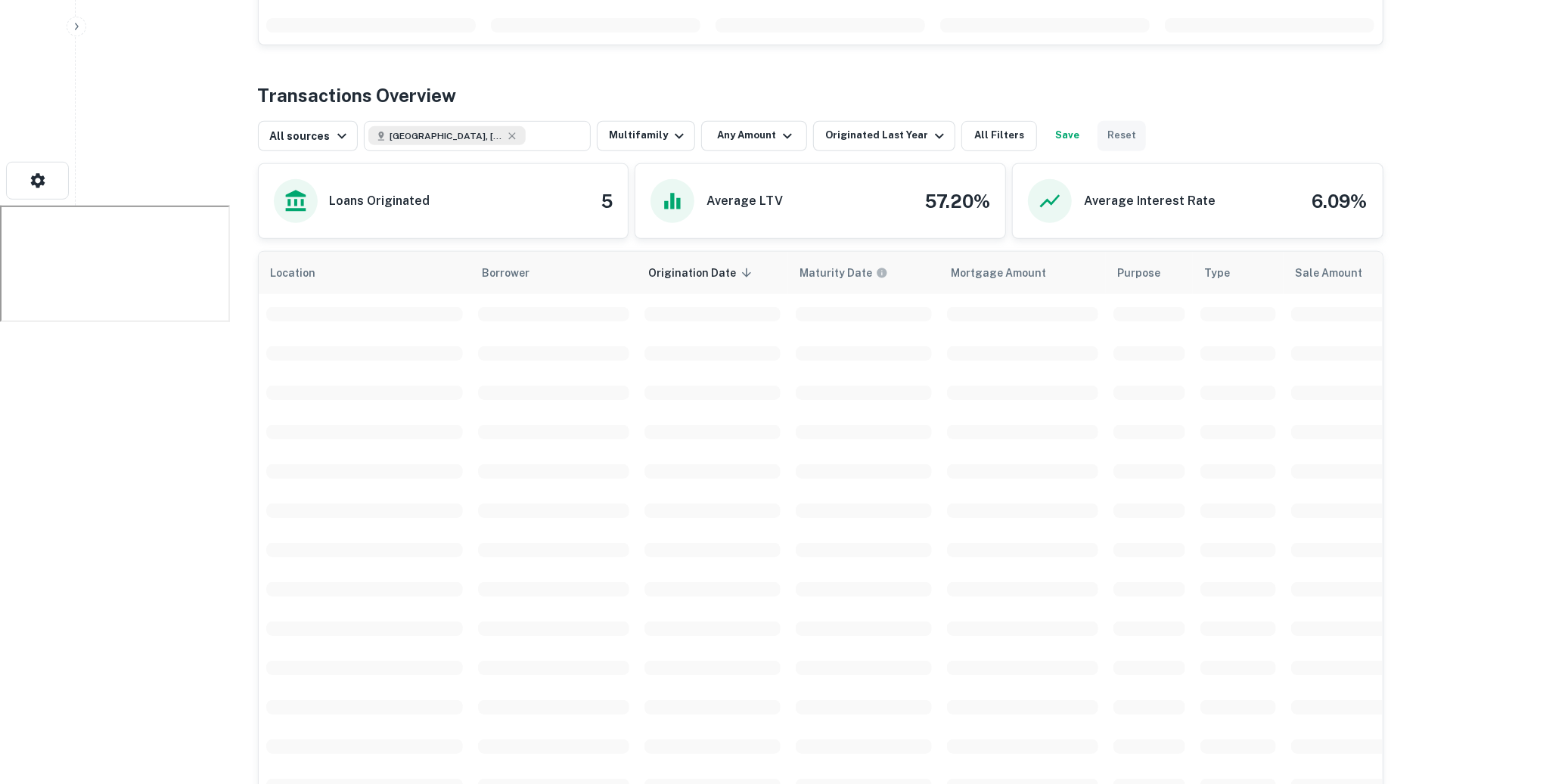
click at [1097, 136] on button "Reset" at bounding box center [1121, 136] width 48 height 30
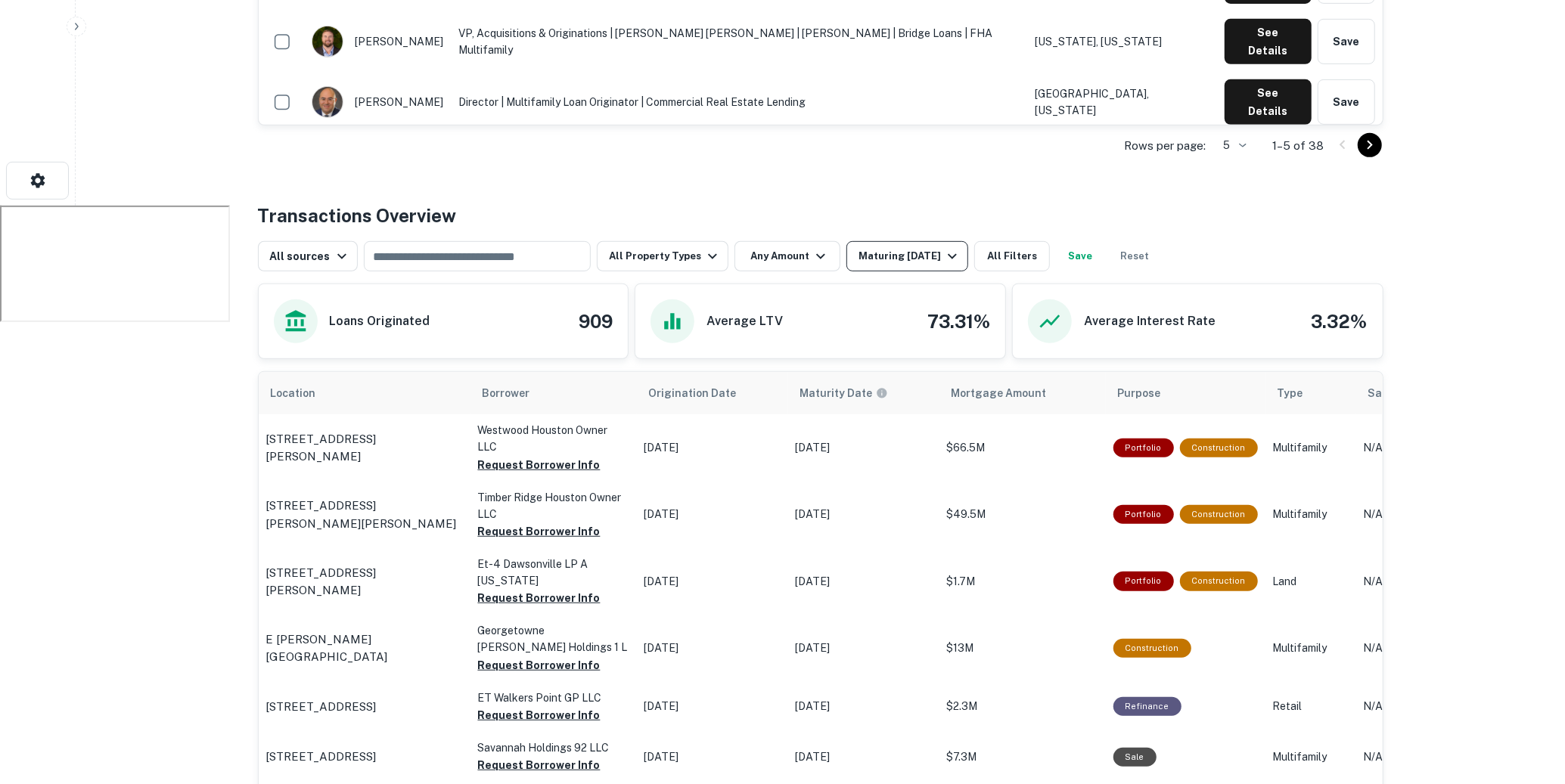
click at [932, 243] on button "Maturing In 1 Year" at bounding box center [907, 256] width 122 height 30
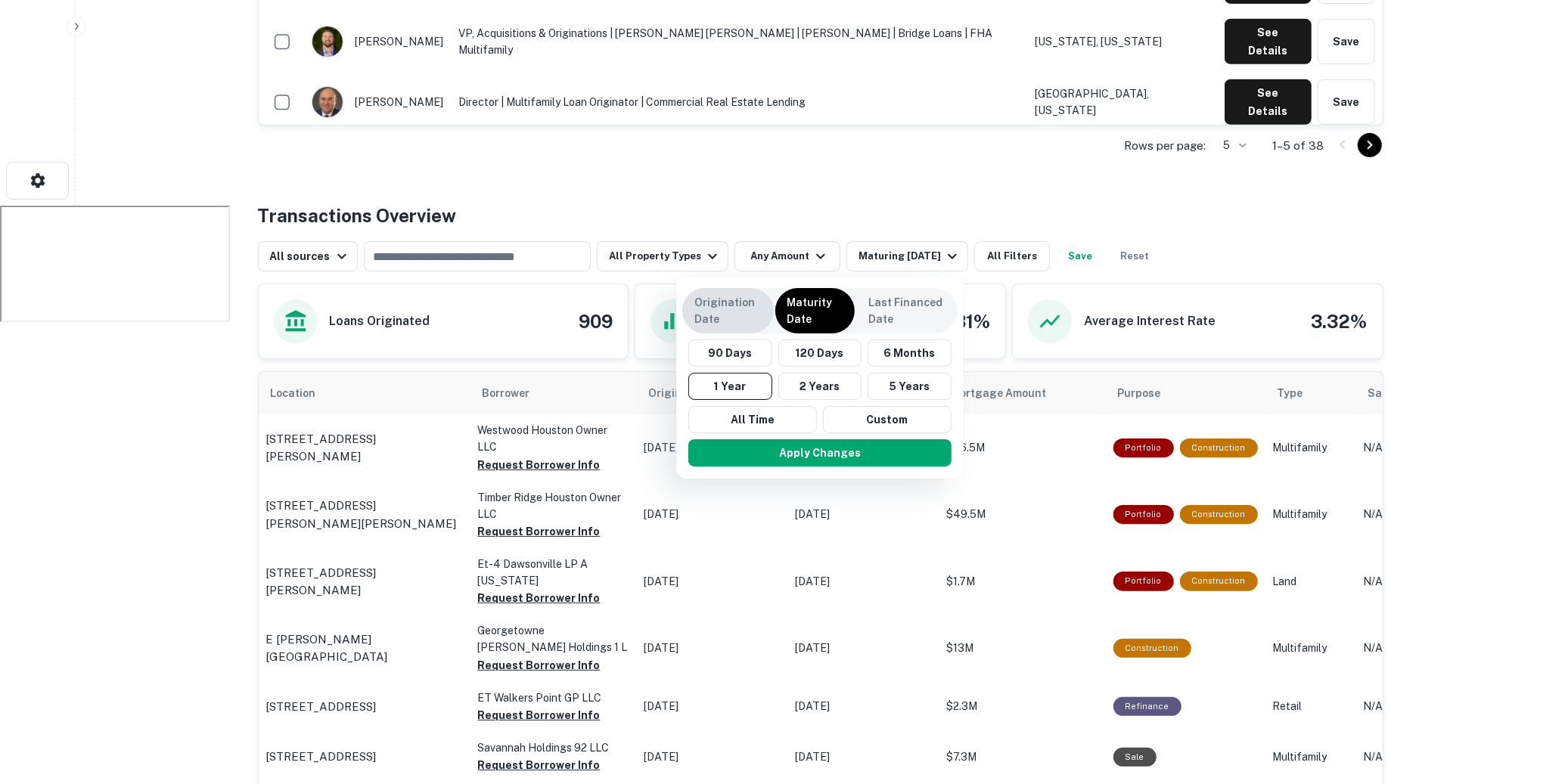
click at [743, 304] on p "Origination Date" at bounding box center [728, 311] width 67 height 34
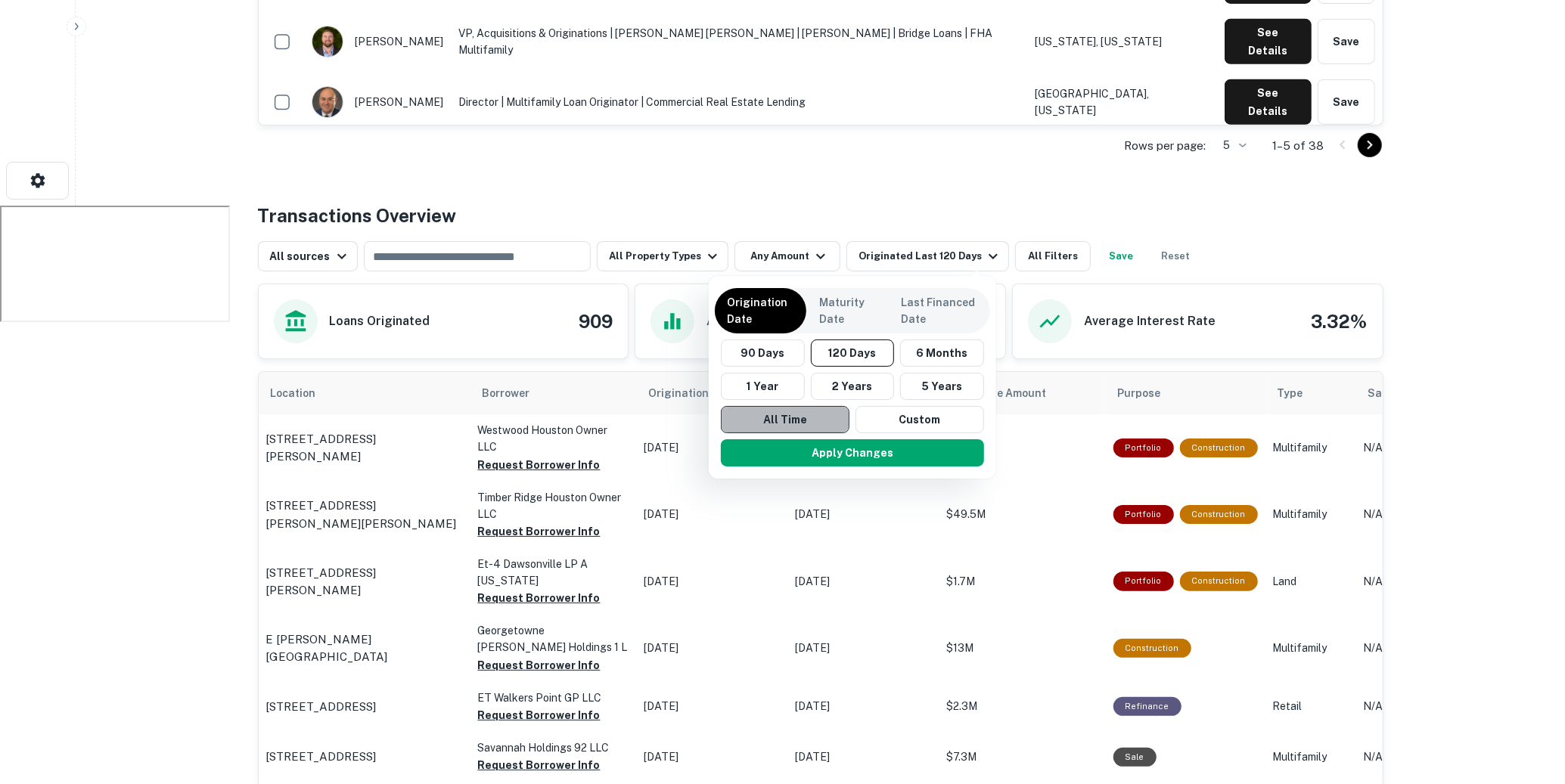
click at [798, 416] on button "All Time" at bounding box center [785, 420] width 129 height 27
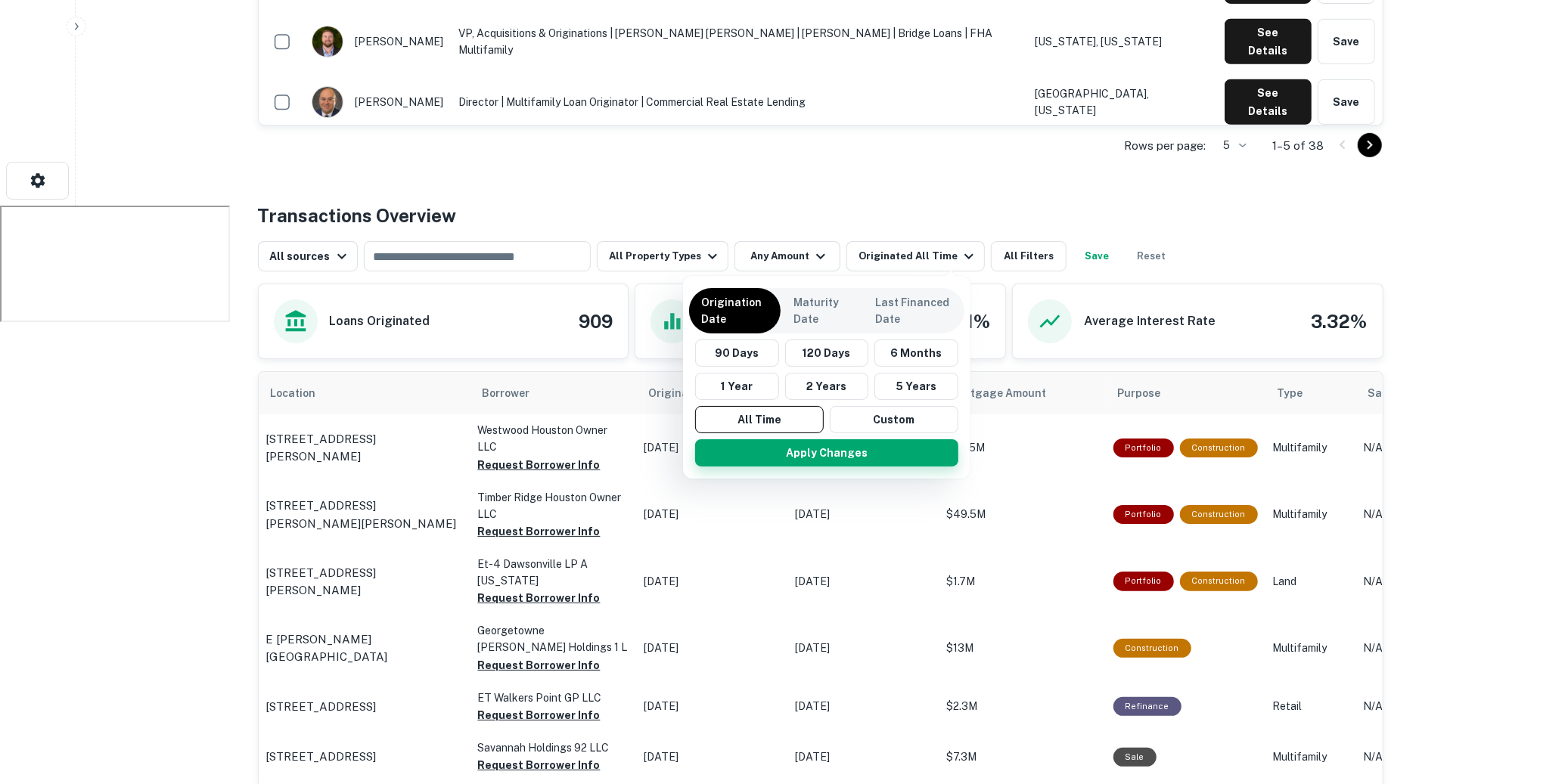
click at [801, 448] on button "Apply Changes" at bounding box center [827, 453] width 264 height 27
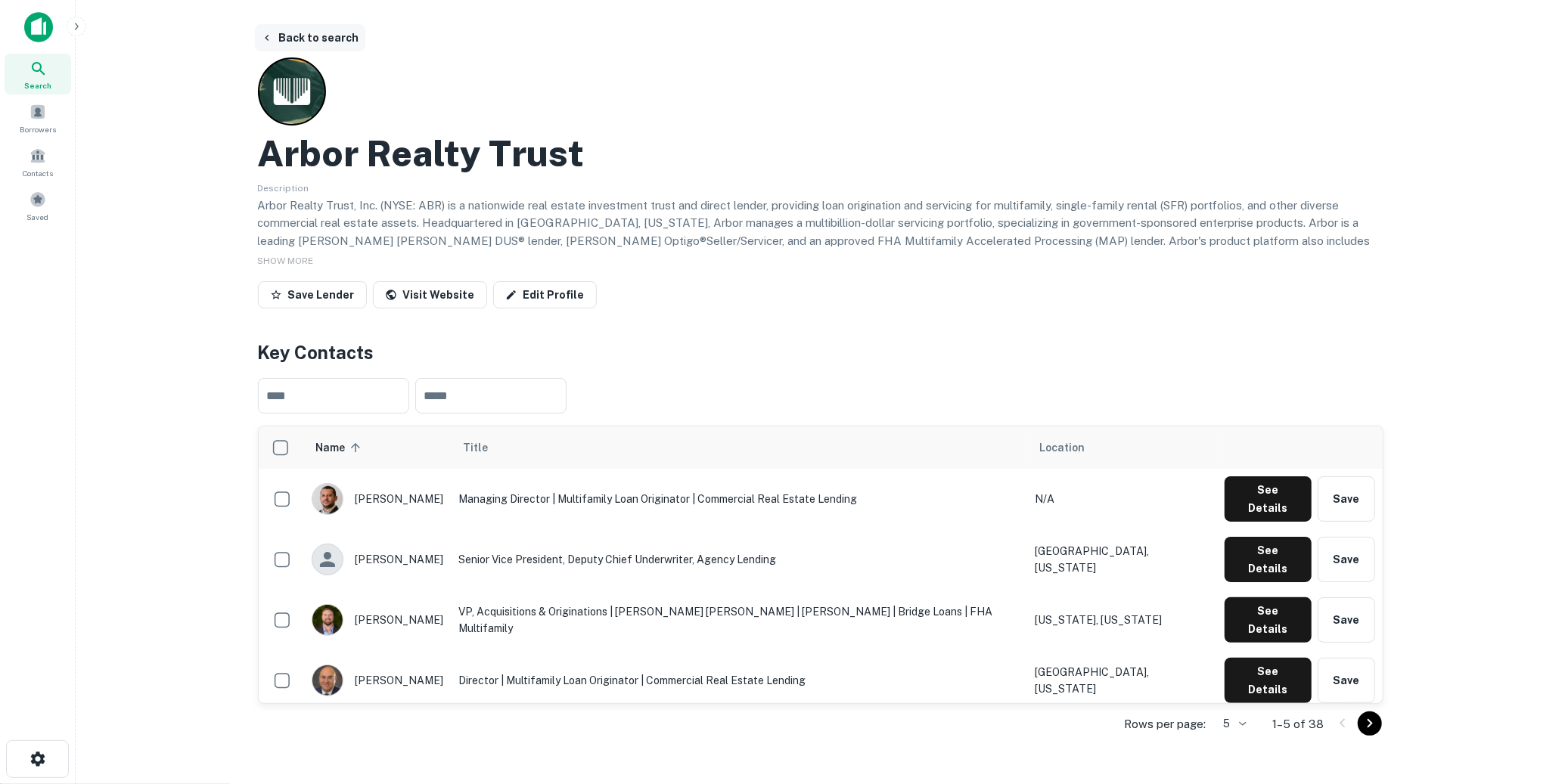
click at [343, 44] on button "Back to search" at bounding box center [310, 38] width 111 height 27
click at [309, 40] on button "Back to search" at bounding box center [310, 38] width 111 height 27
click at [292, 42] on button "Back to search" at bounding box center [310, 38] width 111 height 27
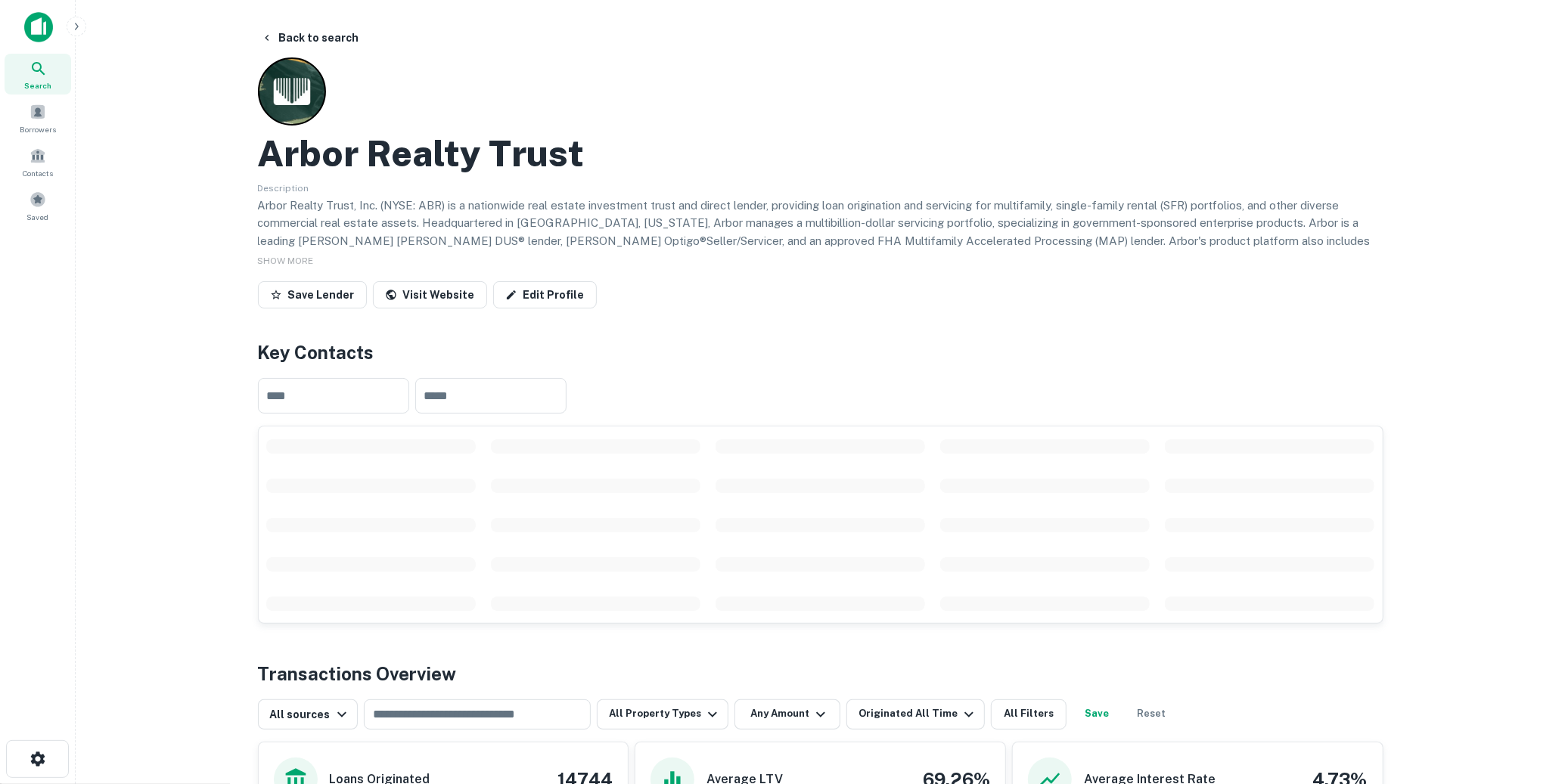
click at [47, 79] on span "Search" at bounding box center [38, 85] width 27 height 12
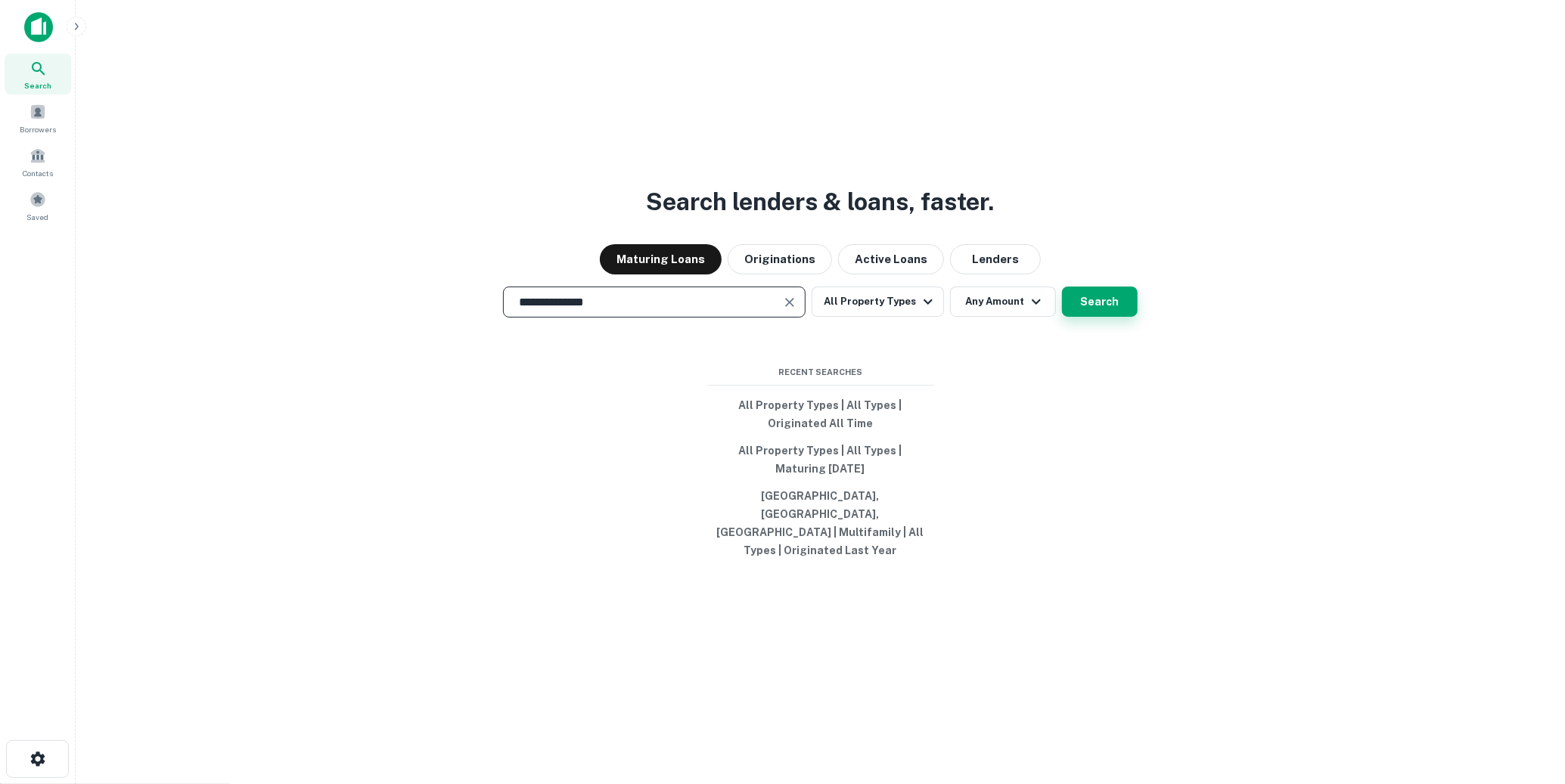
type input "**********"
click at [1108, 317] on button "Search" at bounding box center [1100, 302] width 75 height 30
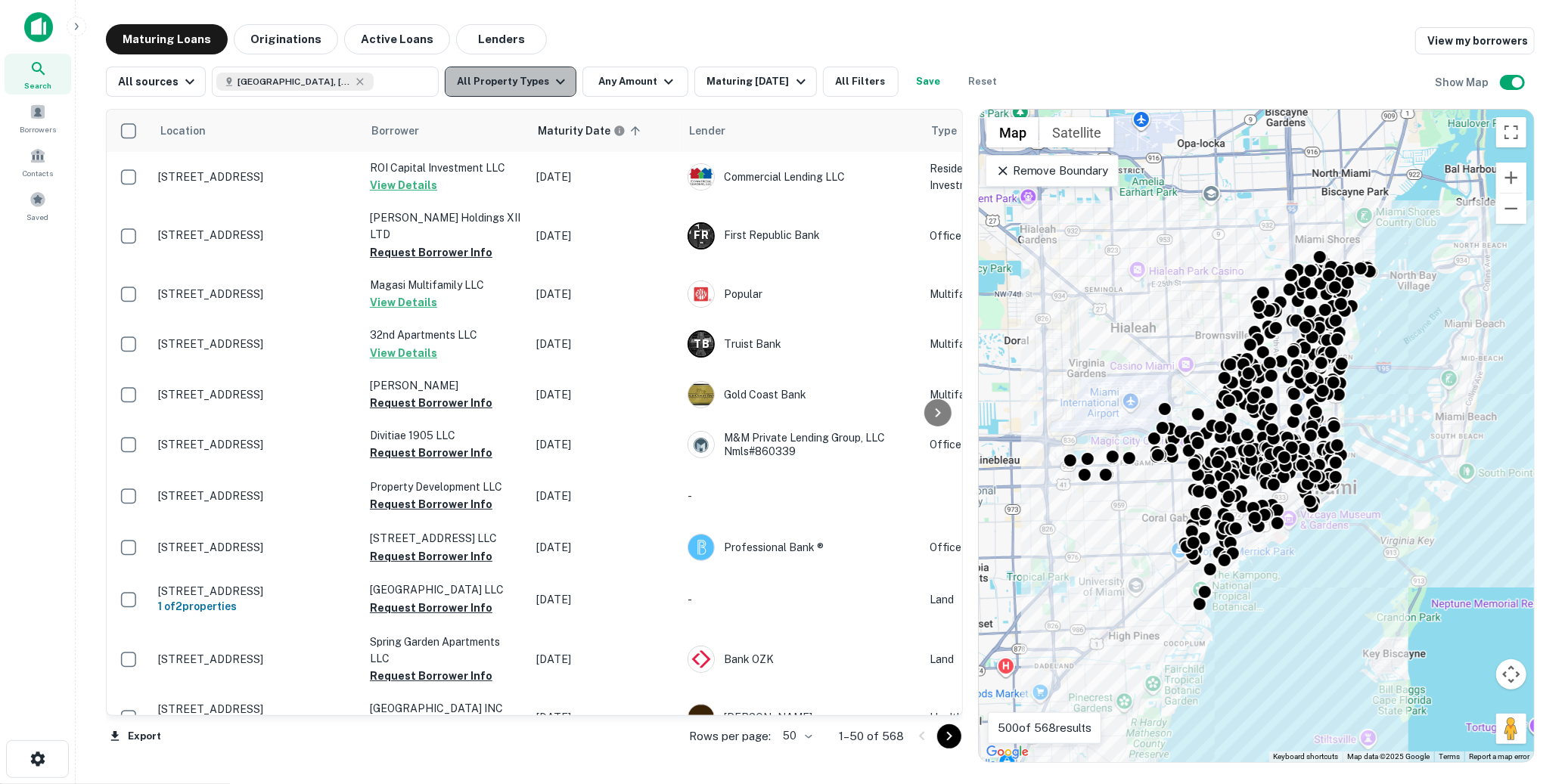
click at [551, 82] on icon "button" at bounding box center [560, 82] width 18 height 18
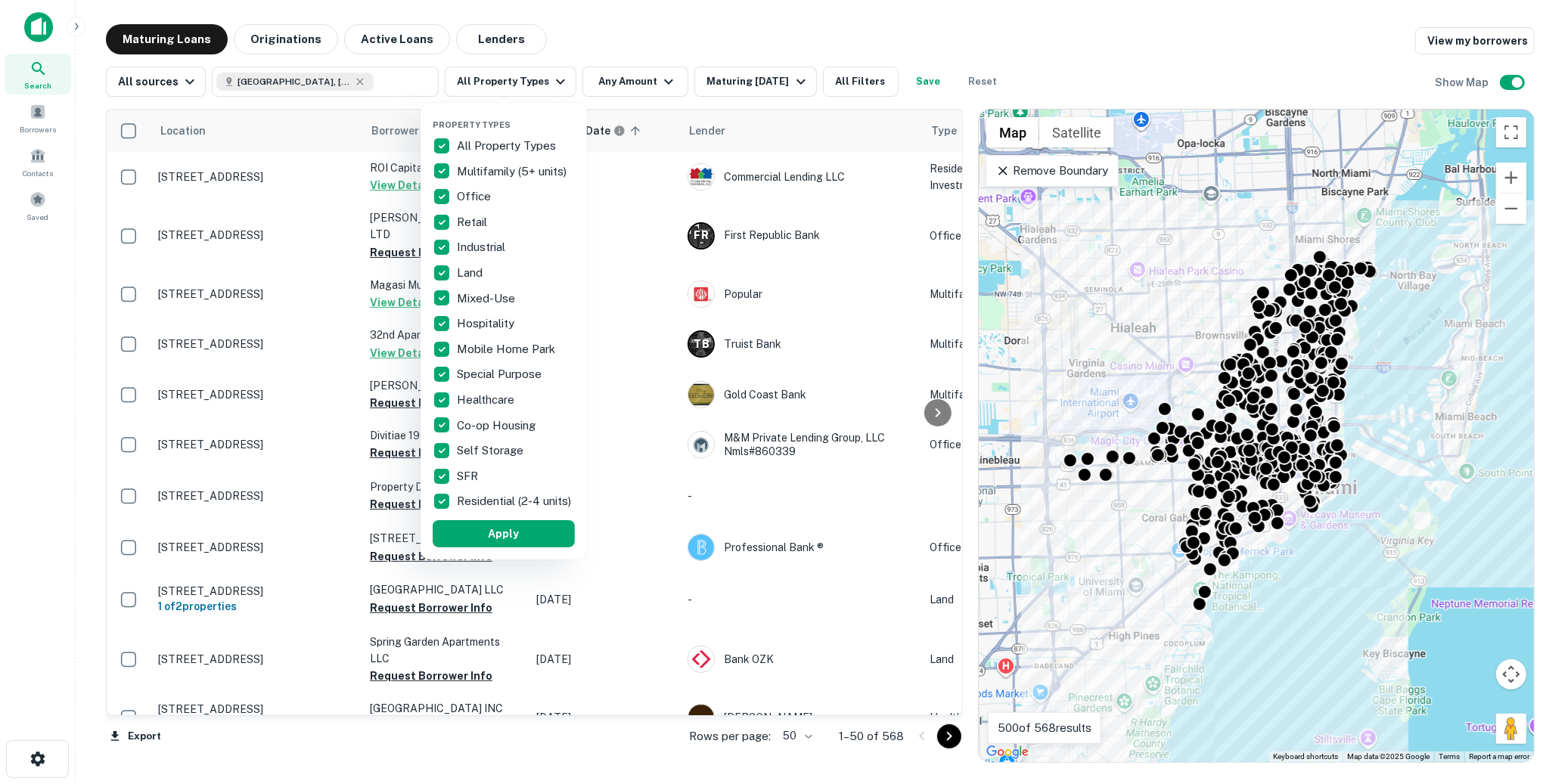
click at [662, 44] on div at bounding box center [782, 392] width 1565 height 784
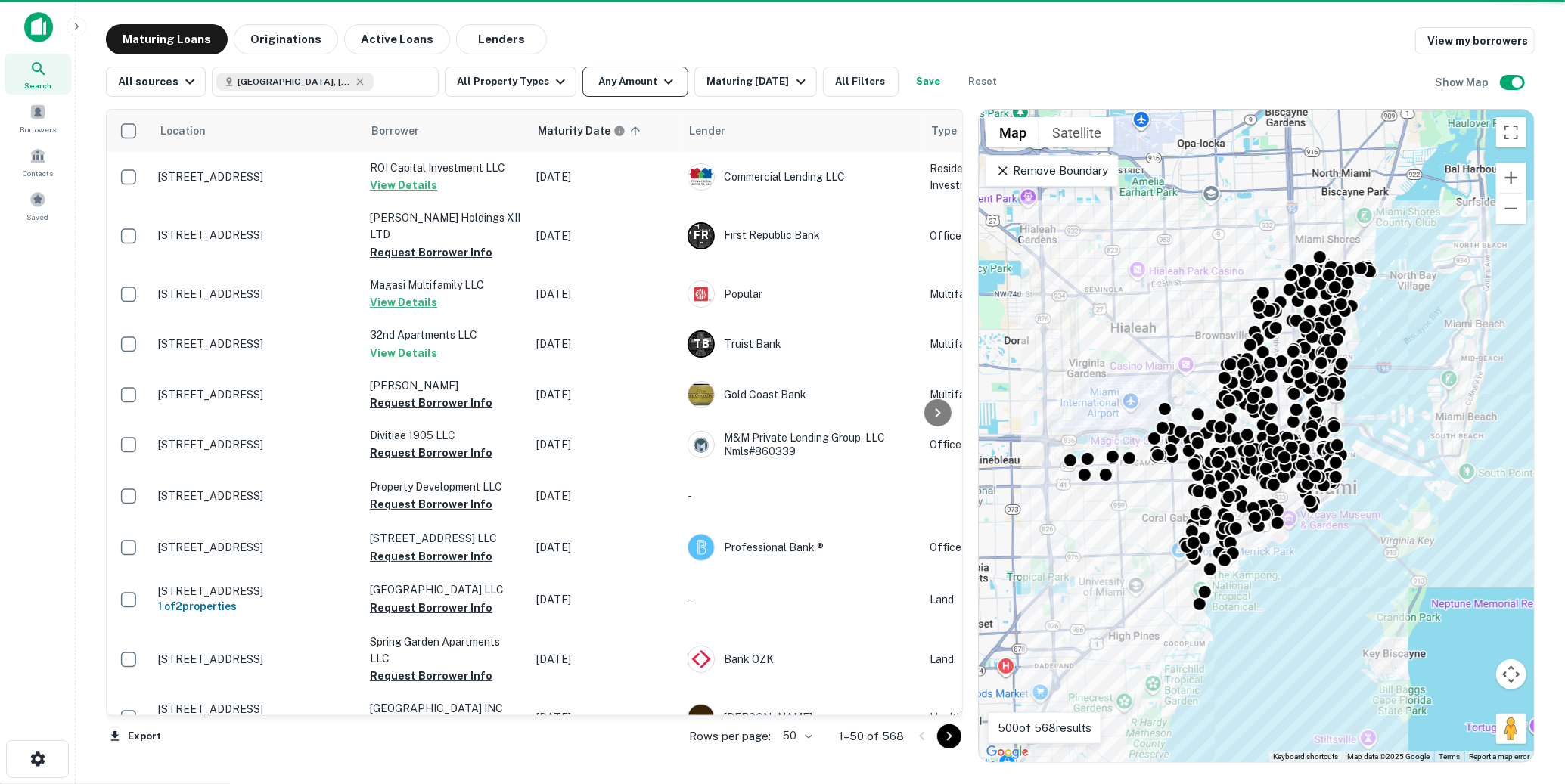
click at [660, 79] on icon "button" at bounding box center [669, 82] width 18 height 18
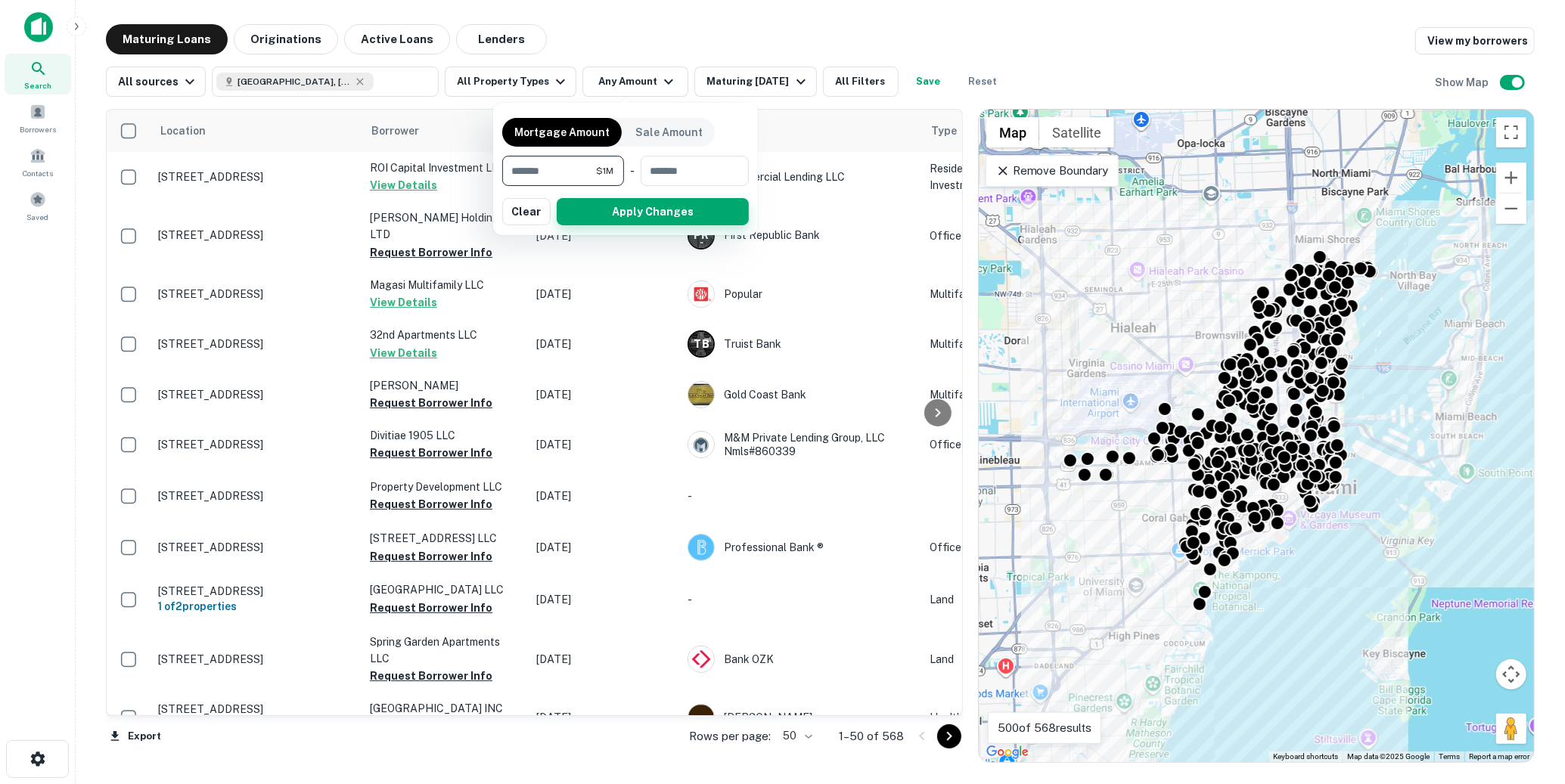
type input "*******"
click at [589, 211] on button "Apply Changes" at bounding box center [653, 211] width 192 height 27
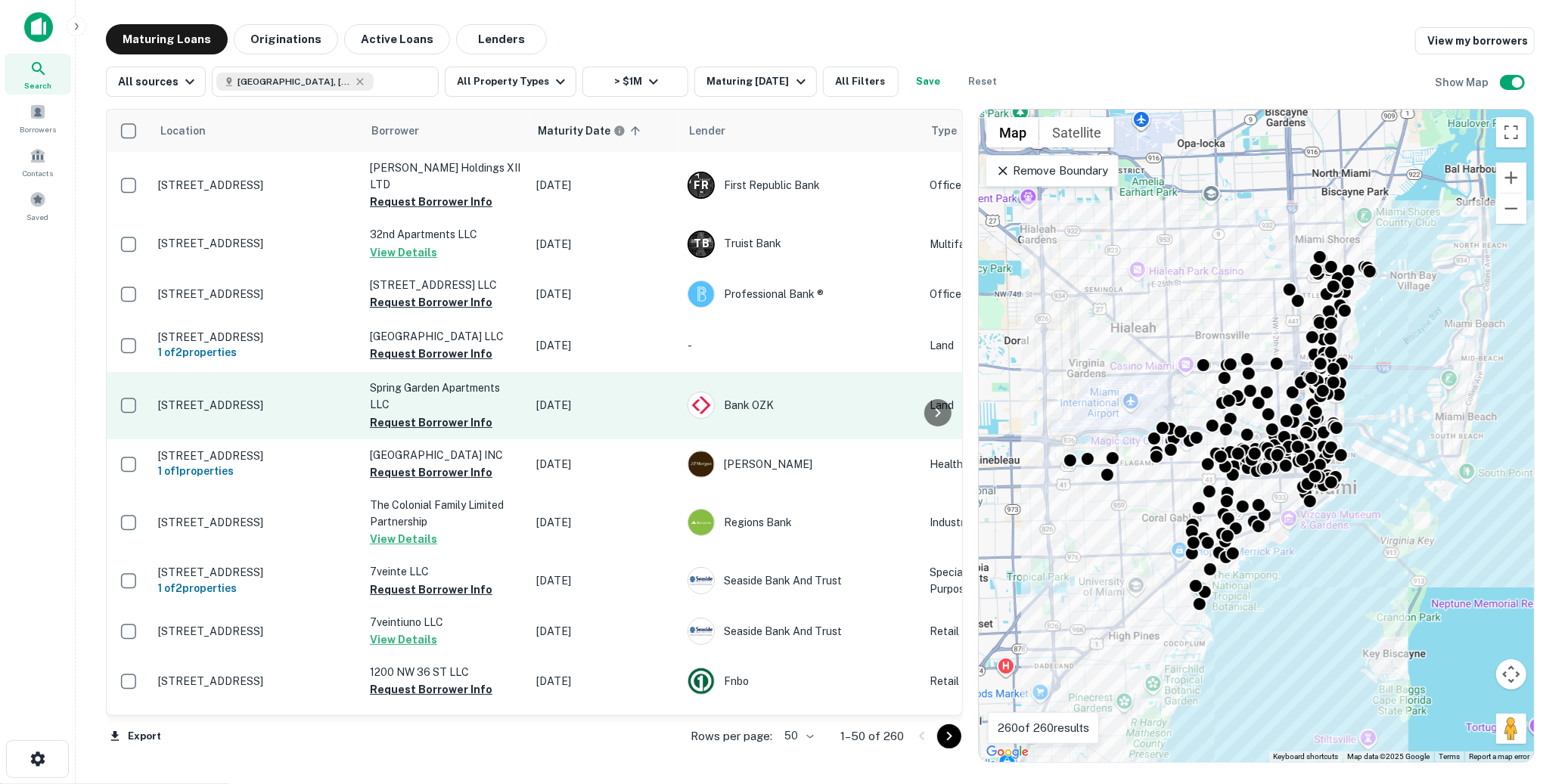
click at [262, 399] on p "[STREET_ADDRESS]" at bounding box center [256, 405] width 197 height 14
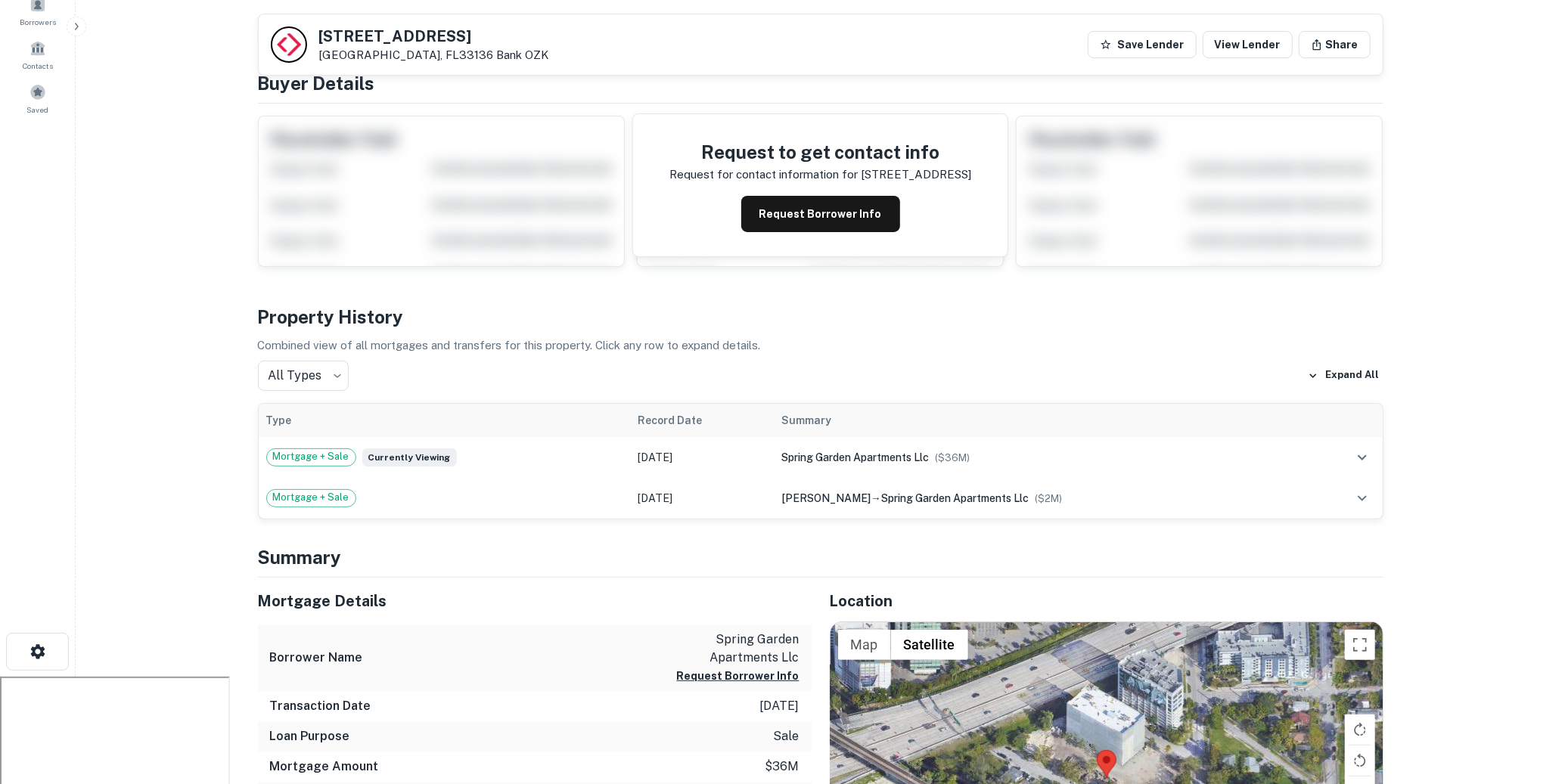
scroll to position [104, 0]
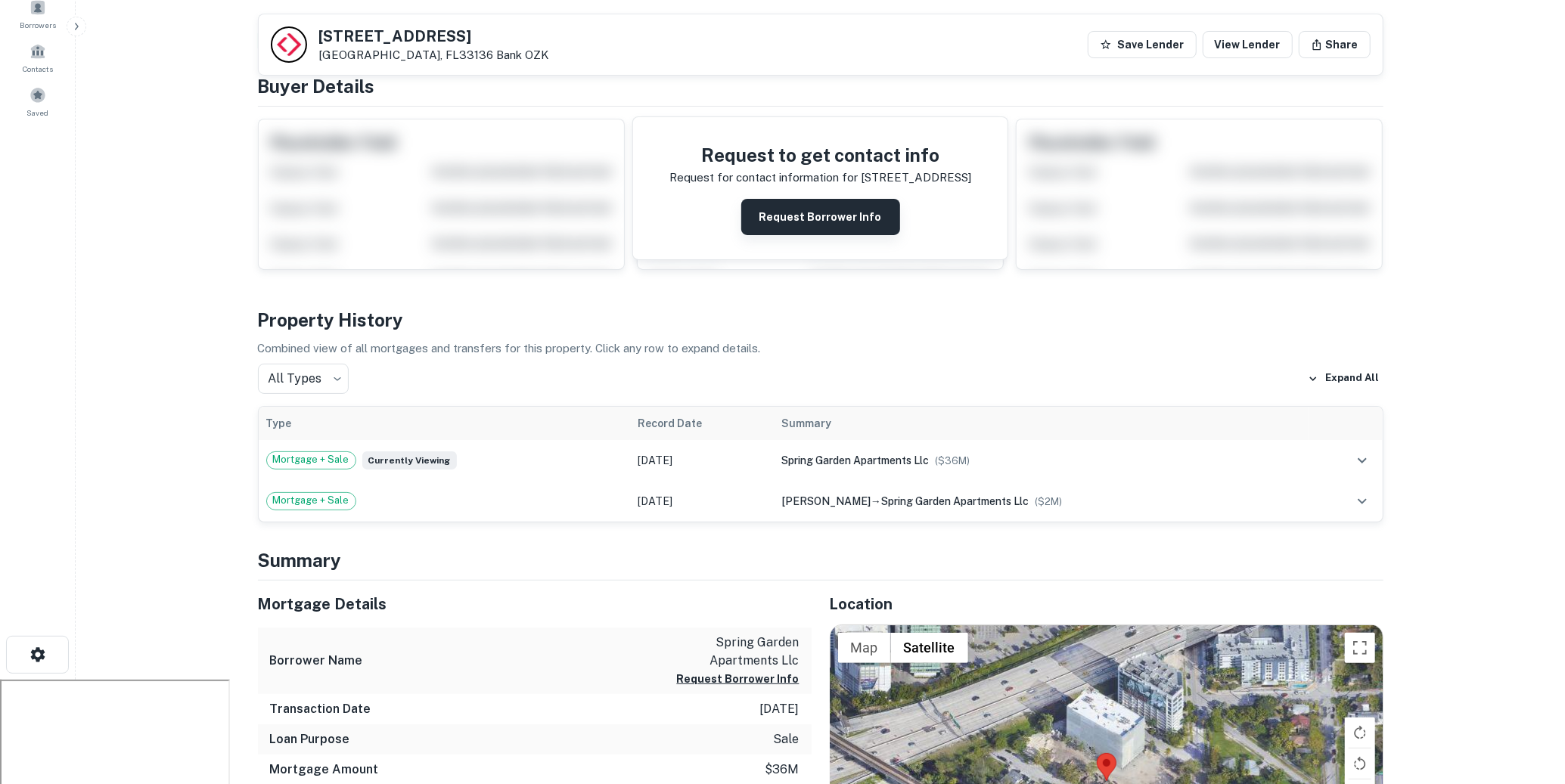
click at [833, 219] on button "Request Borrower Info" at bounding box center [821, 216] width 159 height 36
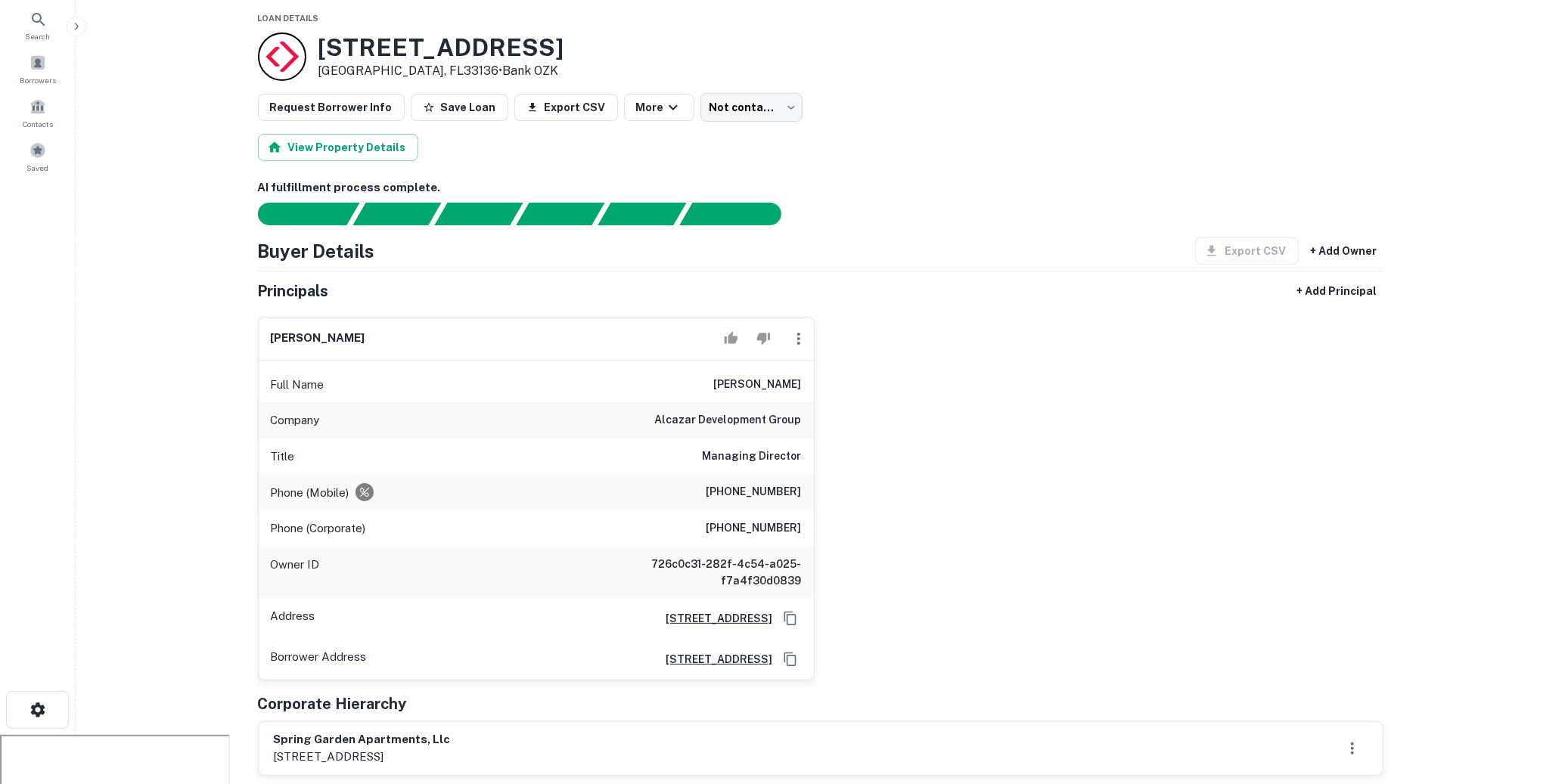
scroll to position [0, 0]
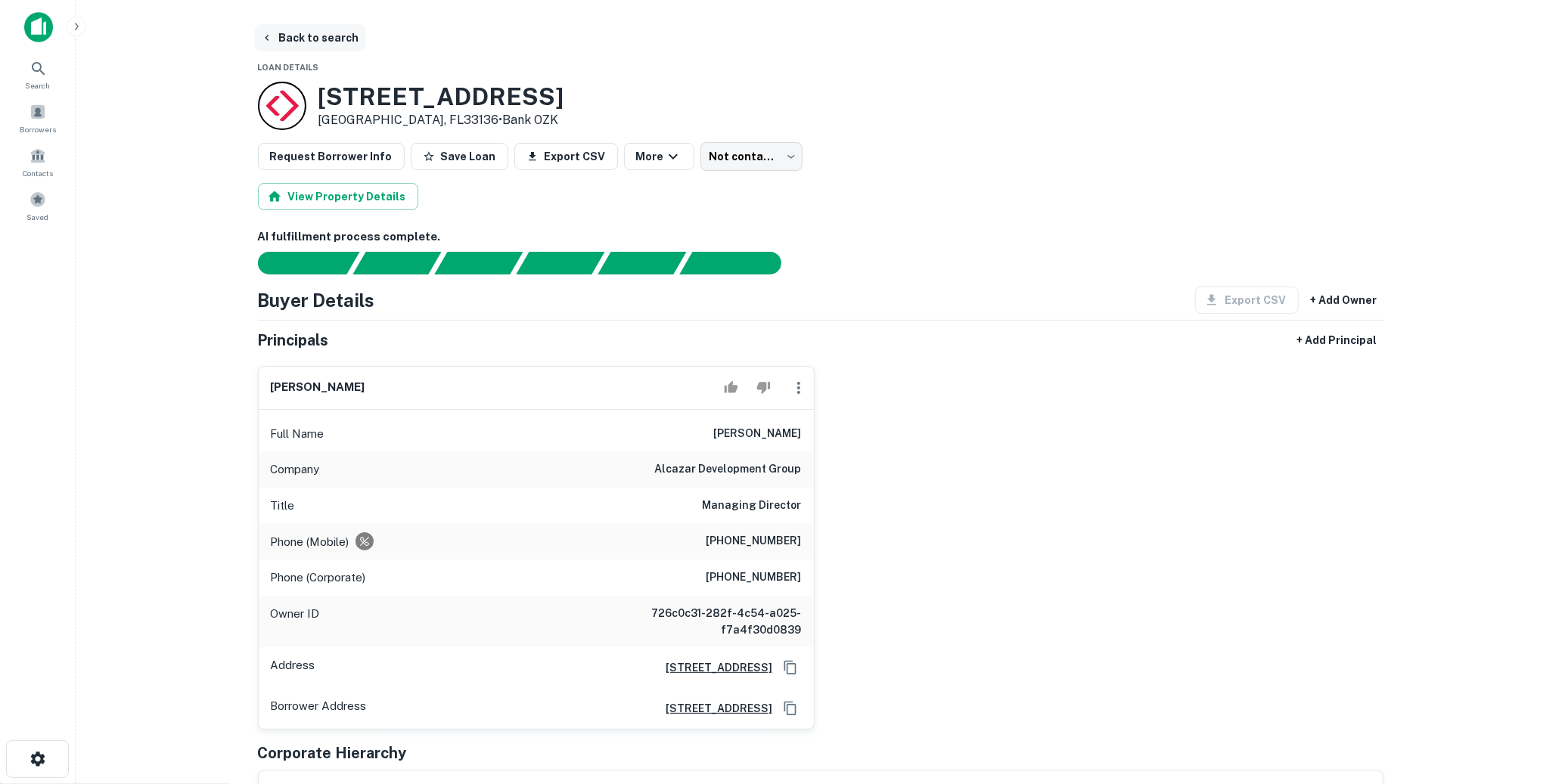
click at [292, 29] on button "Back to search" at bounding box center [310, 38] width 111 height 27
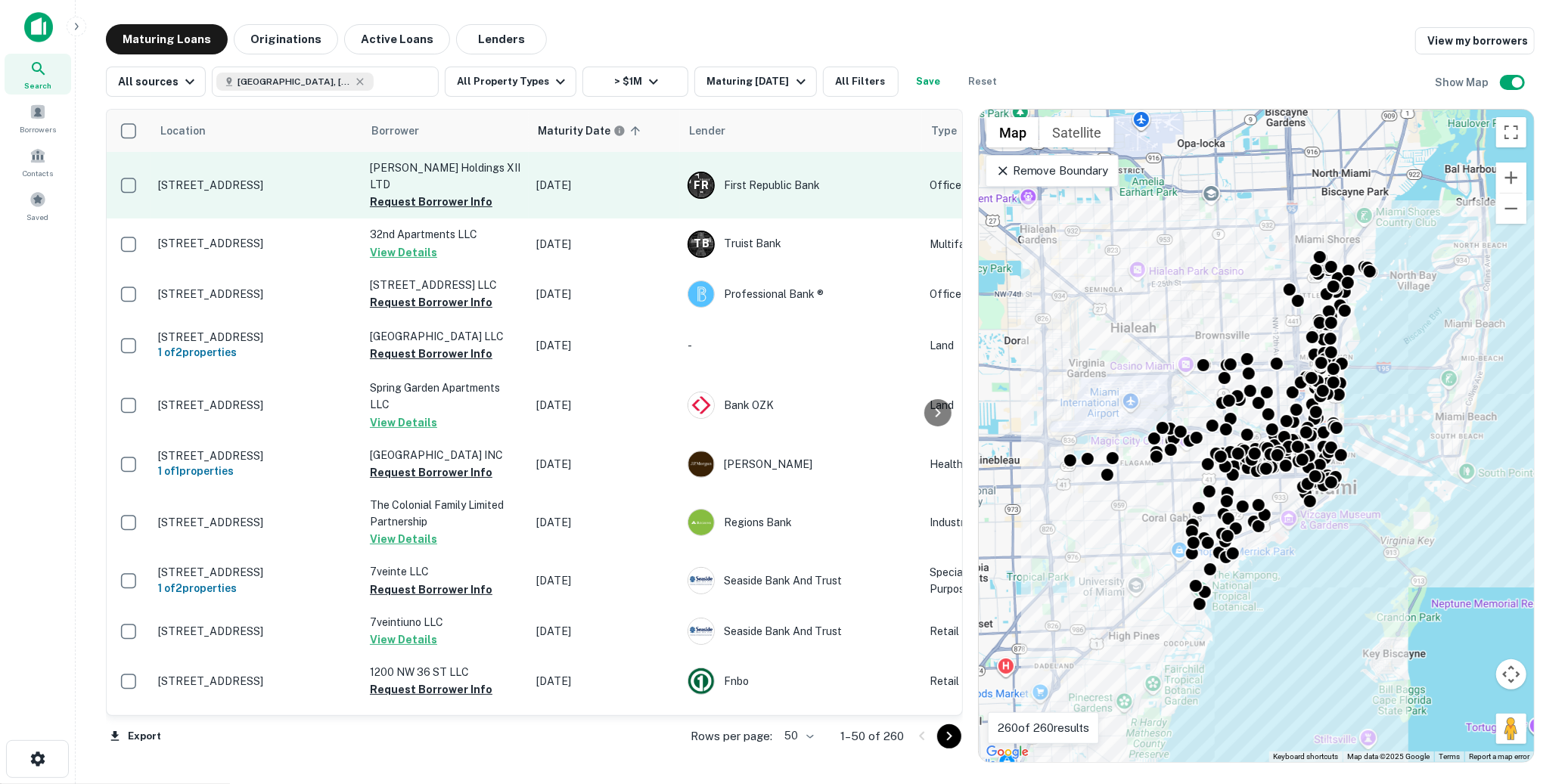
click at [285, 185] on td "1395 Brickell Ave Miami, FL33131" at bounding box center [256, 185] width 211 height 66
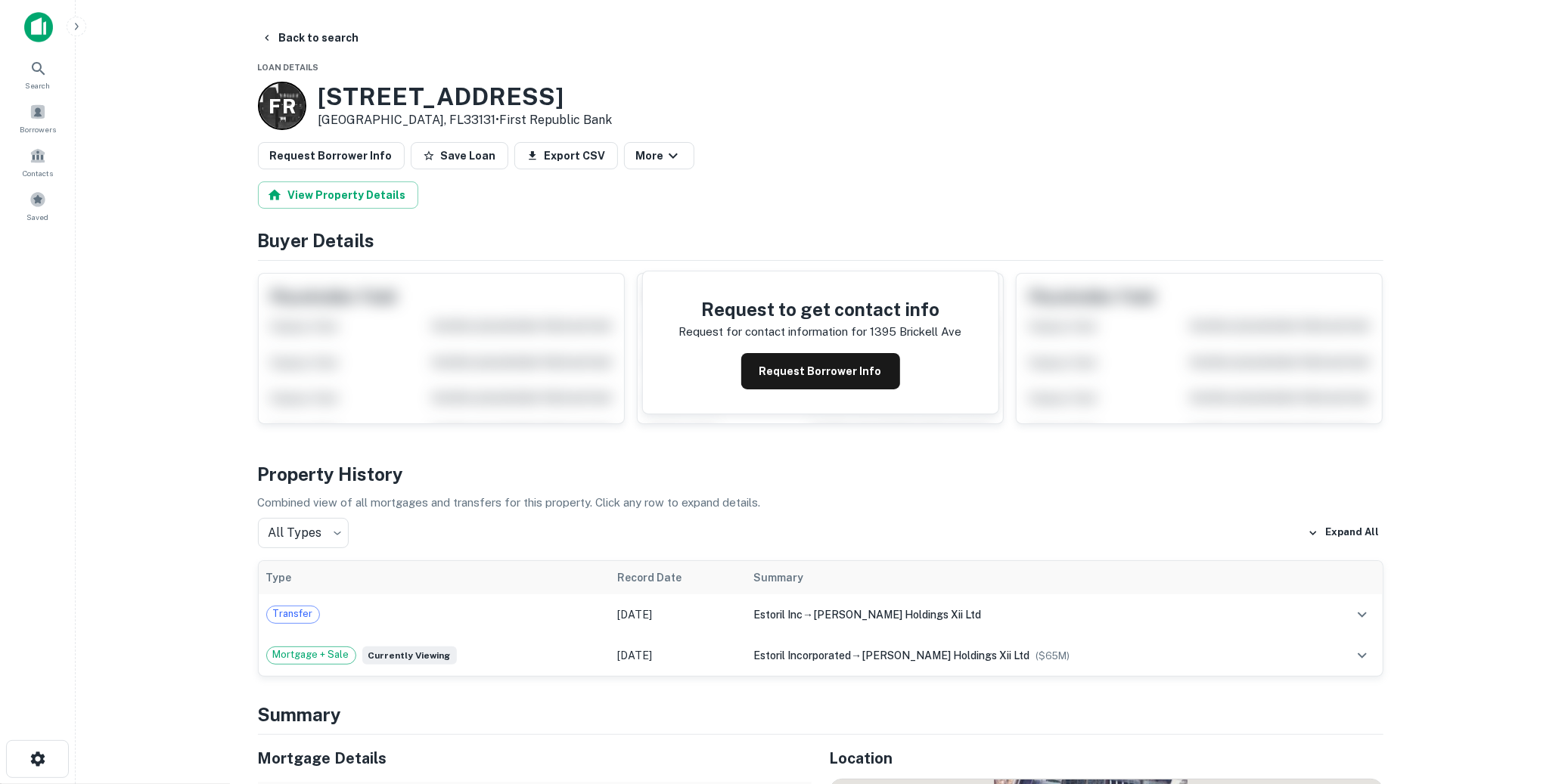
scroll to position [21, 0]
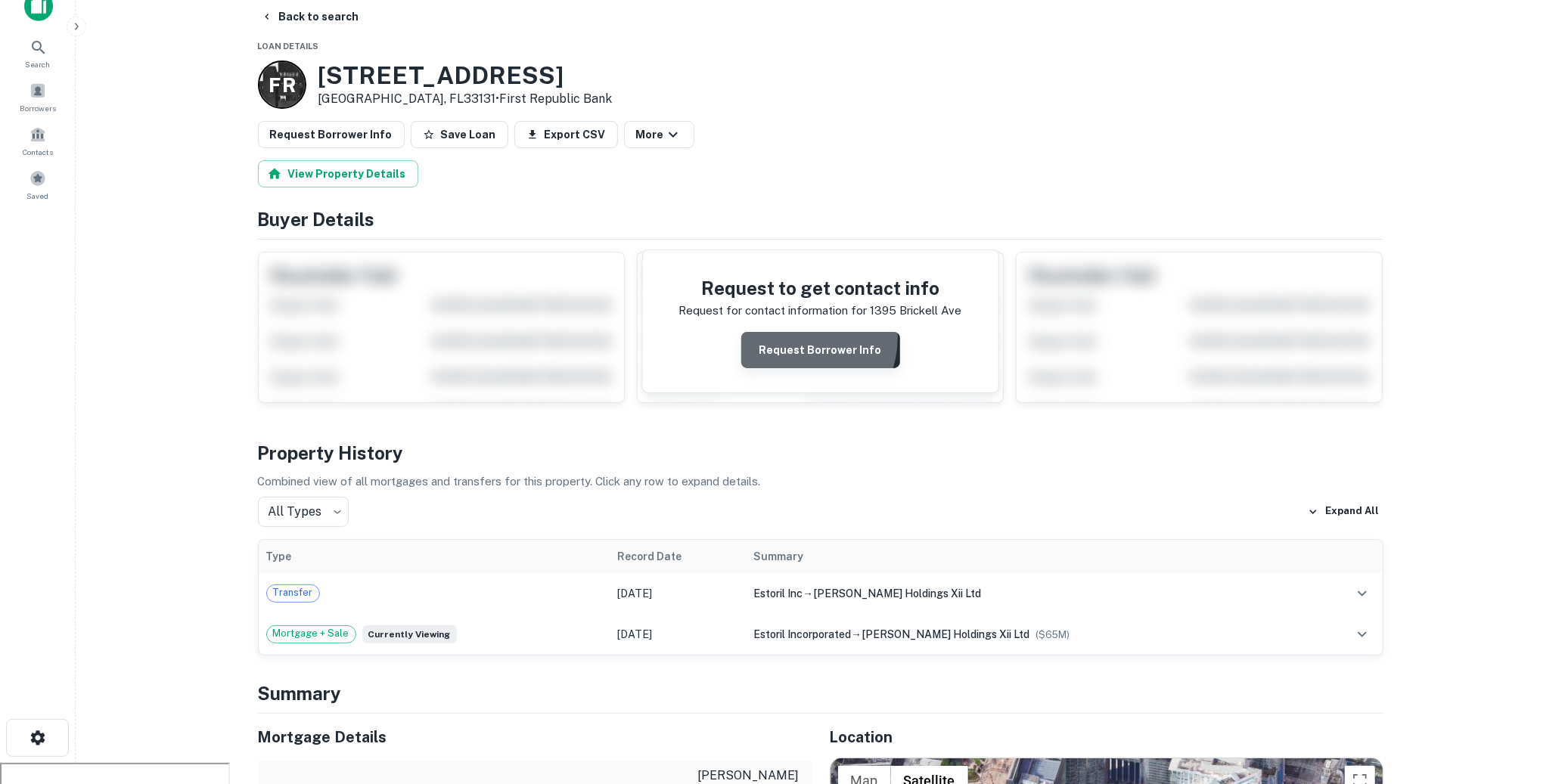
click at [800, 336] on button "Request Borrower Info" at bounding box center [821, 350] width 159 height 36
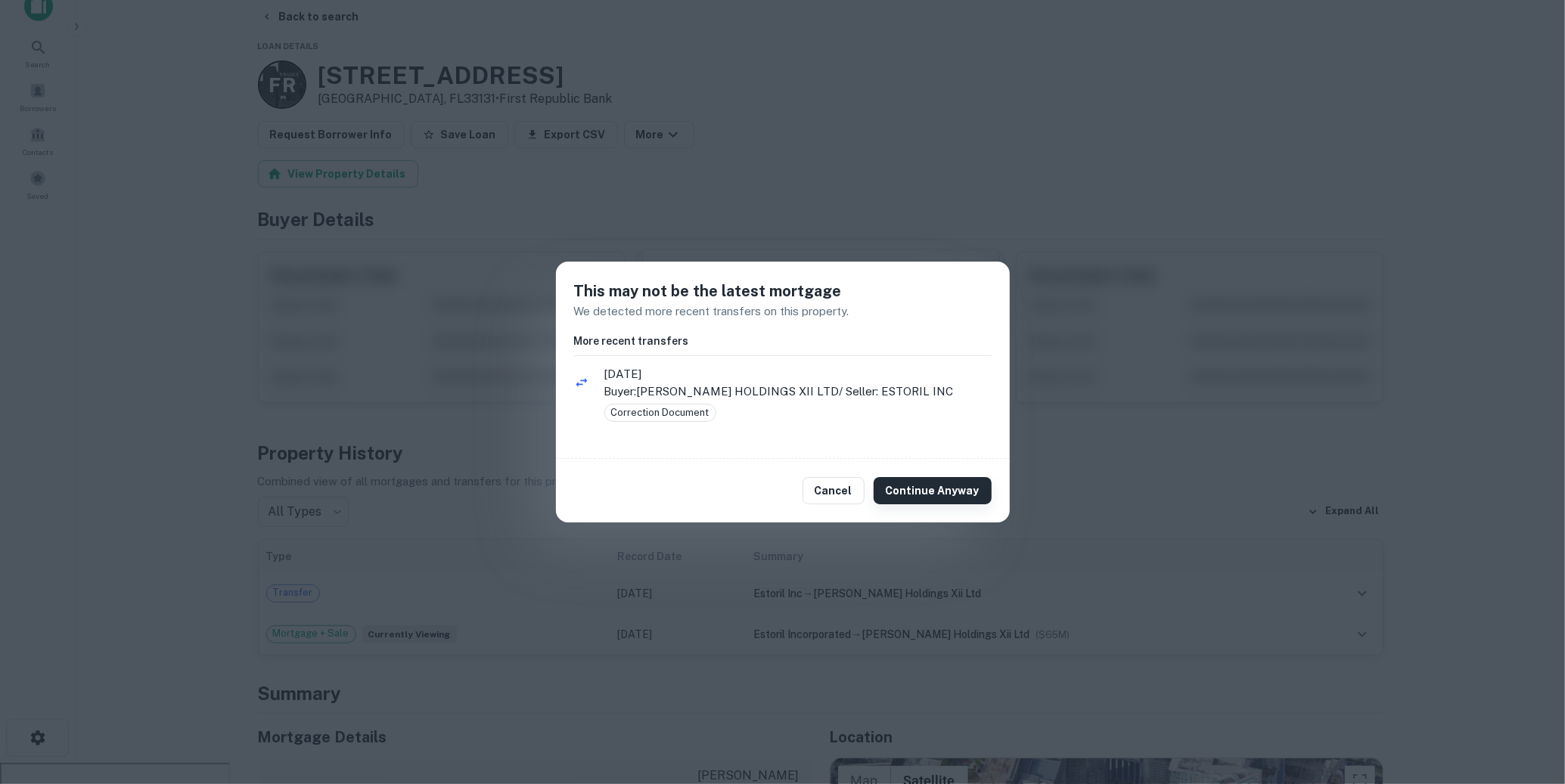
click at [935, 501] on button "Continue Anyway" at bounding box center [932, 491] width 118 height 27
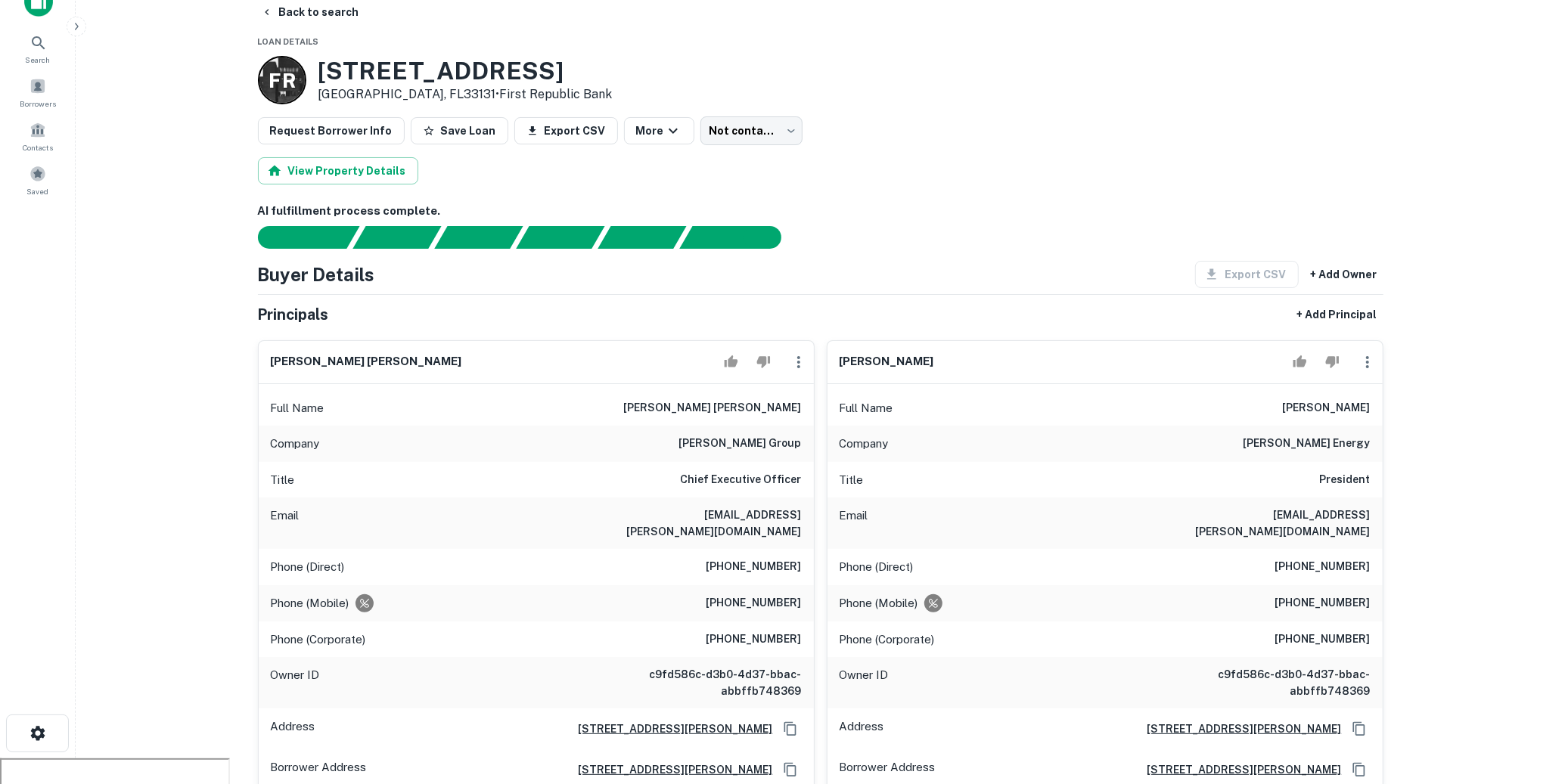
scroll to position [0, 0]
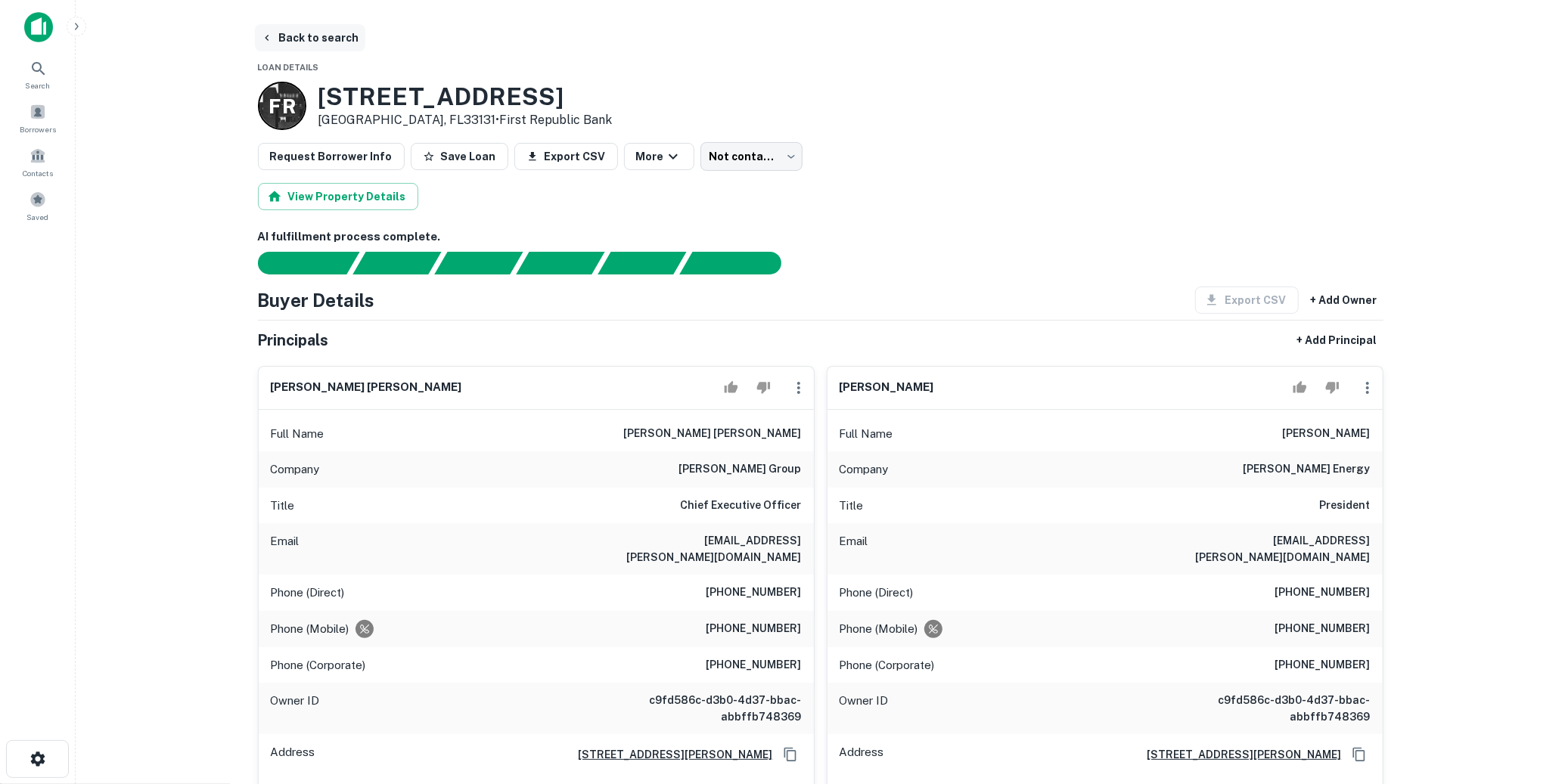
click at [333, 37] on button "Back to search" at bounding box center [310, 38] width 111 height 27
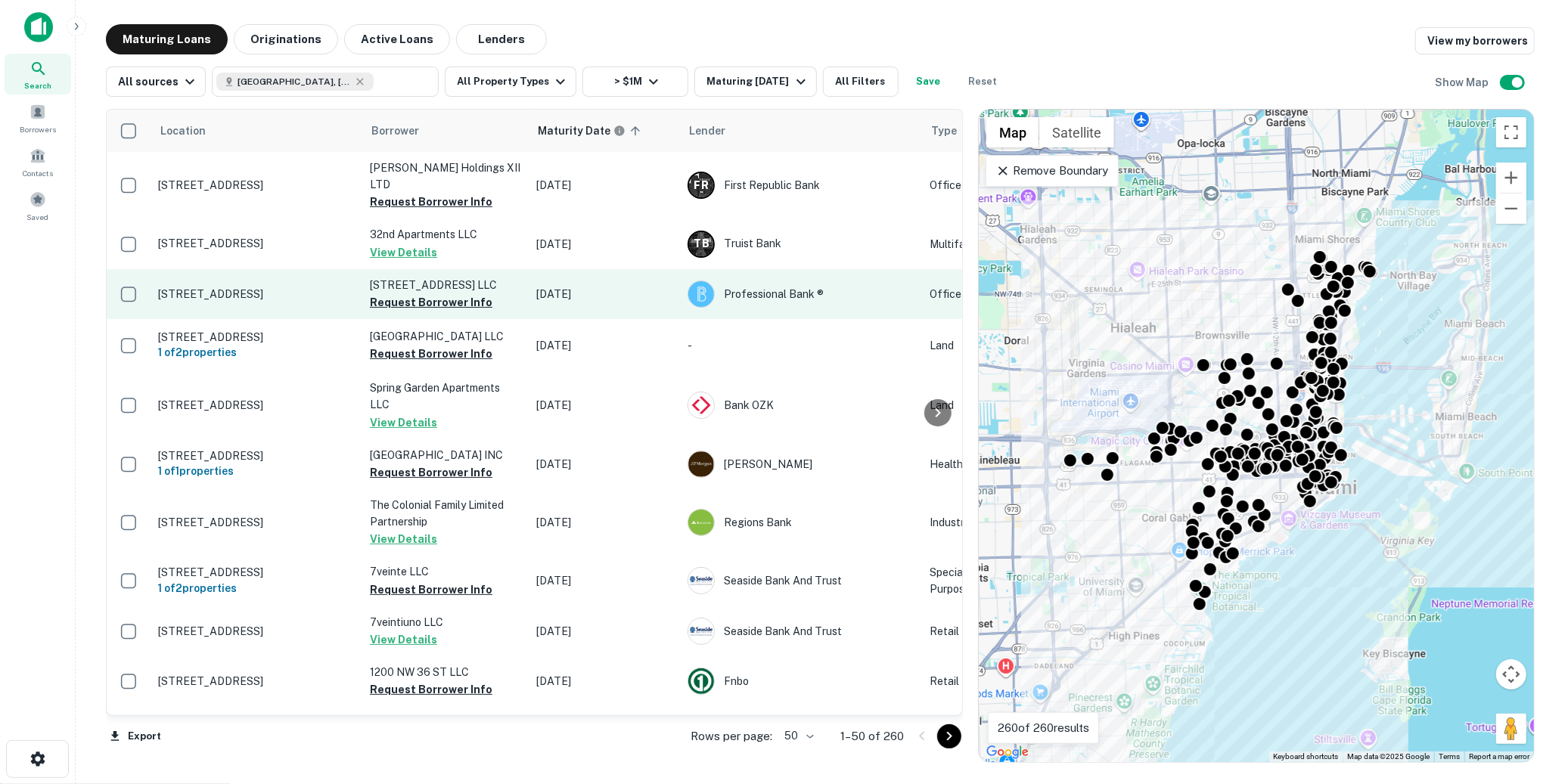
click at [268, 287] on p "3936 Main Hwy Miami, FL33133" at bounding box center [256, 294] width 197 height 14
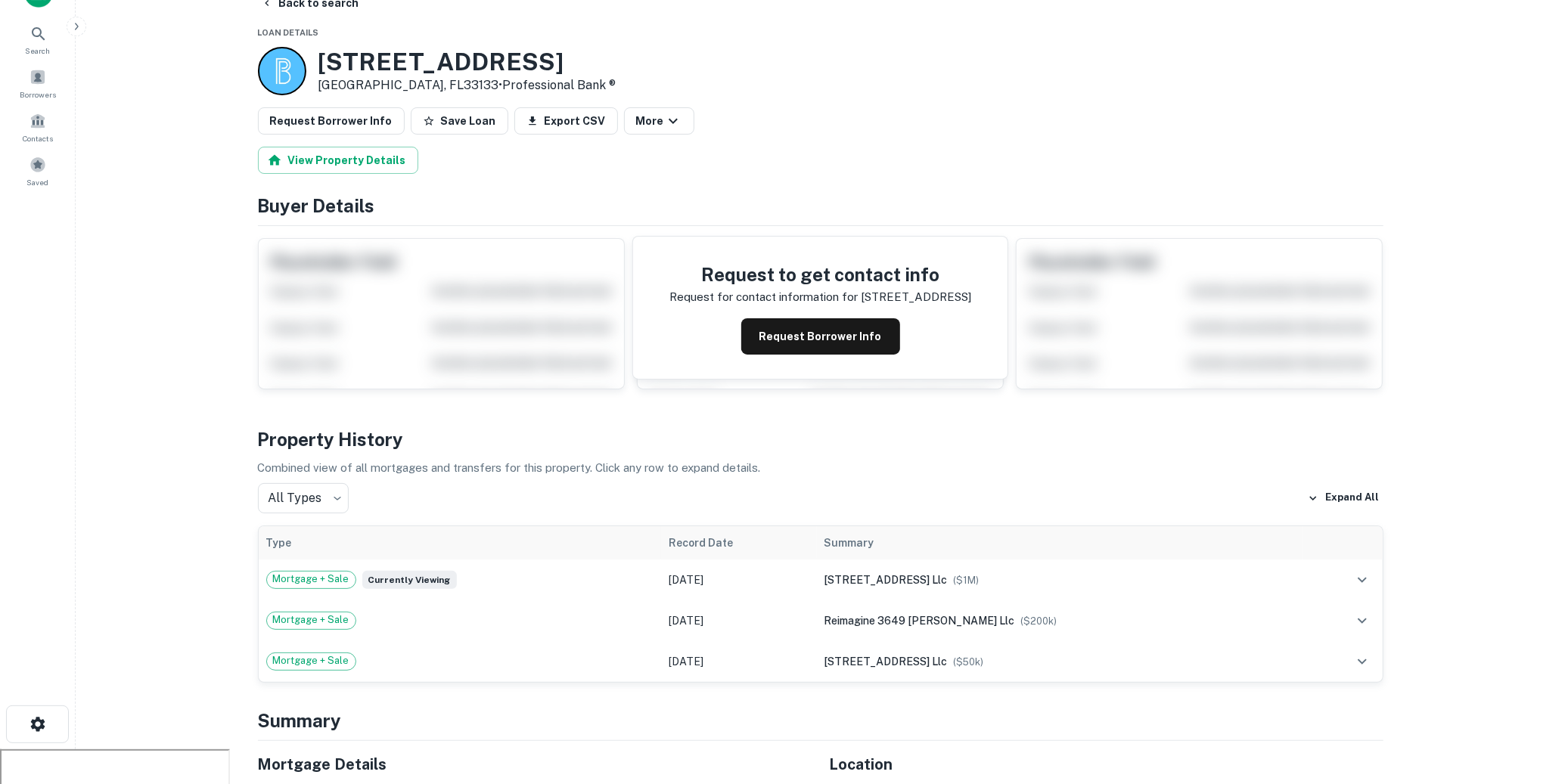
scroll to position [34, 0]
click at [831, 326] on button "Request Borrower Info" at bounding box center [821, 337] width 159 height 36
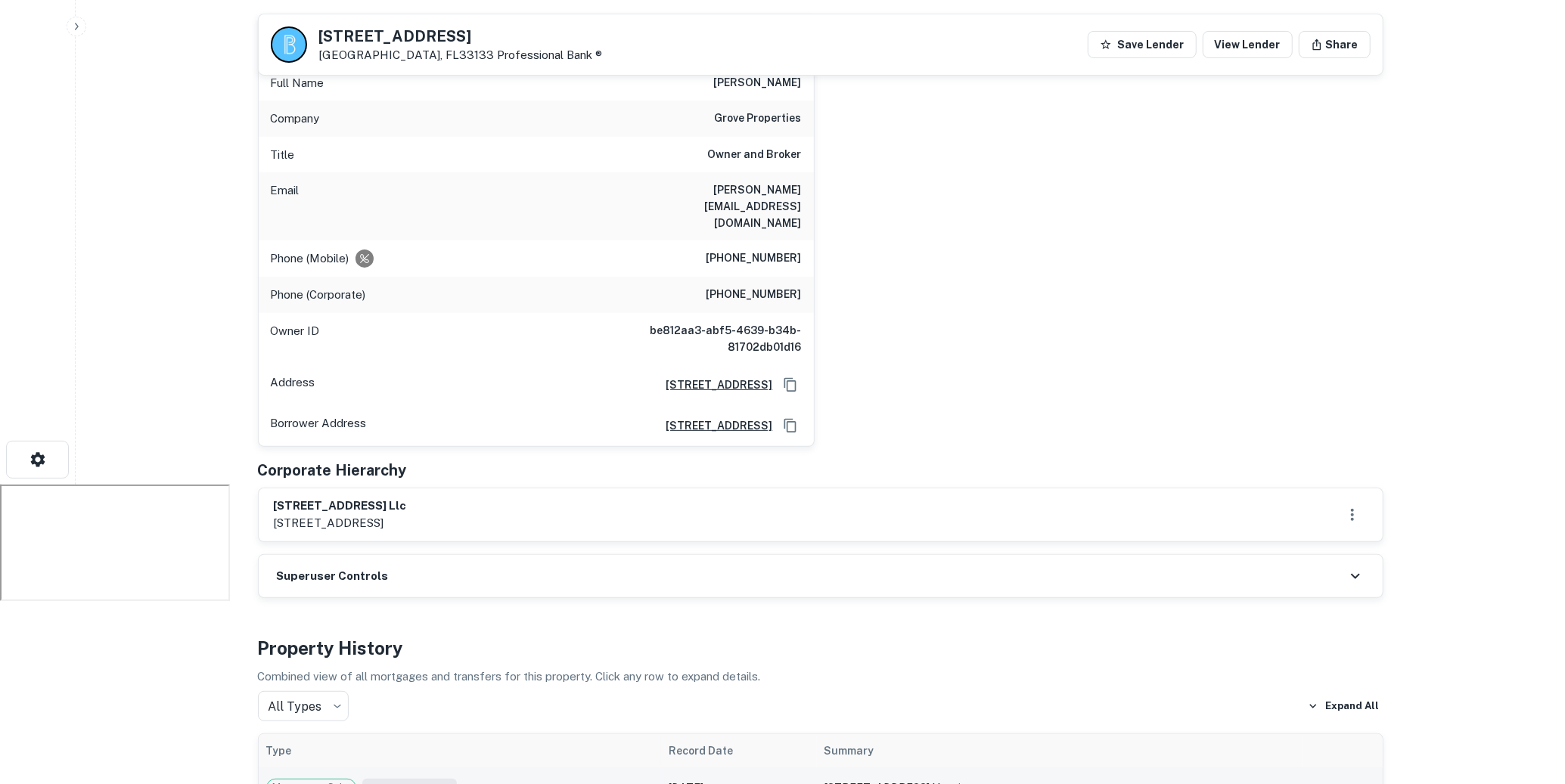
scroll to position [0, 0]
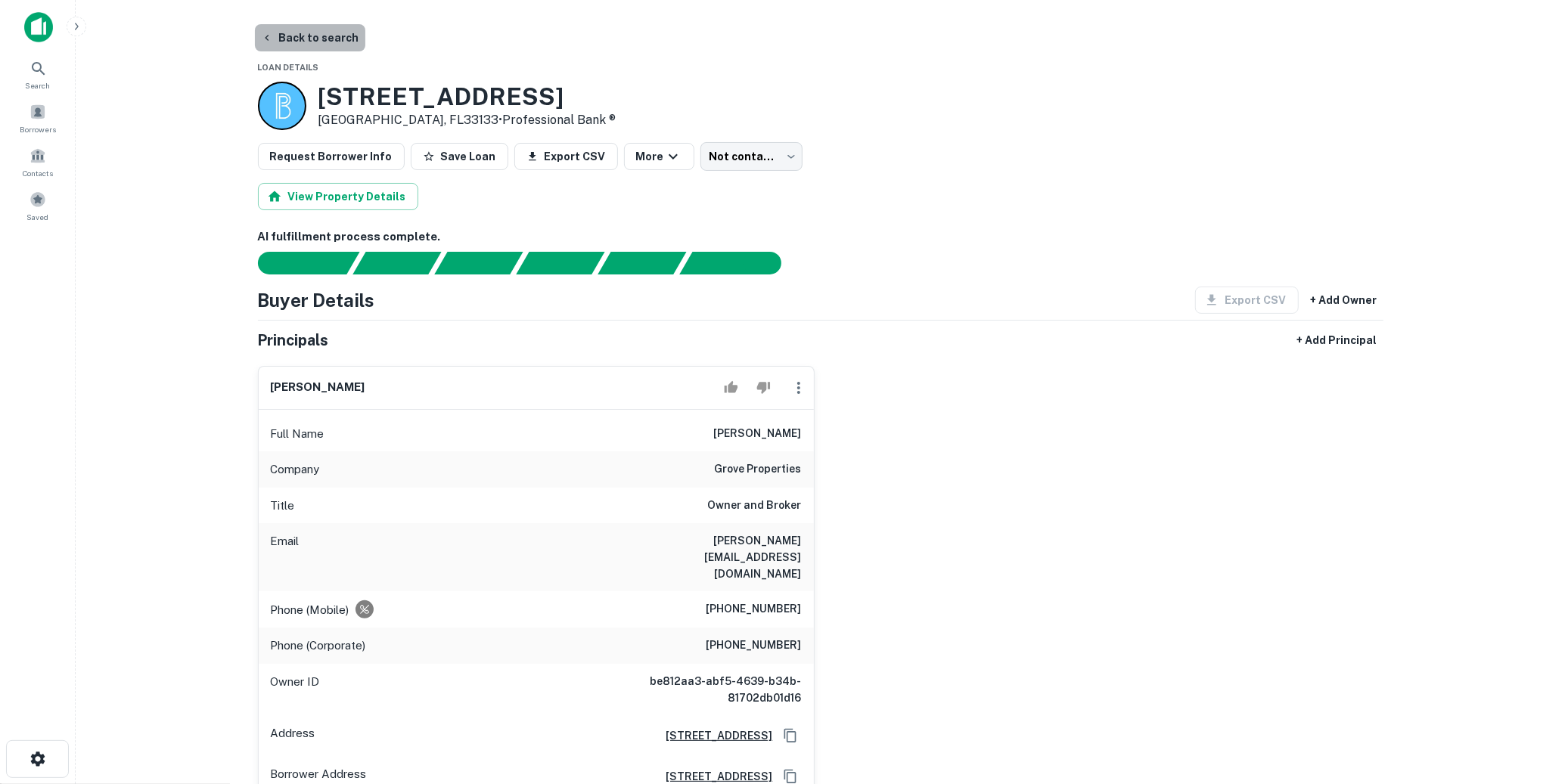
click at [326, 39] on button "Back to search" at bounding box center [310, 38] width 111 height 27
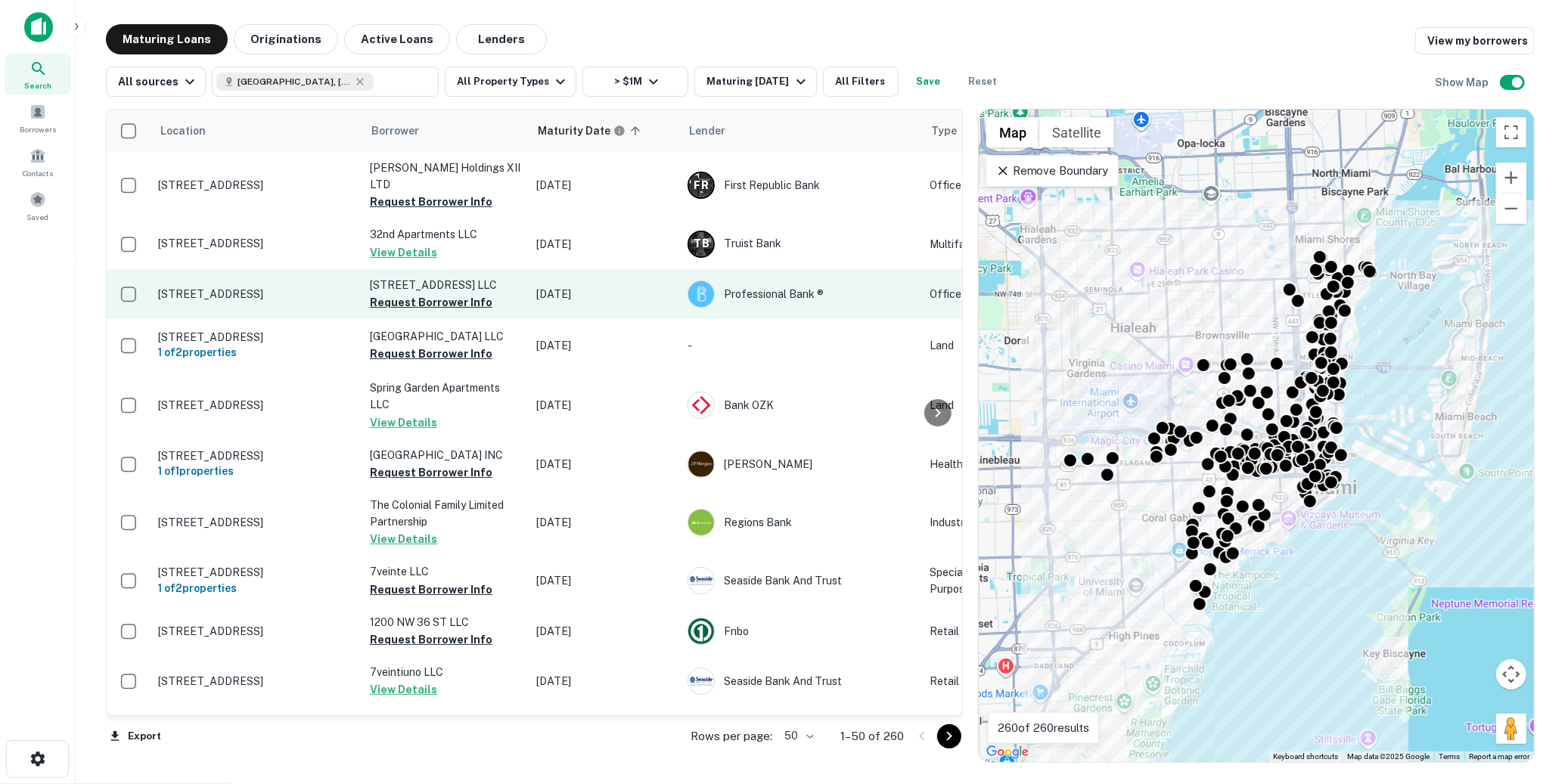
click at [245, 269] on td "3936 Main Hwy Miami, FL33133" at bounding box center [256, 294] width 211 height 50
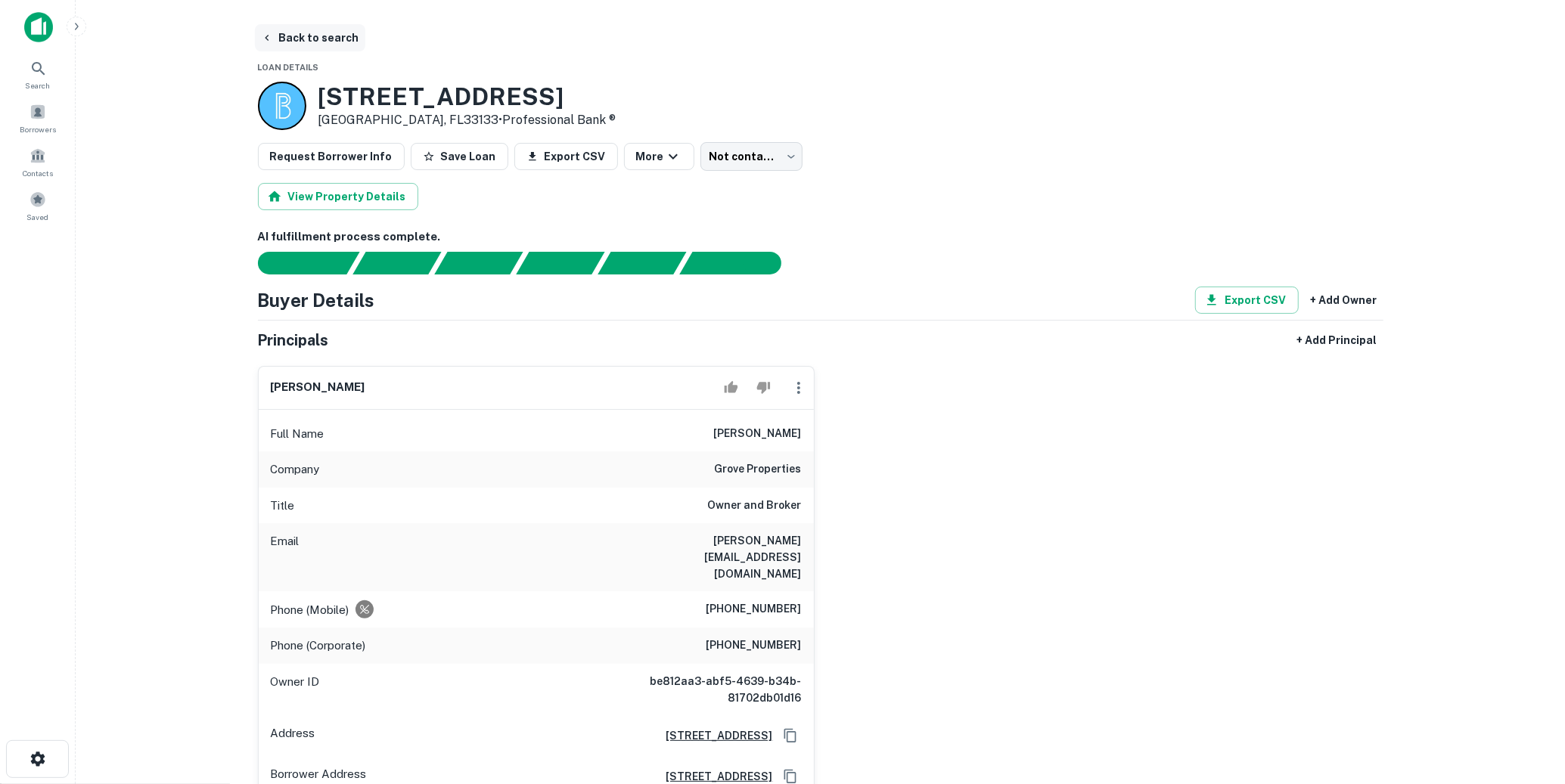
click at [333, 42] on button "Back to search" at bounding box center [310, 38] width 111 height 27
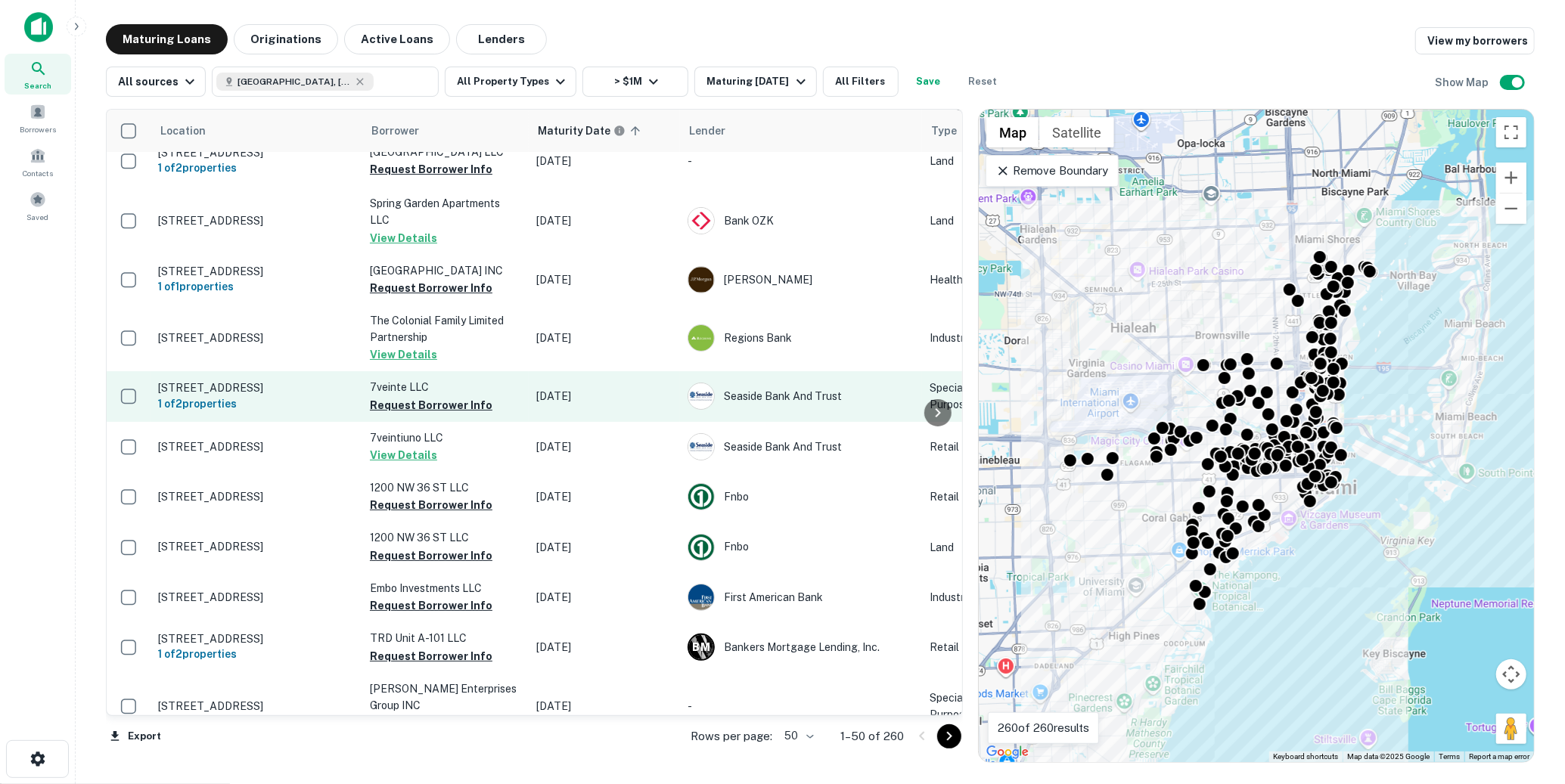
scroll to position [191, 0]
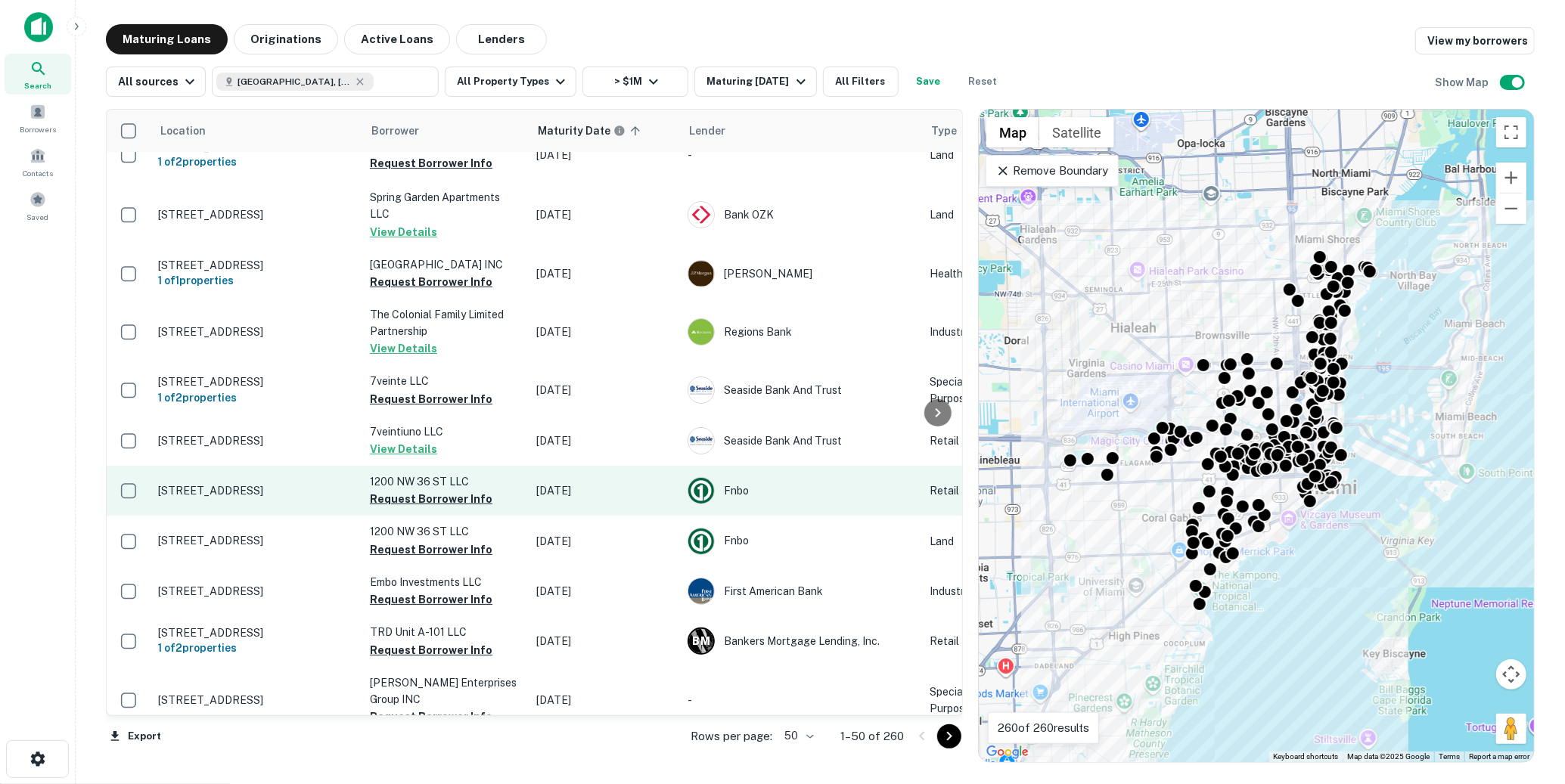
click at [283, 497] on p "1200 Nw 36th St Miami, FL33142" at bounding box center [256, 490] width 197 height 14
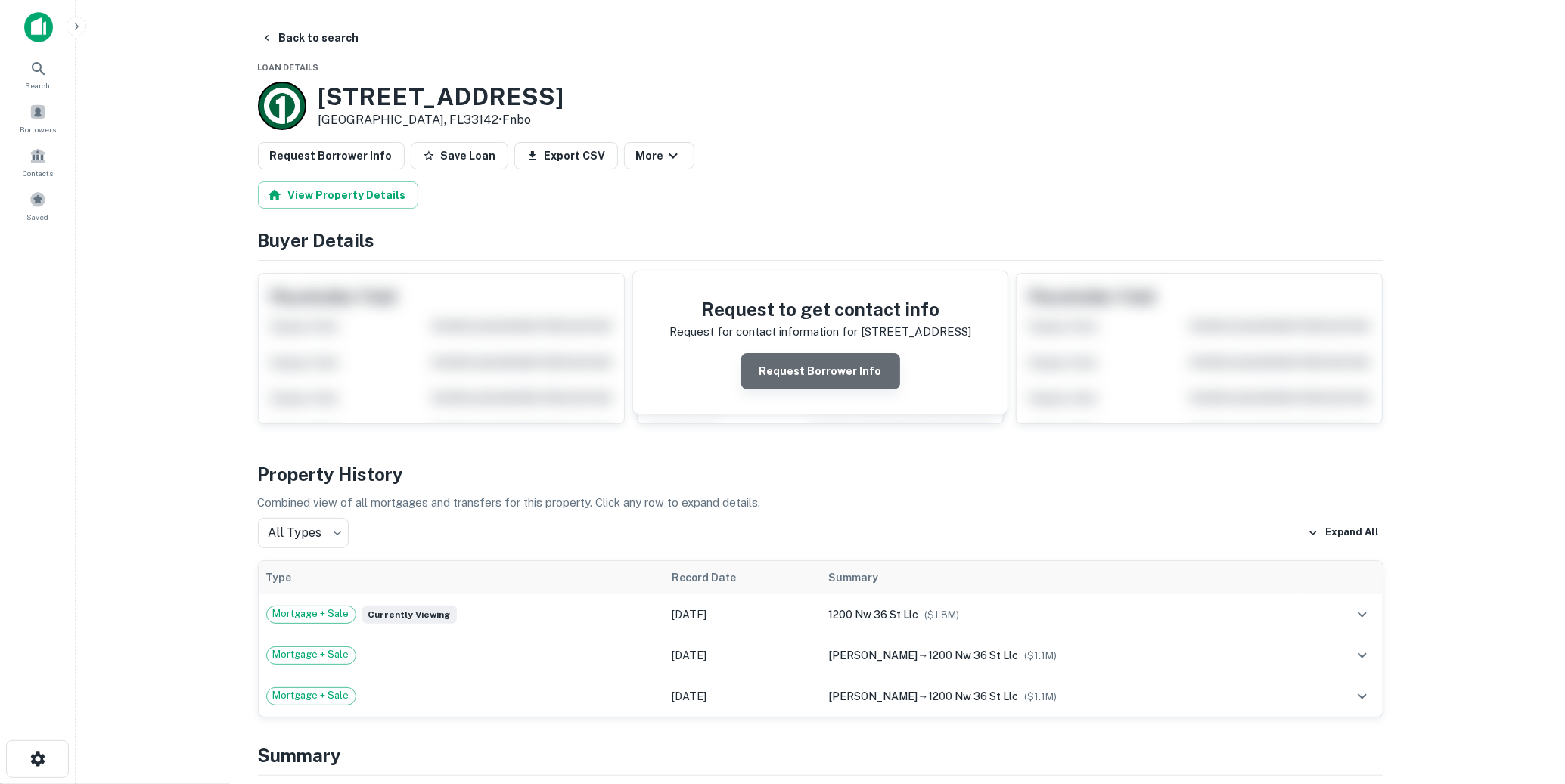
click at [836, 361] on button "Request Borrower Info" at bounding box center [821, 371] width 159 height 36
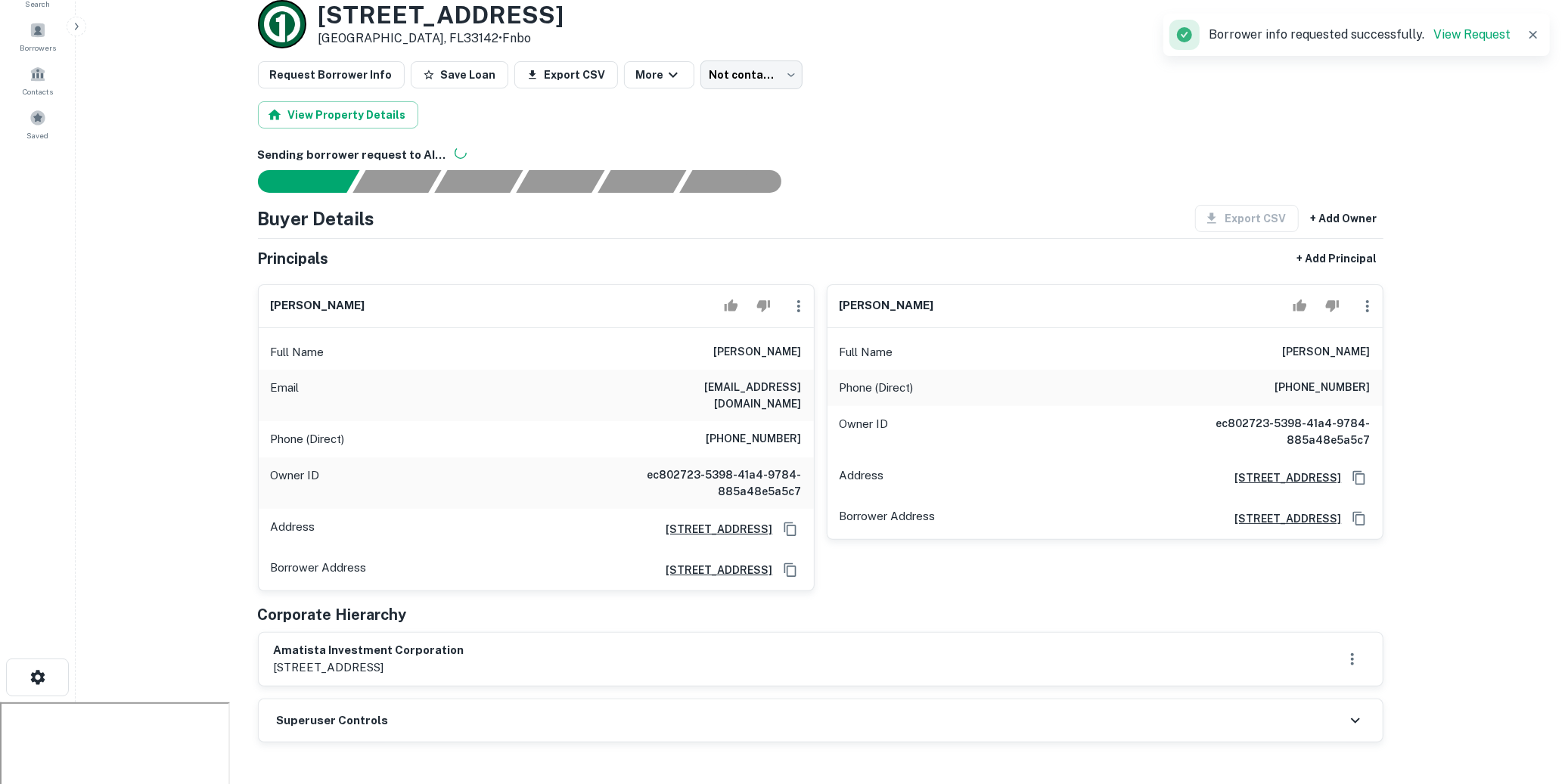
scroll to position [85, 0]
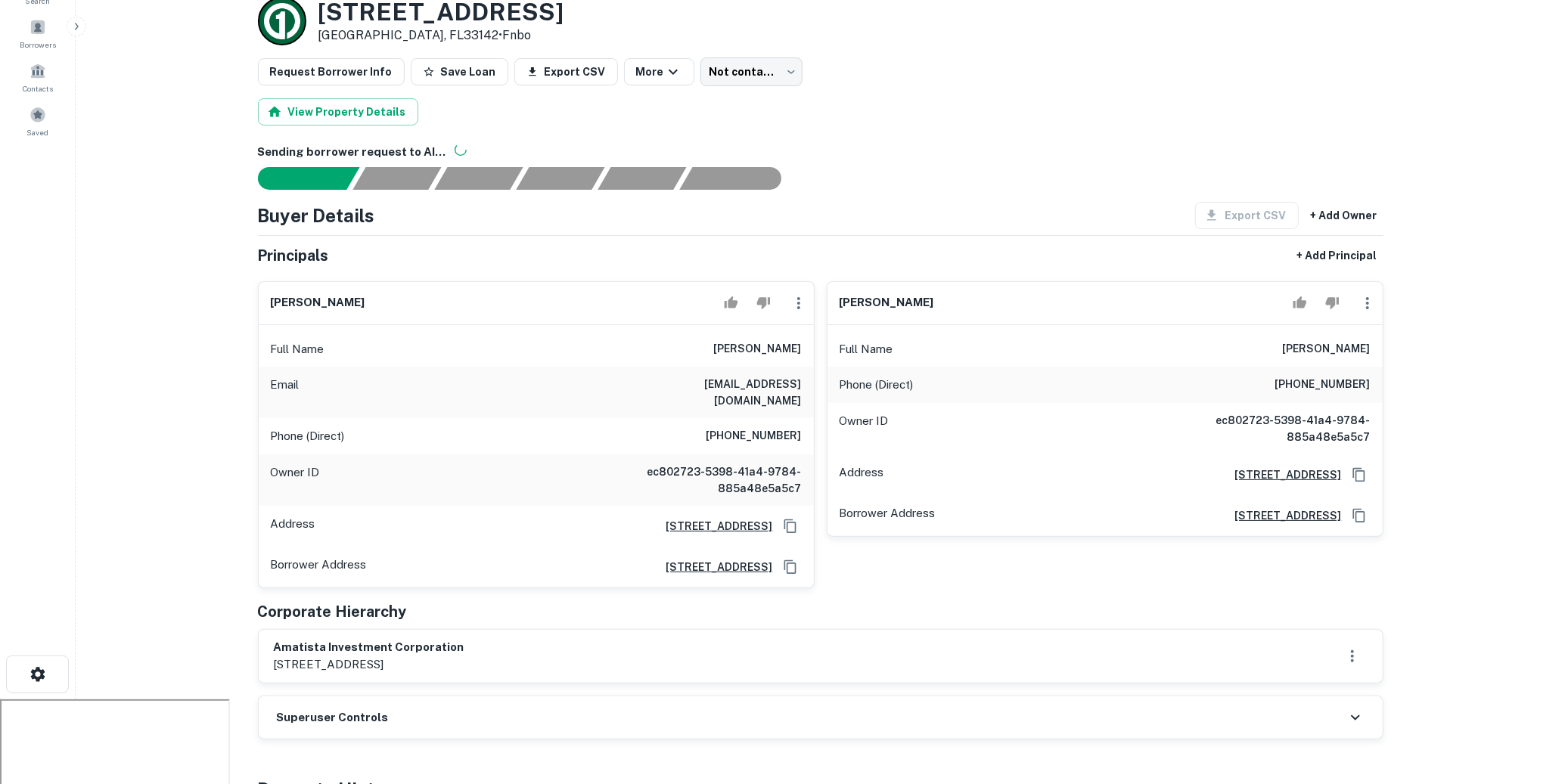
drag, startPoint x: 714, startPoint y: 351, endPoint x: 807, endPoint y: 344, distance: 93.3
click at [807, 344] on div "Full Name giulliano lopresti" at bounding box center [536, 349] width 555 height 36
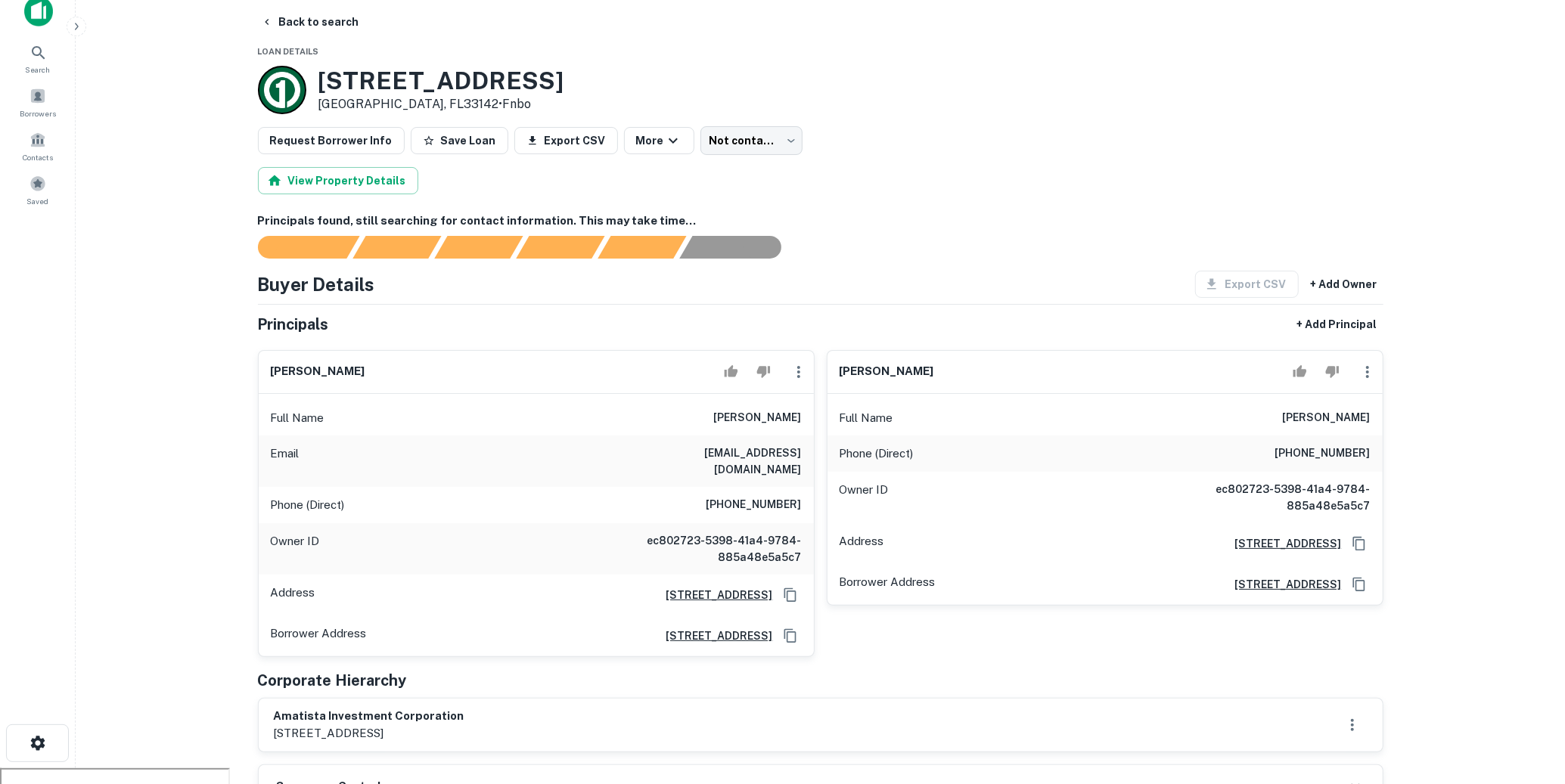
scroll to position [0, 0]
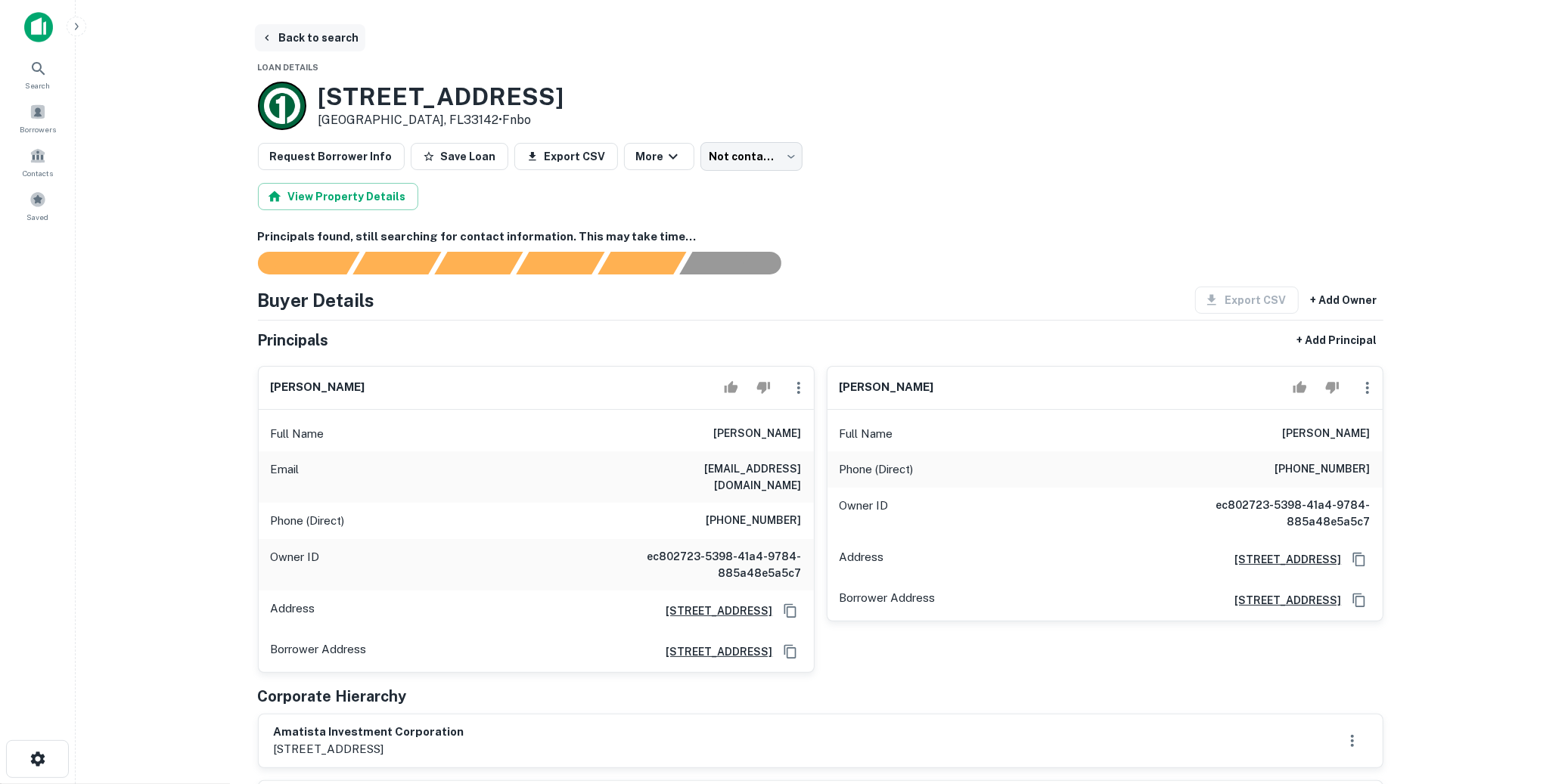
click at [322, 41] on button "Back to search" at bounding box center [310, 38] width 111 height 27
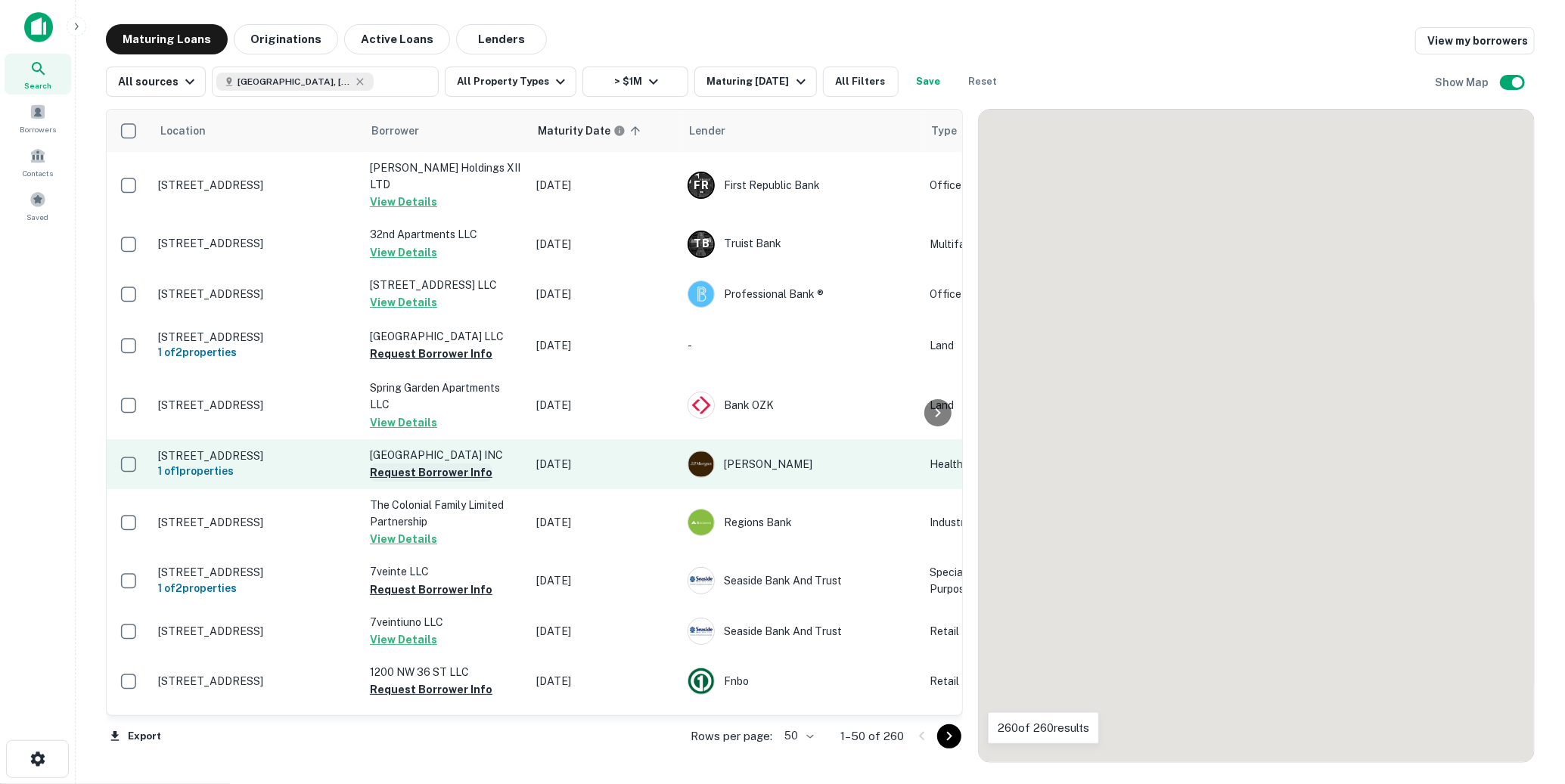
scroll to position [191, 0]
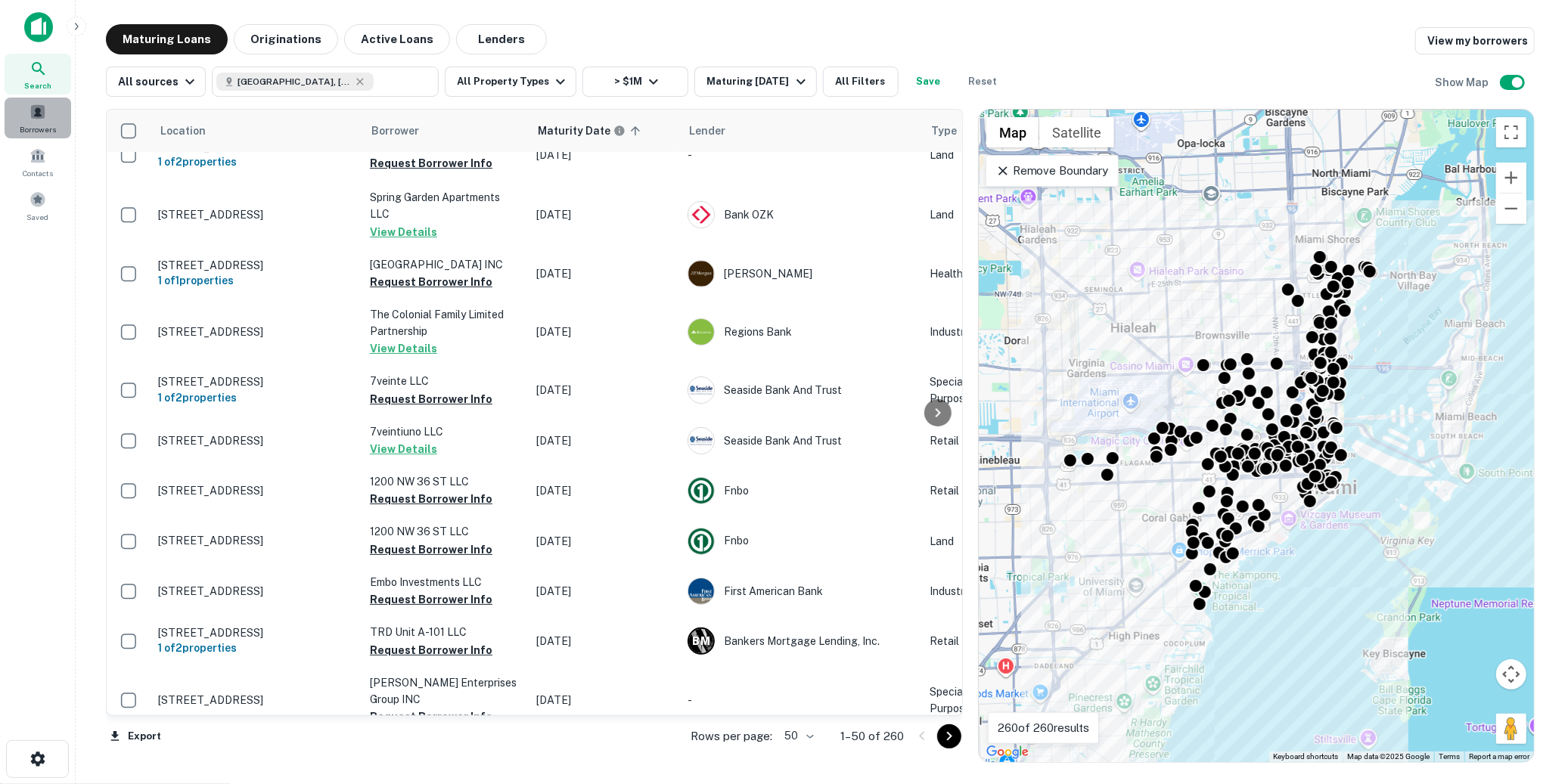
click at [45, 108] on span at bounding box center [38, 111] width 17 height 17
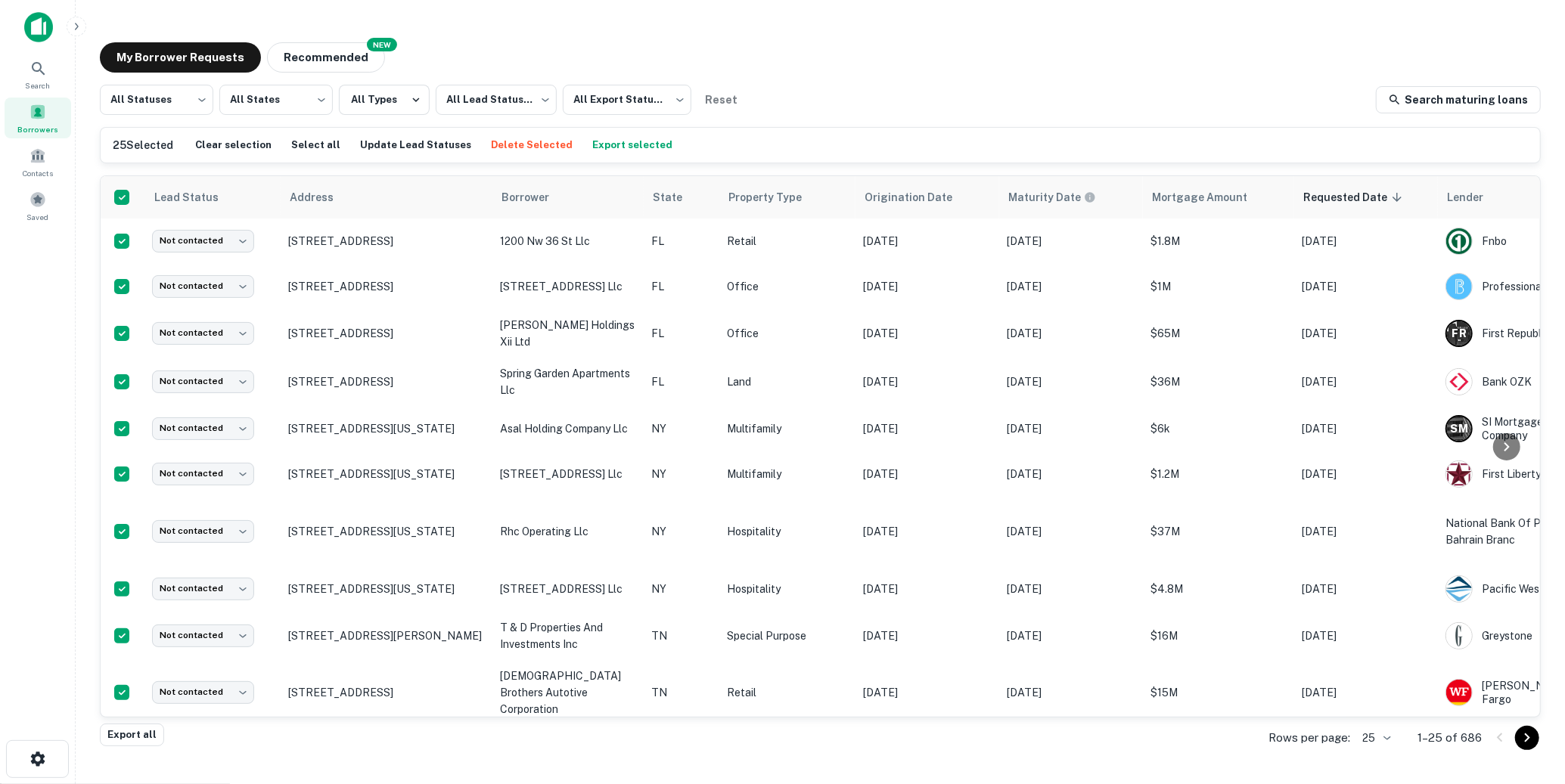
click at [859, 115] on div "All Statuses *** ​ All States *** ​ All Types All Lead Statuses *** ​ All Expor…" at bounding box center [820, 403] width 1441 height 636
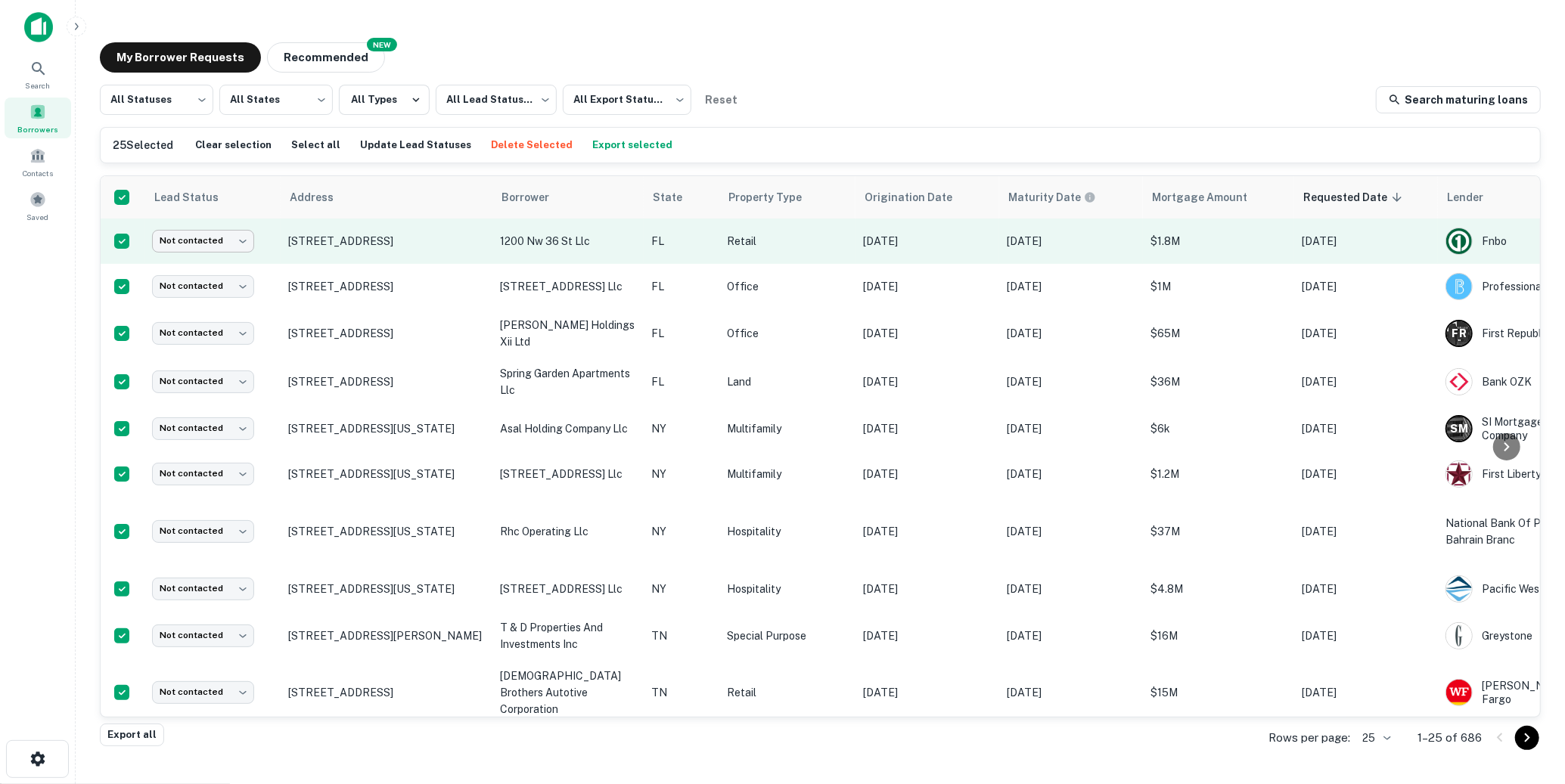
click at [246, 239] on body "Search Borrowers Contacts Saved My Borrower Requests NEW Recommended All Status…" at bounding box center [782, 392] width 1565 height 784
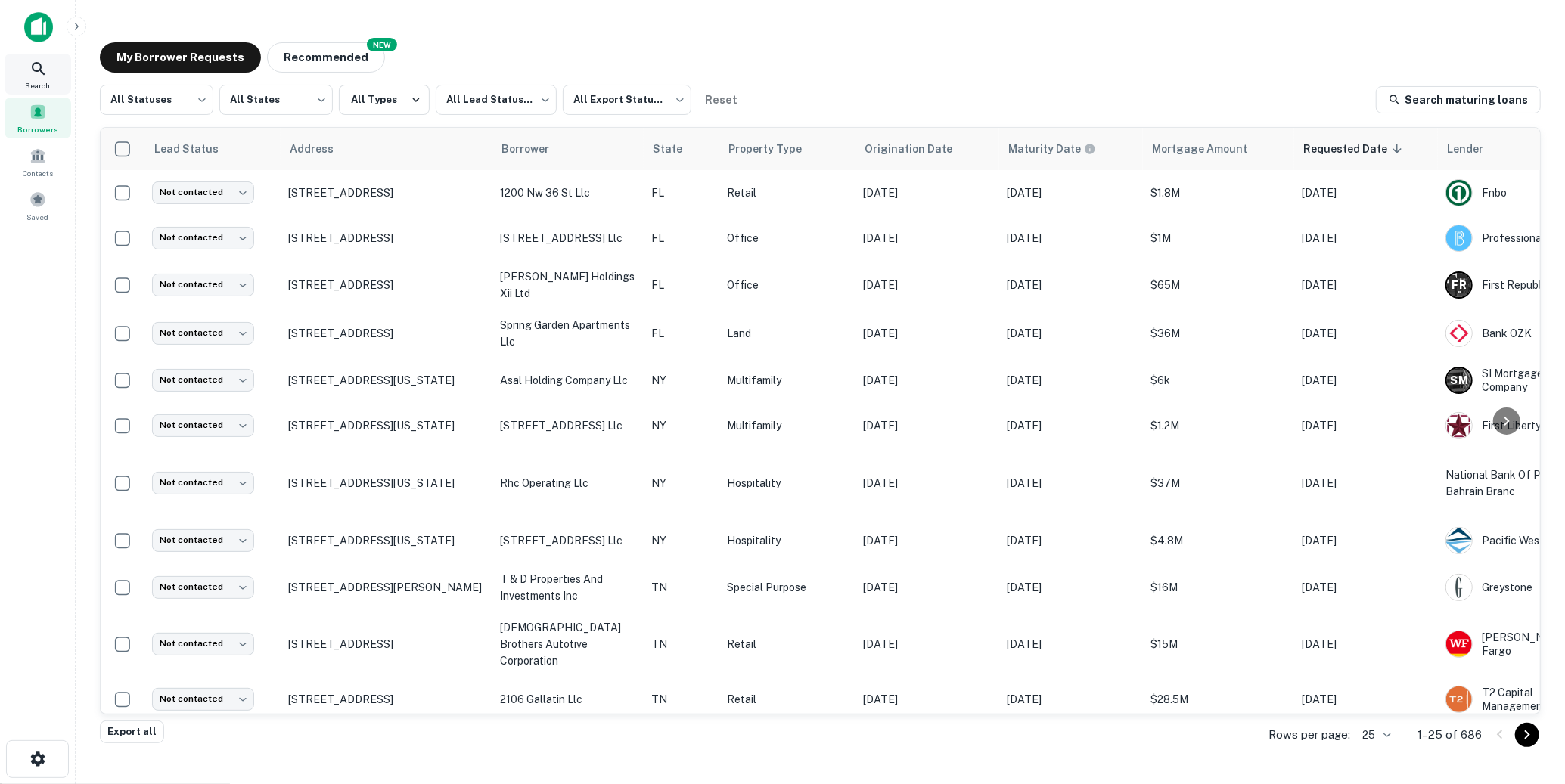
click at [50, 62] on div "Search" at bounding box center [38, 74] width 66 height 41
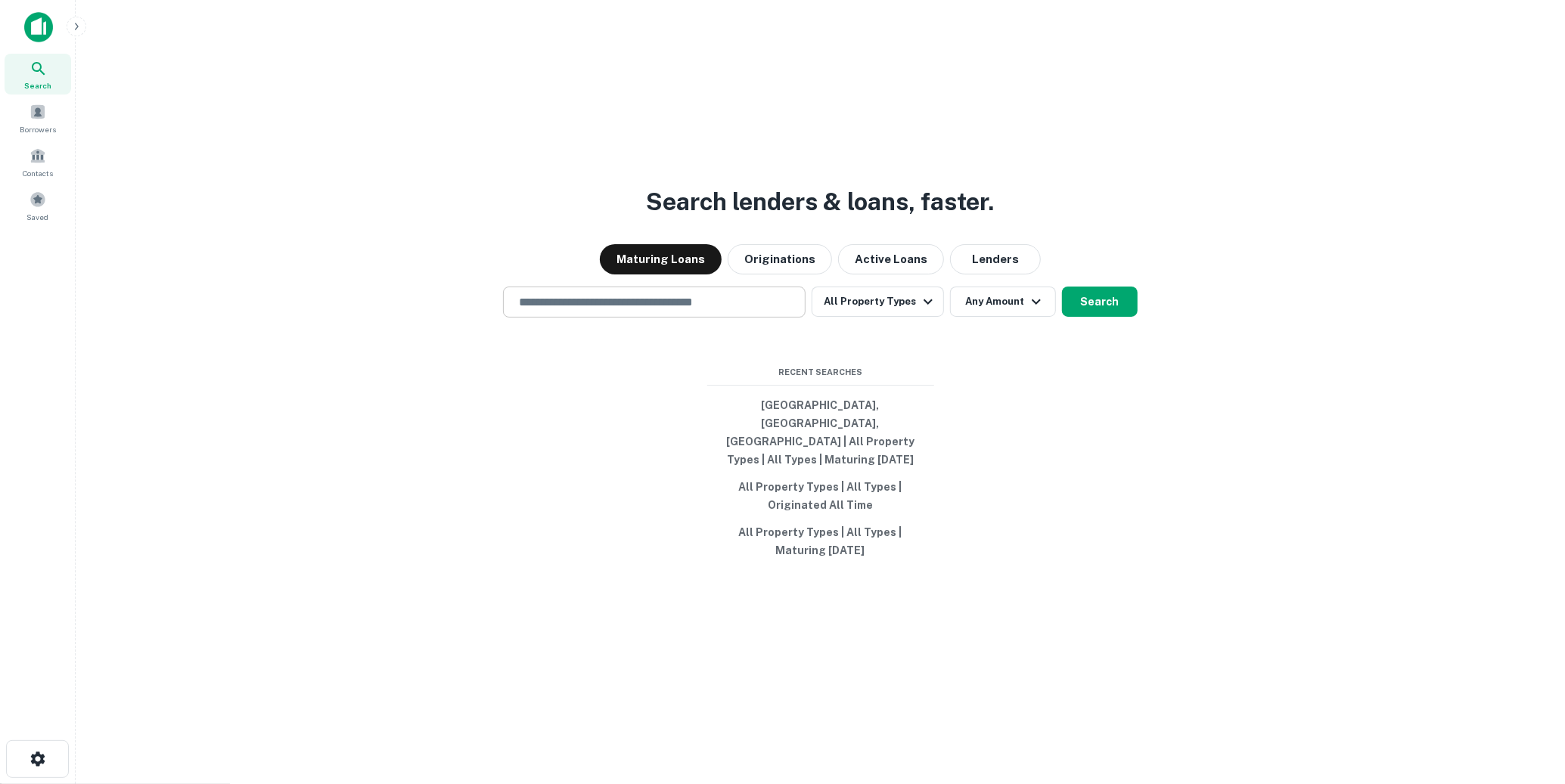
click at [609, 311] on input "text" at bounding box center [654, 302] width 289 height 18
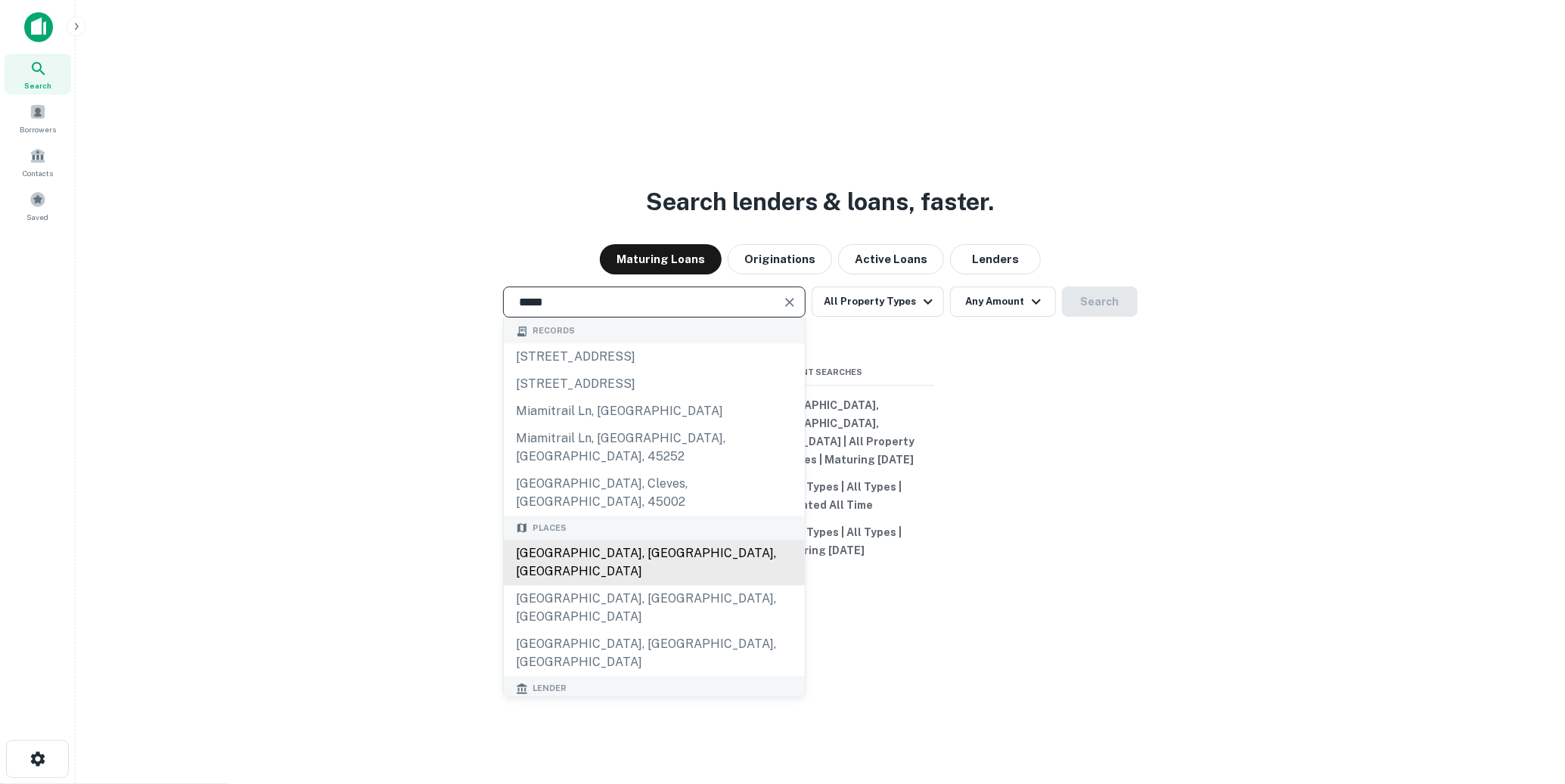
click at [595, 541] on div "[GEOGRAPHIC_DATA], [GEOGRAPHIC_DATA], [GEOGRAPHIC_DATA]" at bounding box center [654, 563] width 301 height 46
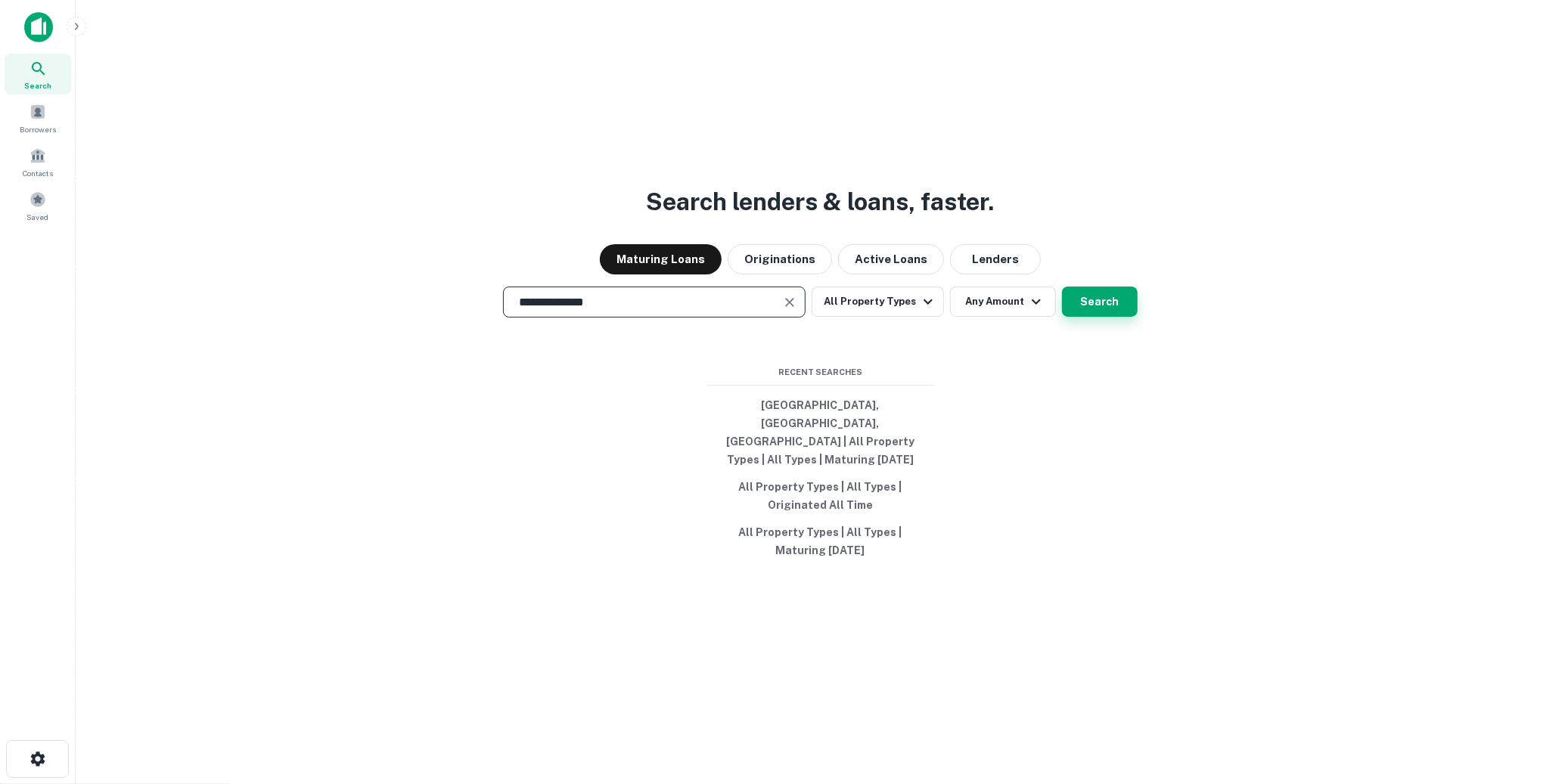
type input "**********"
click at [1089, 317] on button "Search" at bounding box center [1100, 302] width 75 height 30
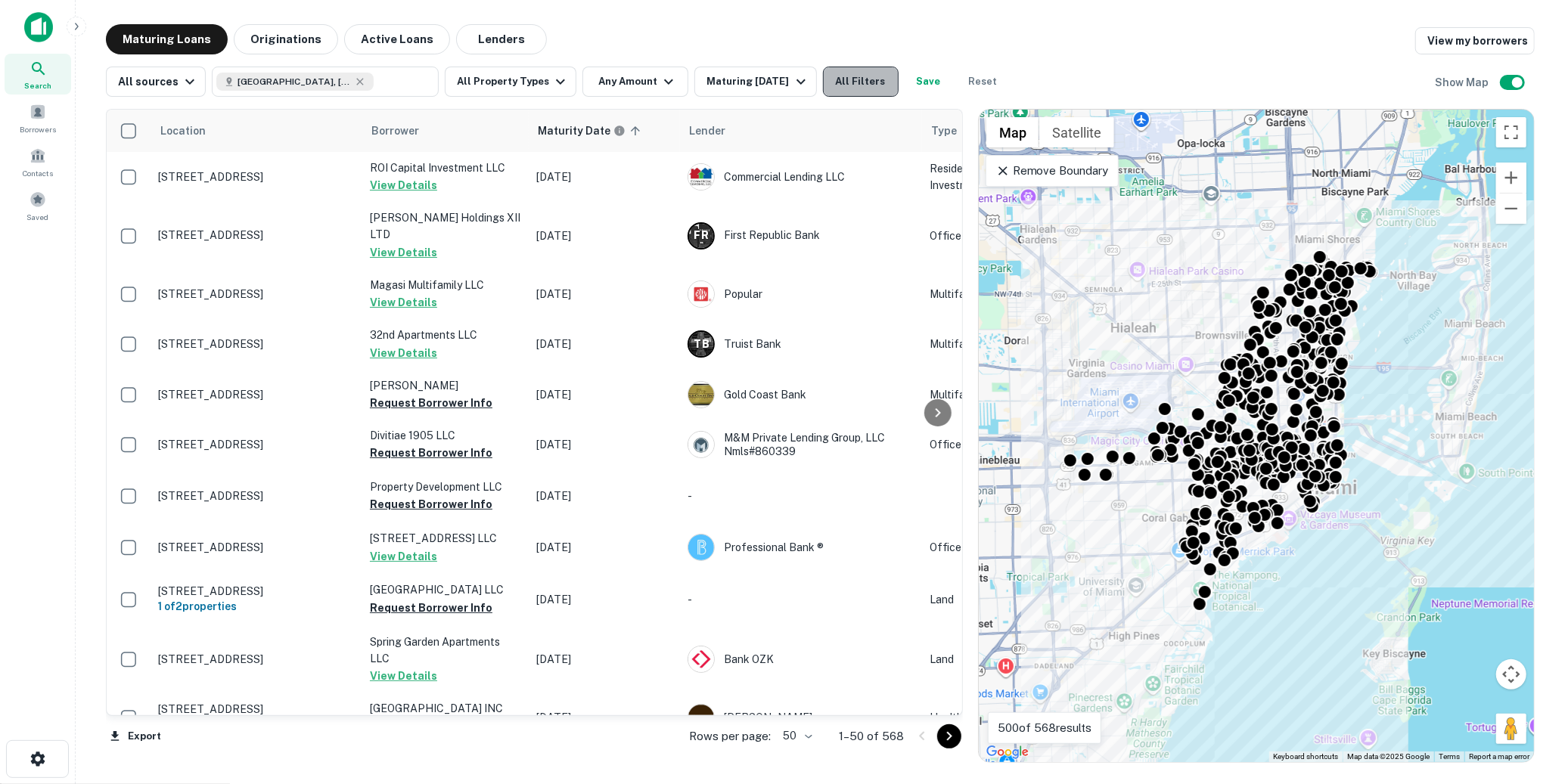
click at [863, 69] on button "All Filters" at bounding box center [861, 82] width 75 height 30
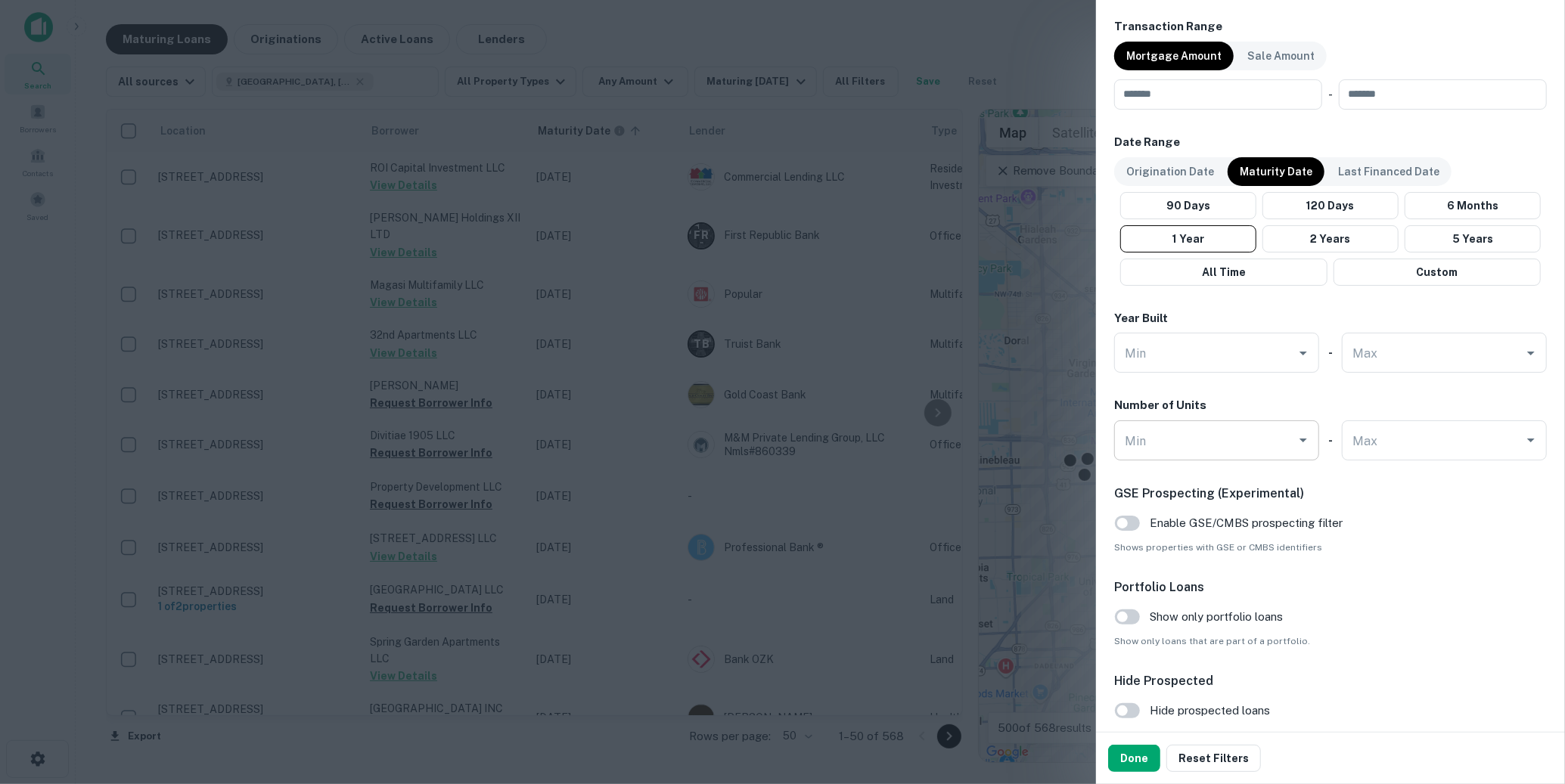
scroll to position [849, 0]
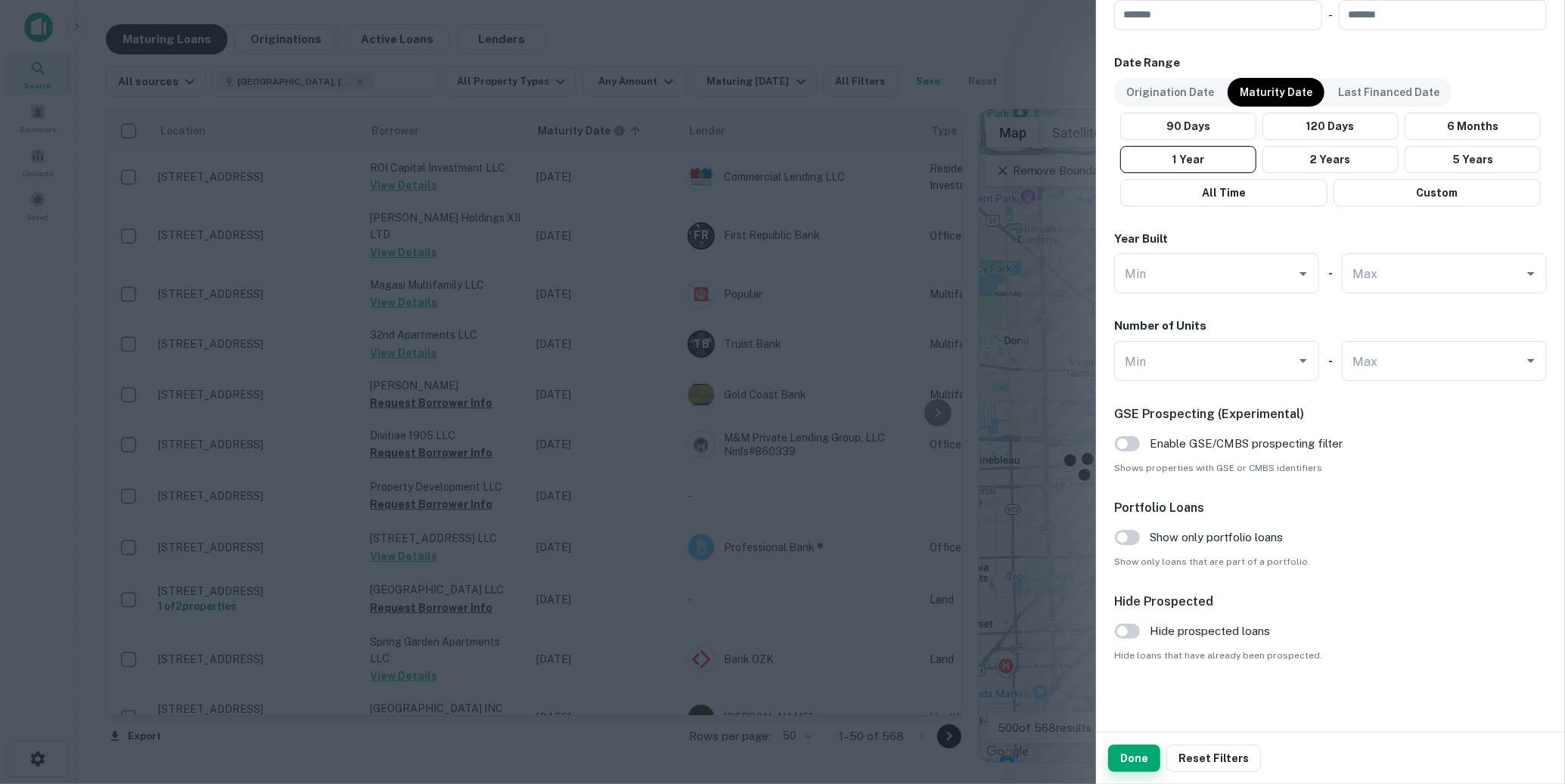
click at [1131, 755] on button "Done" at bounding box center [1134, 758] width 52 height 27
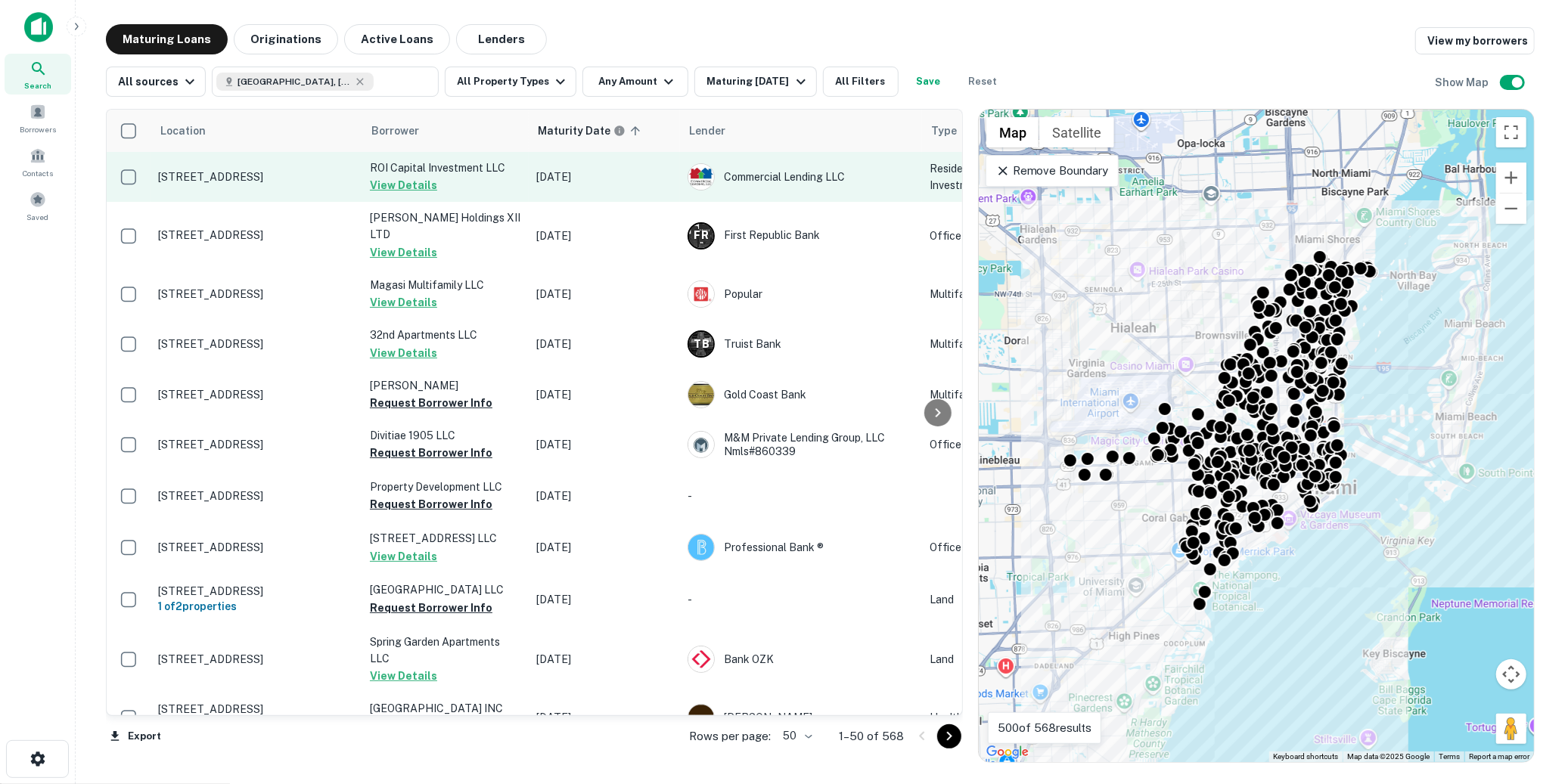
click at [276, 186] on td "7016 Nw 6th Ave Miami, FL33150" at bounding box center [256, 177] width 211 height 50
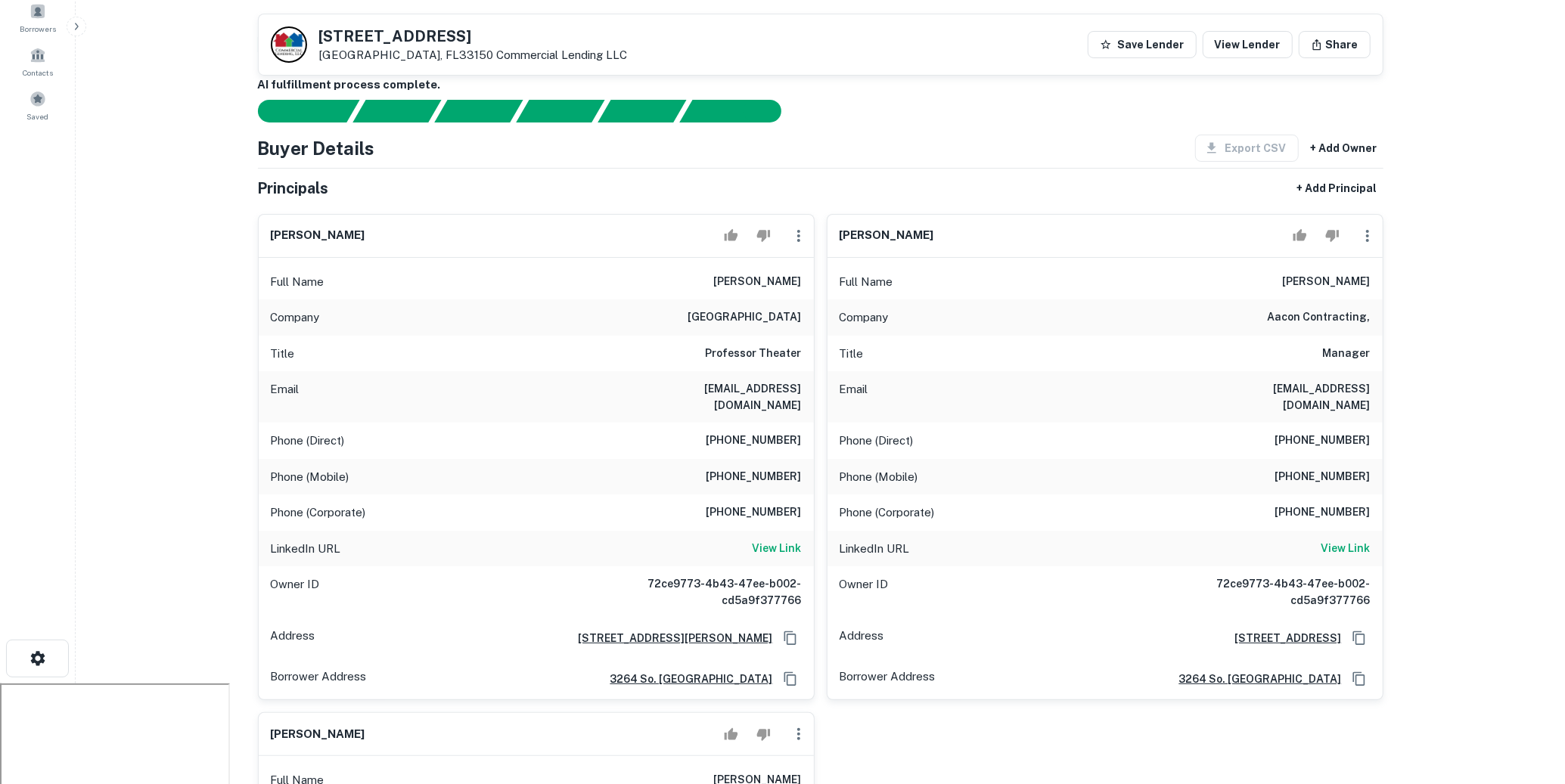
scroll to position [94, 0]
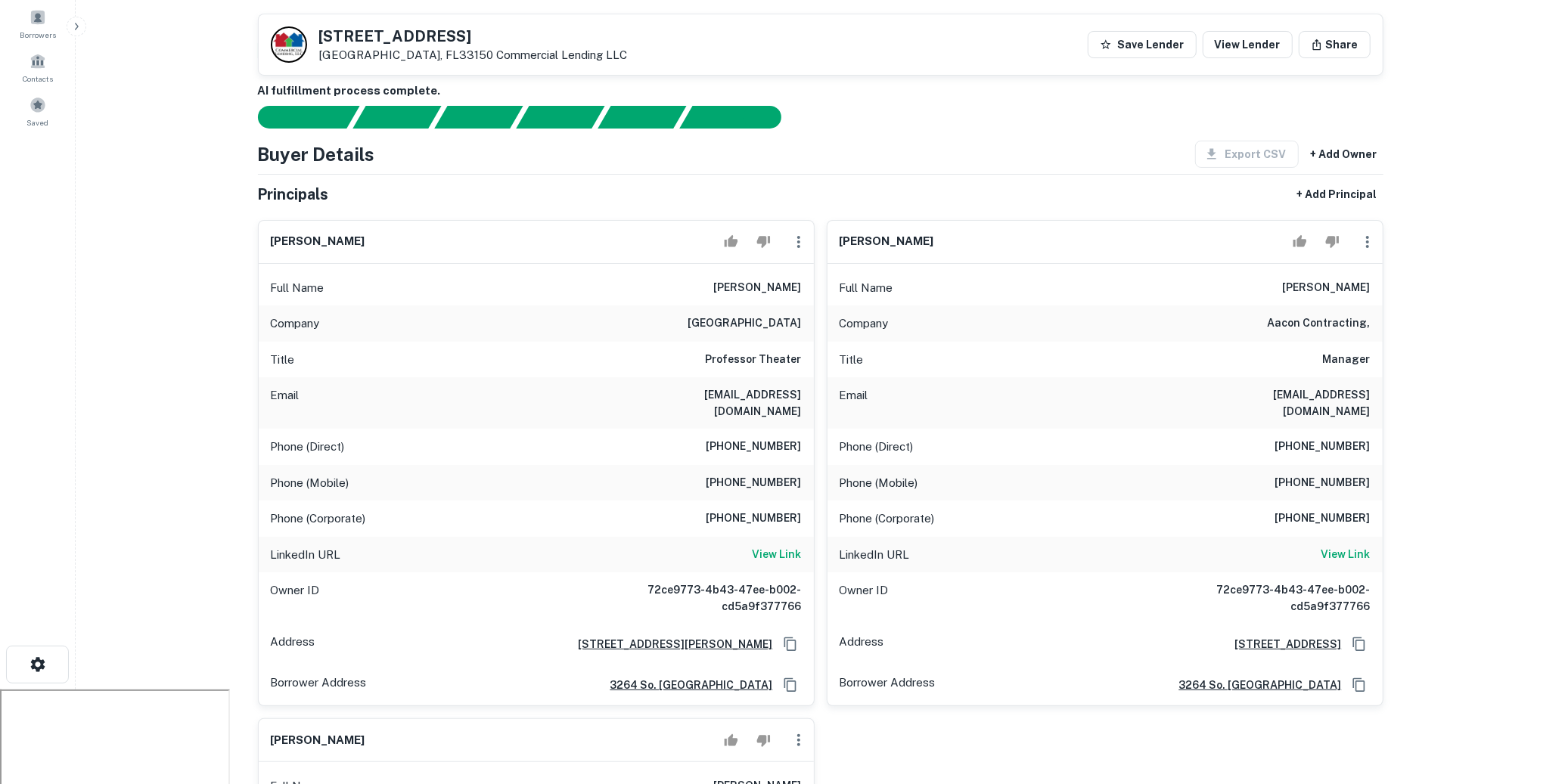
drag, startPoint x: 673, startPoint y: 280, endPoint x: 795, endPoint y: 292, distance: 122.6
click at [795, 292] on div "Full Name mary j matthews" at bounding box center [536, 287] width 555 height 36
click at [689, 306] on div "Company broward college" at bounding box center [536, 324] width 555 height 36
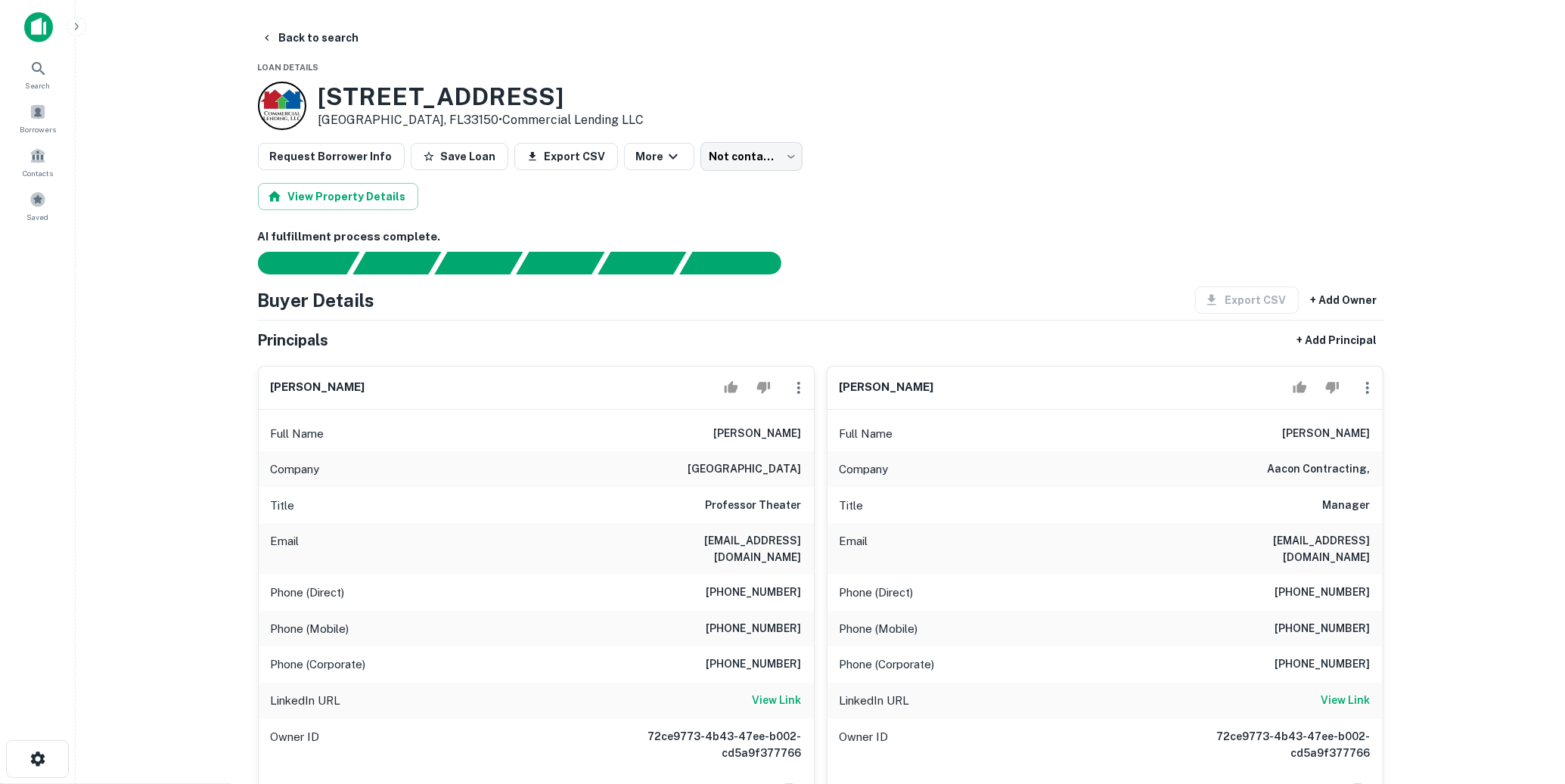
scroll to position [0, 0]
click at [327, 42] on button "Back to search" at bounding box center [310, 38] width 111 height 27
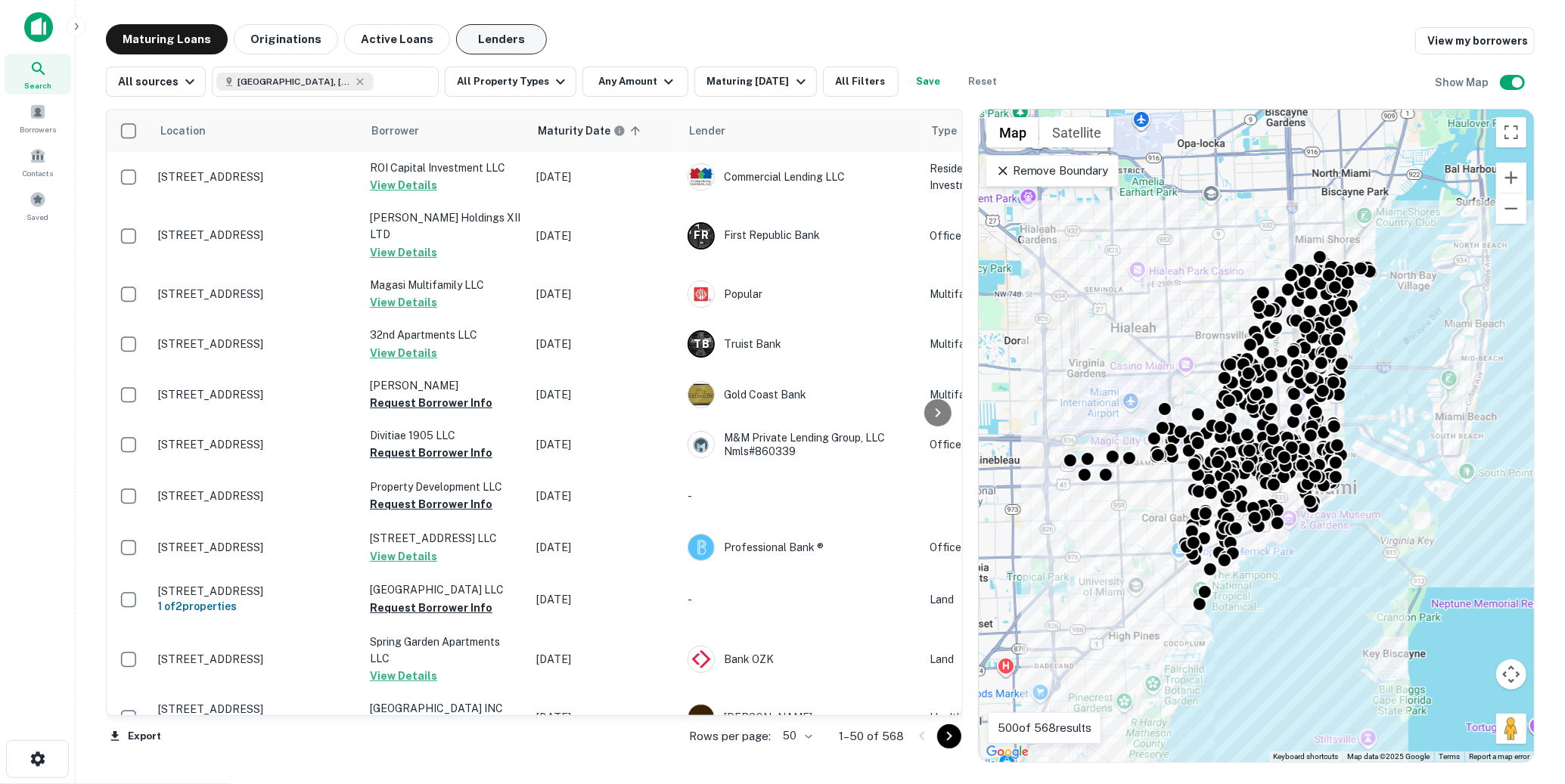
click at [509, 46] on button "Lenders" at bounding box center [501, 39] width 91 height 30
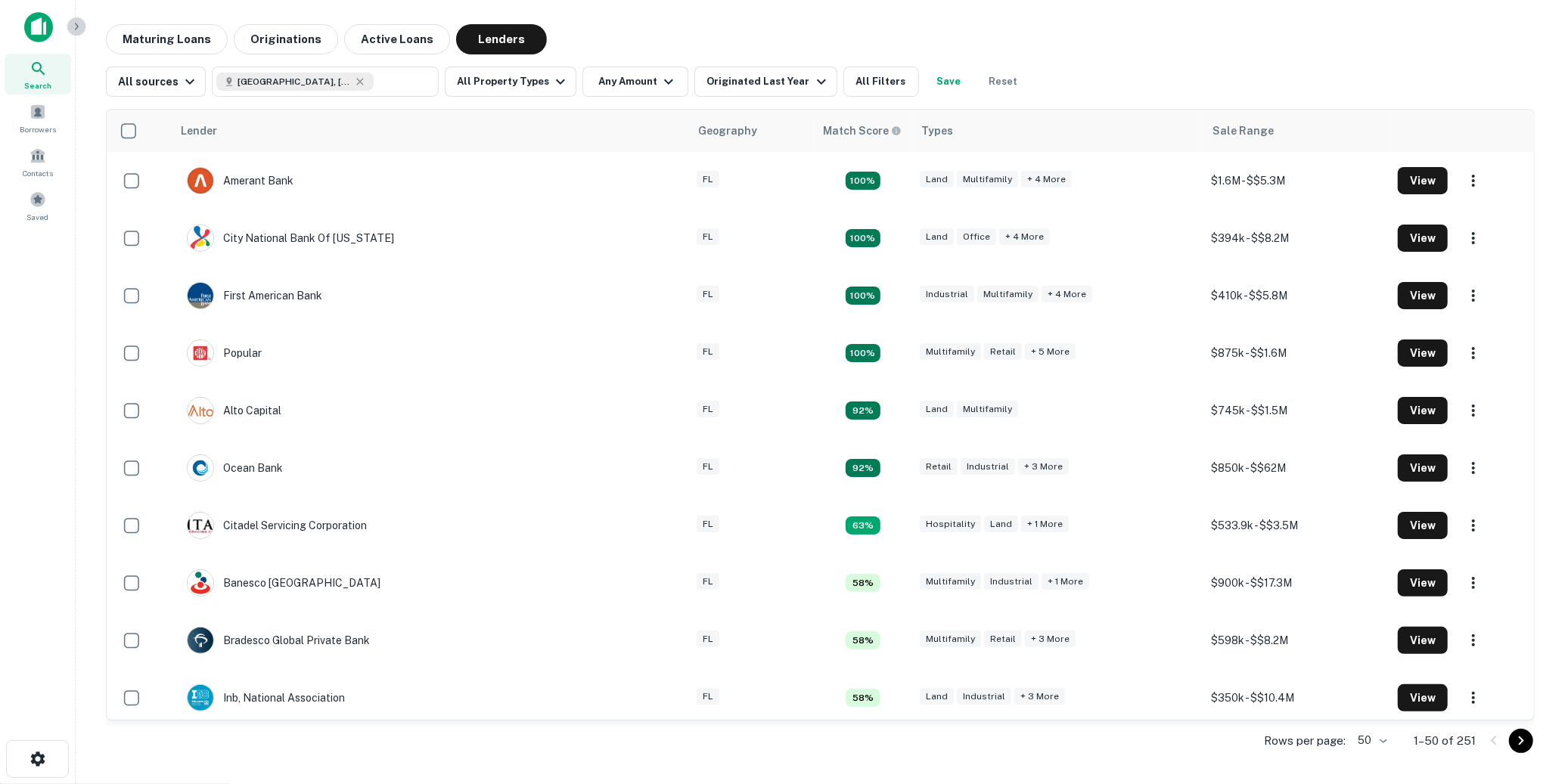
click at [80, 31] on icon "button" at bounding box center [76, 26] width 12 height 12
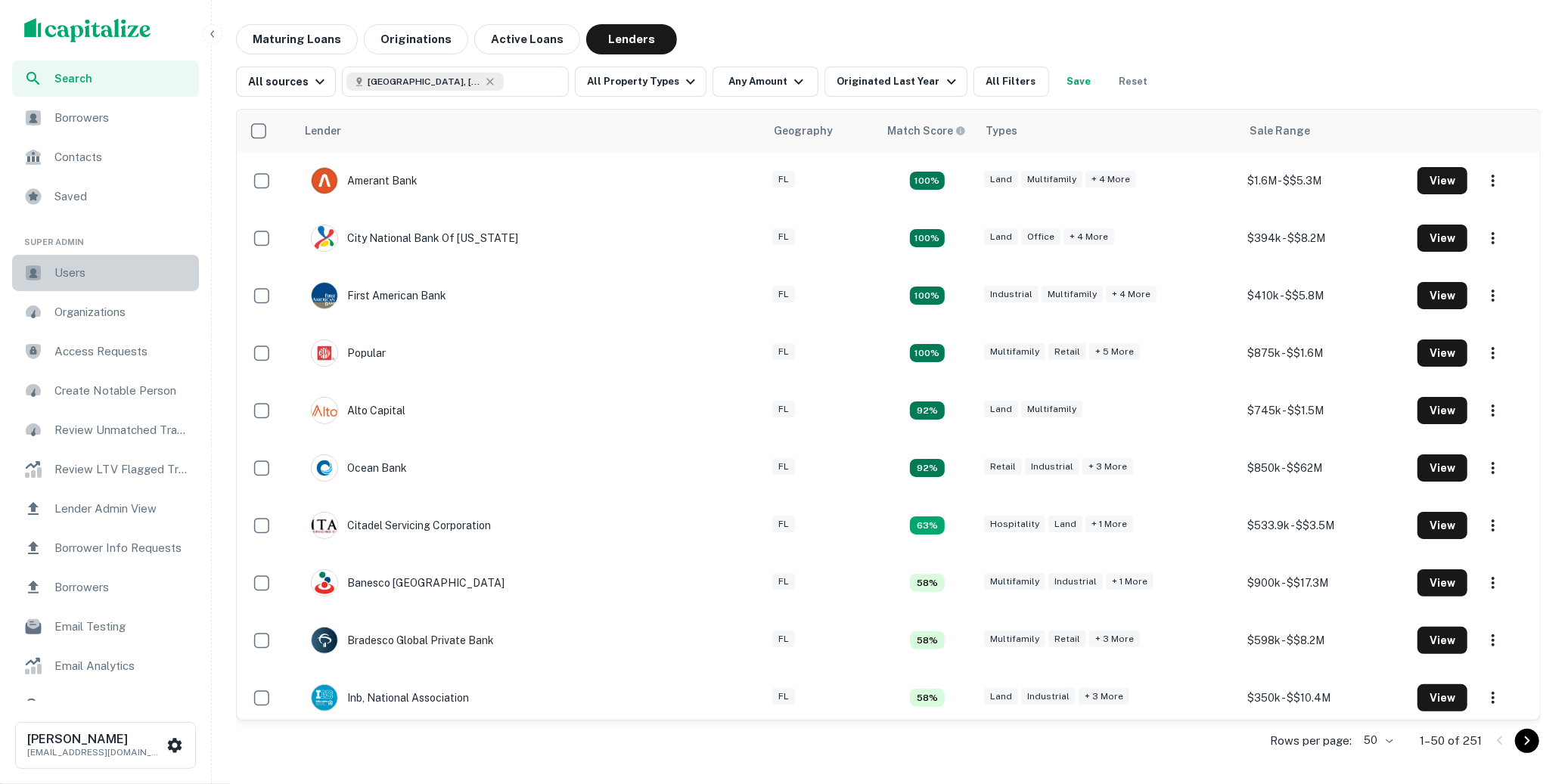
click at [117, 279] on span "Users" at bounding box center [122, 273] width 135 height 18
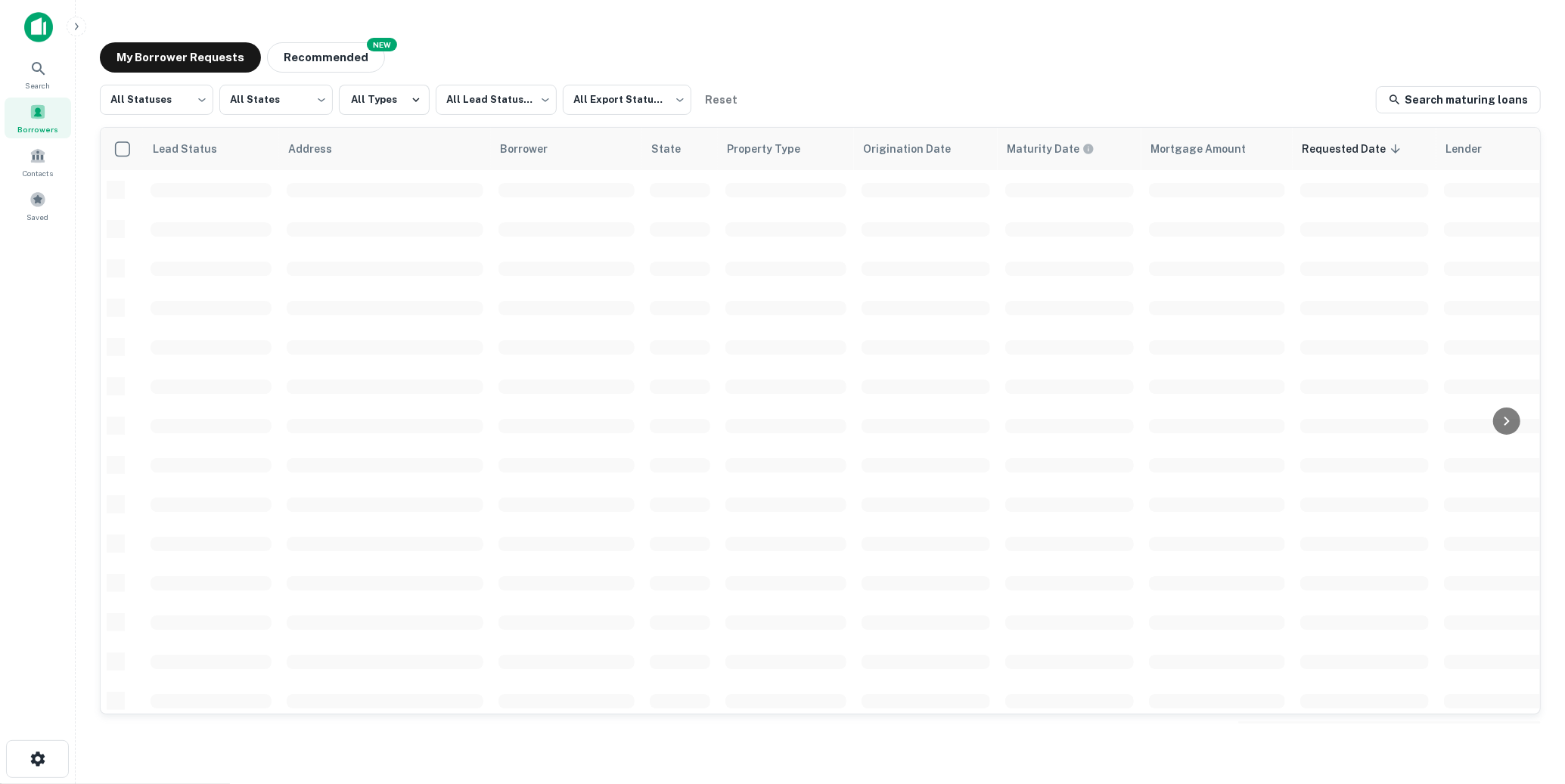
click at [337, 51] on button "Recommended" at bounding box center [325, 58] width 118 height 30
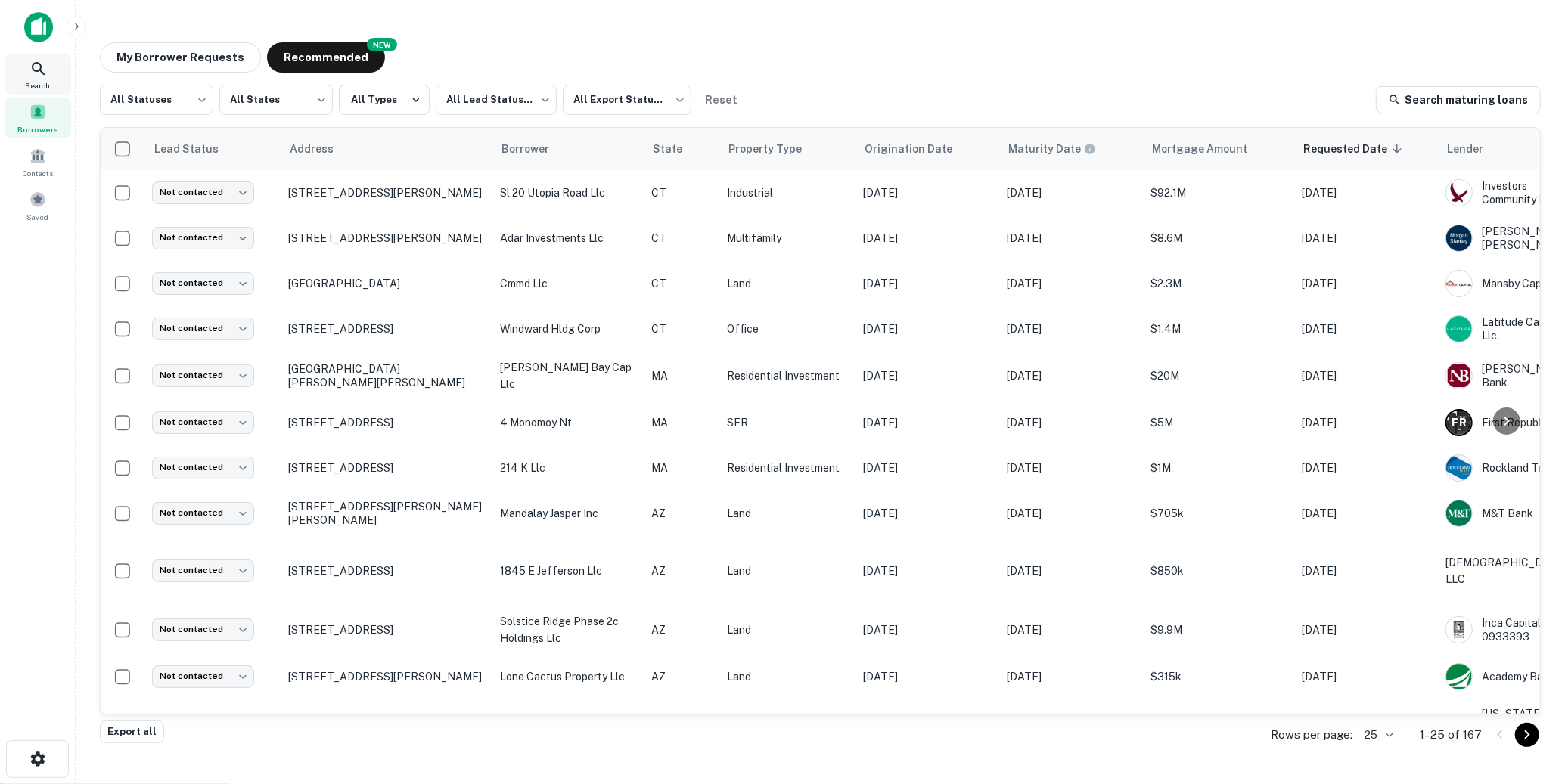
click at [33, 82] on span "Search" at bounding box center [38, 85] width 25 height 12
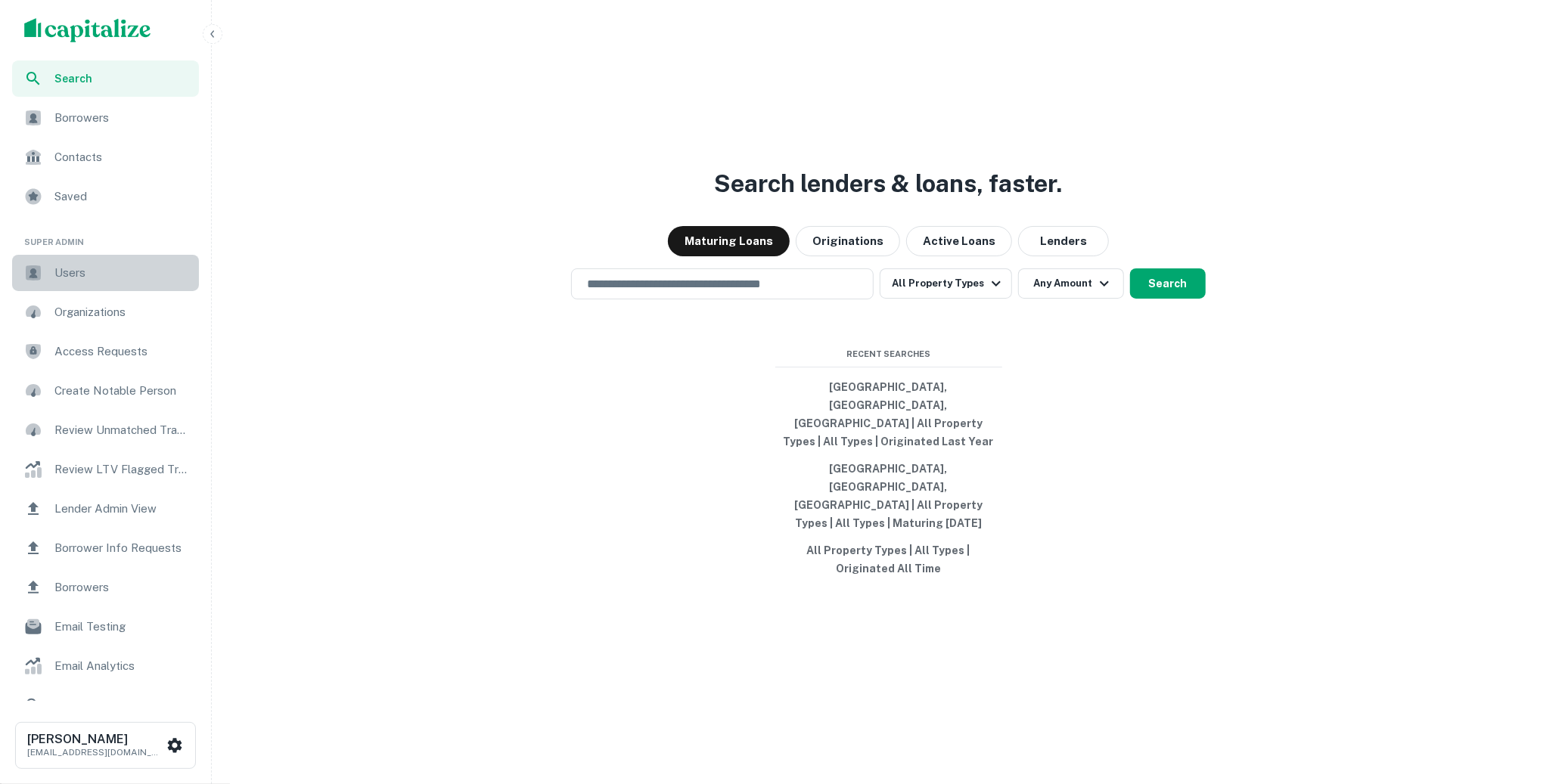
click at [119, 274] on span "Users" at bounding box center [122, 273] width 135 height 18
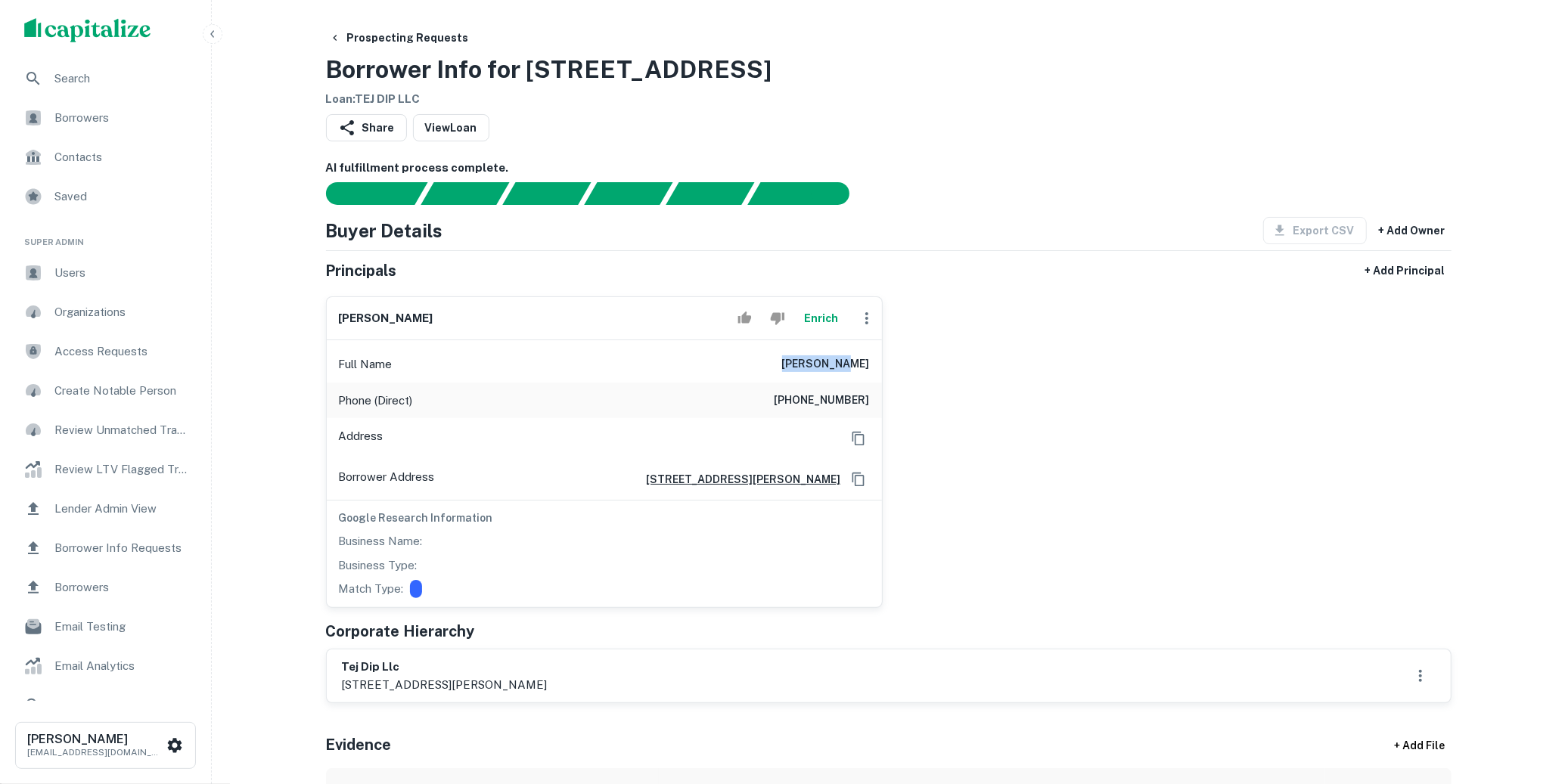
drag, startPoint x: 817, startPoint y: 361, endPoint x: 867, endPoint y: 361, distance: 50.0
click at [867, 361] on div "Full Name [PERSON_NAME]" at bounding box center [604, 364] width 555 height 36
copy h6 "[PERSON_NAME]"
click at [874, 347] on div "Full Name [PERSON_NAME]" at bounding box center [604, 364] width 555 height 36
drag, startPoint x: 874, startPoint y: 360, endPoint x: 819, endPoint y: 360, distance: 55.0
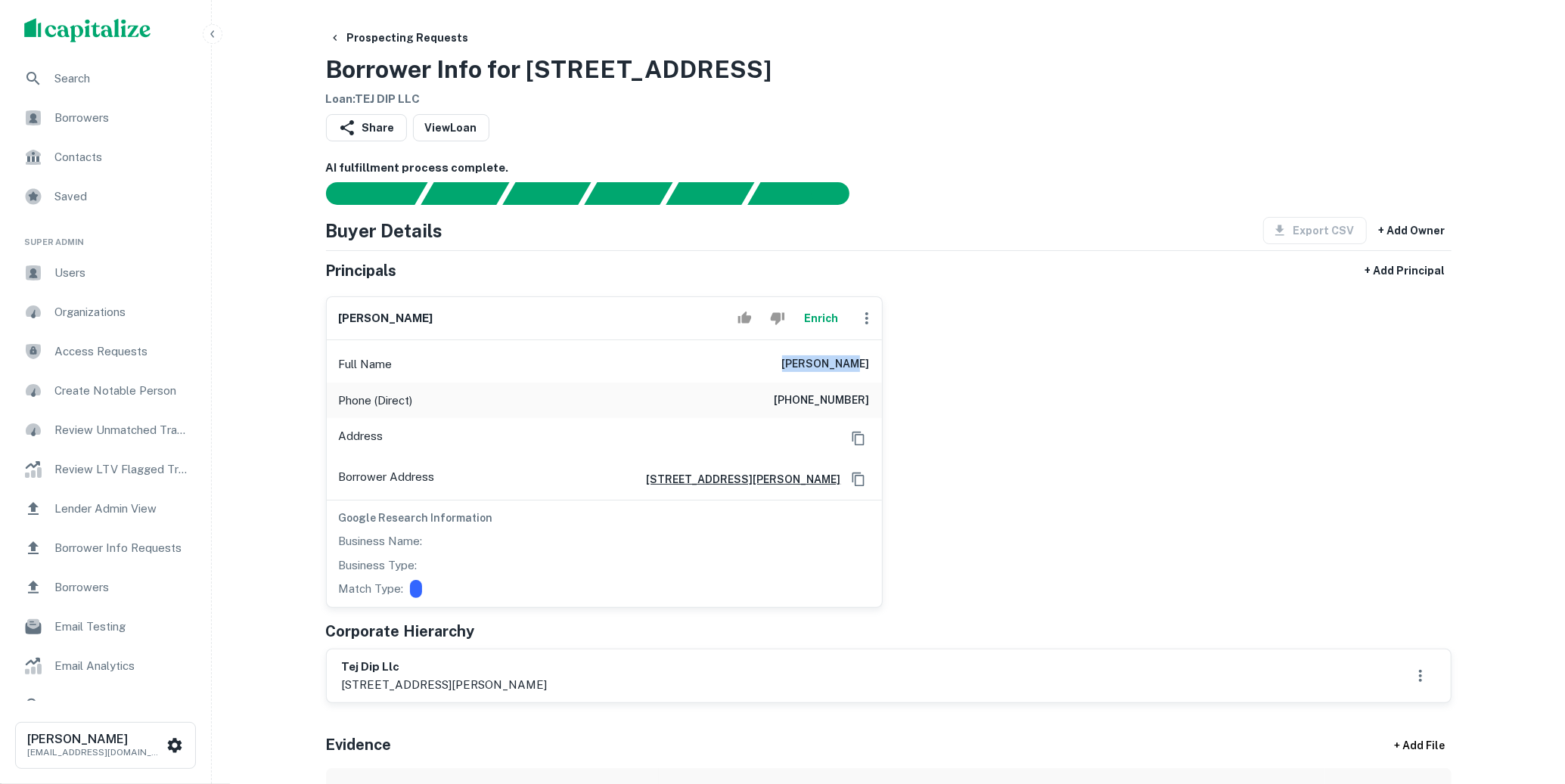
click at [819, 360] on div "Full Name [PERSON_NAME]" at bounding box center [604, 364] width 555 height 36
copy h6 "[PERSON_NAME]"
click at [154, 89] on div "Search" at bounding box center [105, 78] width 187 height 36
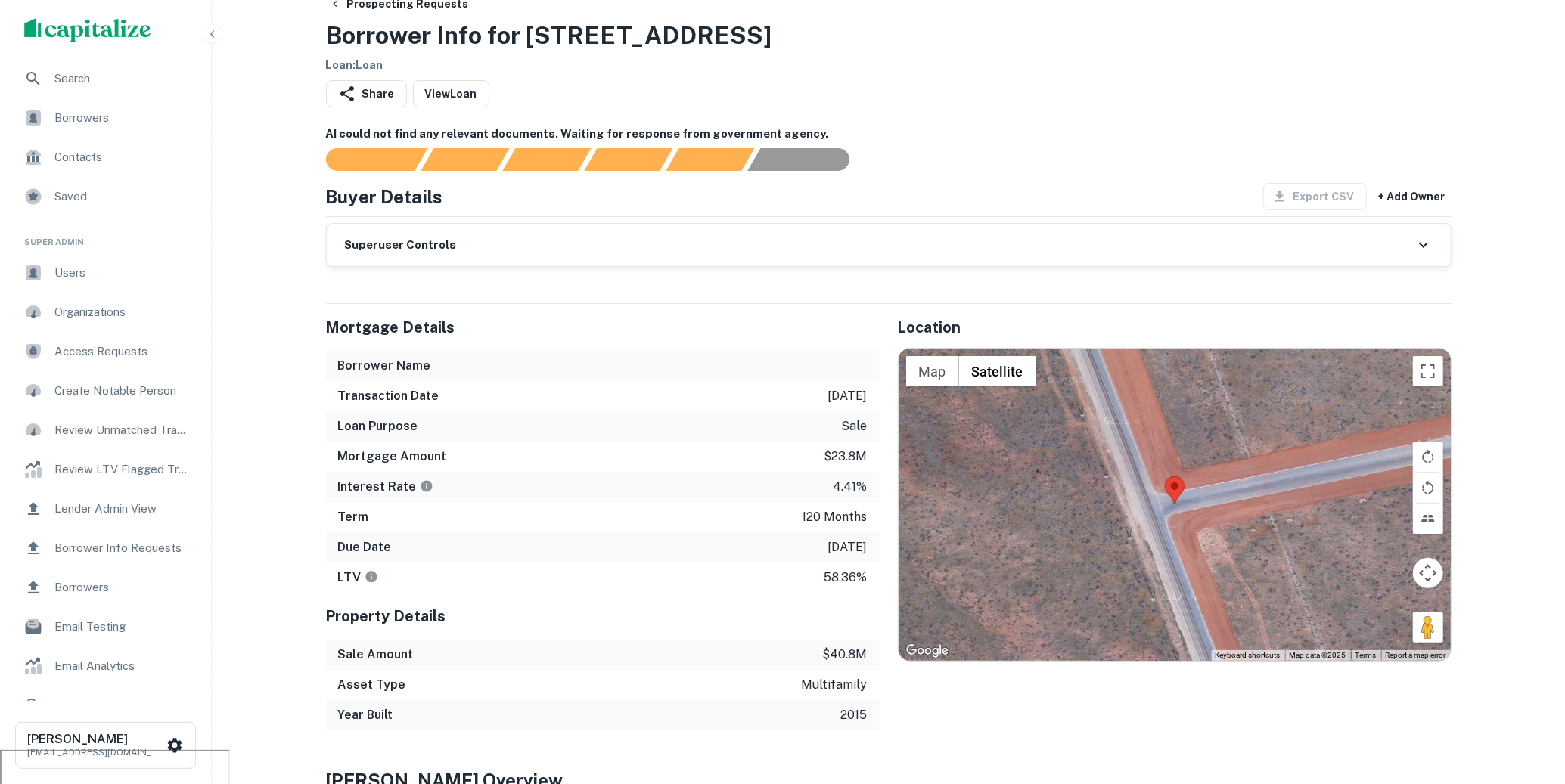
scroll to position [32, 0]
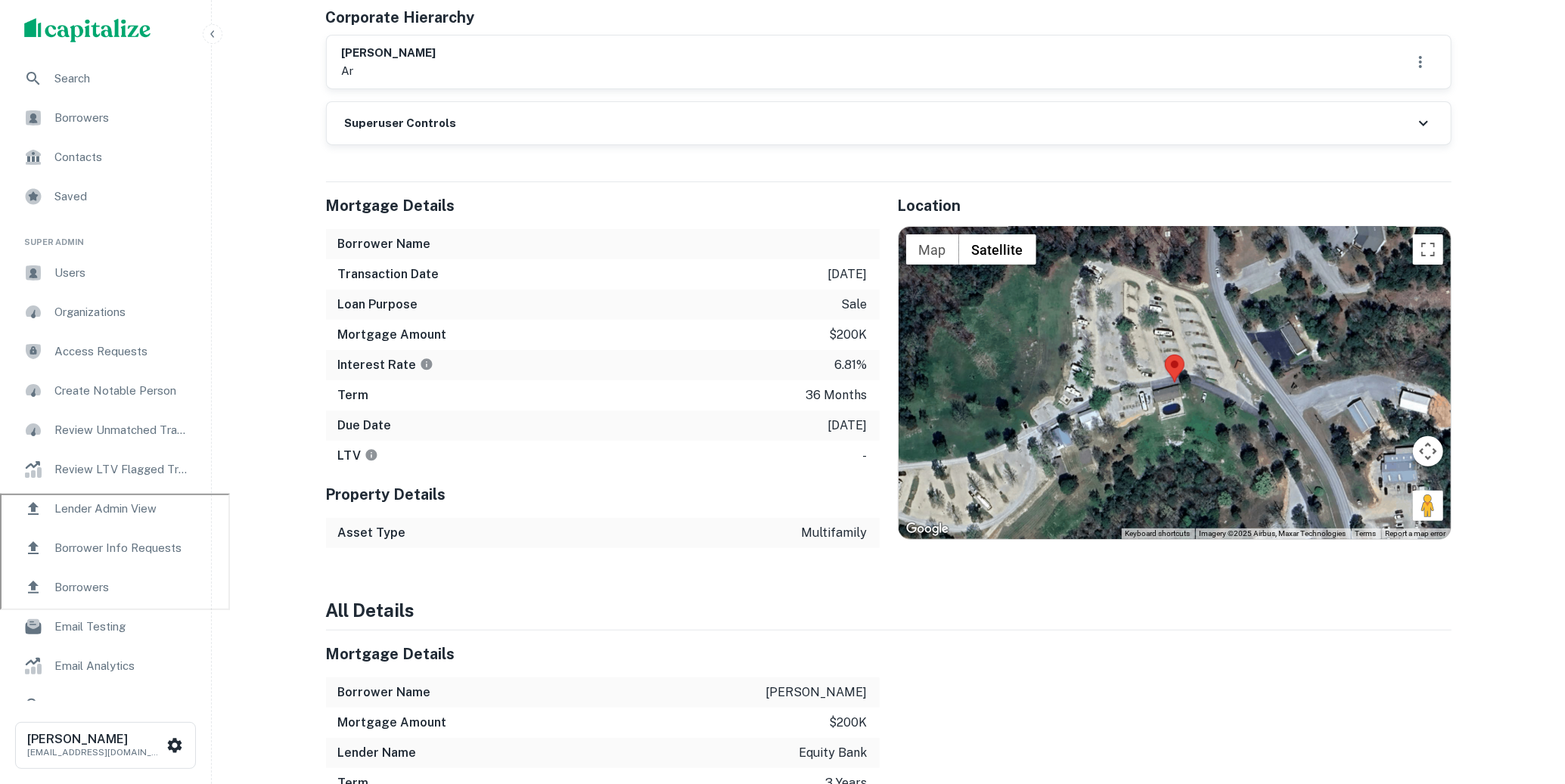
scroll to position [288, 0]
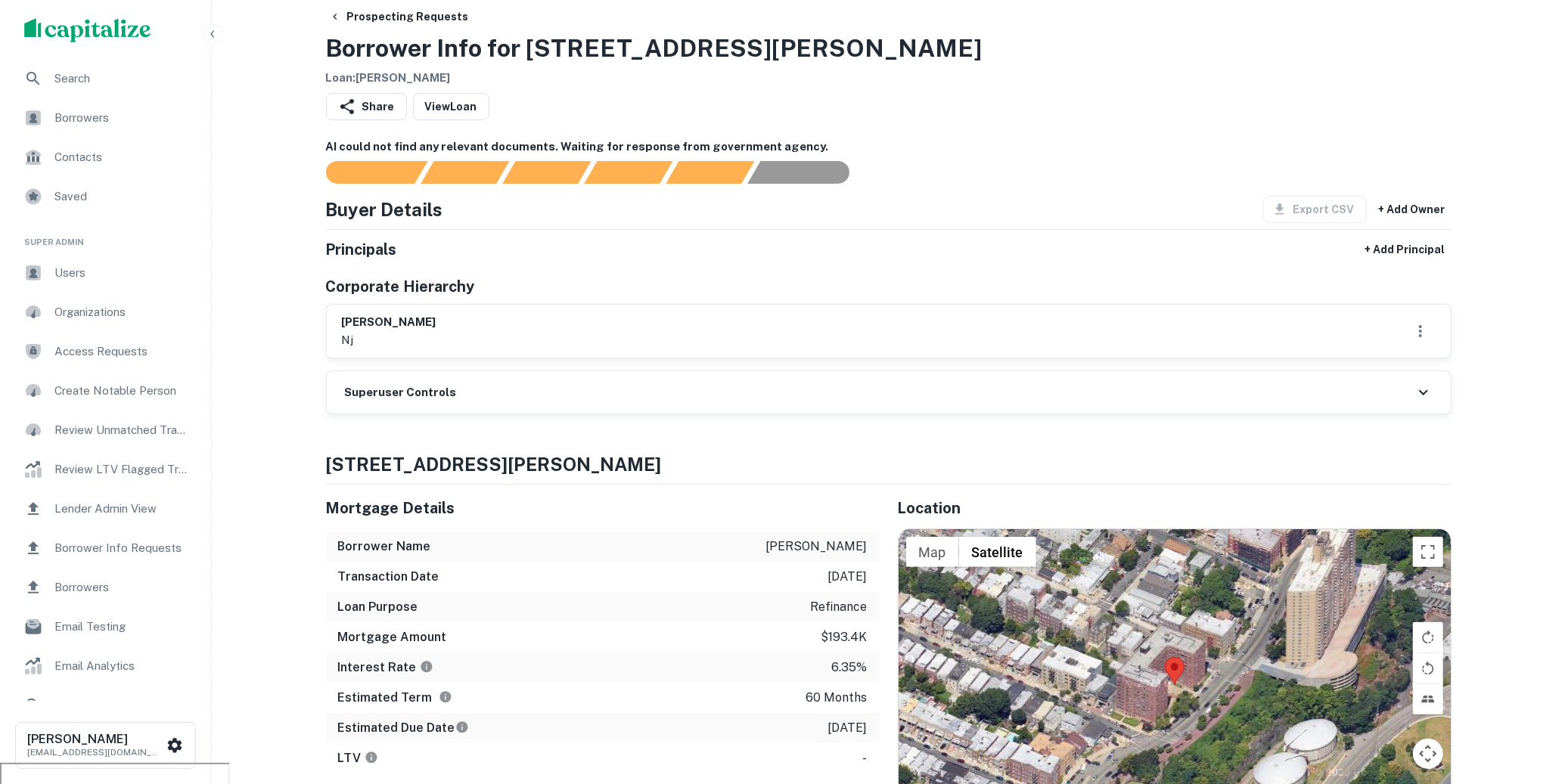
scroll to position [10, 0]
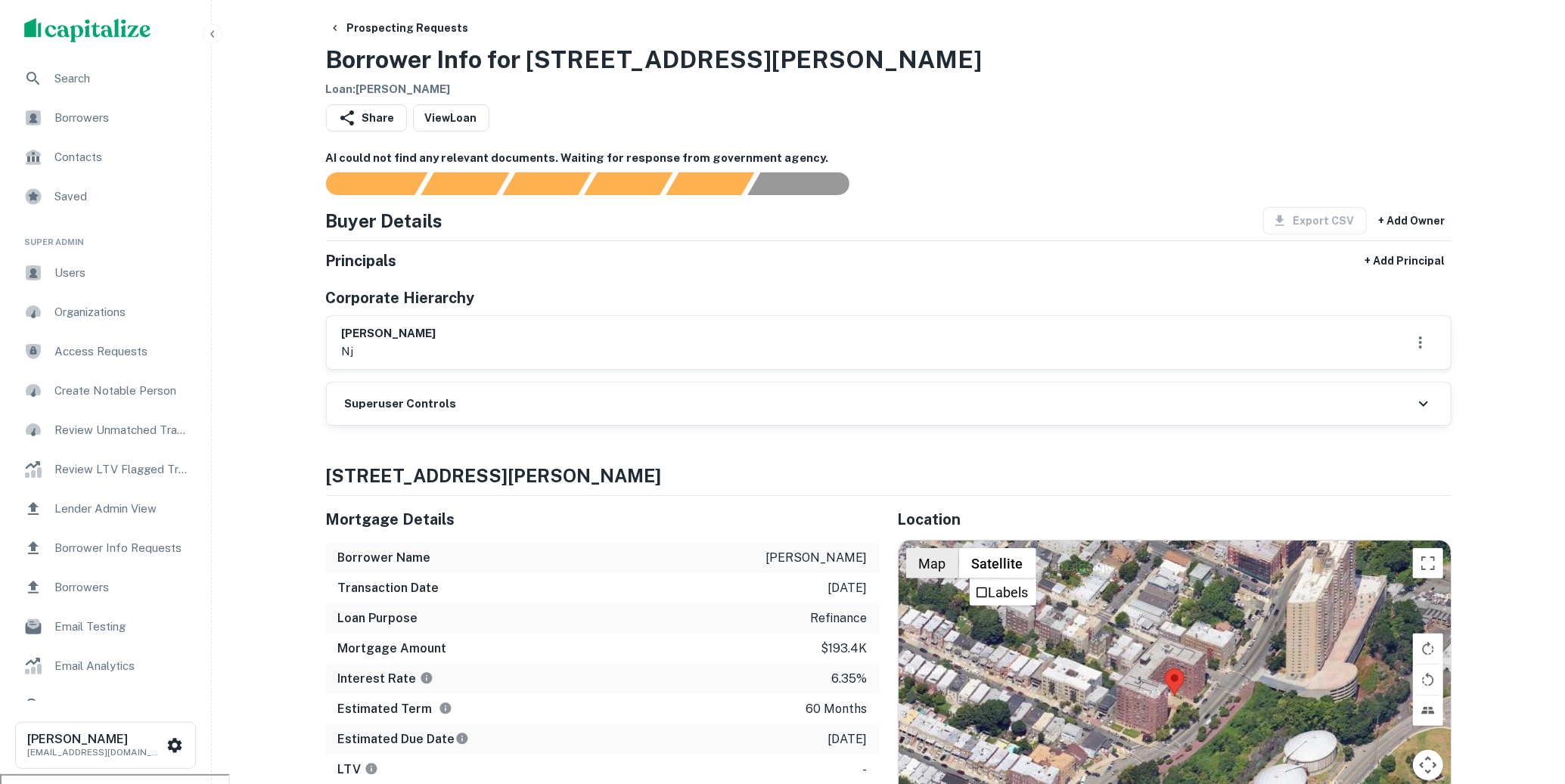
click at [945, 569] on button "Map" at bounding box center [932, 564] width 53 height 30
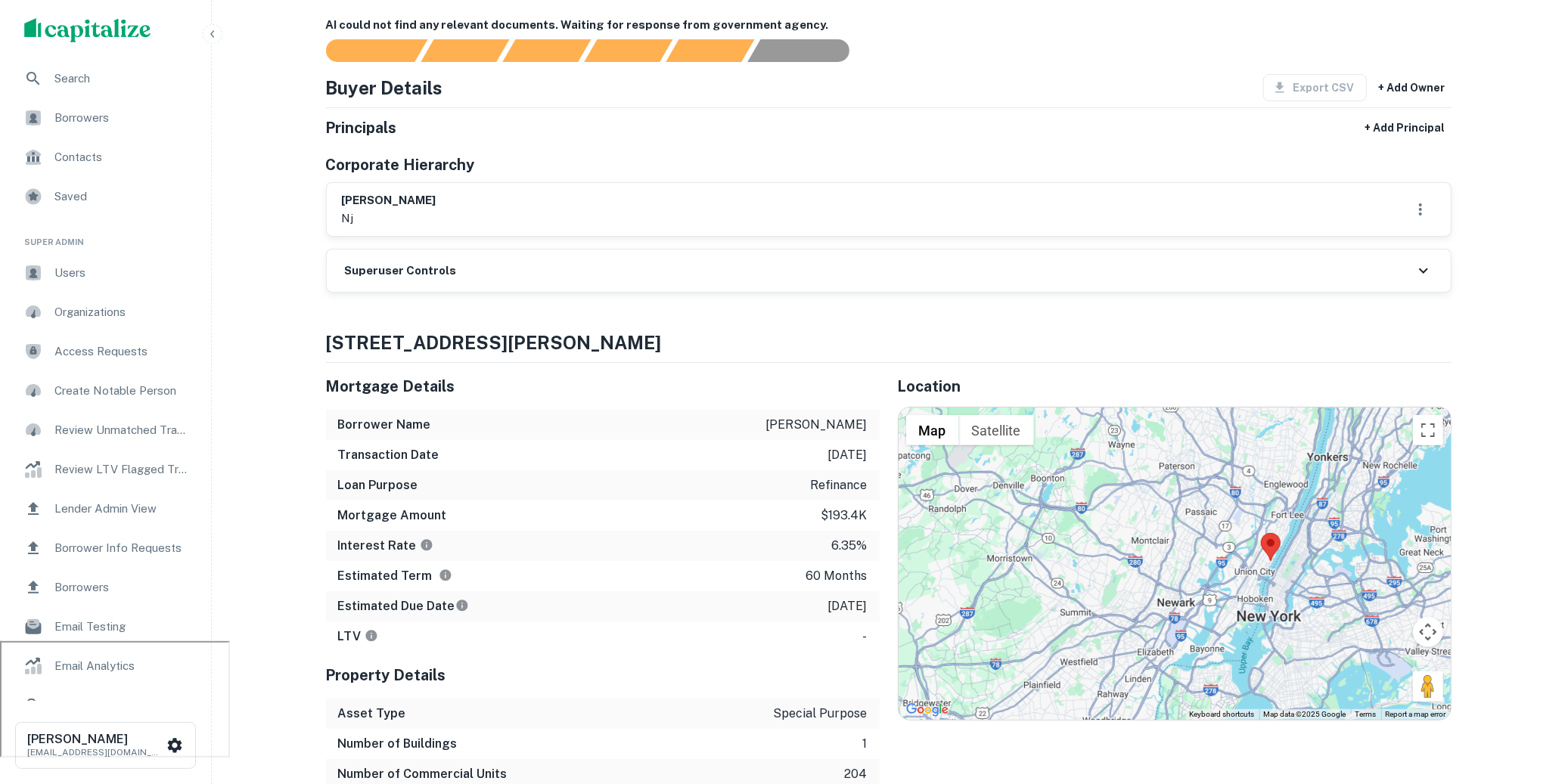
scroll to position [0, 0]
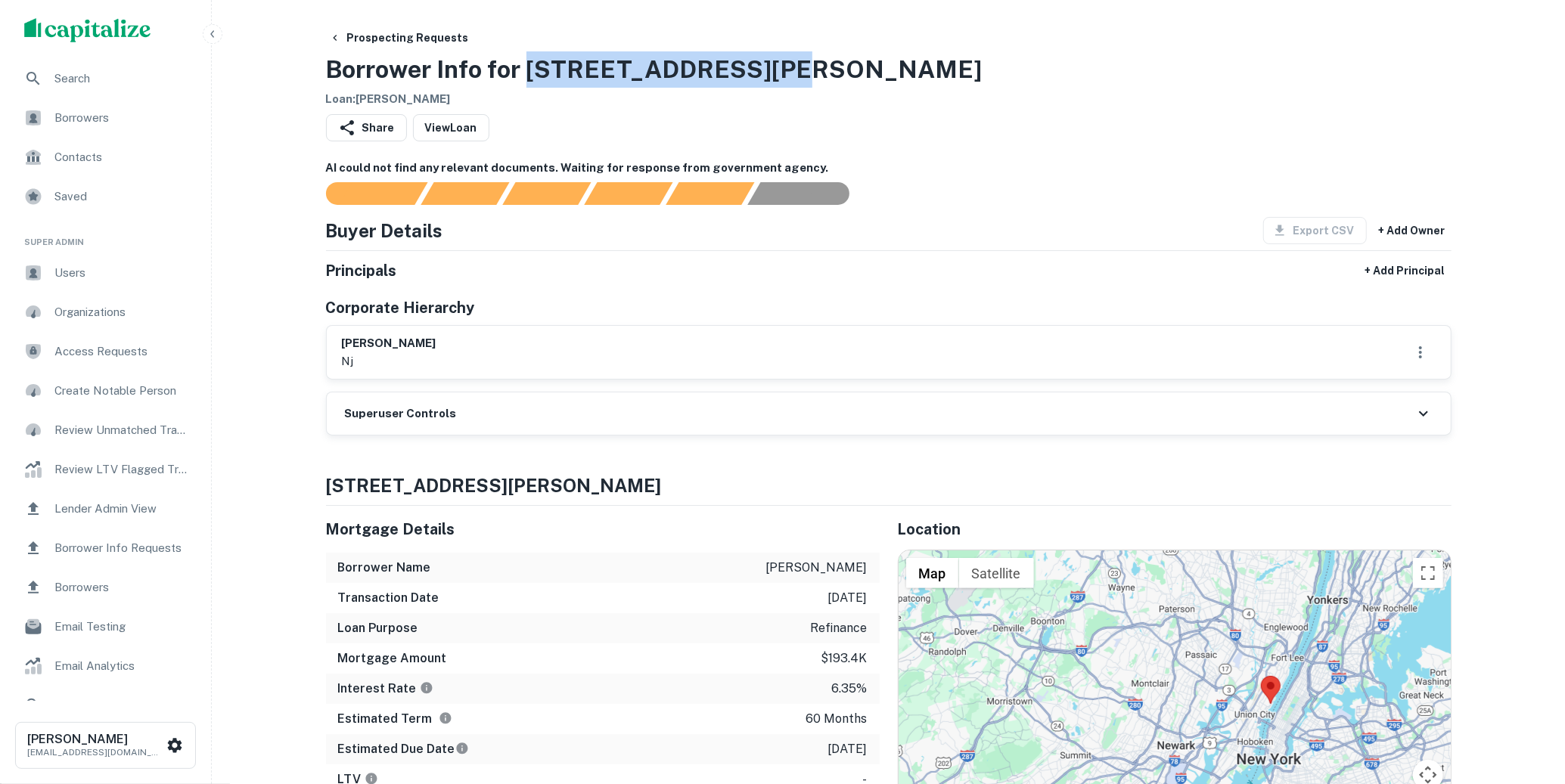
drag, startPoint x: 802, startPoint y: 83, endPoint x: 530, endPoint y: 78, distance: 272.0
click at [530, 78] on div "Prospecting Requests Borrower Info for [STREET_ADDRESS][PERSON_NAME] Loan : [PE…" at bounding box center [888, 66] width 1125 height 84
copy h3 "[STREET_ADDRESS][PERSON_NAME]"
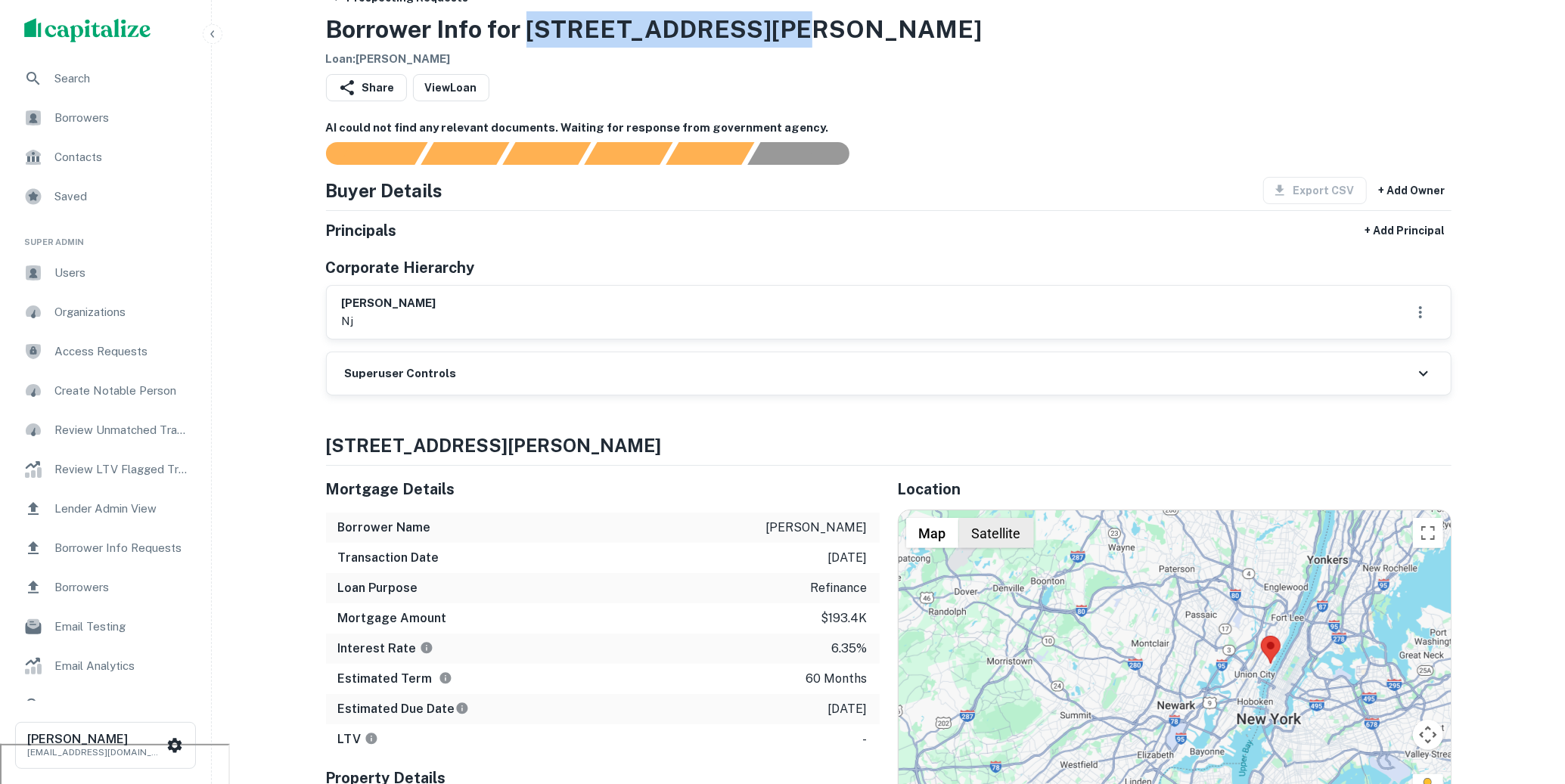
click at [1000, 522] on button "Satellite" at bounding box center [996, 533] width 74 height 30
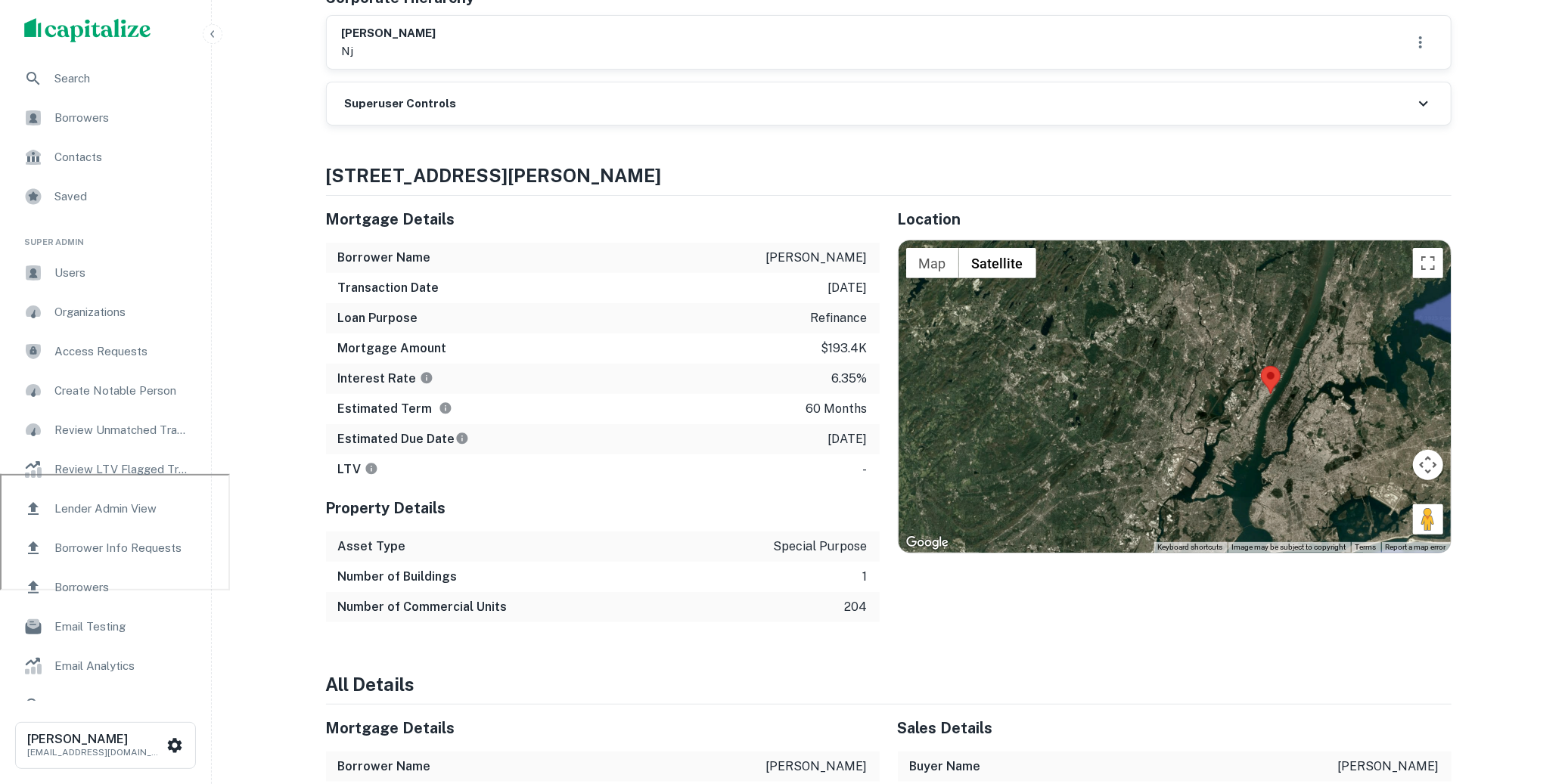
scroll to position [312, 0]
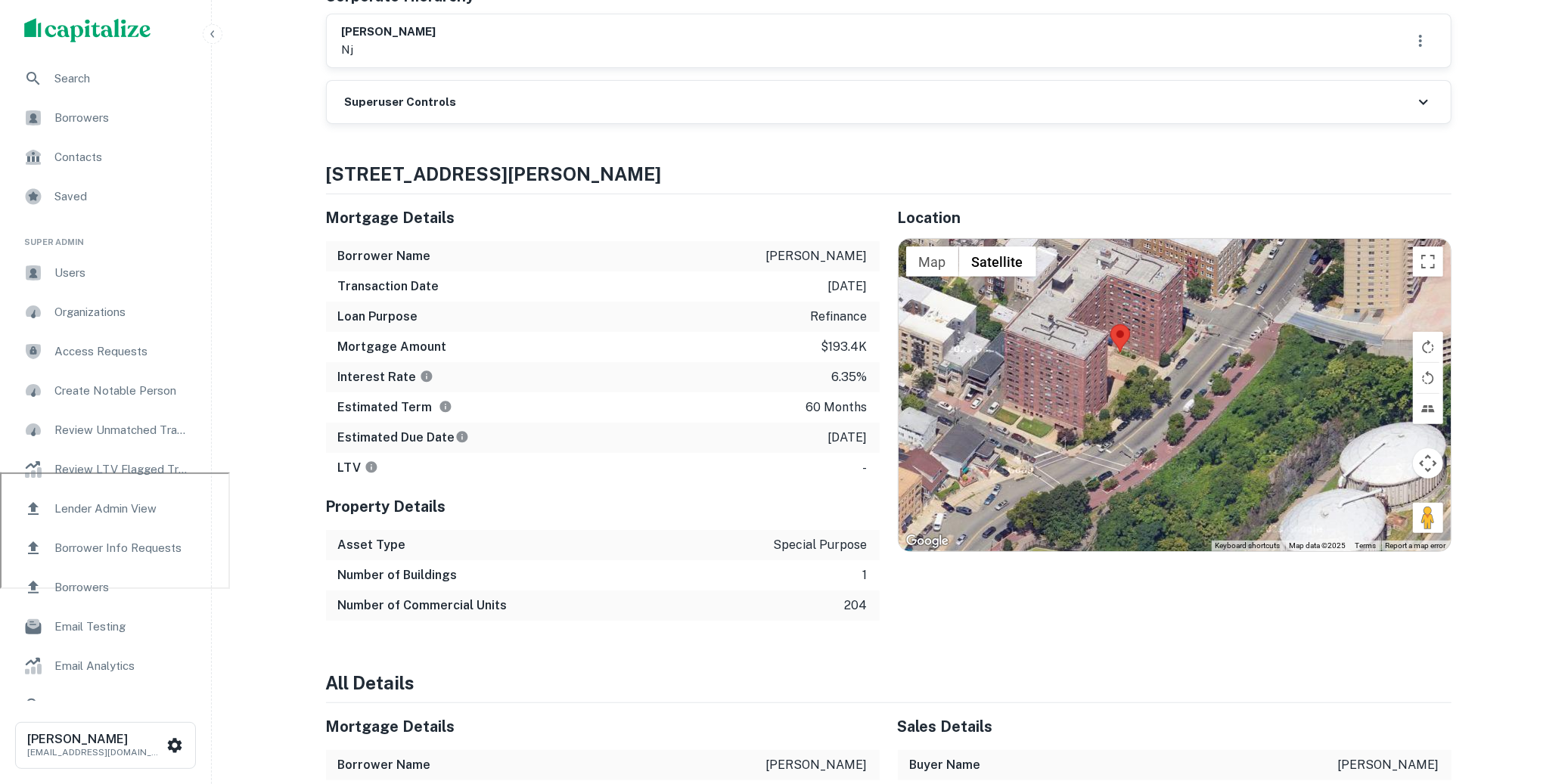
drag, startPoint x: 1065, startPoint y: 430, endPoint x: 1355, endPoint y: 454, distance: 291.0
click at [1360, 454] on div at bounding box center [1174, 395] width 552 height 312
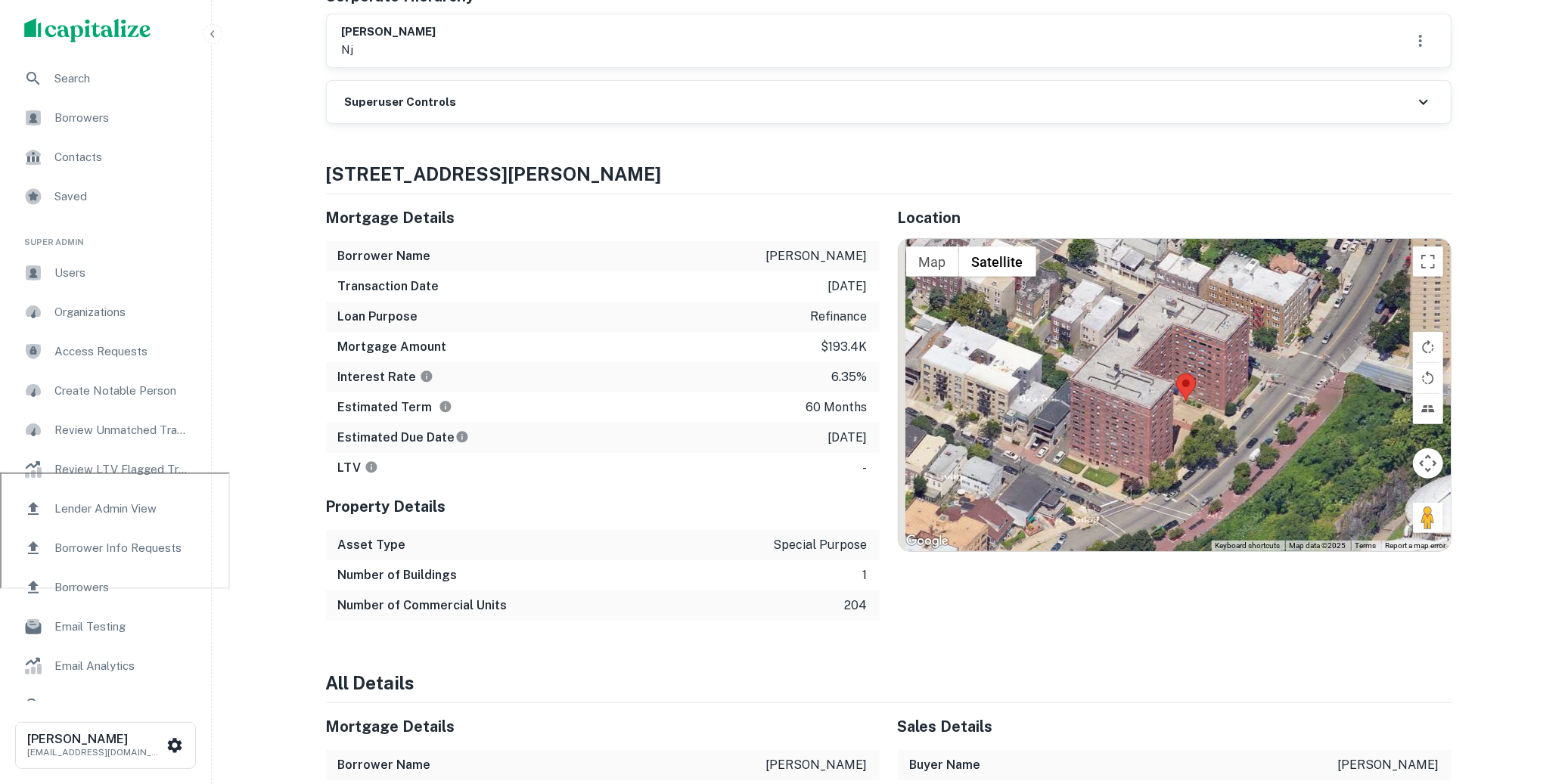
drag, startPoint x: 1195, startPoint y: 389, endPoint x: 1273, endPoint y: 444, distance: 95.4
click at [1273, 444] on div at bounding box center [1174, 395] width 552 height 312
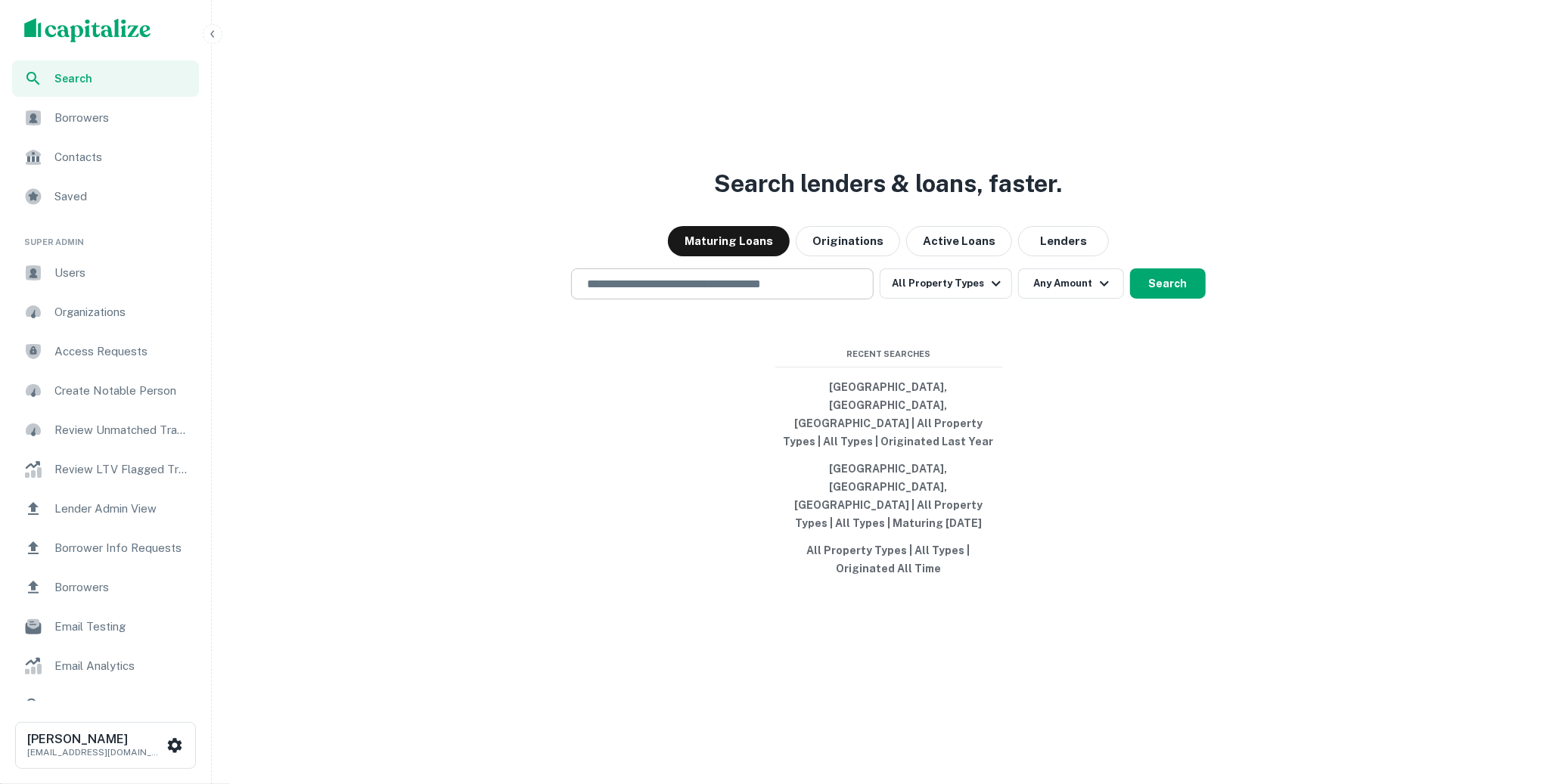
click at [695, 300] on div "​" at bounding box center [722, 283] width 303 height 31
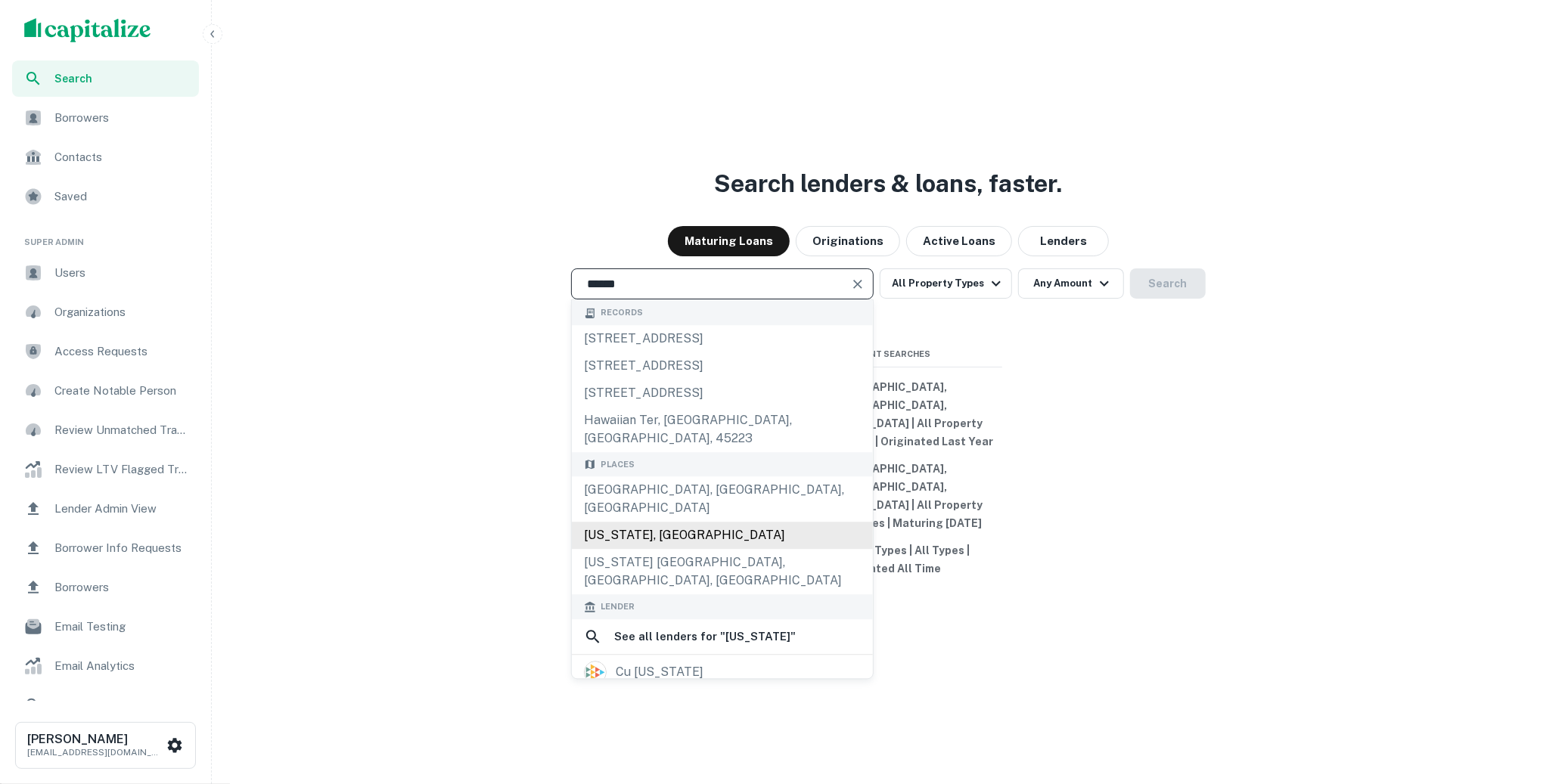
click at [732, 541] on div "[US_STATE], [GEOGRAPHIC_DATA]" at bounding box center [722, 537] width 301 height 27
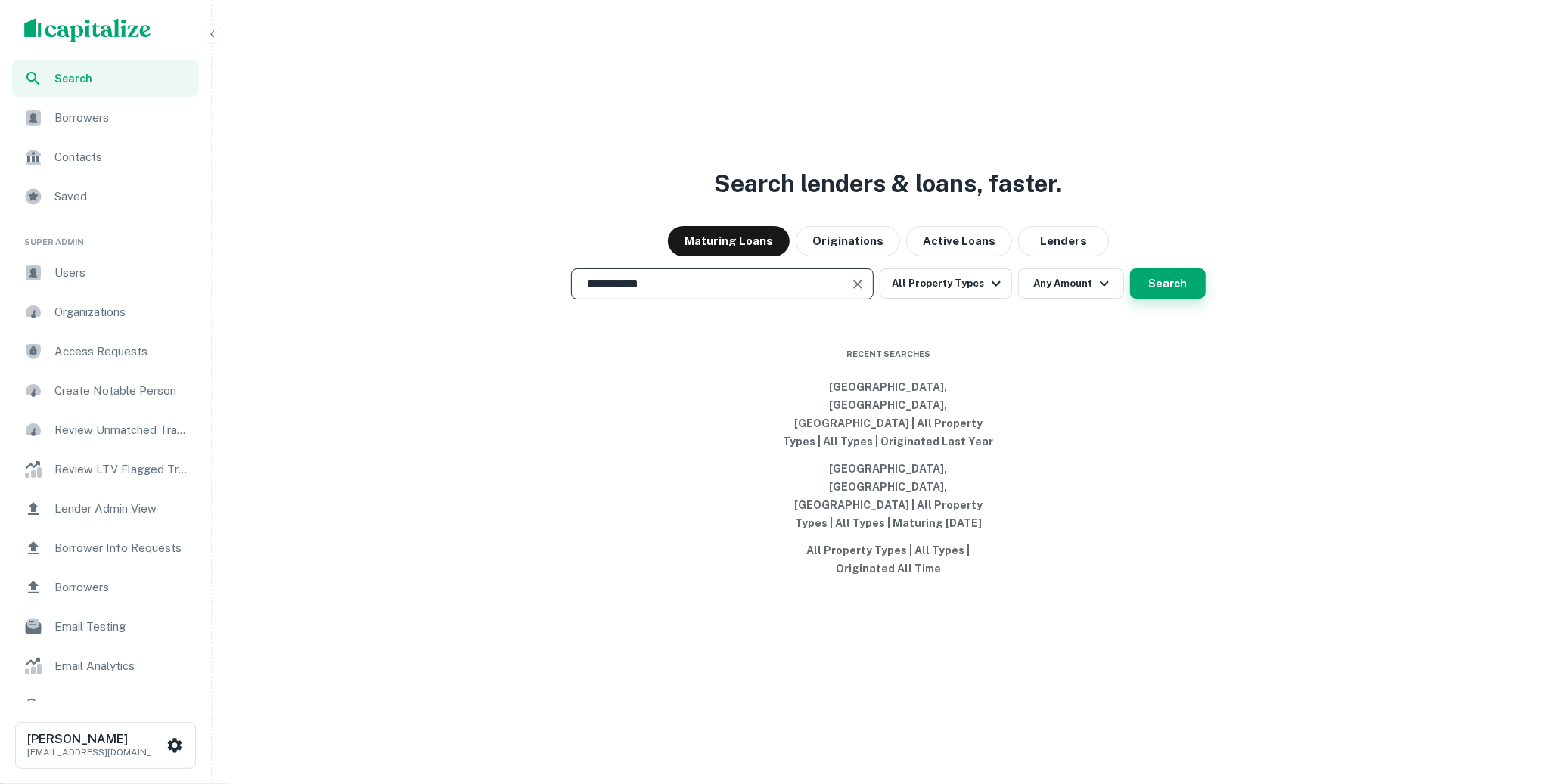
type input "**********"
click at [1153, 299] on button "Search" at bounding box center [1168, 283] width 75 height 30
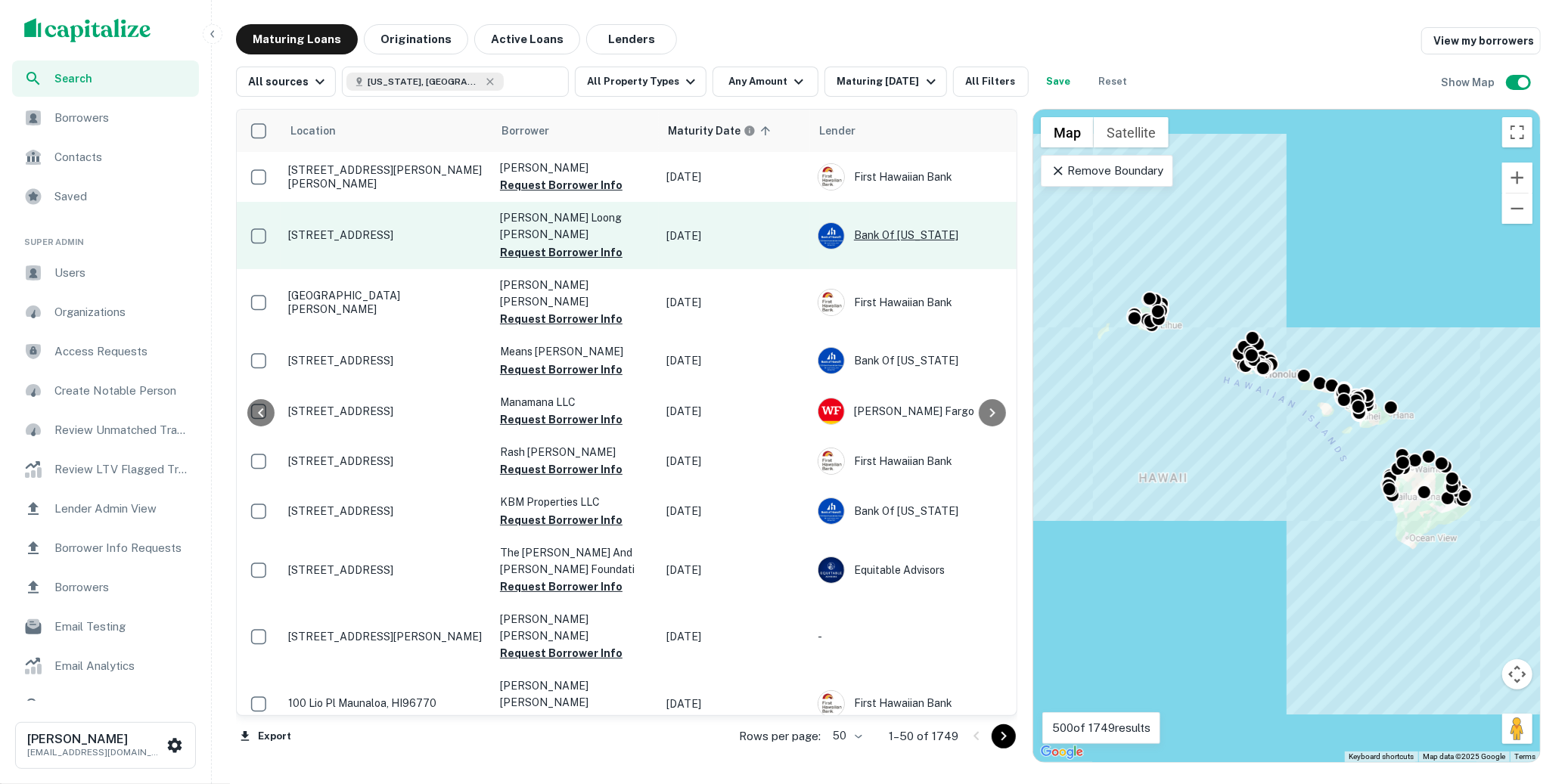
scroll to position [0, 286]
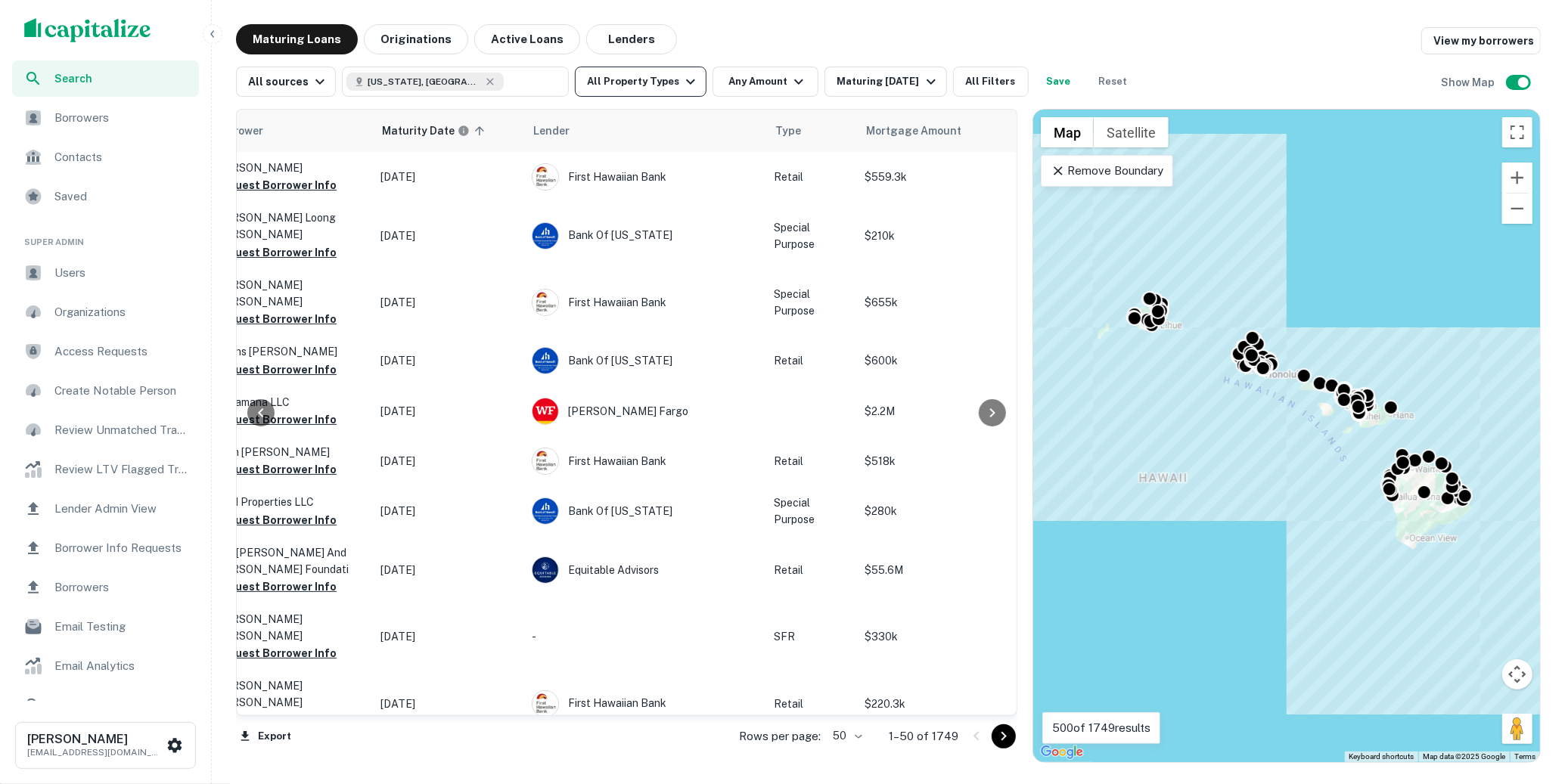
click at [680, 69] on button "All Property Types" at bounding box center [641, 82] width 131 height 30
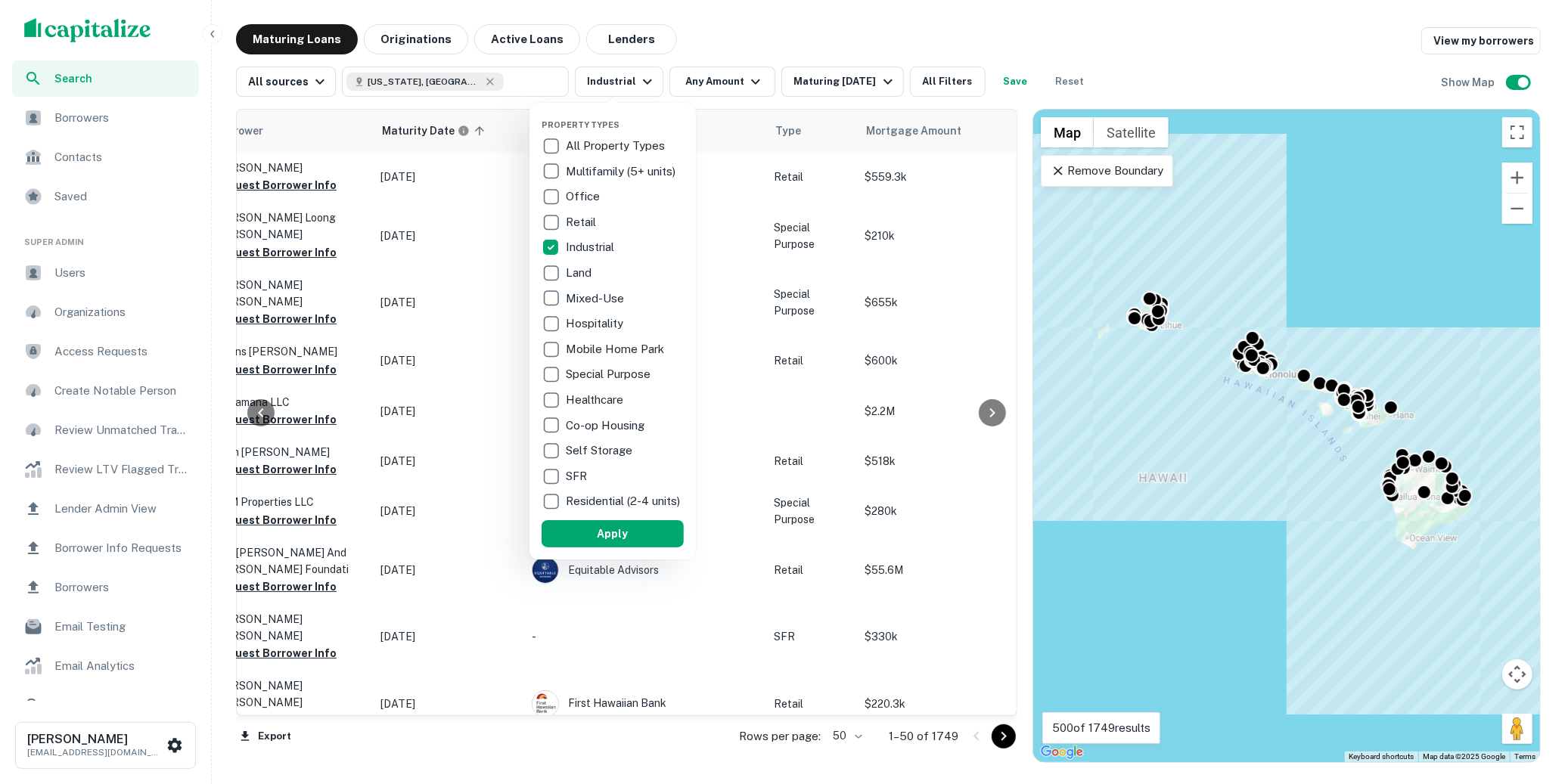
click at [577, 216] on p "Retail" at bounding box center [582, 222] width 34 height 18
click at [624, 538] on button "Apply" at bounding box center [609, 534] width 143 height 27
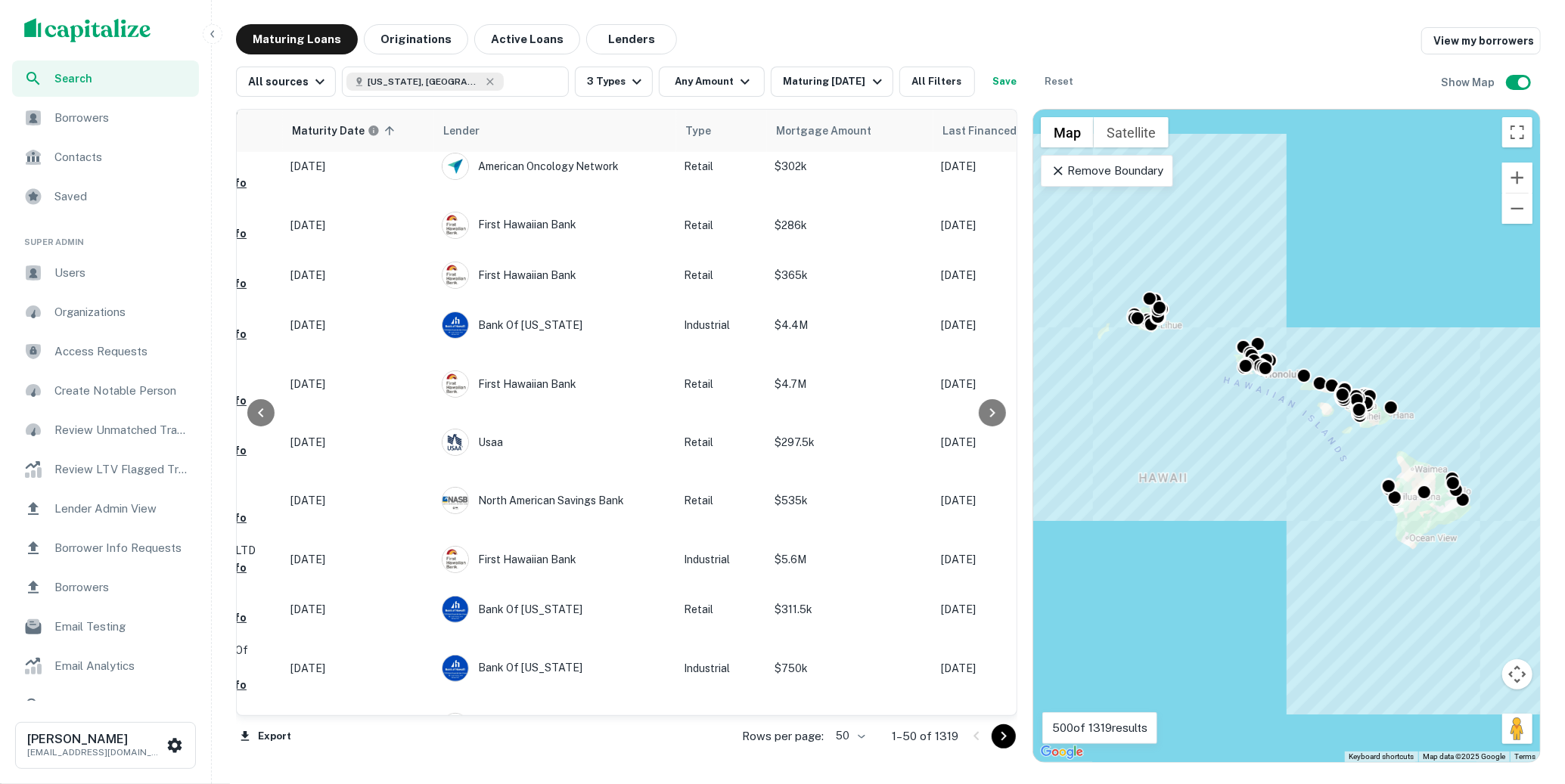
scroll to position [187, 376]
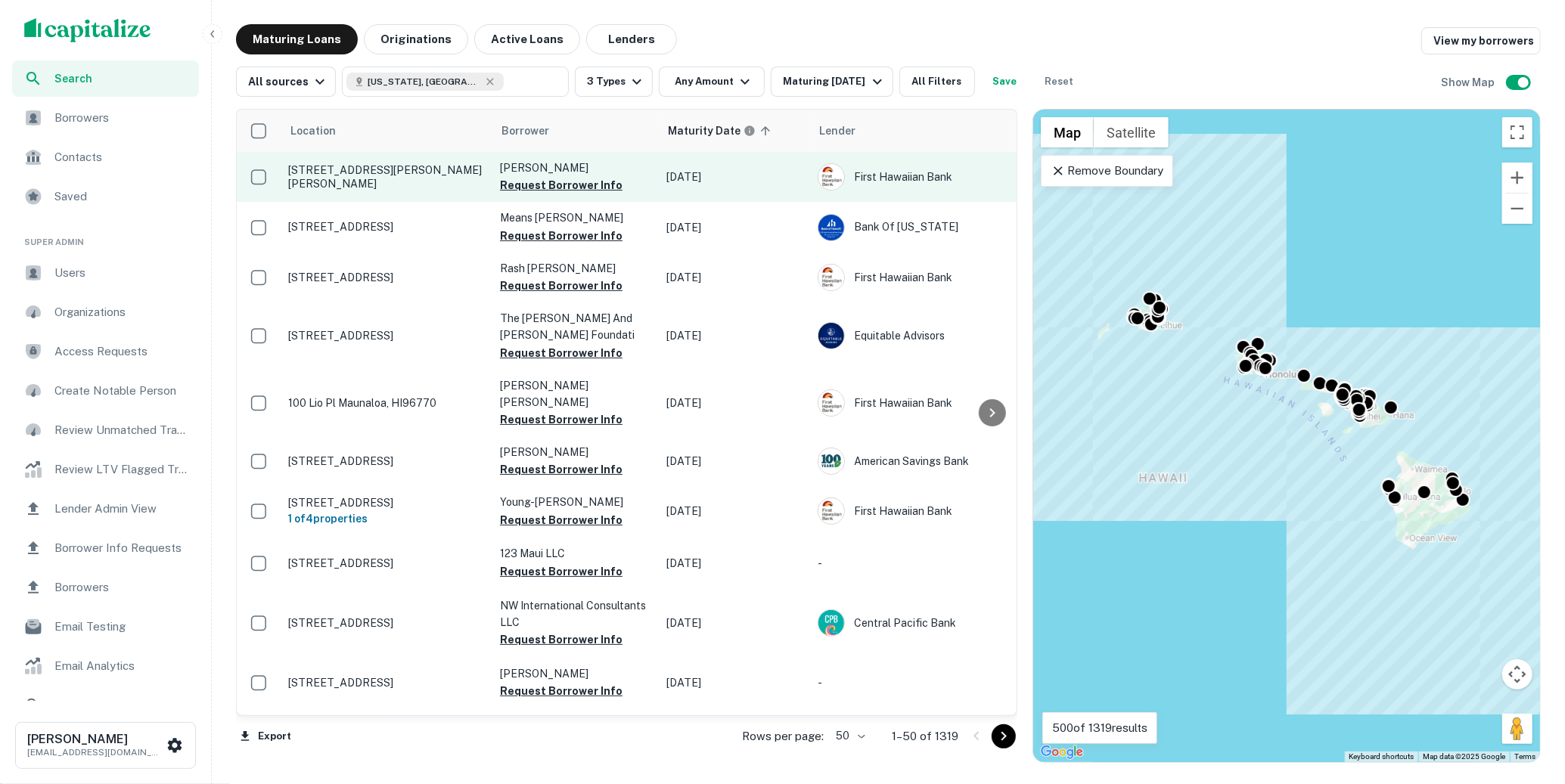
click at [356, 172] on p "[STREET_ADDRESS][PERSON_NAME][PERSON_NAME]" at bounding box center [387, 177] width 197 height 27
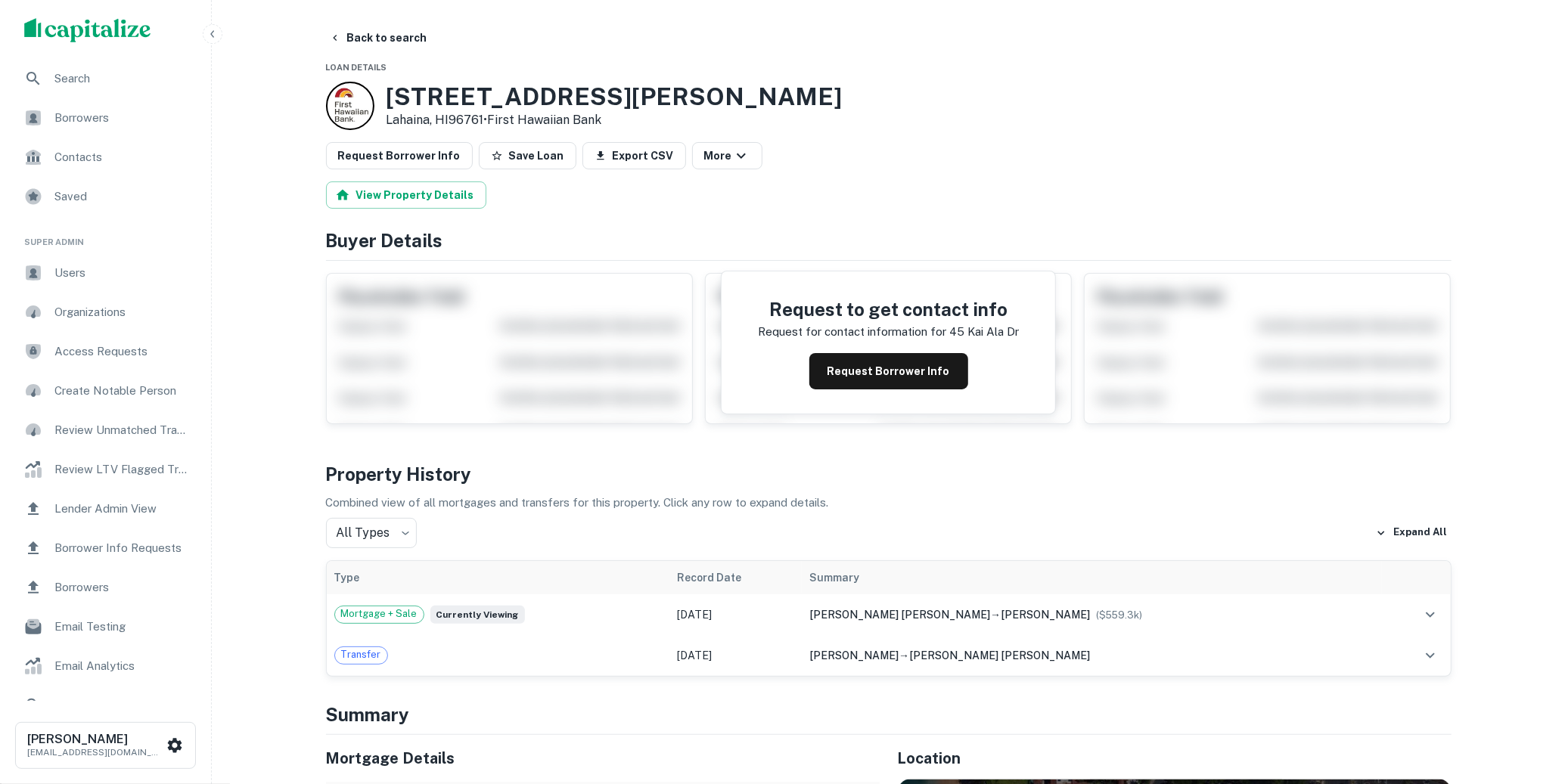
click at [918, 342] on div "Request to get contact info Request for contact information for 45 kai ala dr R…" at bounding box center [888, 343] width 333 height 143
click at [915, 358] on button "Request Borrower Info" at bounding box center [889, 371] width 159 height 36
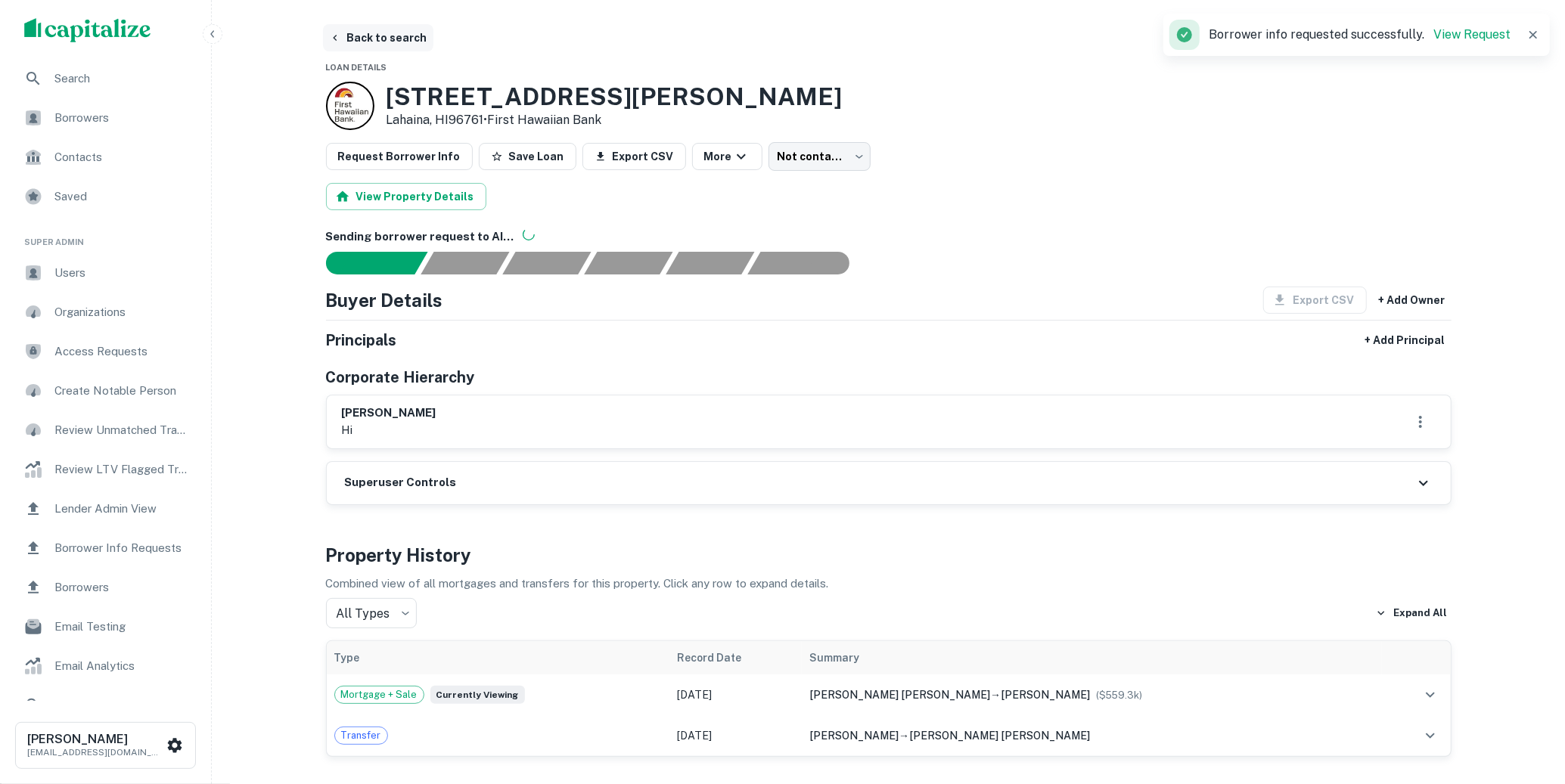
click at [369, 42] on button "Back to search" at bounding box center [378, 38] width 111 height 27
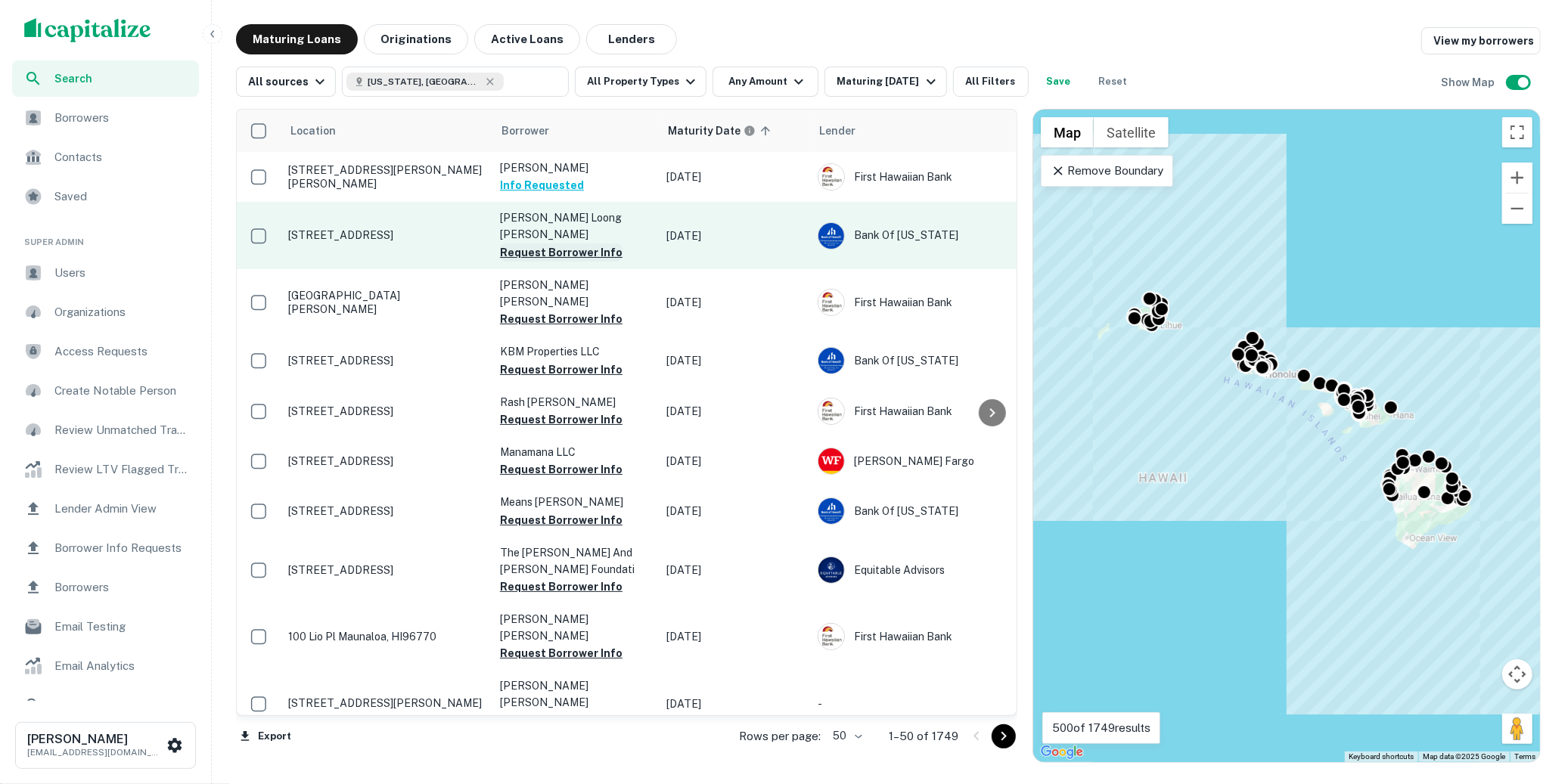
click at [571, 243] on button "Request Borrower Info" at bounding box center [561, 252] width 123 height 18
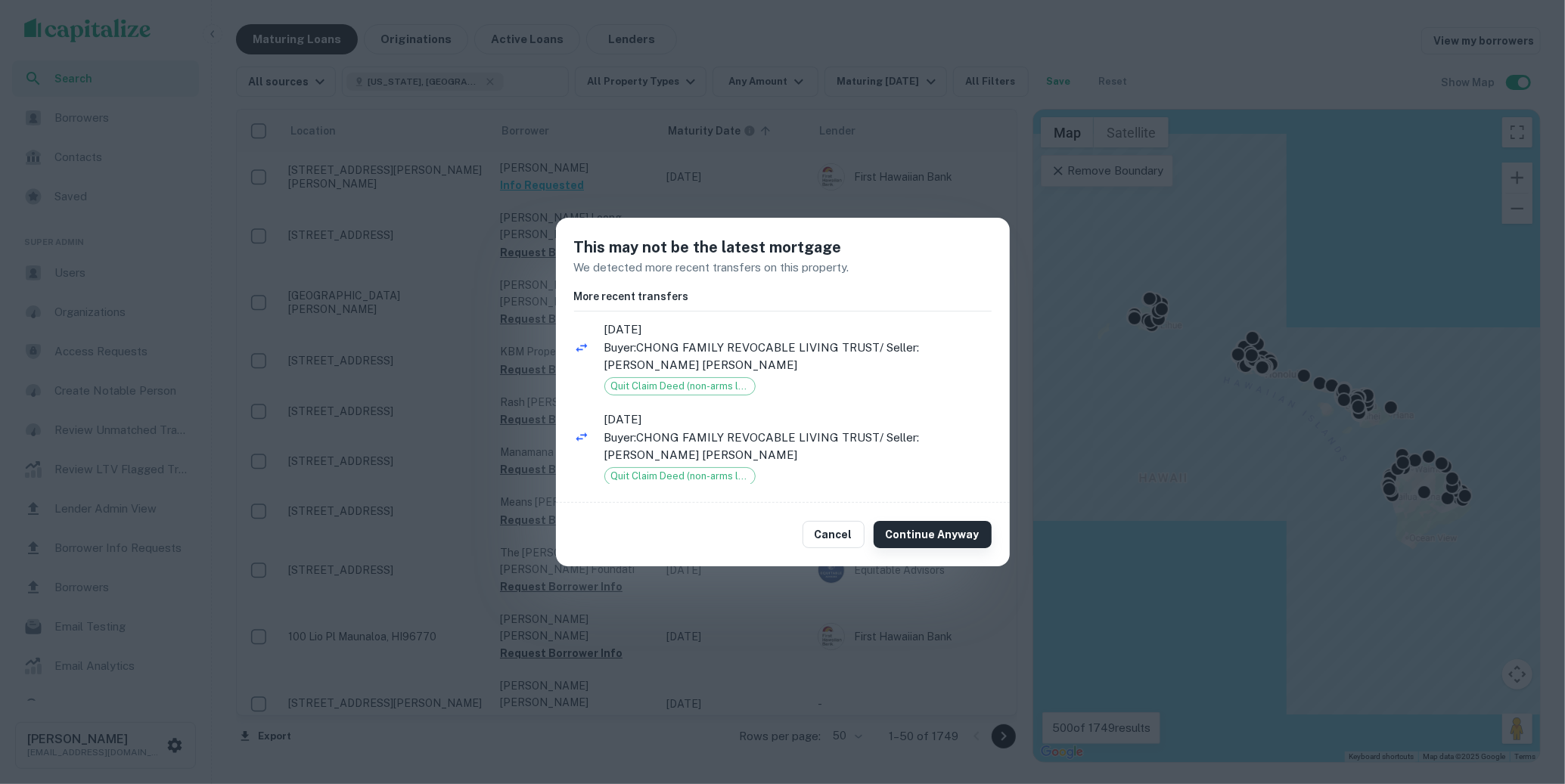
click at [914, 539] on button "Continue Anyway" at bounding box center [932, 535] width 118 height 27
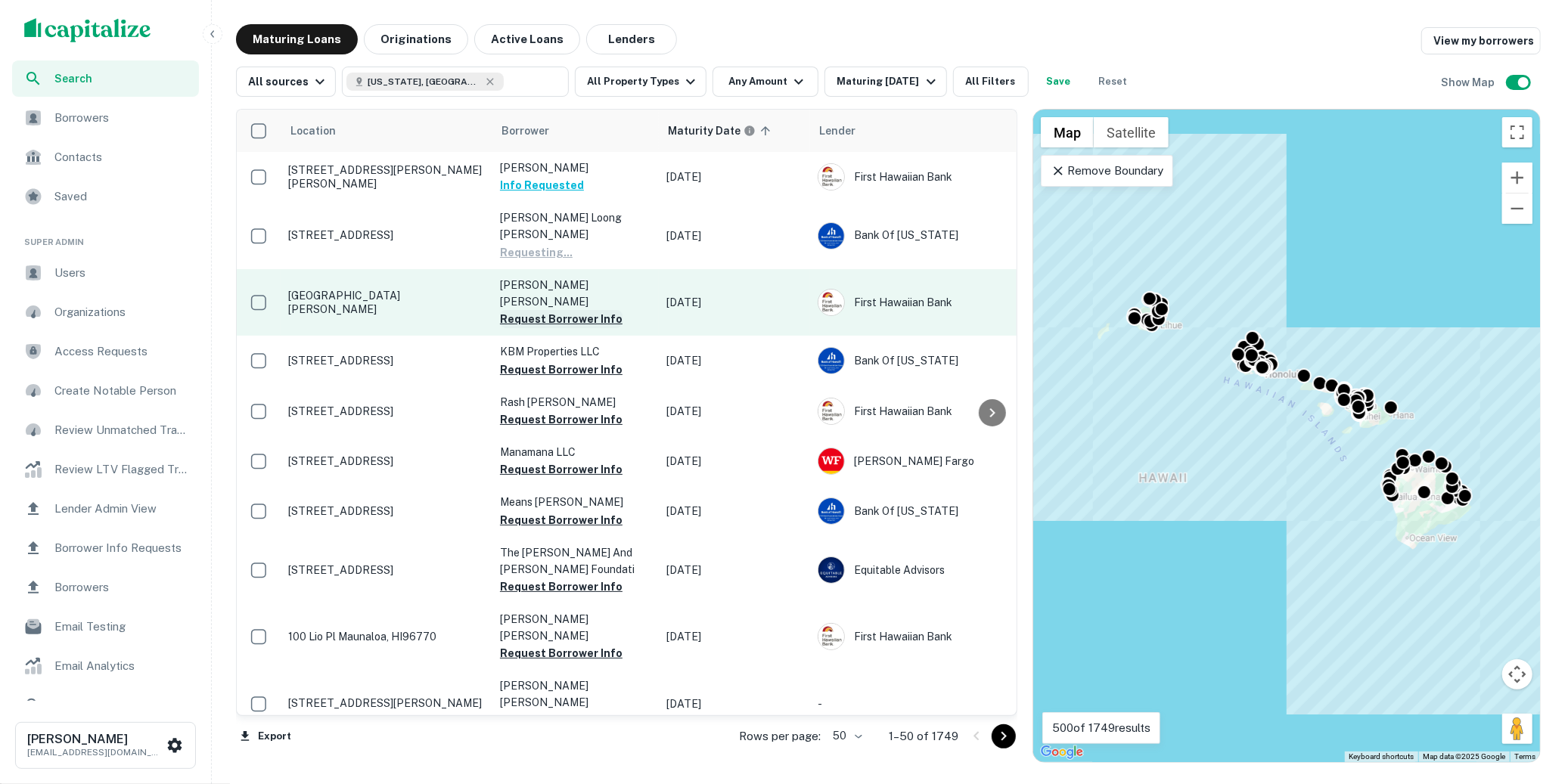
click at [589, 310] on button "Request Borrower Info" at bounding box center [561, 319] width 123 height 18
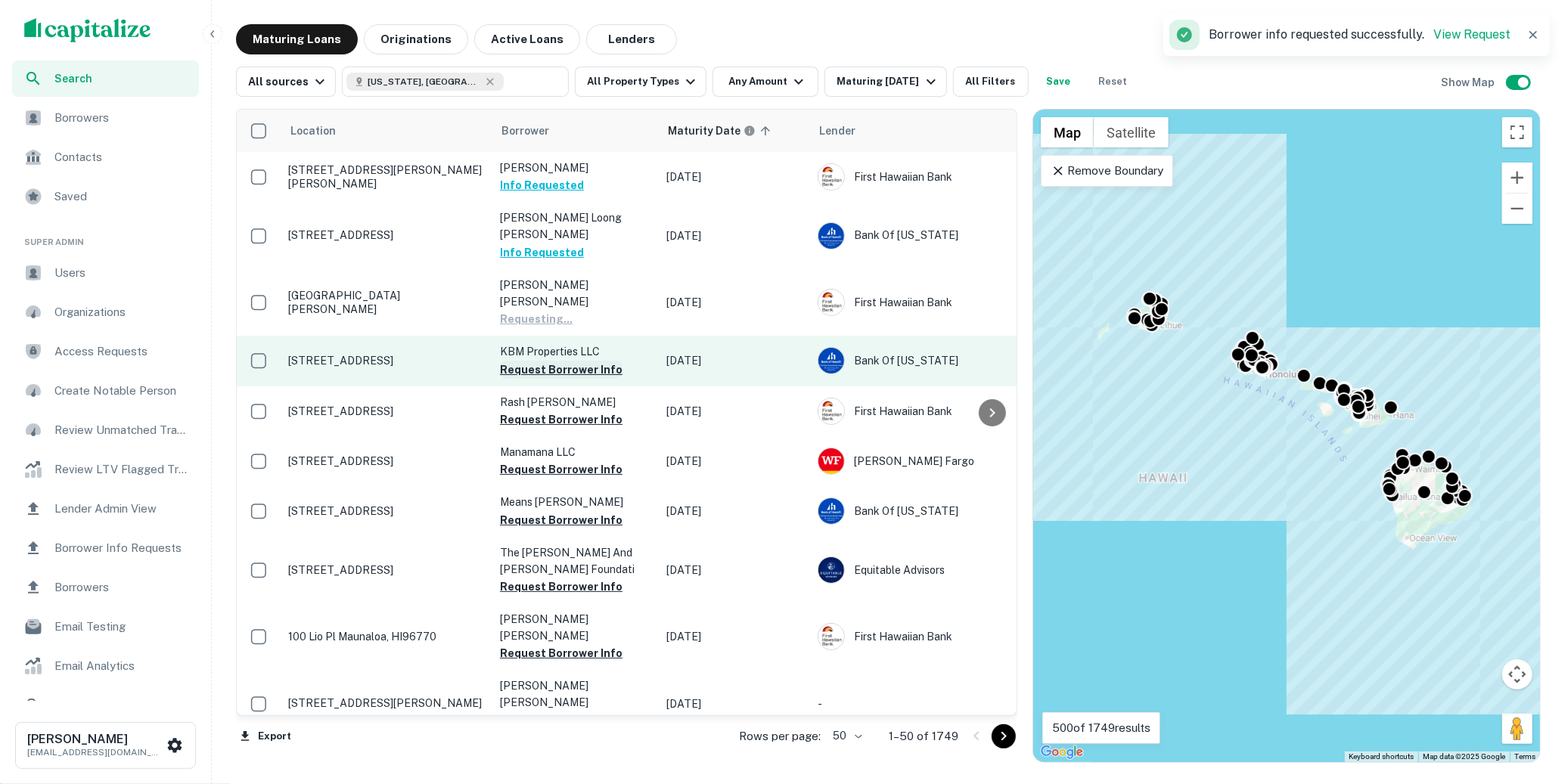
click at [587, 360] on button "Request Borrower Info" at bounding box center [561, 369] width 123 height 18
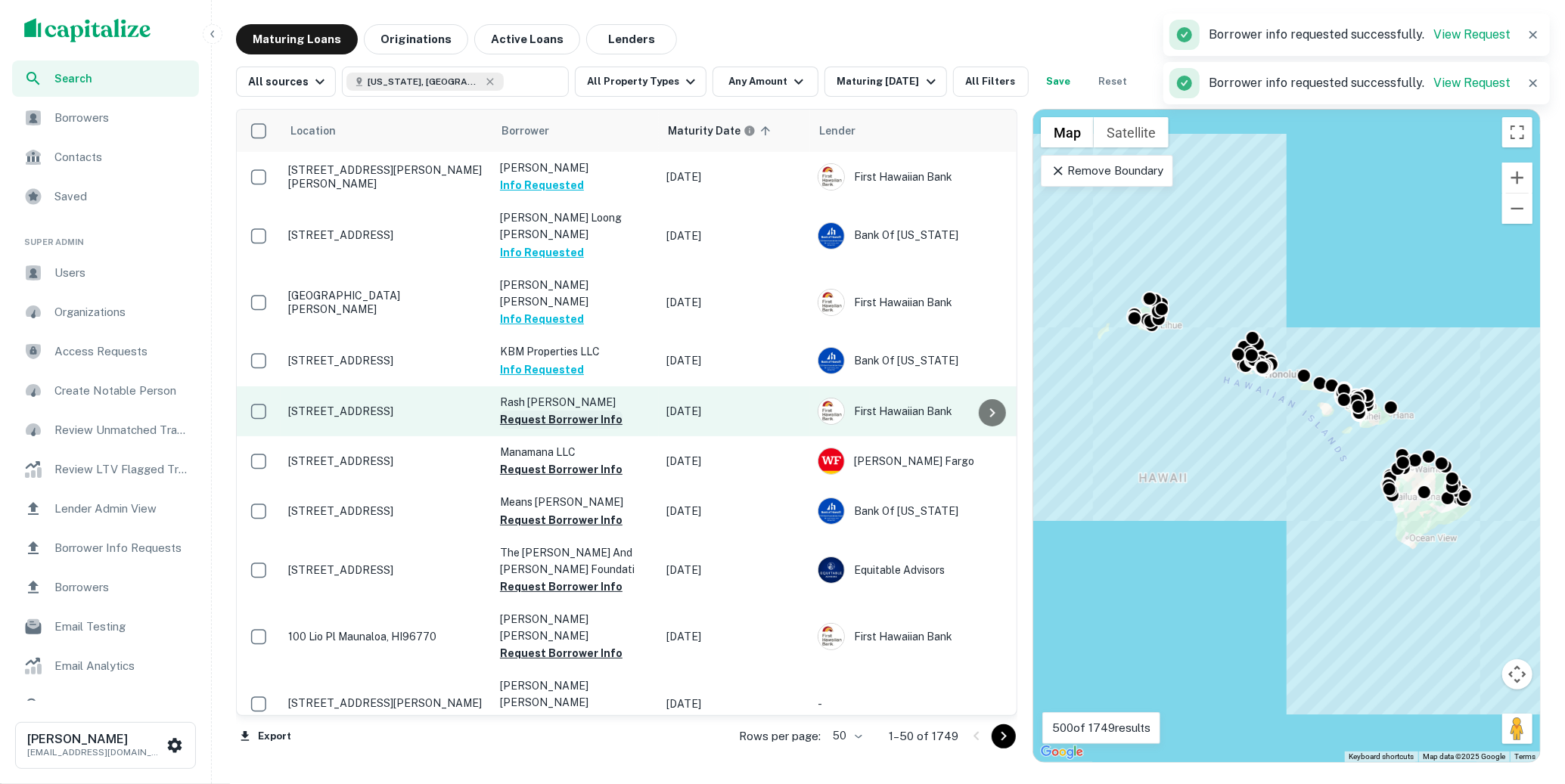
click at [573, 411] on button "Request Borrower Info" at bounding box center [561, 420] width 123 height 18
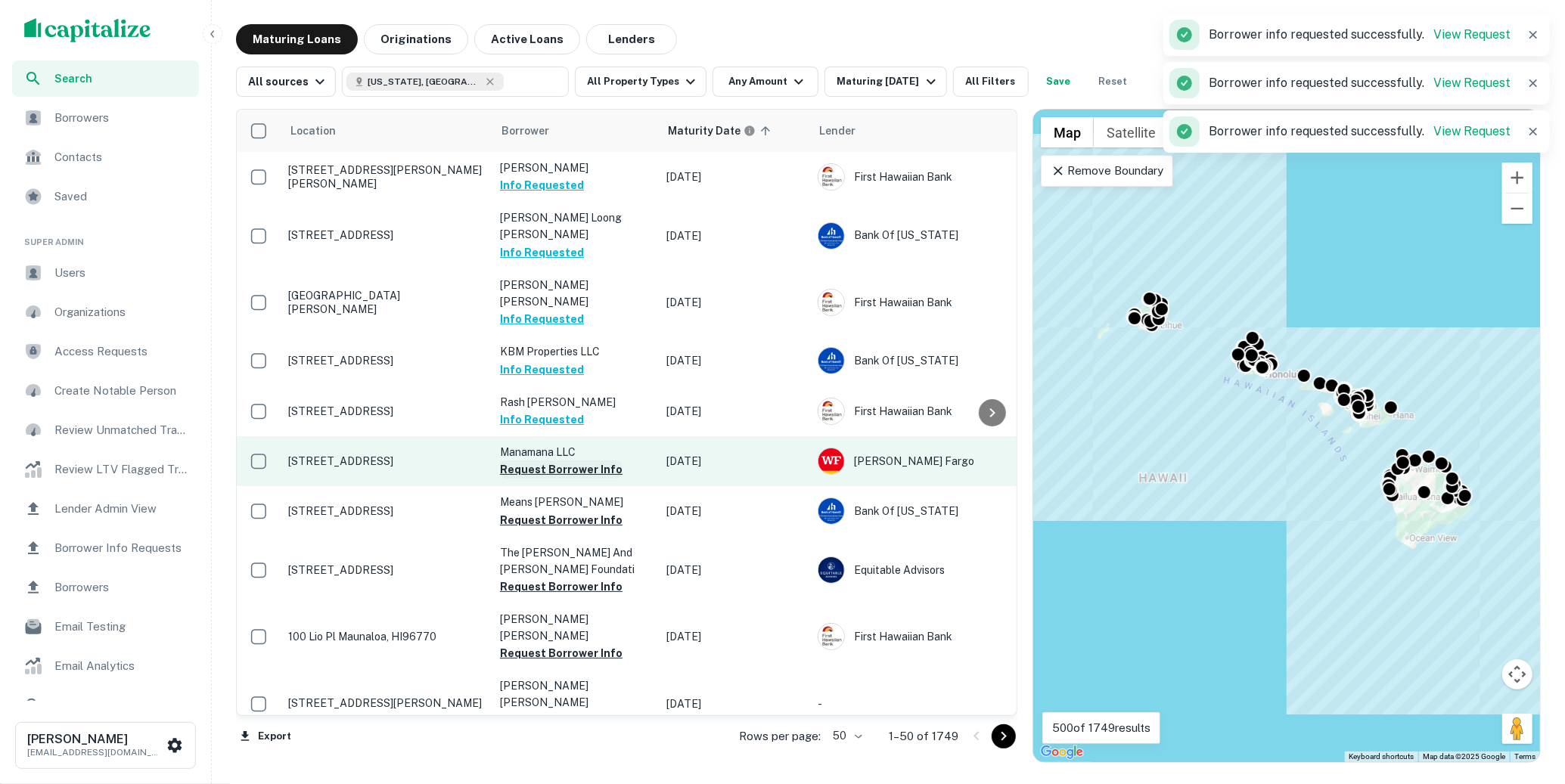
click at [565, 460] on button "Request Borrower Info" at bounding box center [561, 469] width 123 height 18
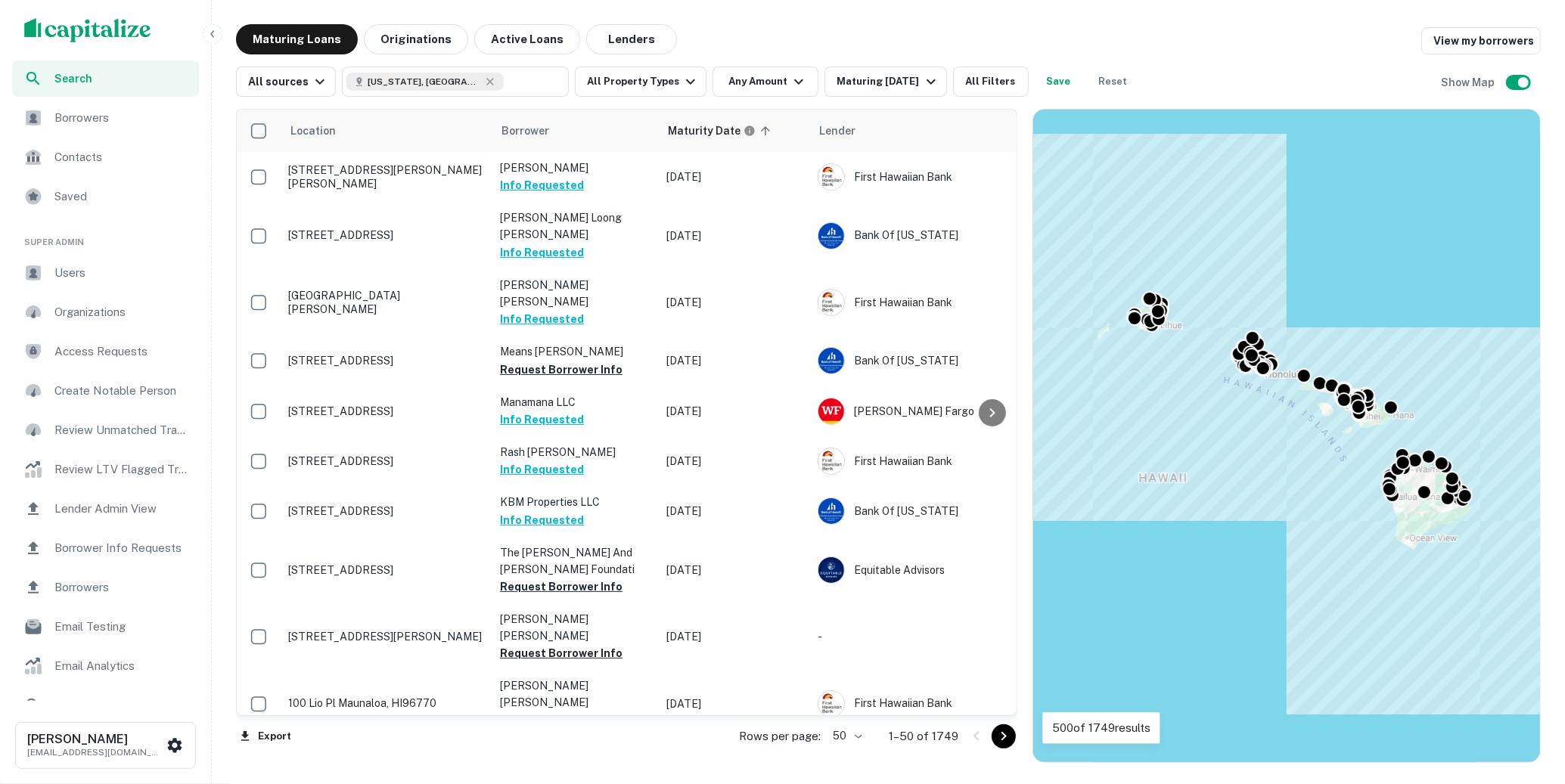
click at [136, 119] on span "Borrowers" at bounding box center [122, 118] width 135 height 18
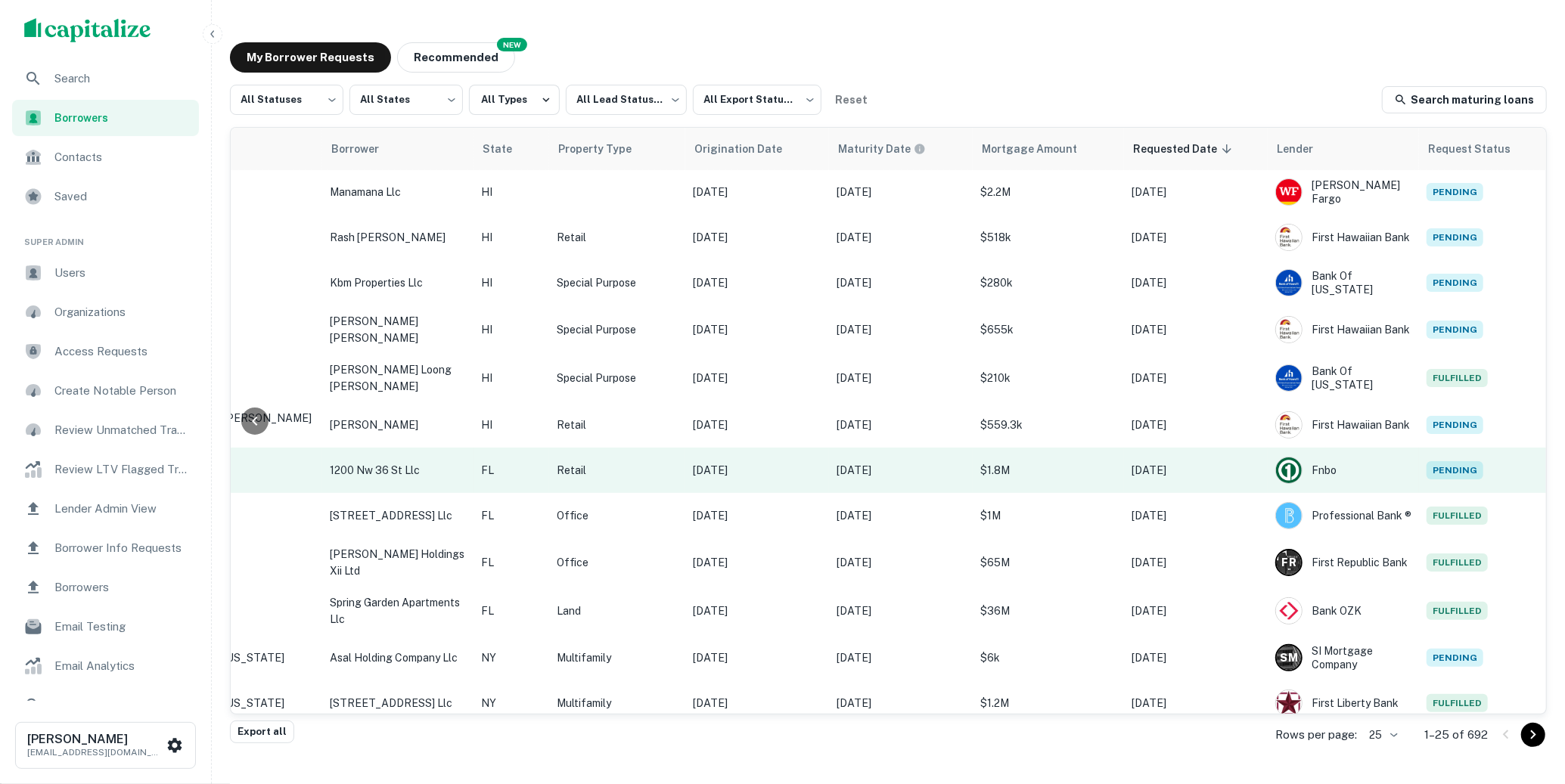
scroll to position [1, 296]
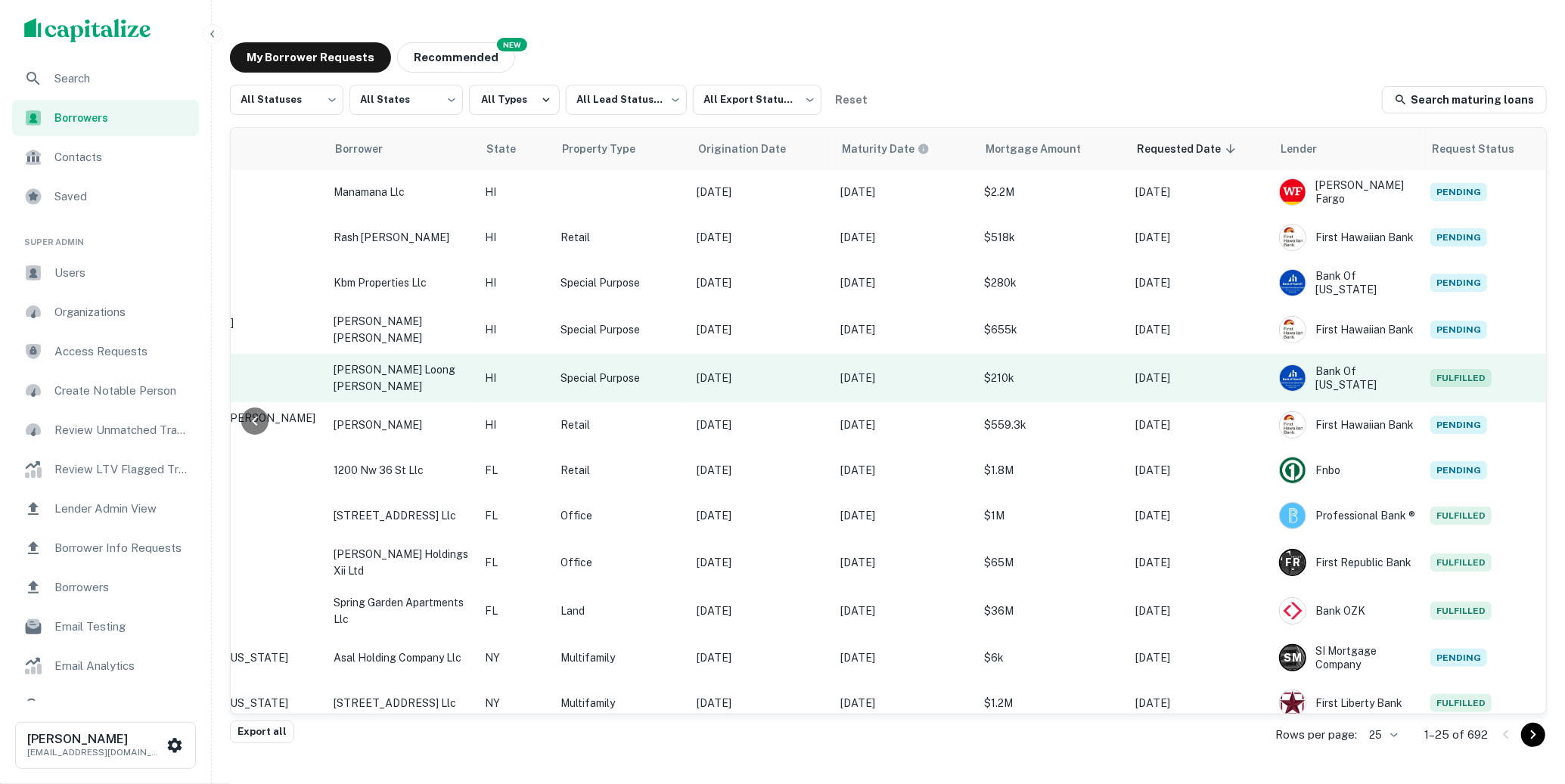
click at [686, 380] on td "Special Purpose" at bounding box center [621, 378] width 136 height 48
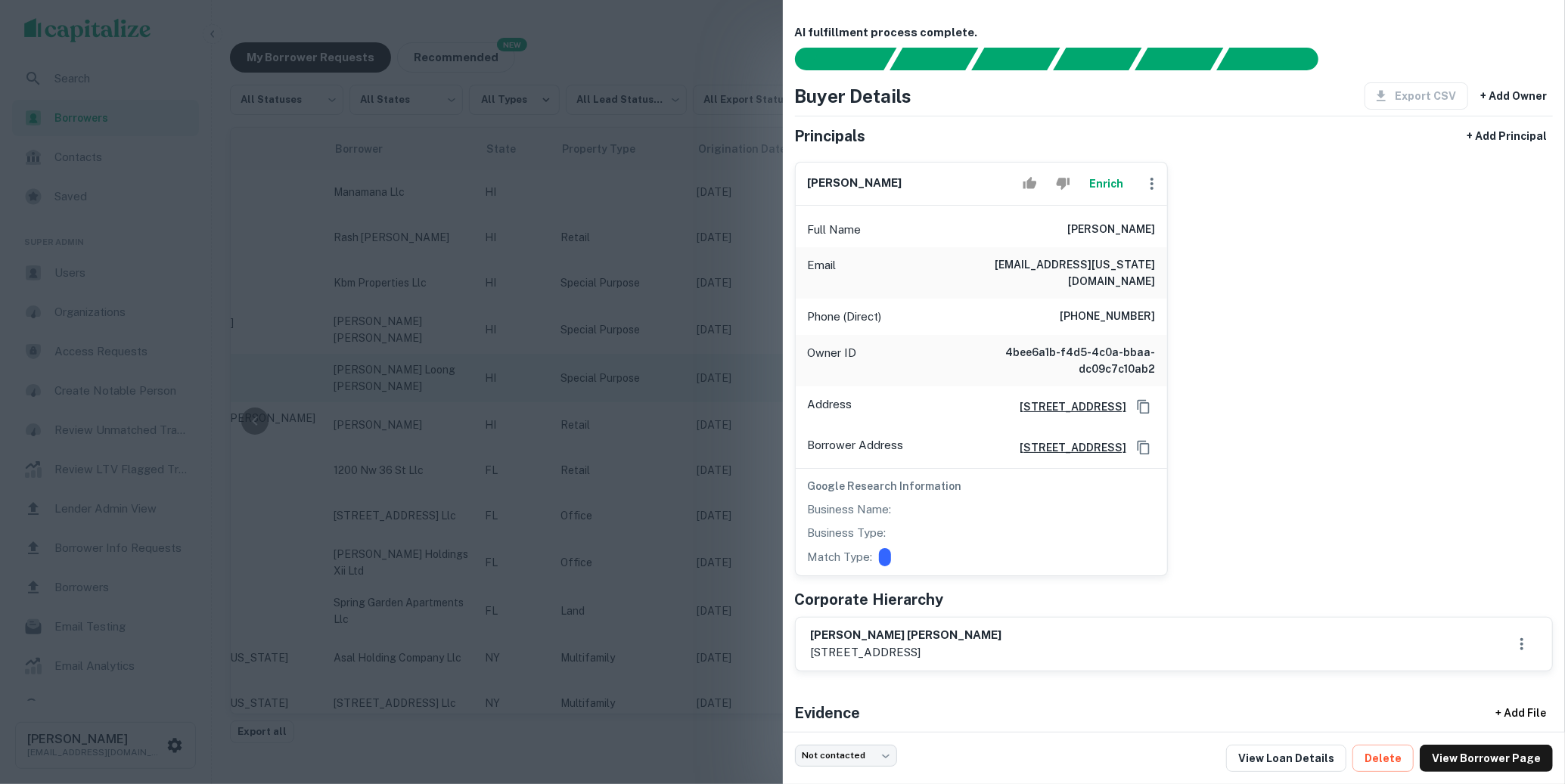
click at [686, 380] on div at bounding box center [782, 392] width 1565 height 784
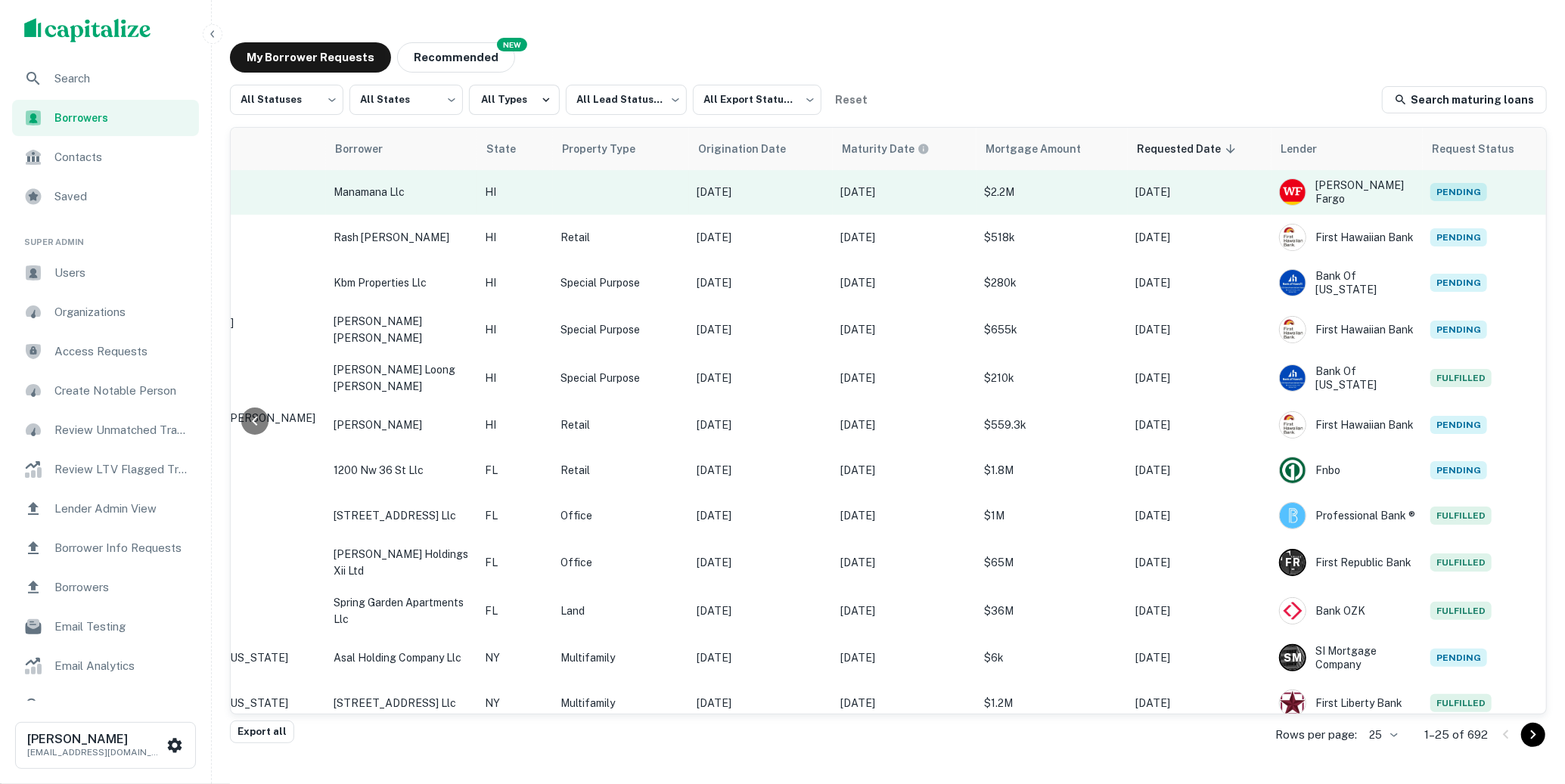
click at [651, 204] on td at bounding box center [621, 192] width 136 height 46
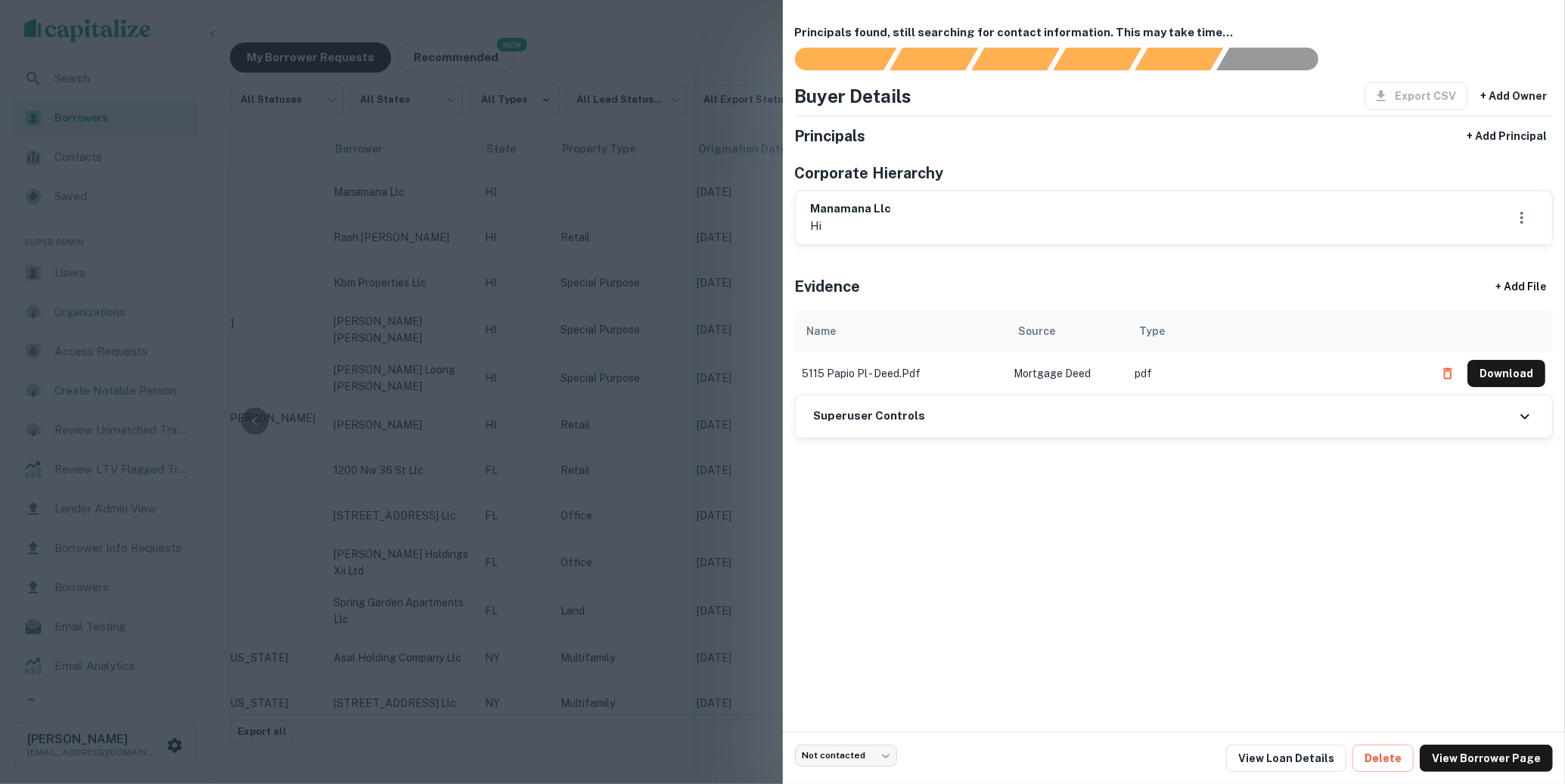
click at [637, 232] on div at bounding box center [782, 392] width 1565 height 784
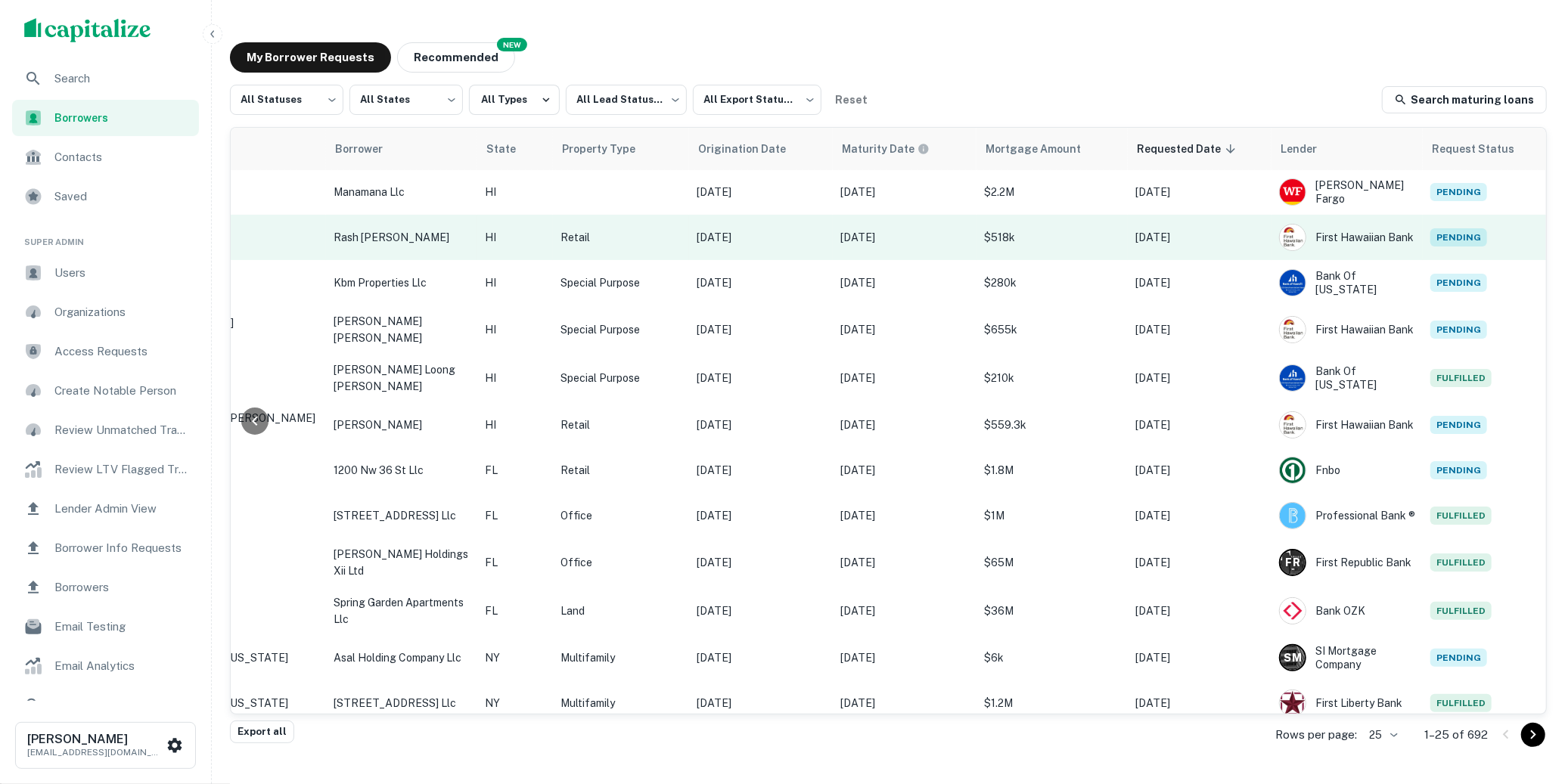
click at [642, 246] on td "Retail" at bounding box center [621, 237] width 136 height 46
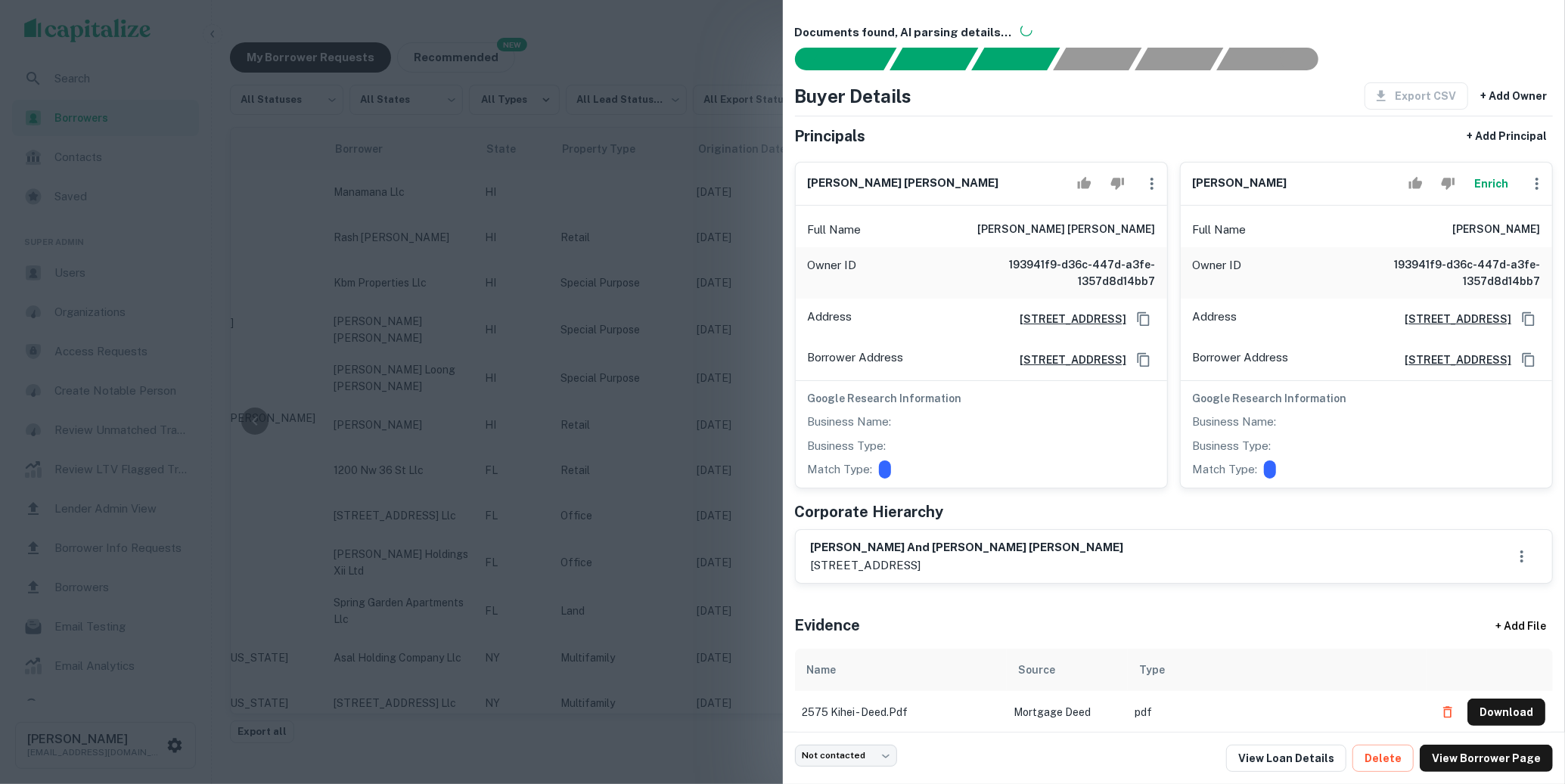
click at [642, 251] on div at bounding box center [782, 392] width 1565 height 784
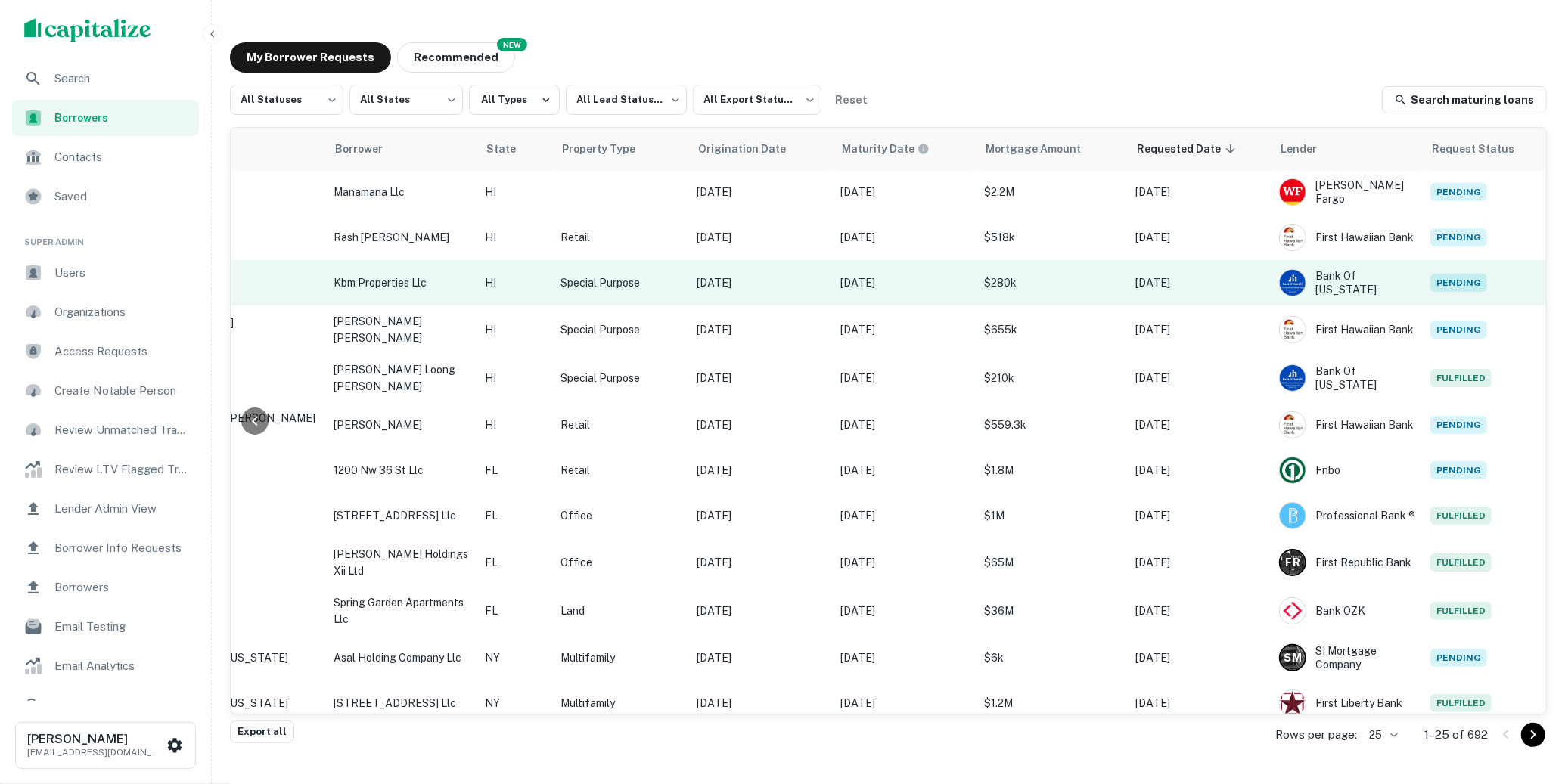
click at [651, 271] on td "Special Purpose" at bounding box center [621, 283] width 136 height 46
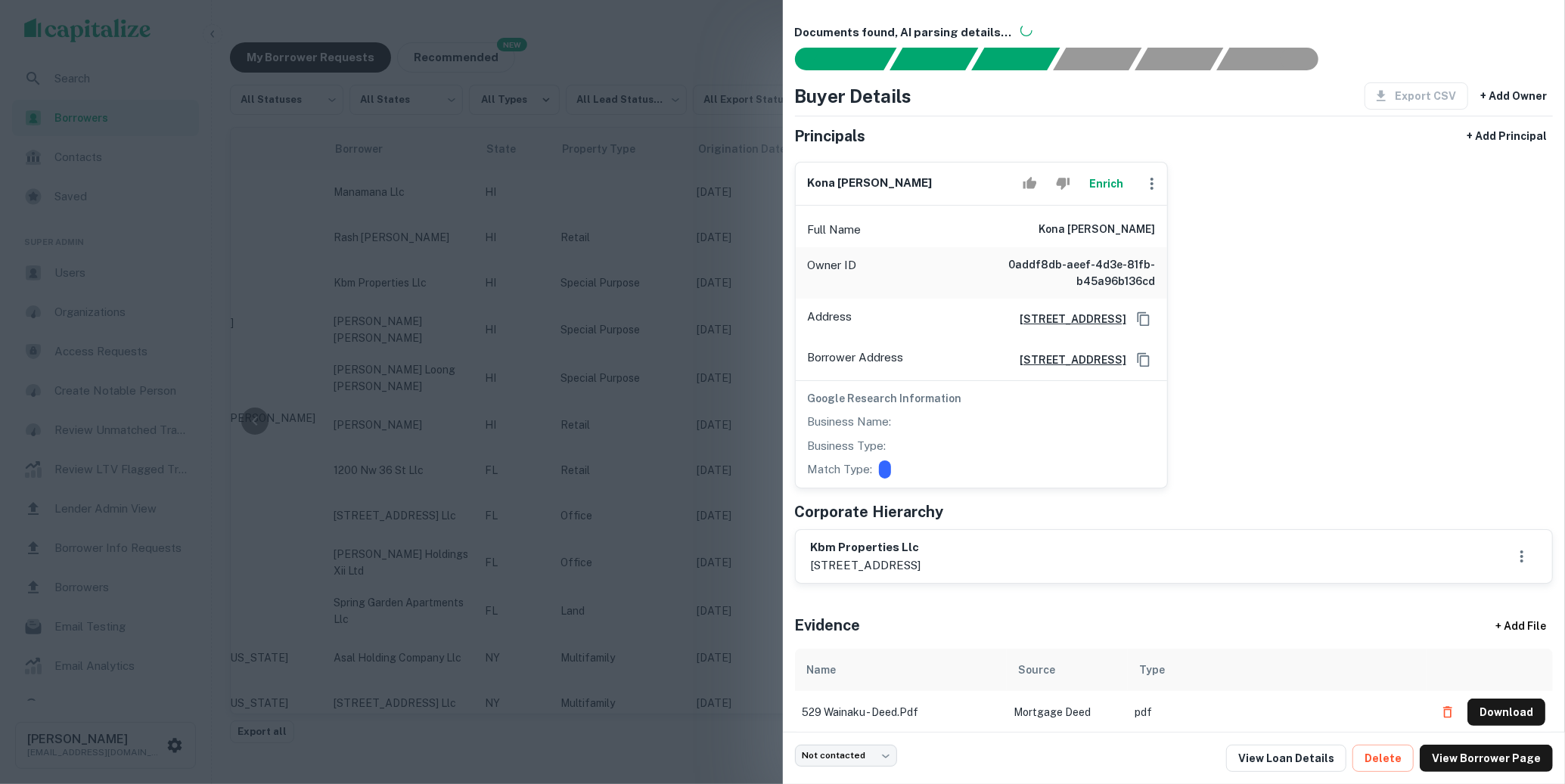
click at [645, 302] on div at bounding box center [782, 392] width 1565 height 784
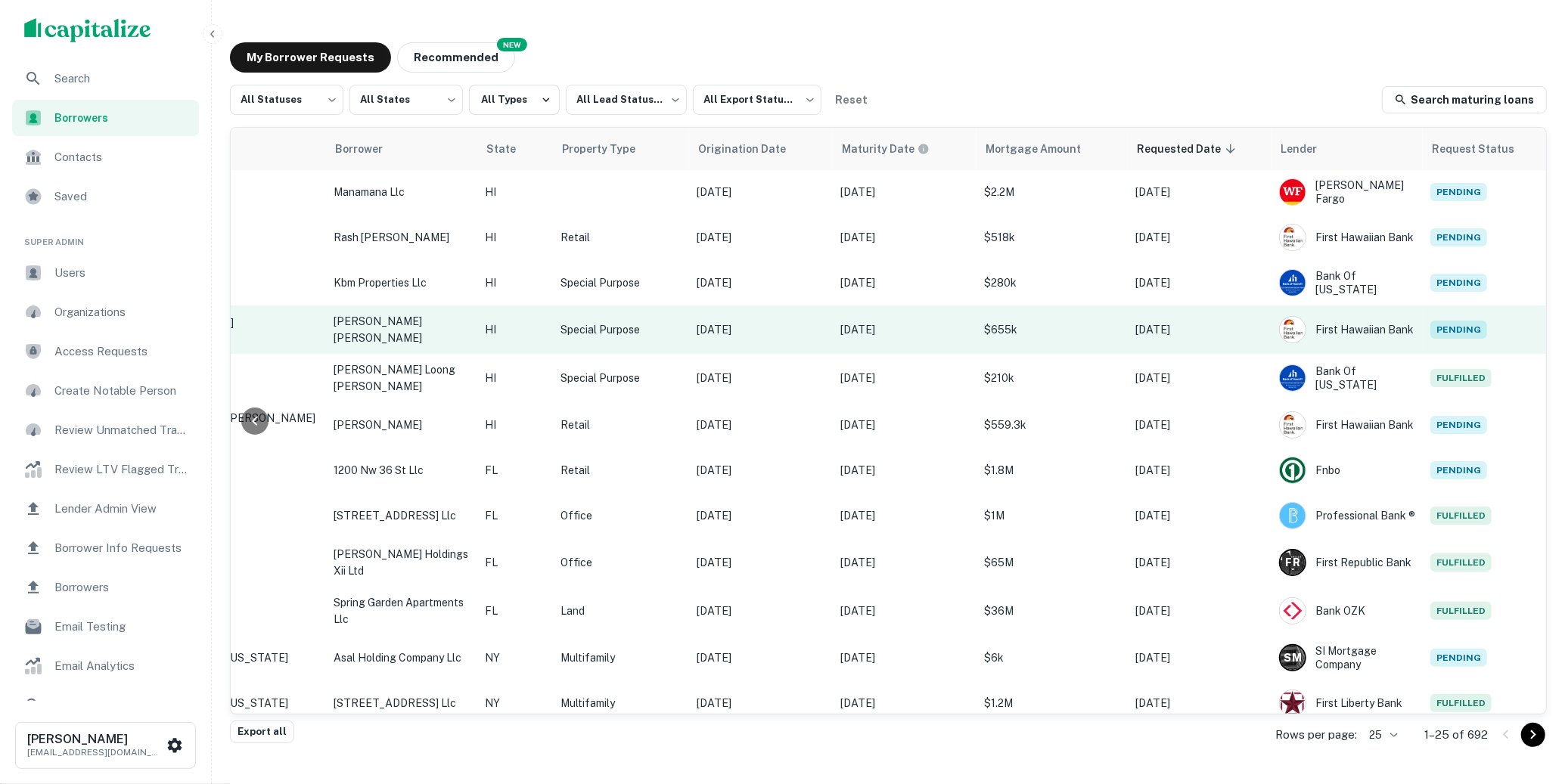
click at [662, 328] on p "Special Purpose" at bounding box center [621, 329] width 121 height 17
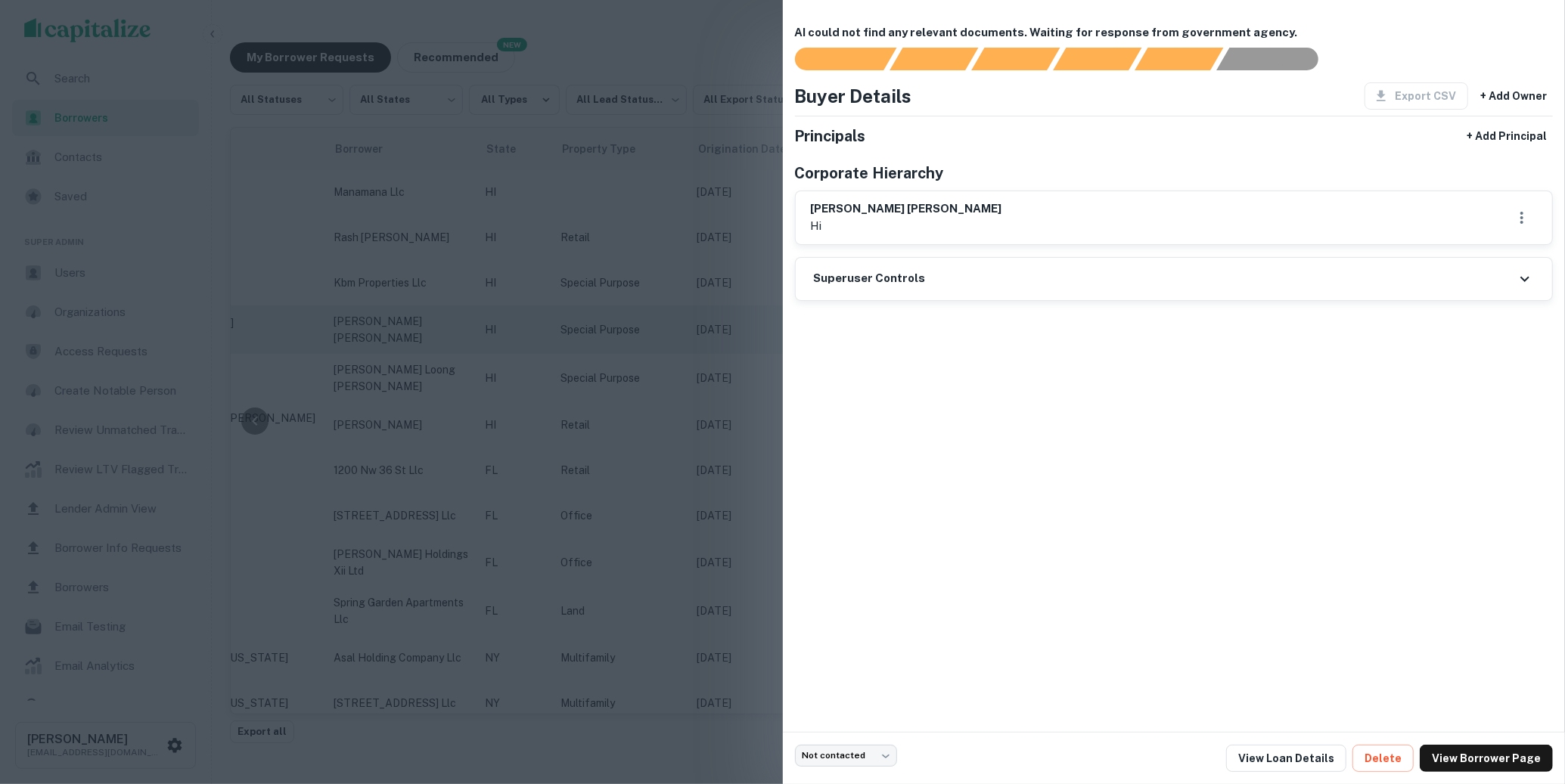
click at [662, 328] on div at bounding box center [782, 392] width 1565 height 784
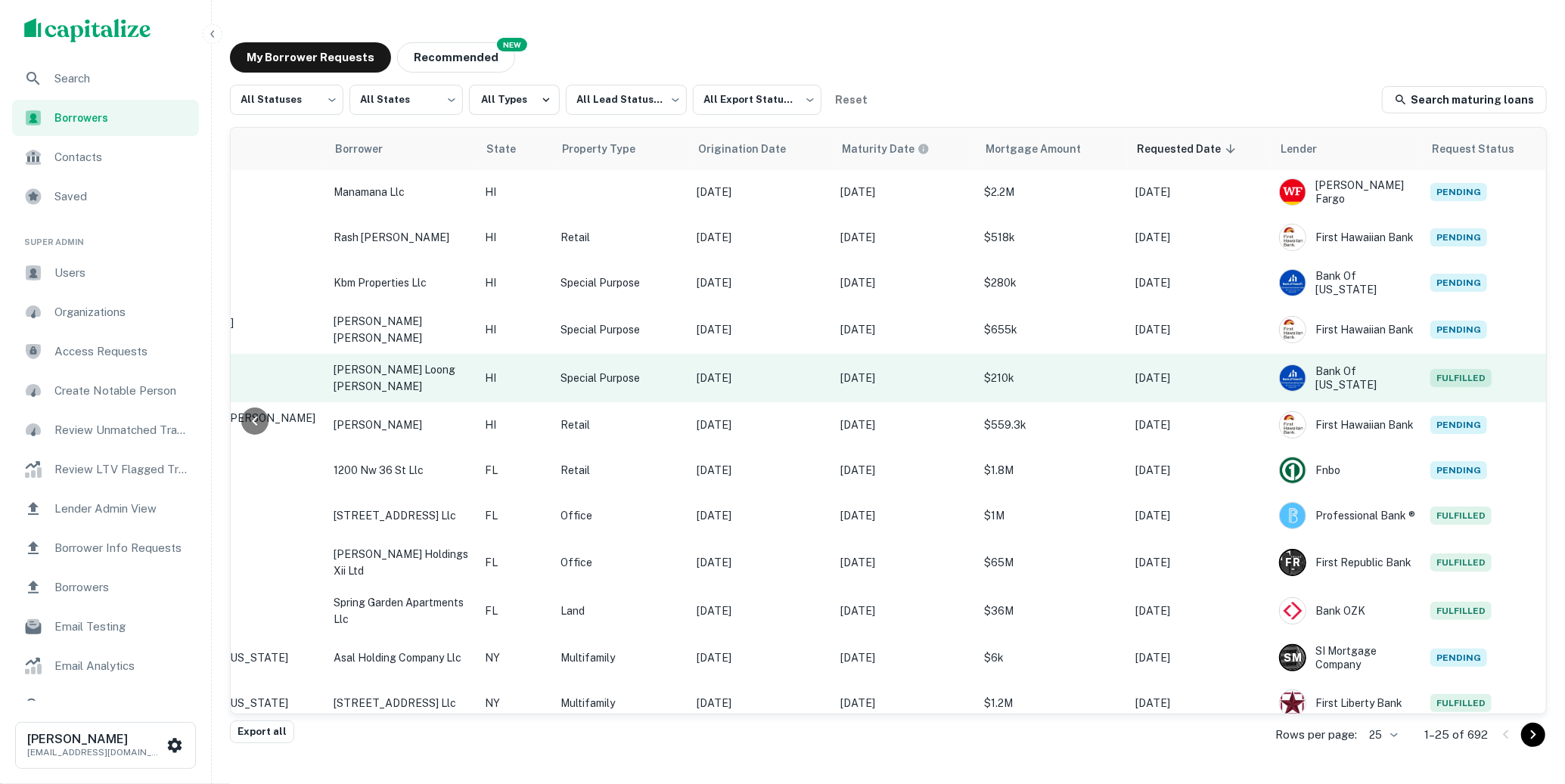
click at [673, 370] on p "Special Purpose" at bounding box center [621, 378] width 121 height 17
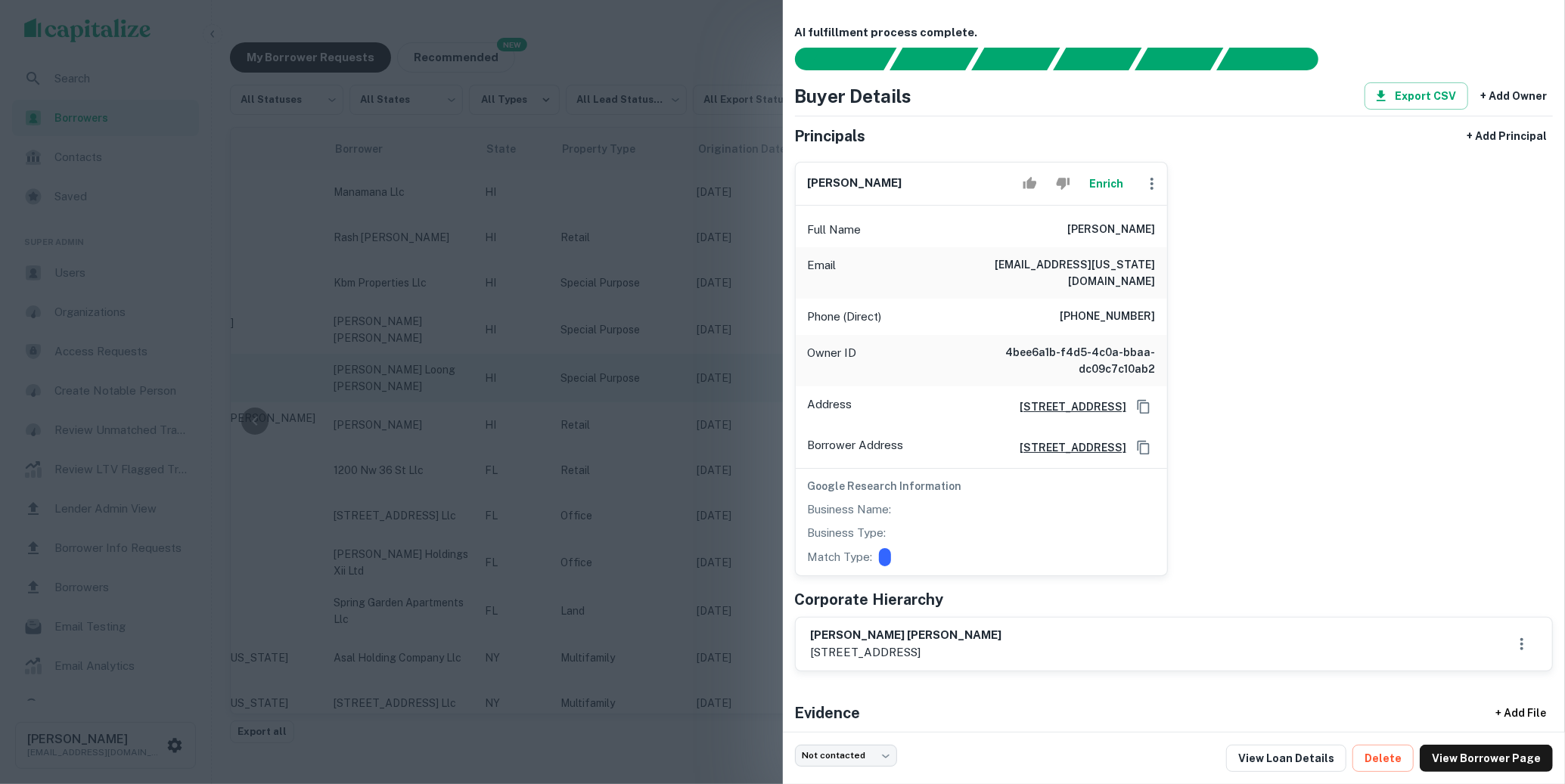
click at [673, 370] on div at bounding box center [782, 392] width 1565 height 784
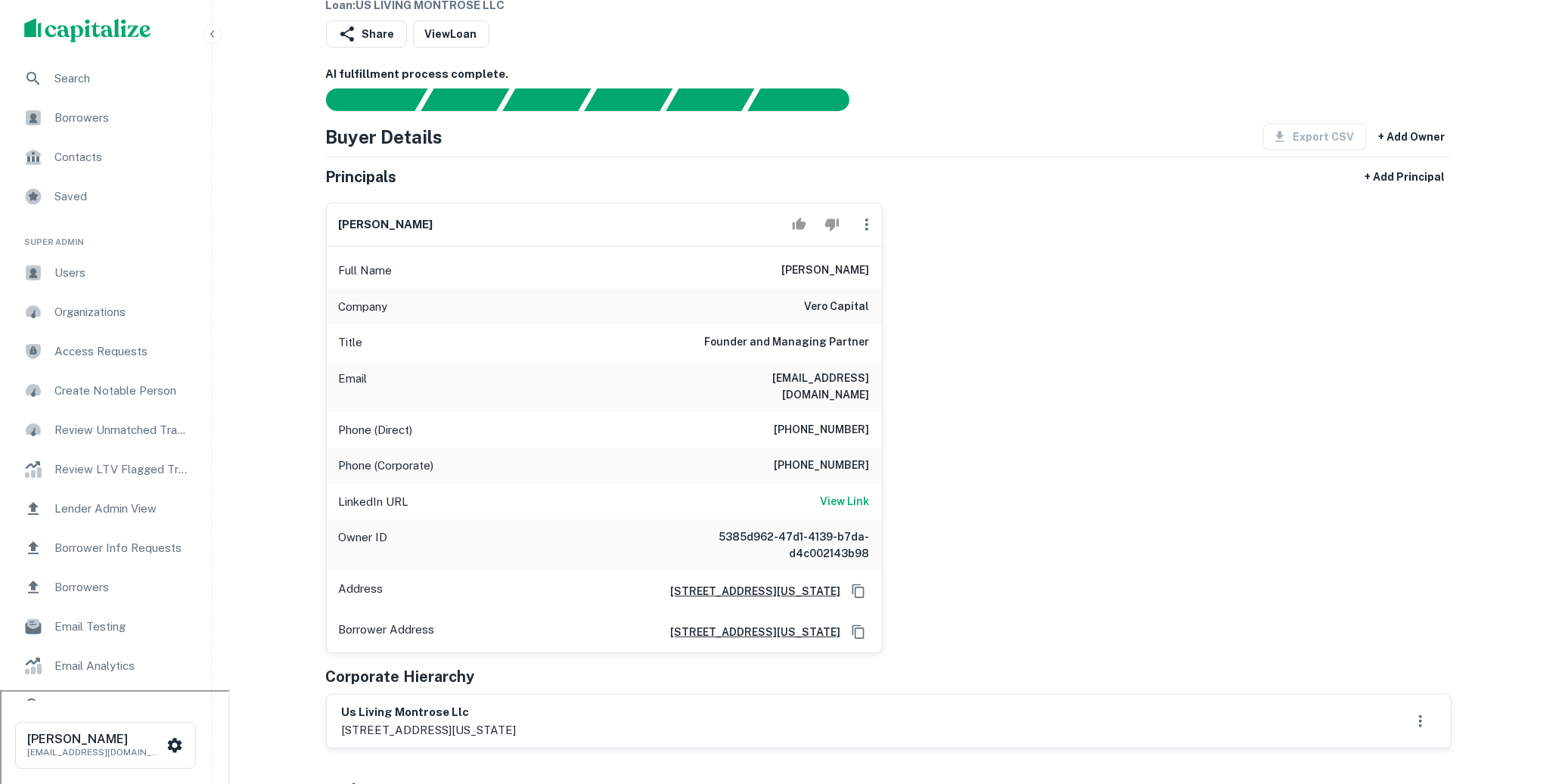
scroll to position [114, 0]
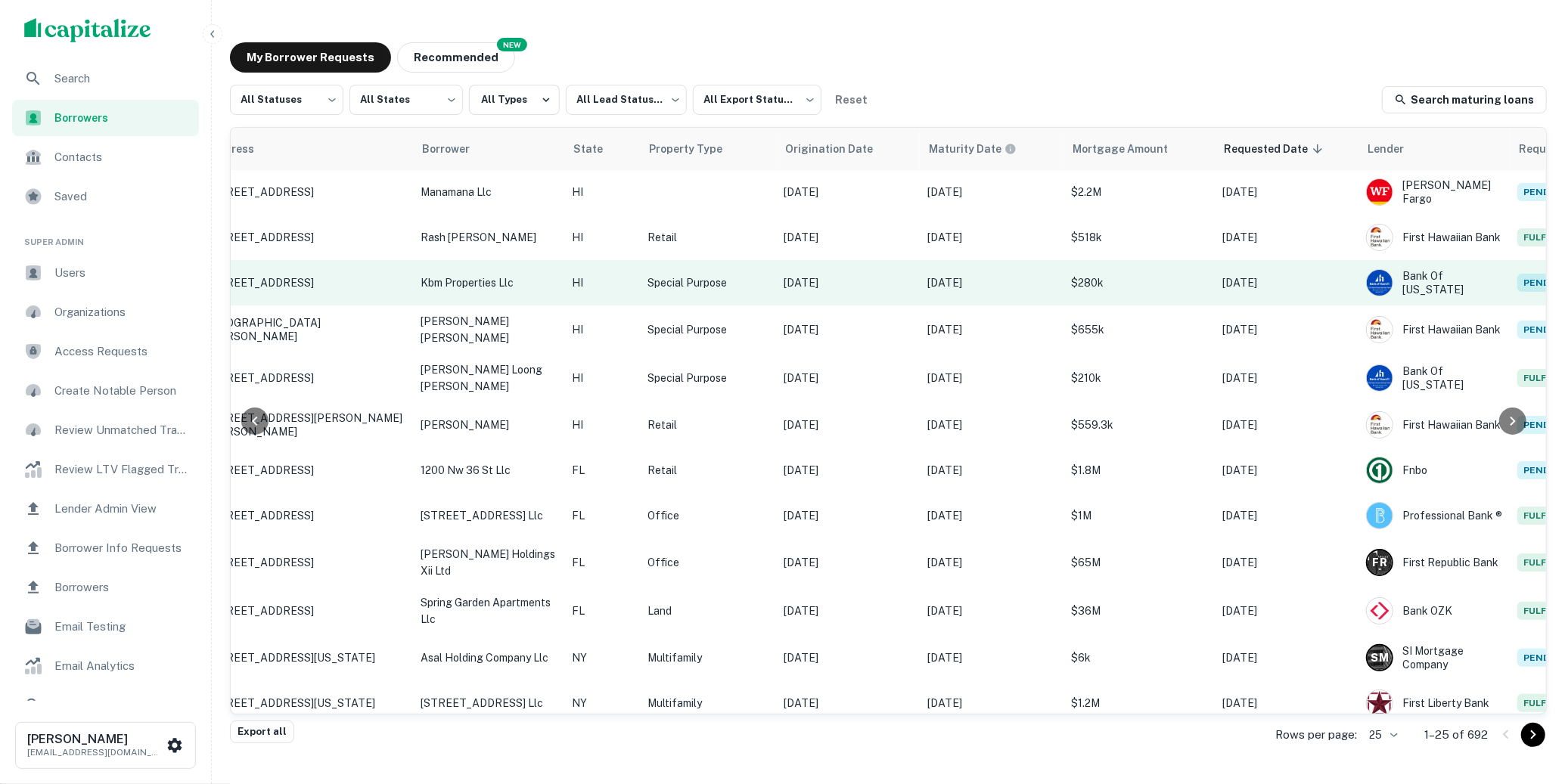
scroll to position [1, 236]
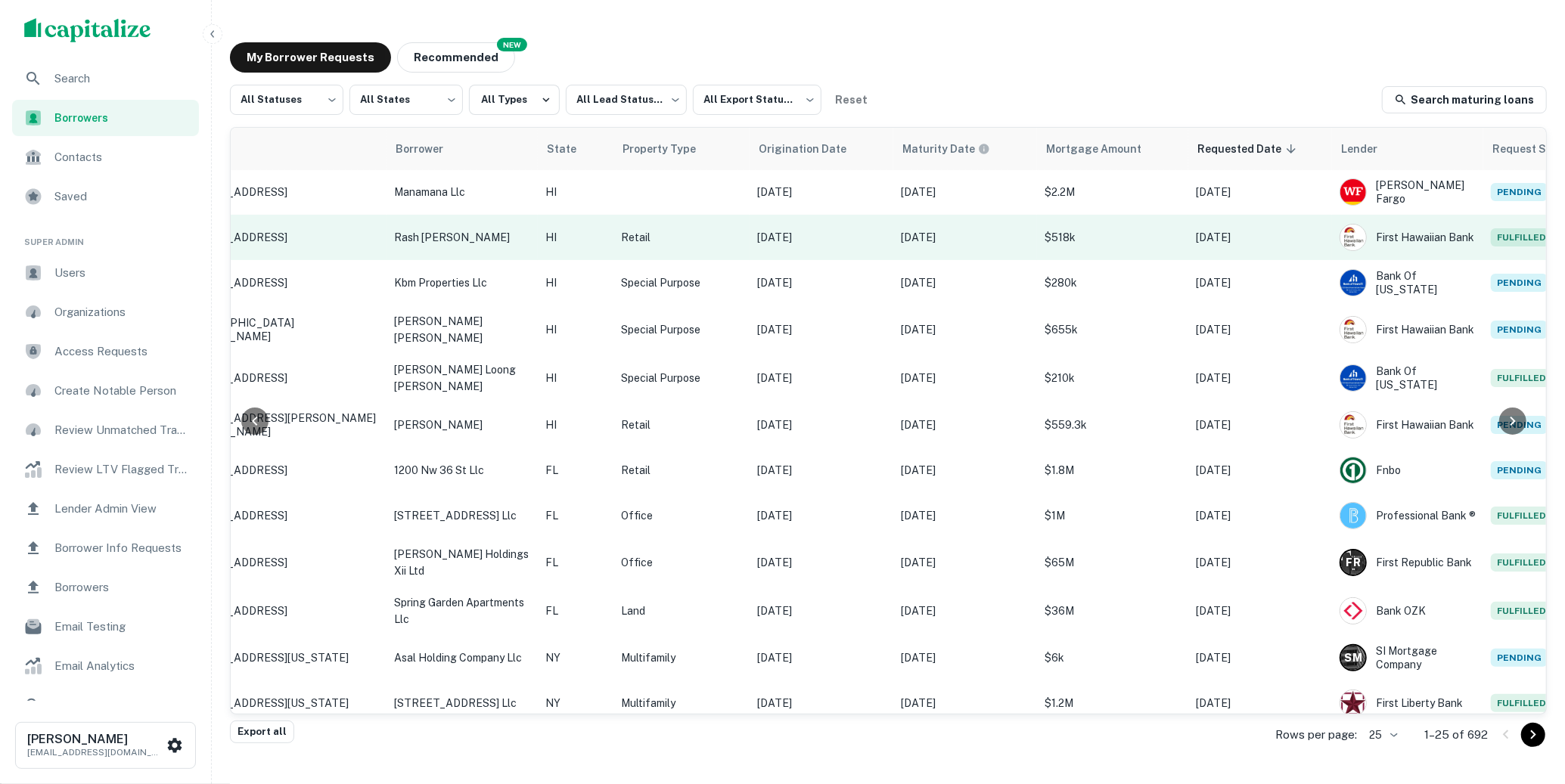
click at [868, 230] on p "Sep 09, 2020" at bounding box center [821, 237] width 129 height 17
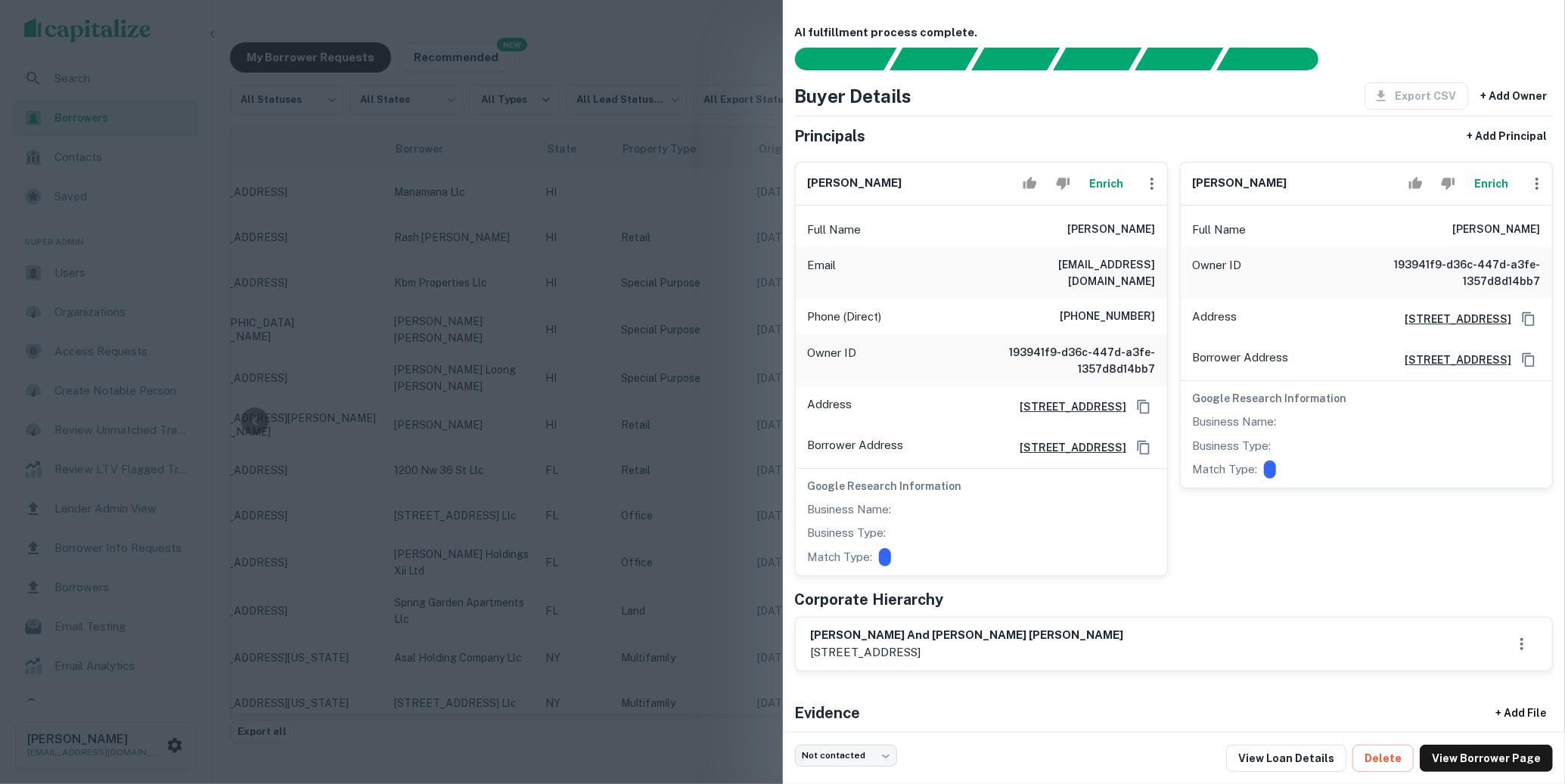
click at [769, 408] on div at bounding box center [782, 392] width 1565 height 784
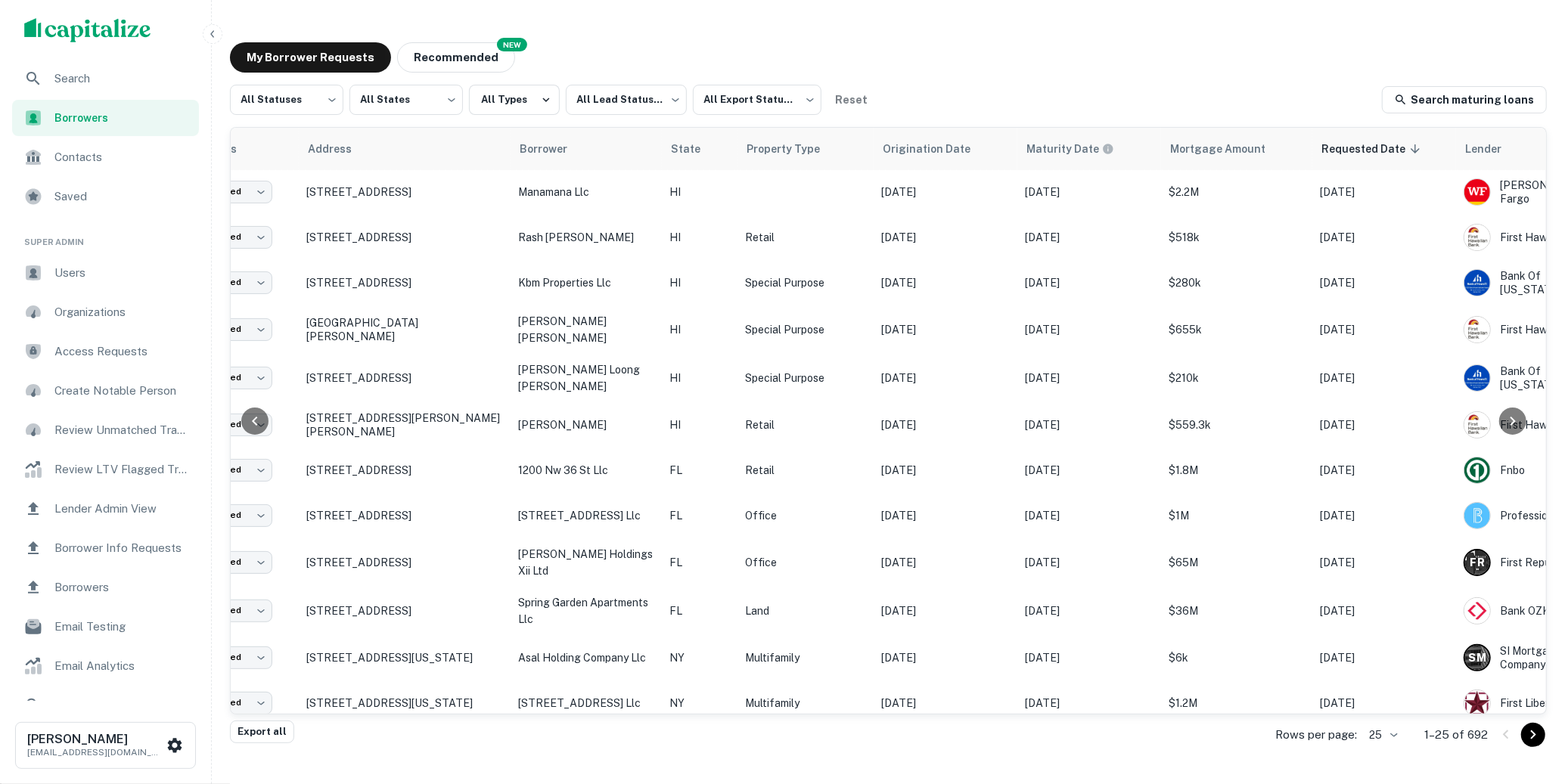
scroll to position [1, 0]
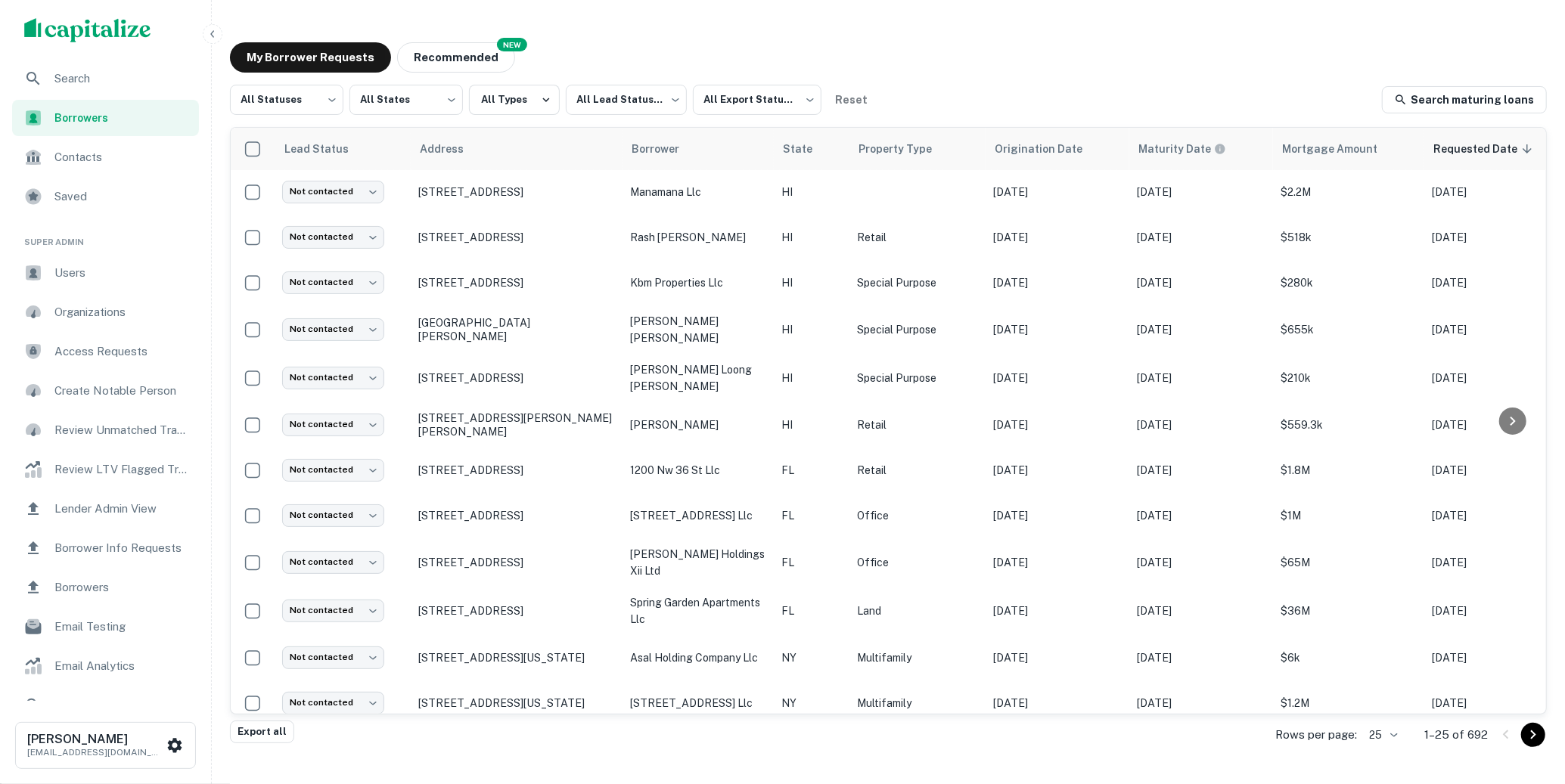
click at [133, 81] on span "Search" at bounding box center [122, 78] width 135 height 18
